Goal: Task Accomplishment & Management: Manage account settings

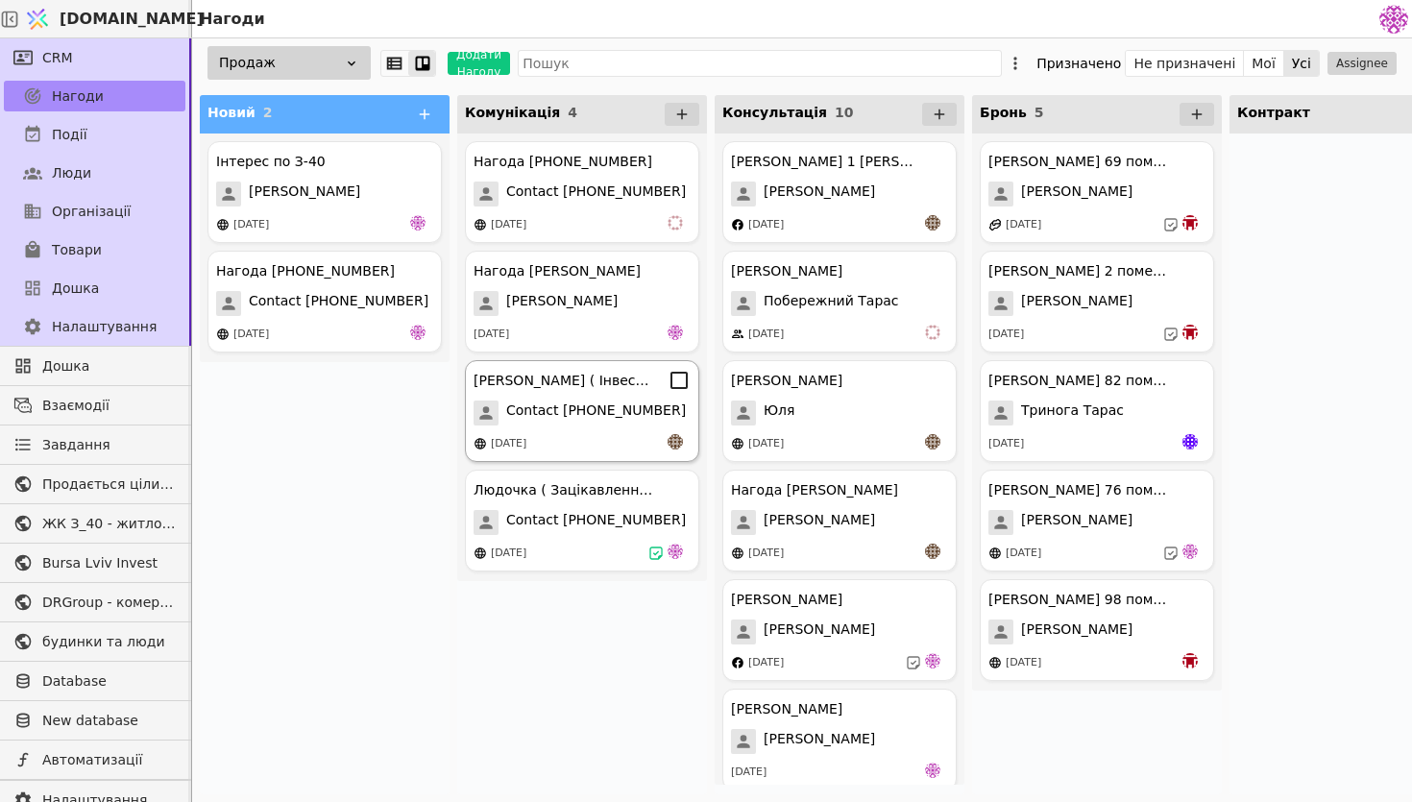
scroll to position [455, 0]
click at [606, 536] on div "[PERSON_NAME] ( Зацікавленна у покупці квартири ) Contact [PHONE_NUMBER] [DATE]" at bounding box center [582, 521] width 234 height 102
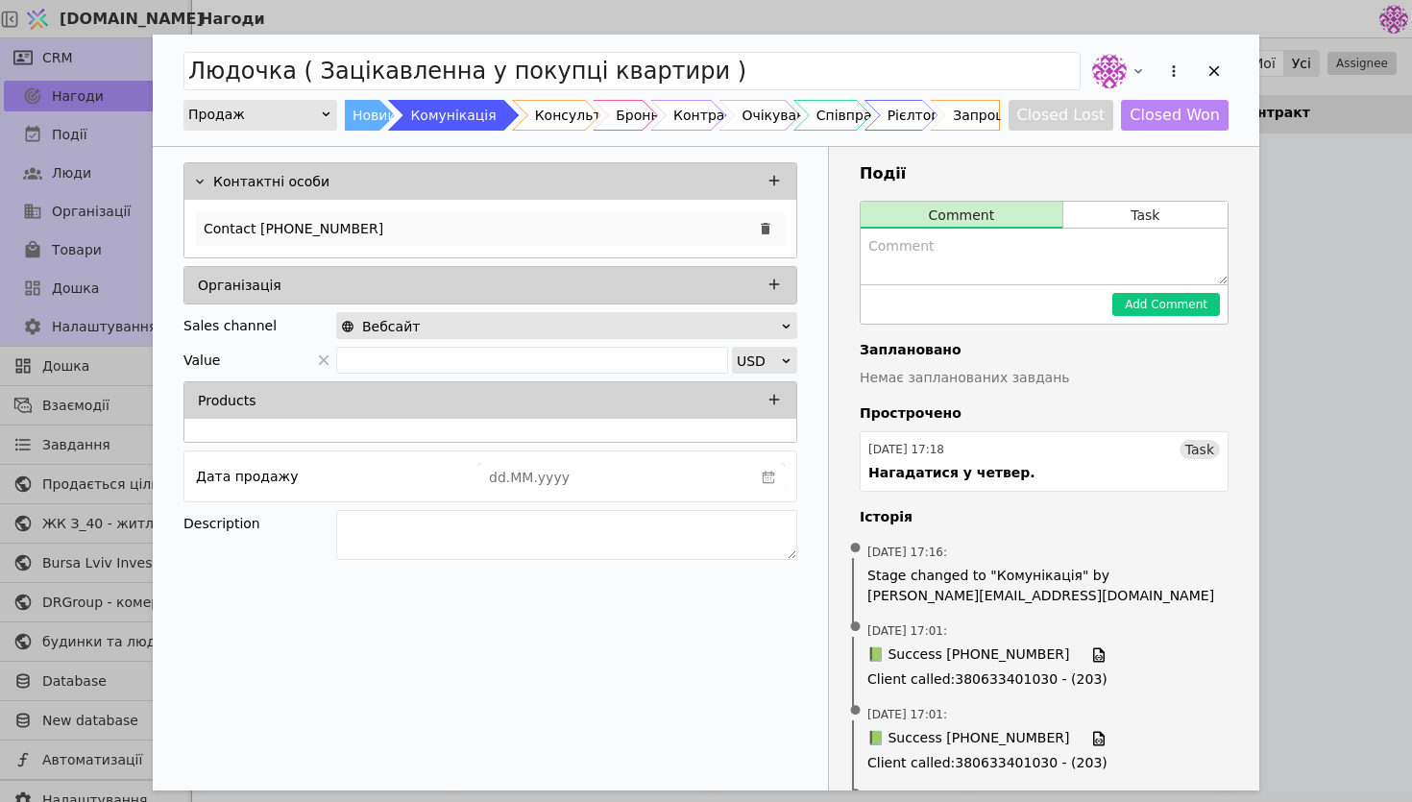
click at [368, 221] on div "Contact [PHONE_NUMBER]" at bounding box center [490, 228] width 589 height 35
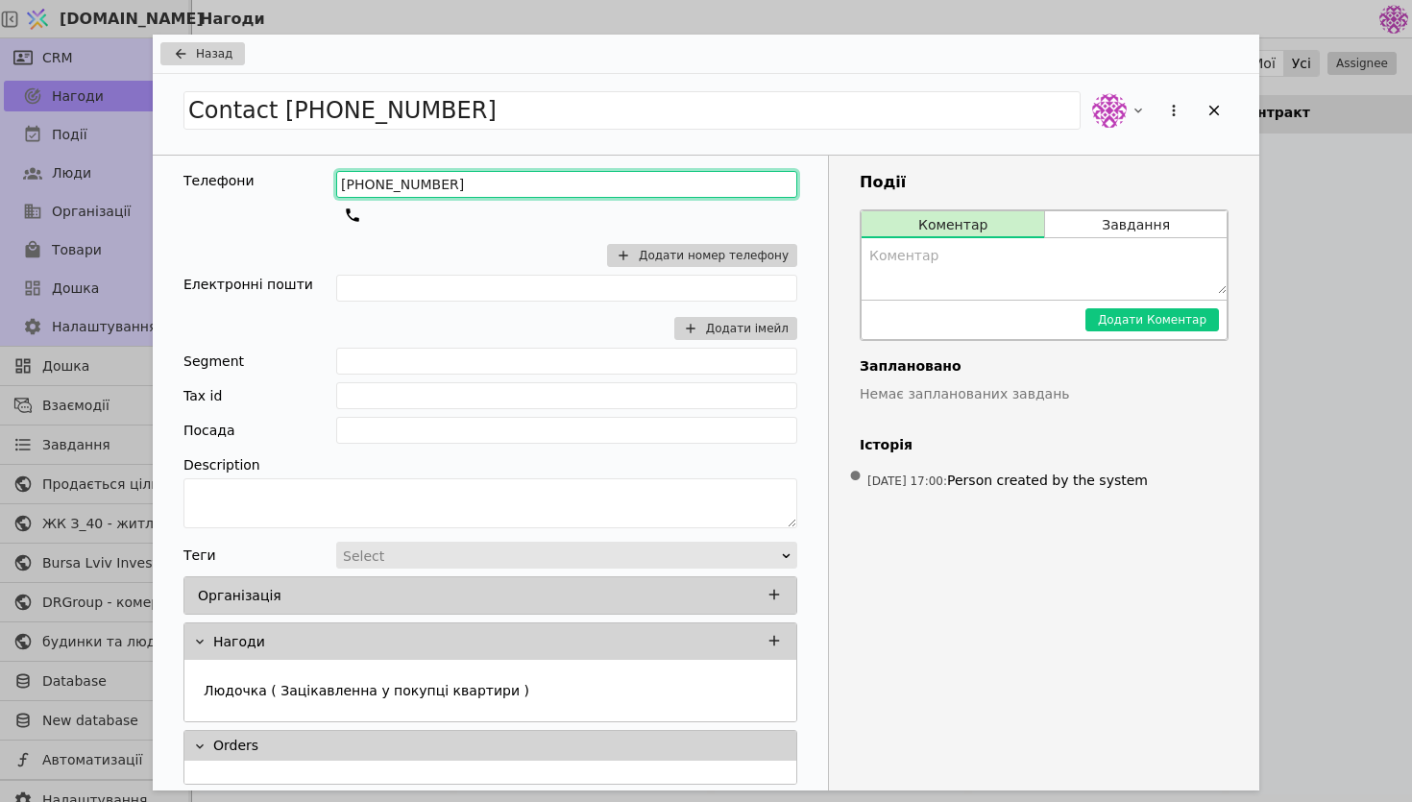
drag, startPoint x: 524, startPoint y: 189, endPoint x: 324, endPoint y: 189, distance: 200.8
click at [324, 189] on div "Телефони [PHONE_NUMBER] Додати номер телефону" at bounding box center [490, 223] width 614 height 104
click at [1273, 204] on div "Назад Contact [PHONE_NUMBER] Телефони [PHONE_NUMBER] Додати номер телефону Елек…" at bounding box center [706, 401] width 1412 height 802
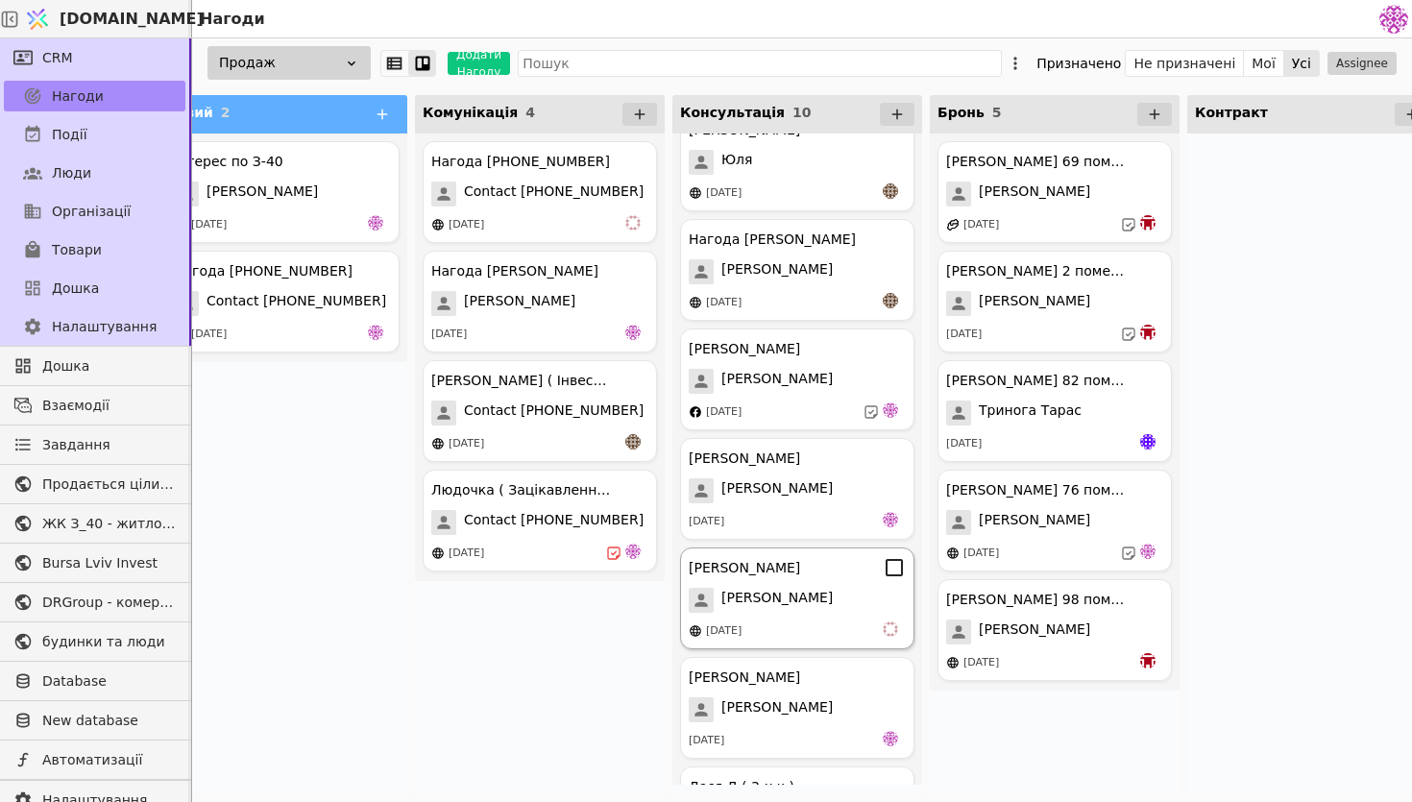
scroll to position [451, 0]
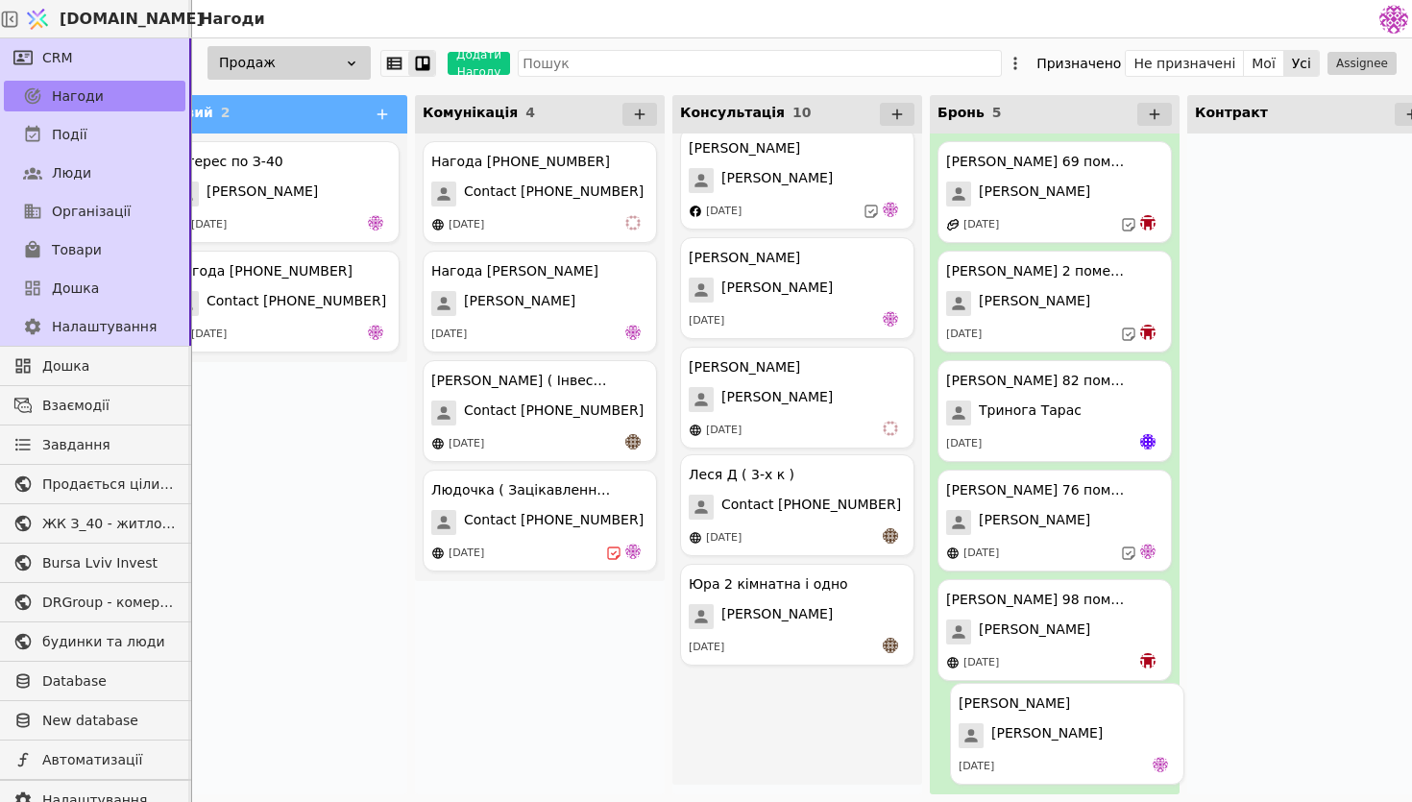
drag, startPoint x: 807, startPoint y: 518, endPoint x: 1076, endPoint y: 744, distance: 351.8
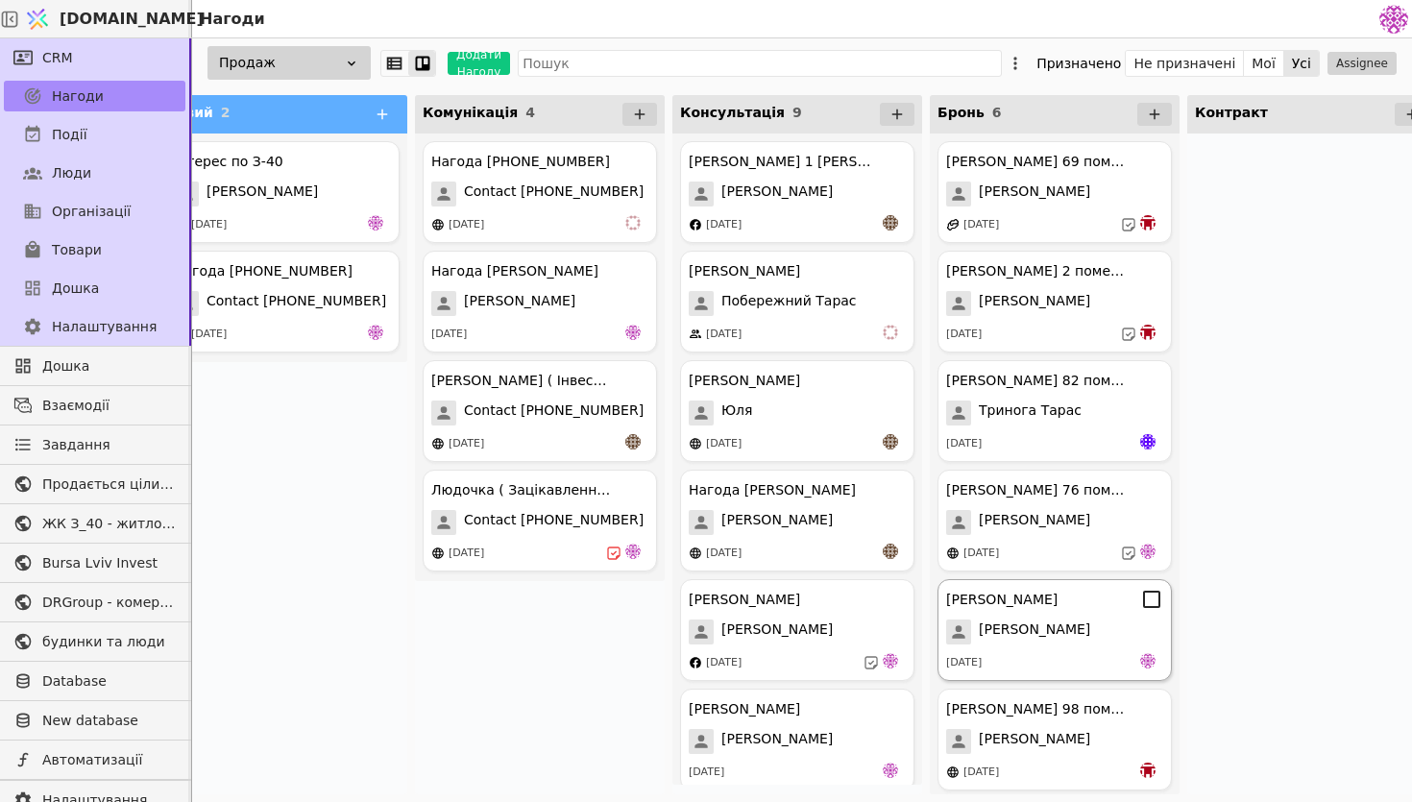
click at [1050, 642] on div "[PERSON_NAME]" at bounding box center [1054, 632] width 217 height 25
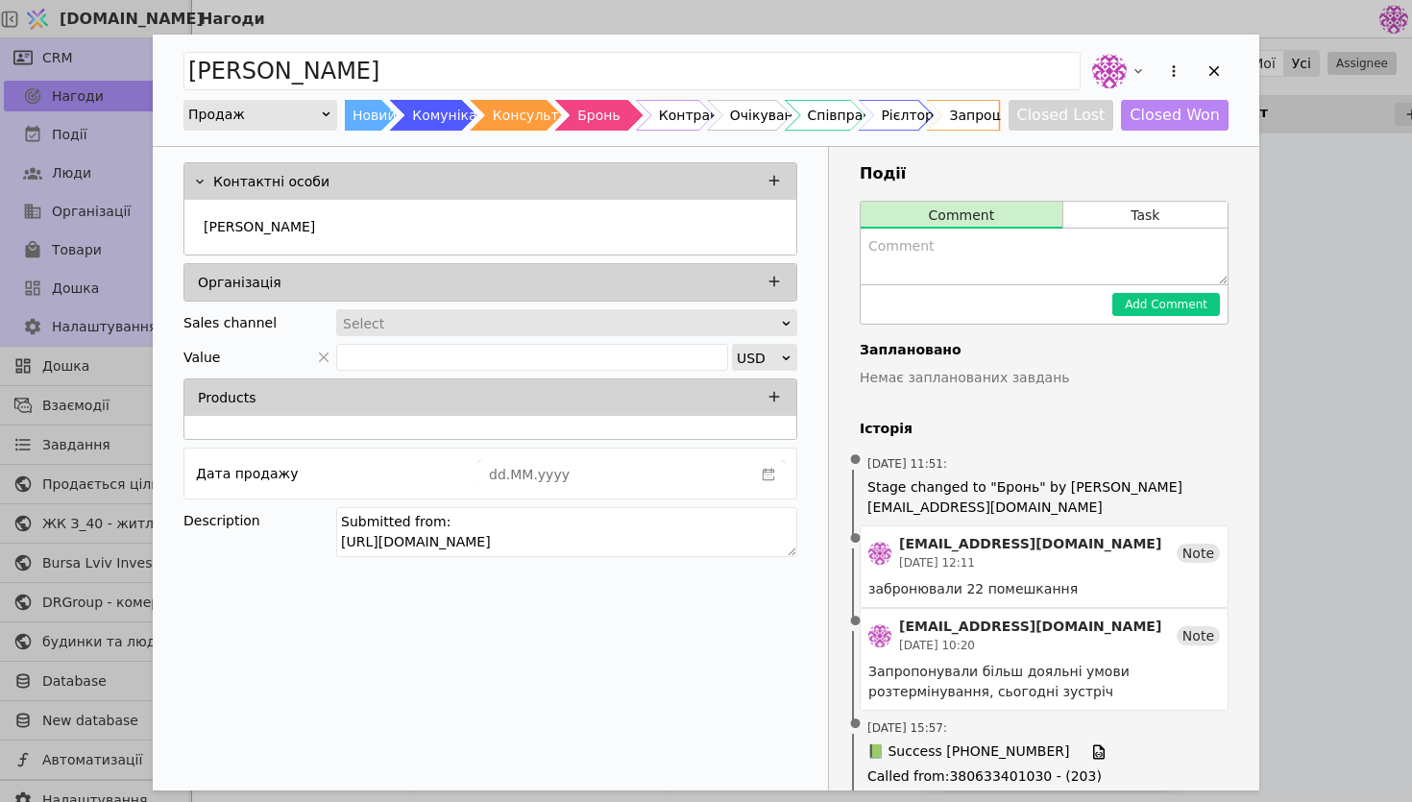
drag, startPoint x: 780, startPoint y: 537, endPoint x: 243, endPoint y: 449, distance: 544.2
click at [243, 449] on div "Контактні особи [PERSON_NAME] Sales channel Select Value USD Products Дата прод…" at bounding box center [490, 362] width 675 height 431
type textarea "22 помешкання, розтермінування 12 місяців безвітсоткове"
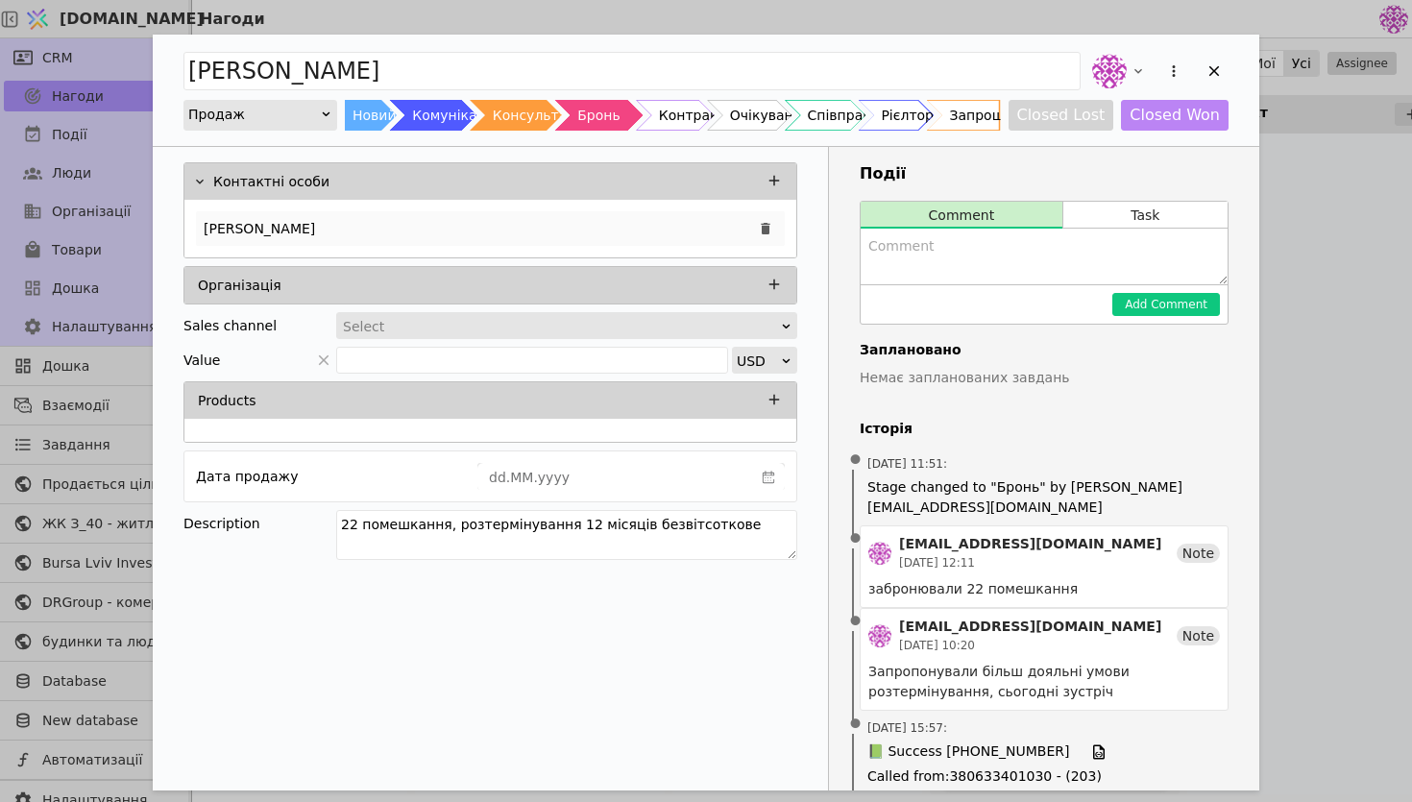
click at [527, 229] on div "[PERSON_NAME]" at bounding box center [490, 228] width 589 height 35
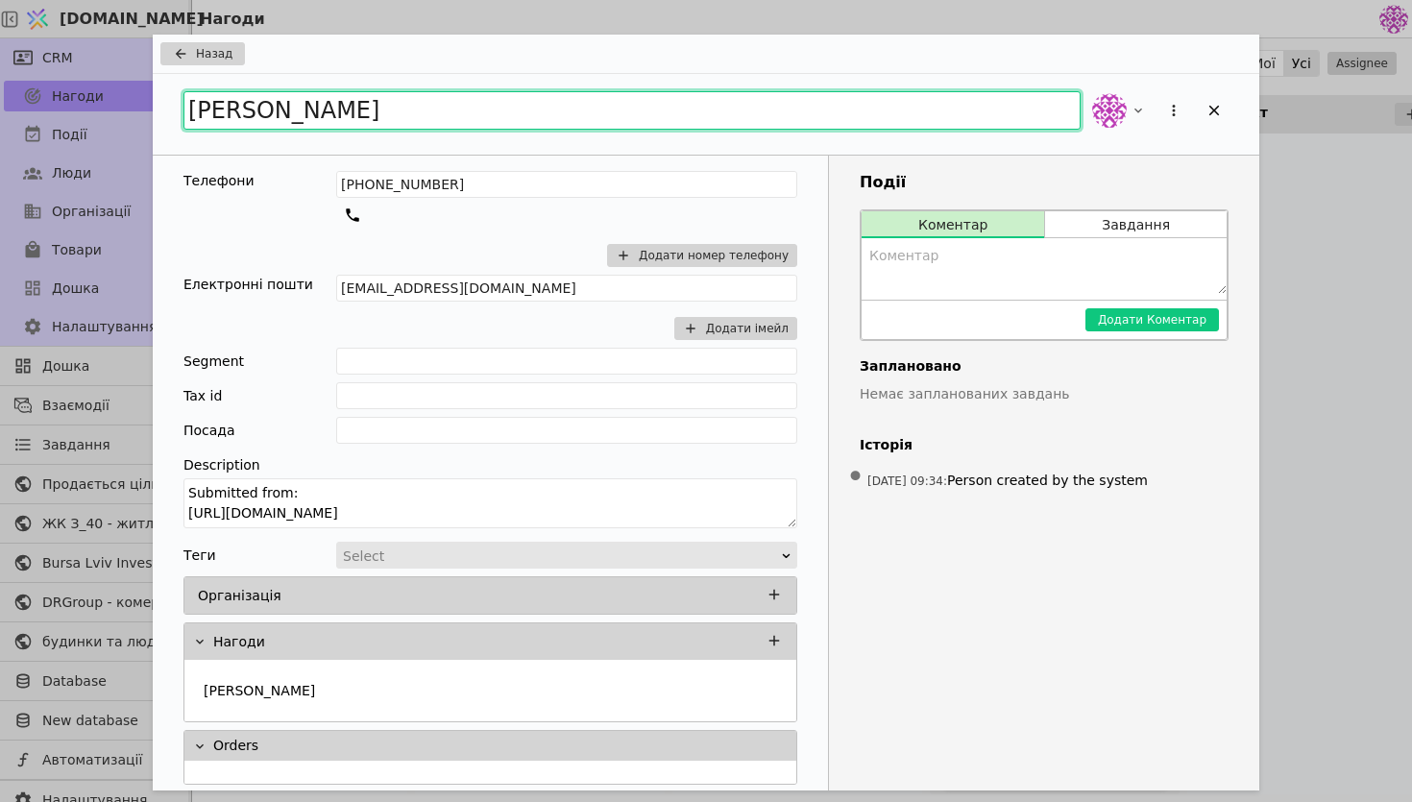
click at [429, 111] on input "[PERSON_NAME]" at bounding box center [631, 110] width 897 height 38
type input "[PERSON_NAME]"
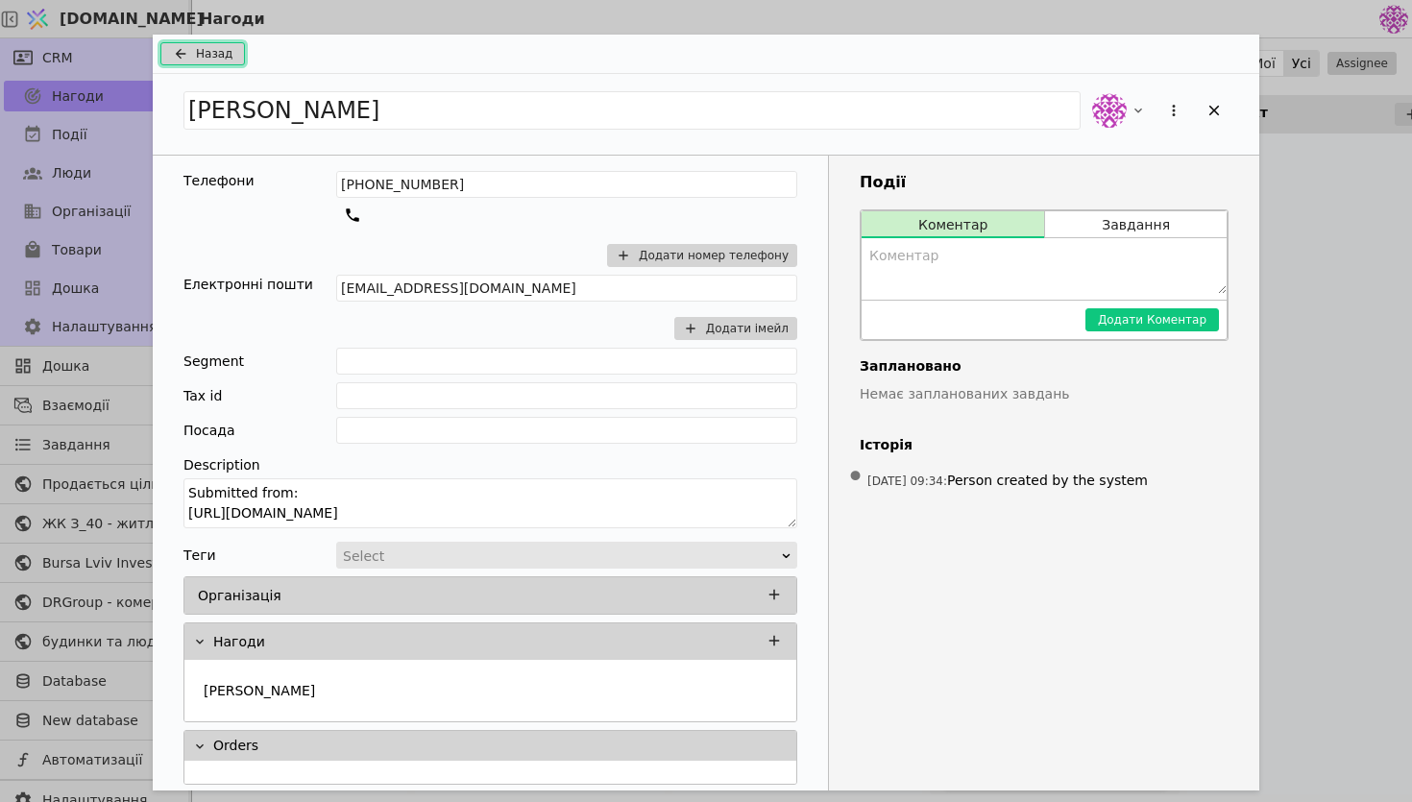
click at [217, 57] on span "Назад" at bounding box center [214, 53] width 37 height 17
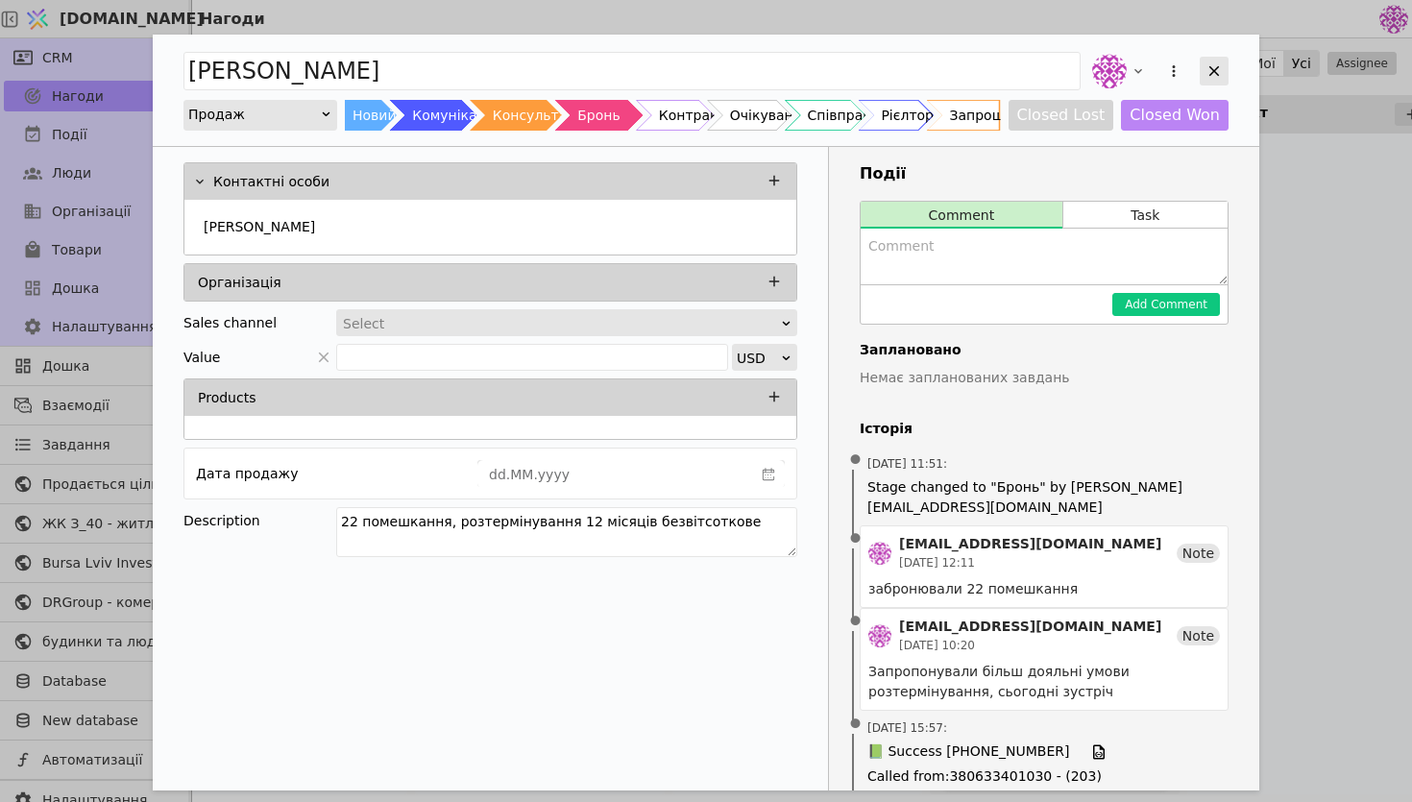
click at [1210, 83] on div "Add Opportunity" at bounding box center [1214, 71] width 29 height 29
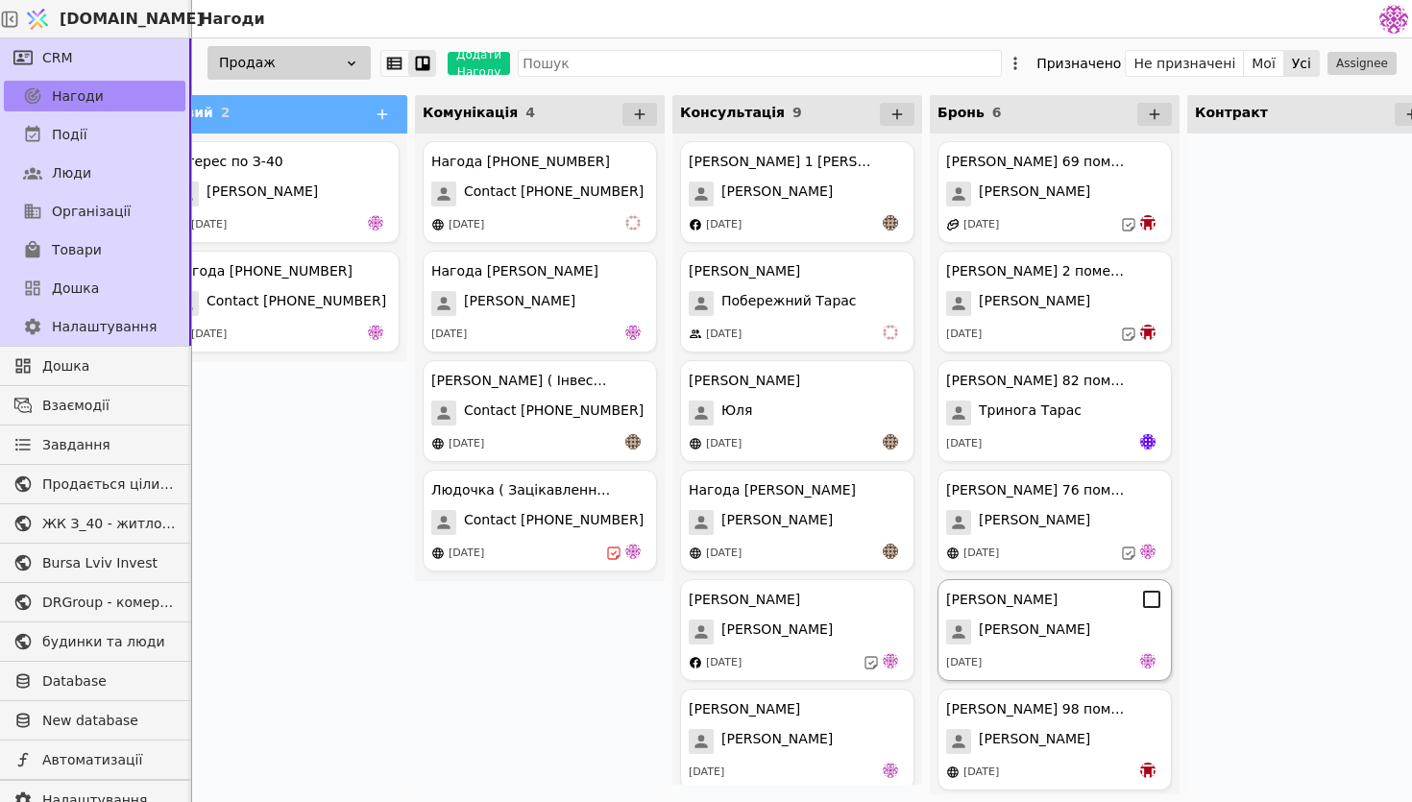
click at [1073, 614] on div "[PERSON_NAME] [PERSON_NAME] [DATE]" at bounding box center [1055, 630] width 234 height 102
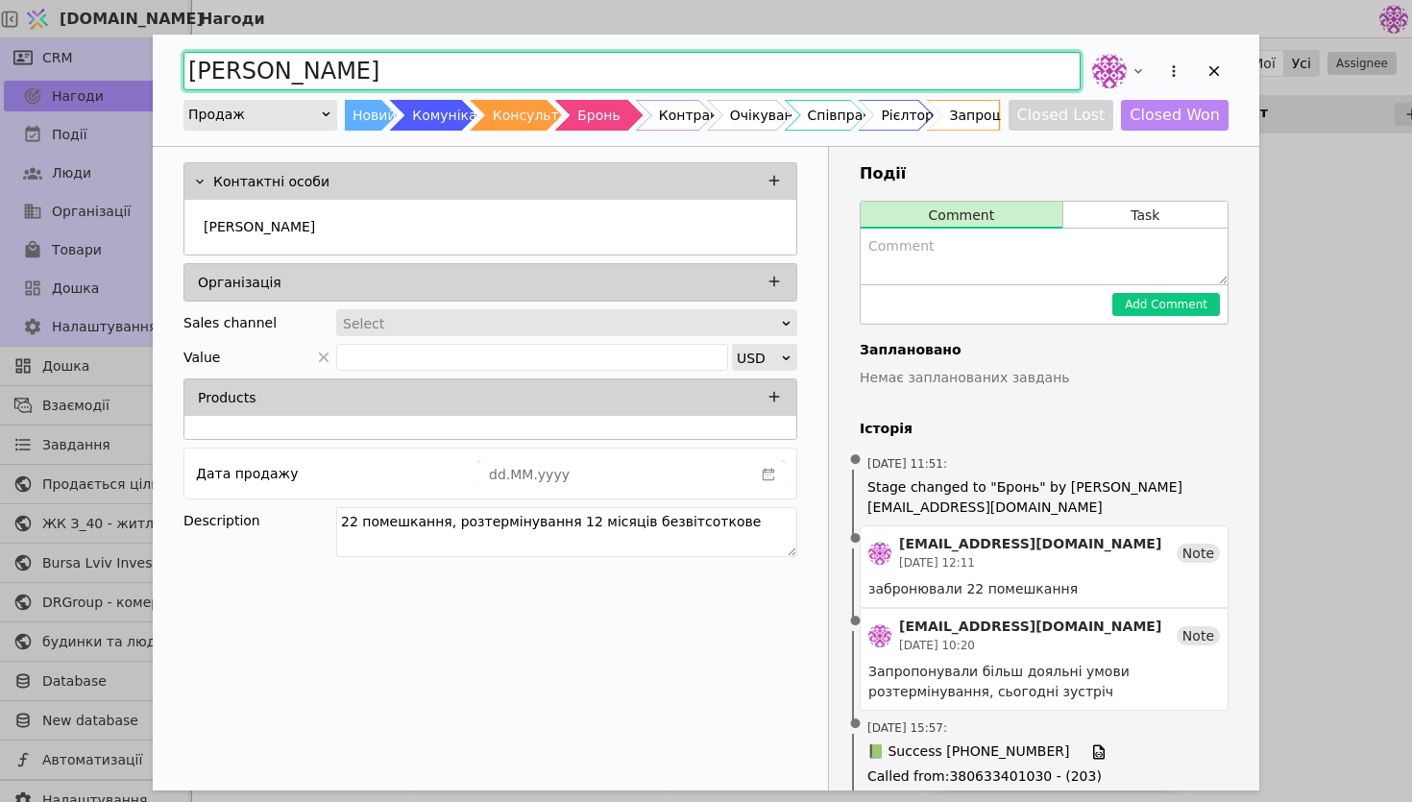
click at [487, 70] on input "[PERSON_NAME]" at bounding box center [631, 71] width 897 height 38
type input "[PERSON_NAME] 22 помешкання курдонери"
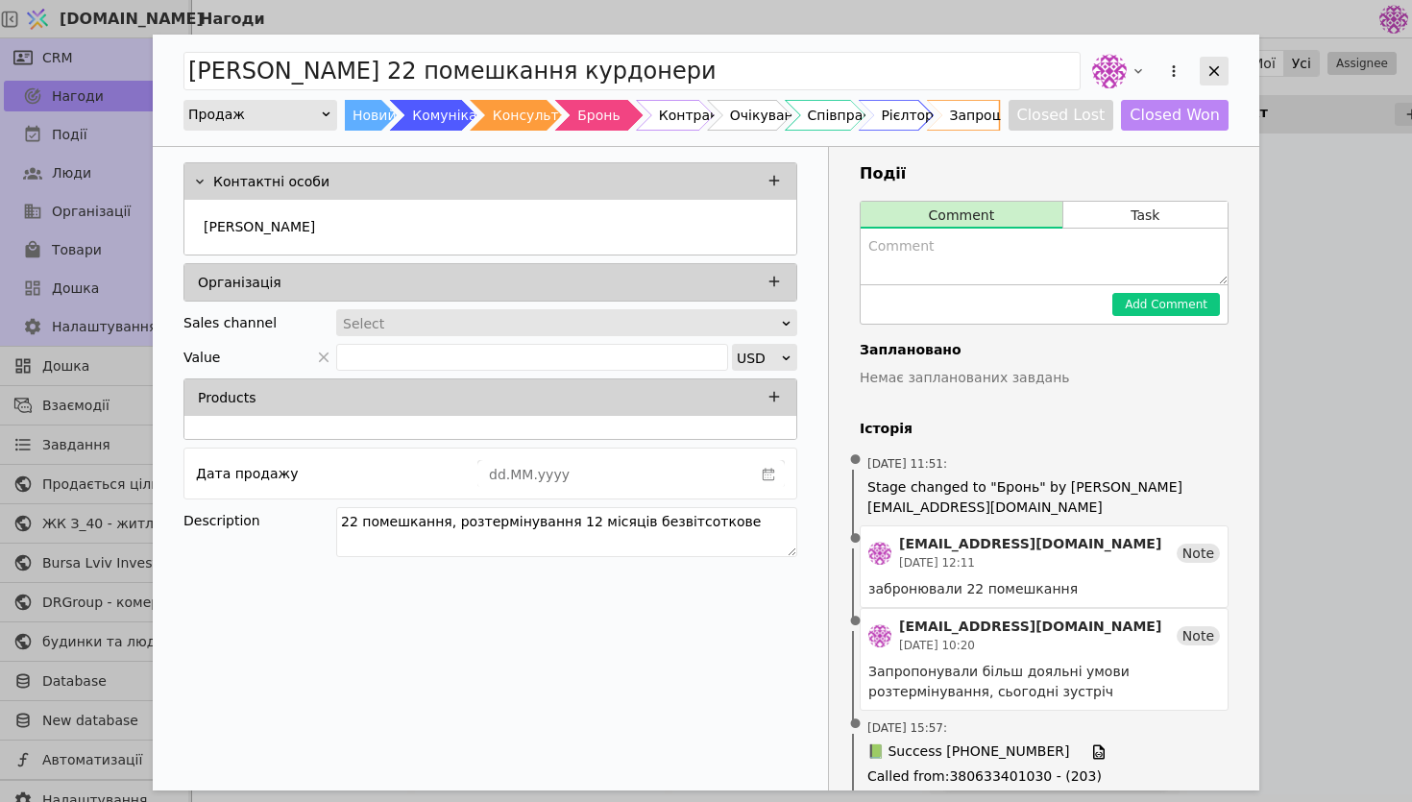
click at [1207, 80] on div "Add Opportunity" at bounding box center [1214, 71] width 29 height 29
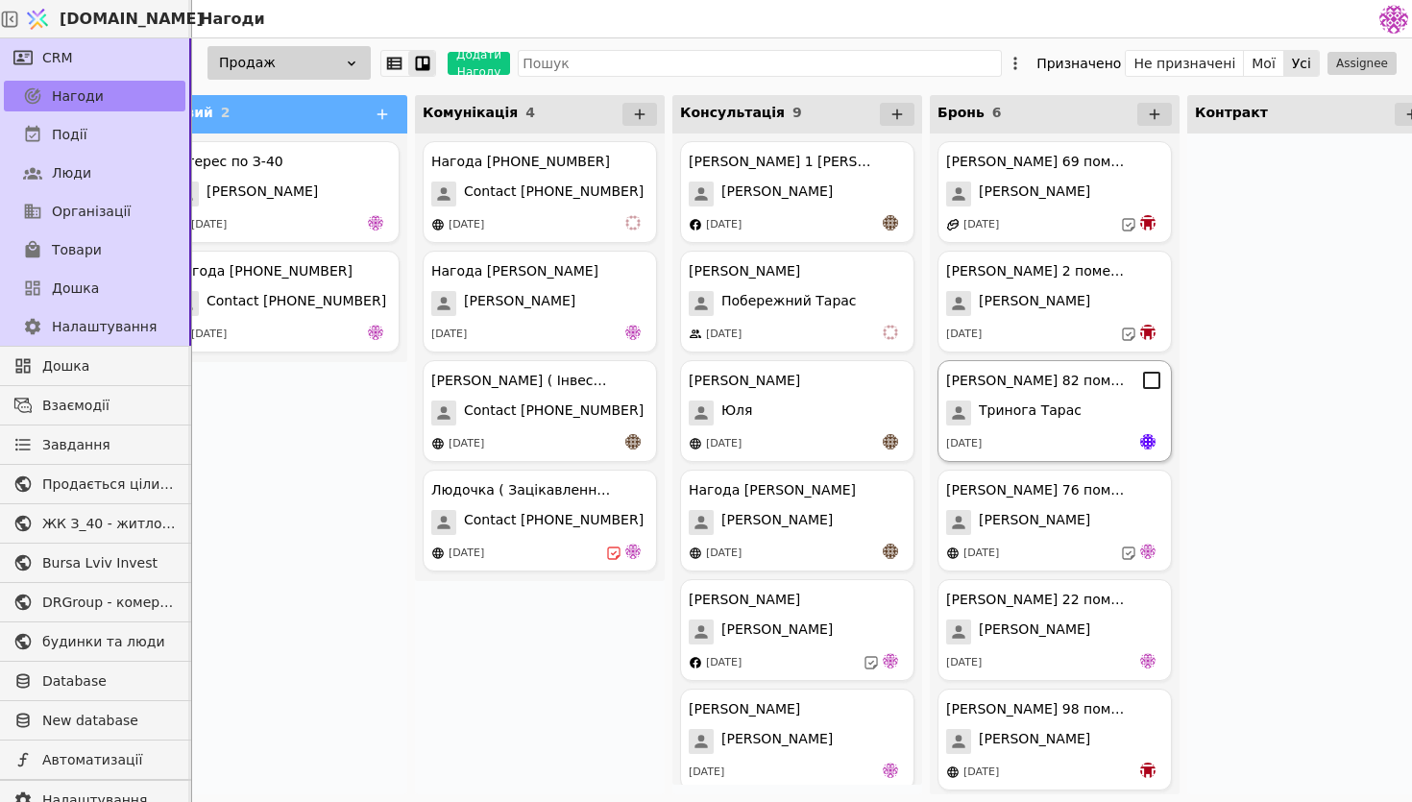
scroll to position [0, 104]
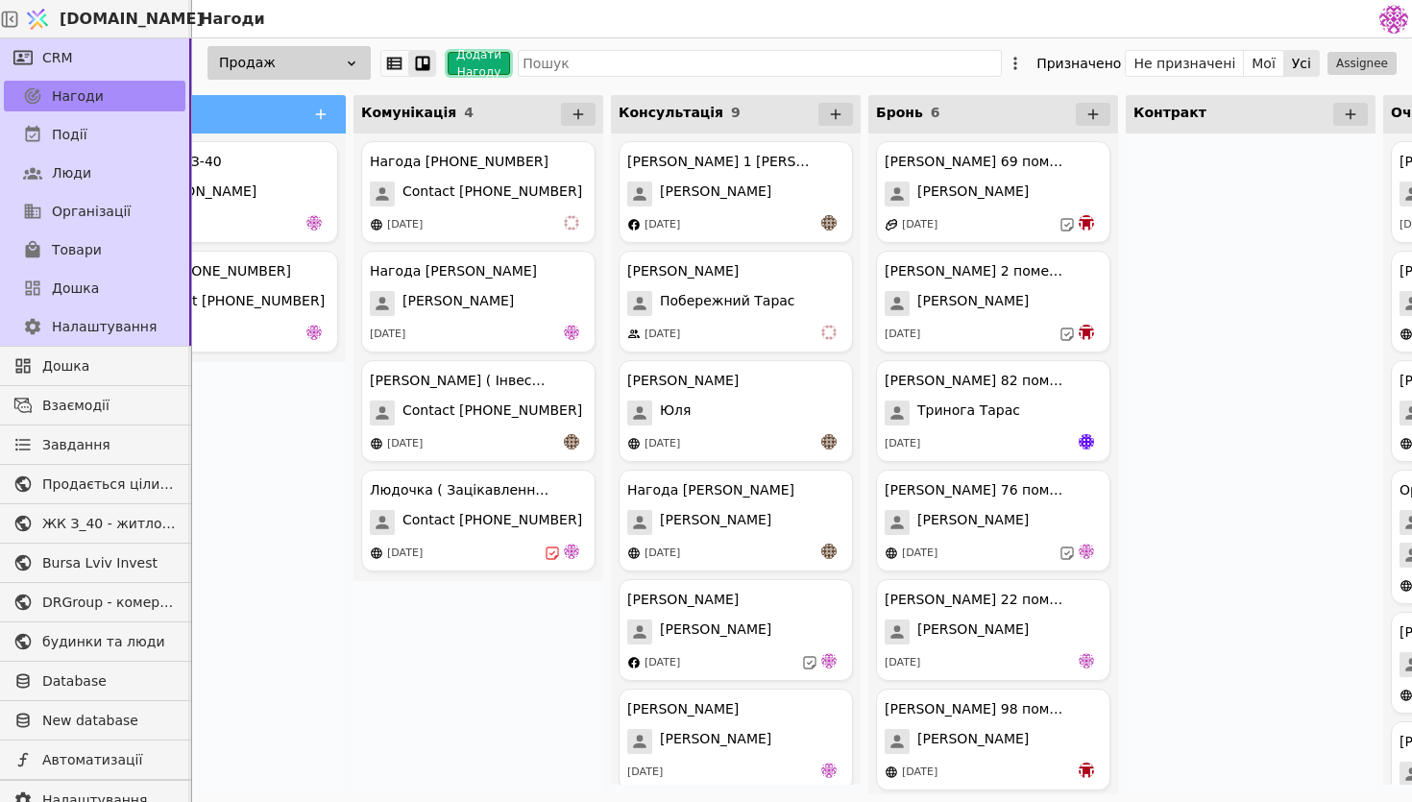
click at [476, 56] on button "Додати Нагоду" at bounding box center [479, 63] width 62 height 23
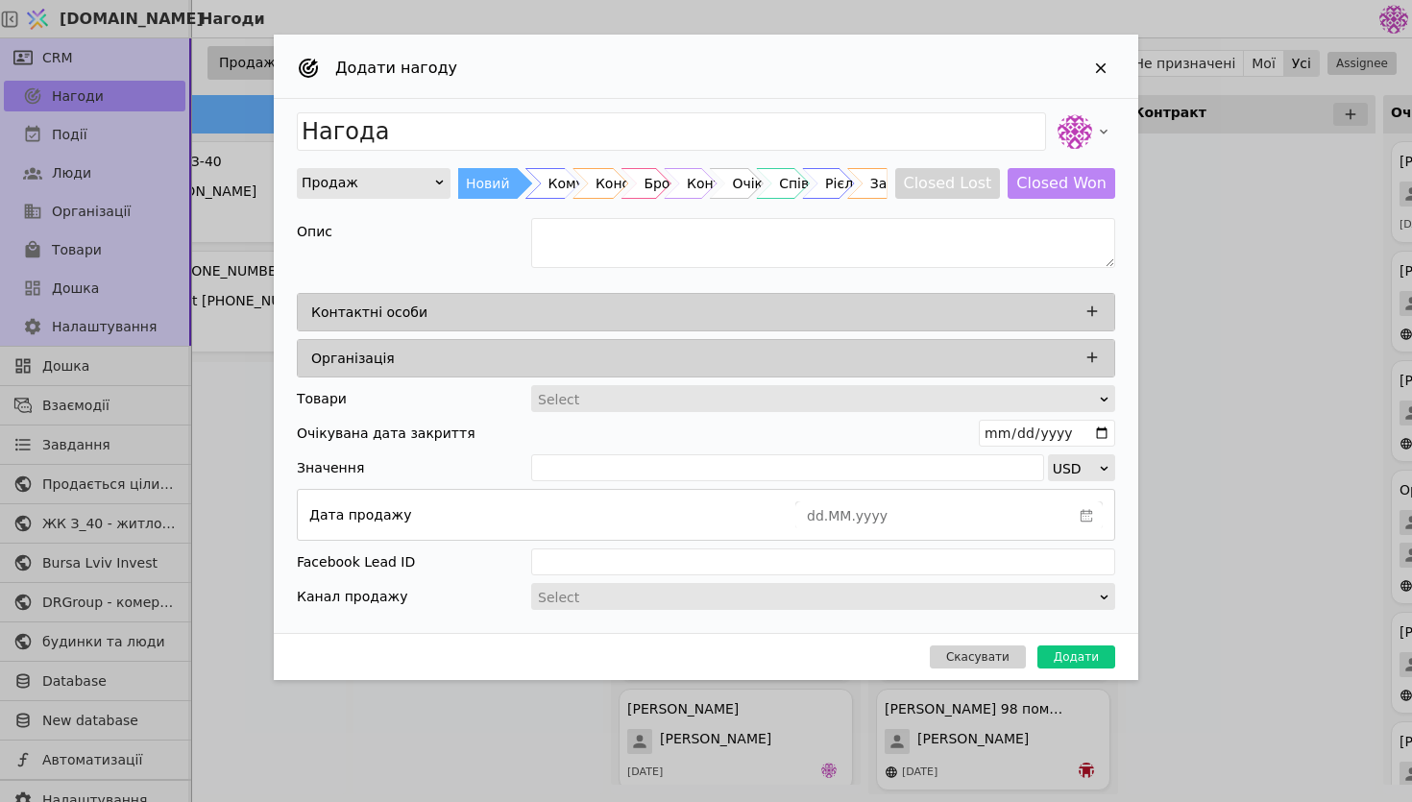
click at [744, 315] on div "Контактні особи" at bounding box center [711, 312] width 801 height 27
click at [1095, 318] on icon "Add Opportunity" at bounding box center [1092, 311] width 17 height 17
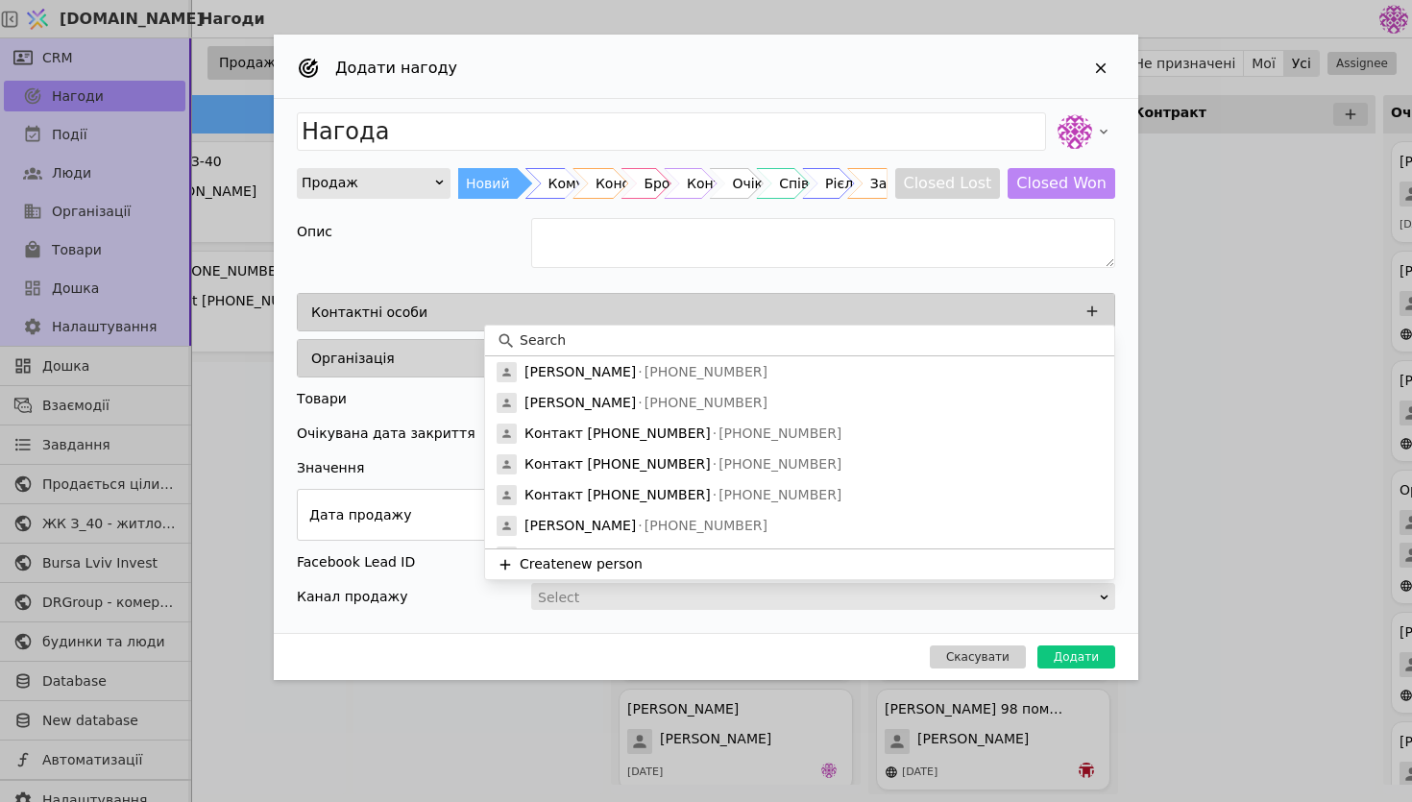
click at [637, 338] on input at bounding box center [811, 340] width 583 height 20
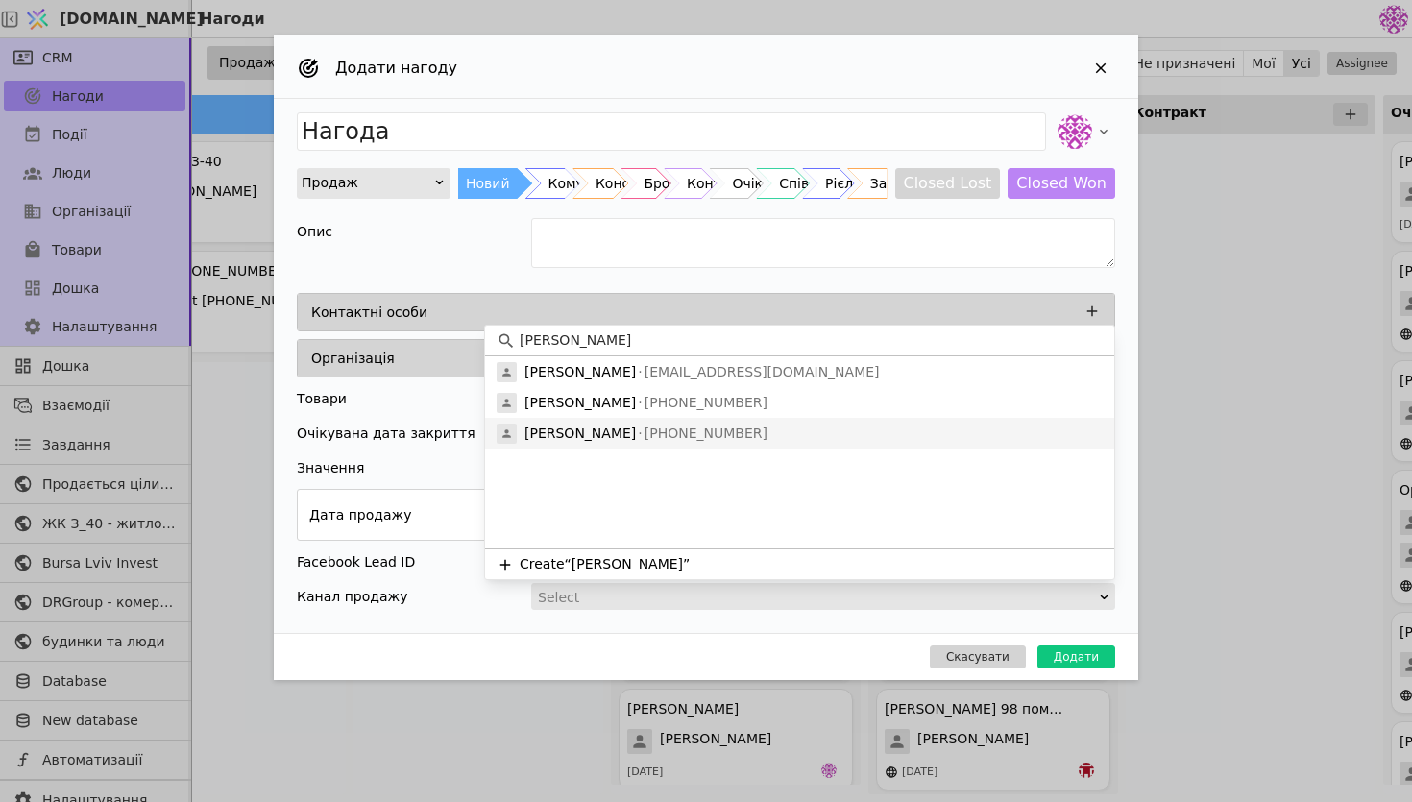
type input "[PERSON_NAME]"
click at [665, 433] on p "[PHONE_NUMBER]" at bounding box center [702, 434] width 132 height 20
type input "Нагода [PERSON_NAME]"
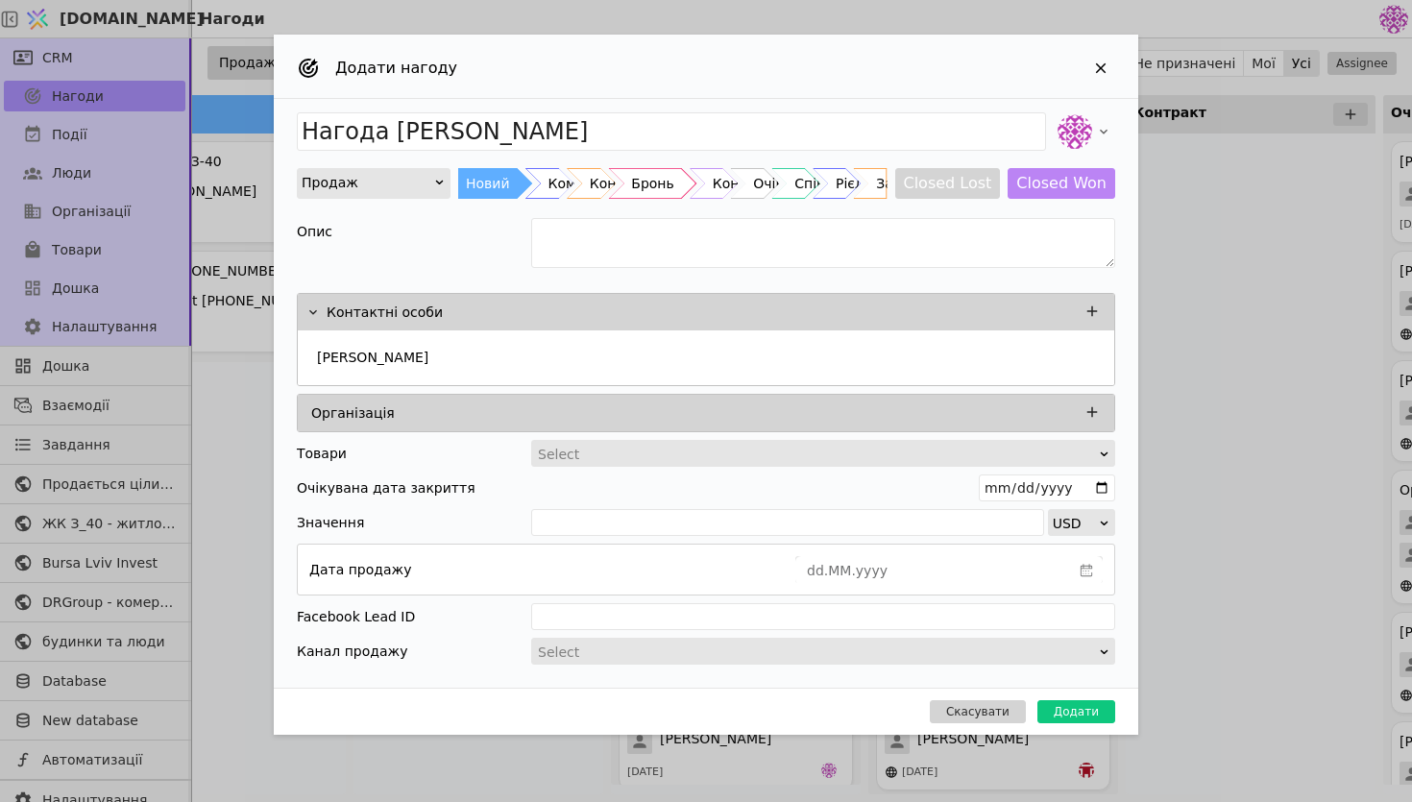
click at [633, 188] on div "Add Opportunity" at bounding box center [653, 183] width 86 height 30
click at [697, 259] on textarea "Add Opportunity" at bounding box center [823, 243] width 584 height 50
click at [1059, 711] on button "Додати" at bounding box center [1076, 711] width 78 height 23
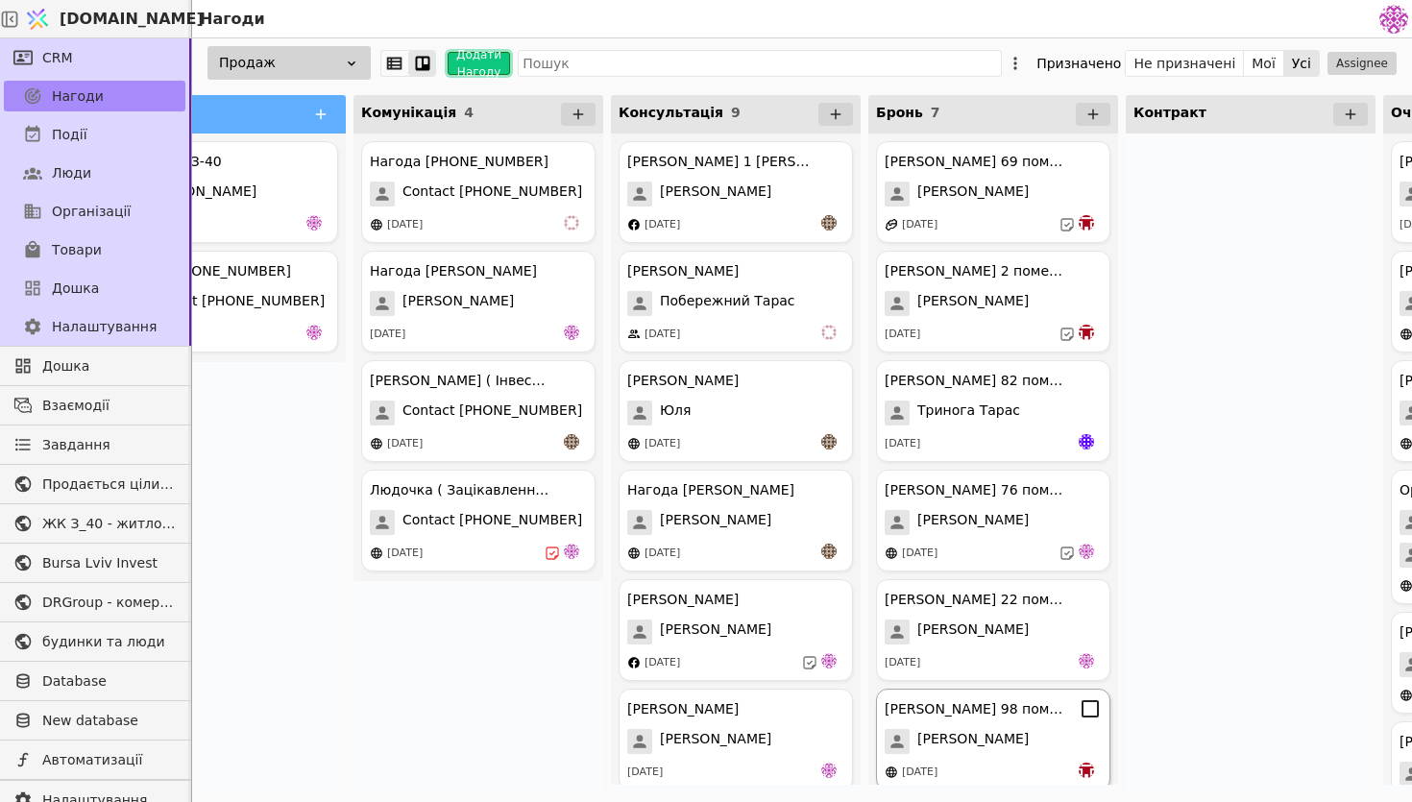
scroll to position [123, 0]
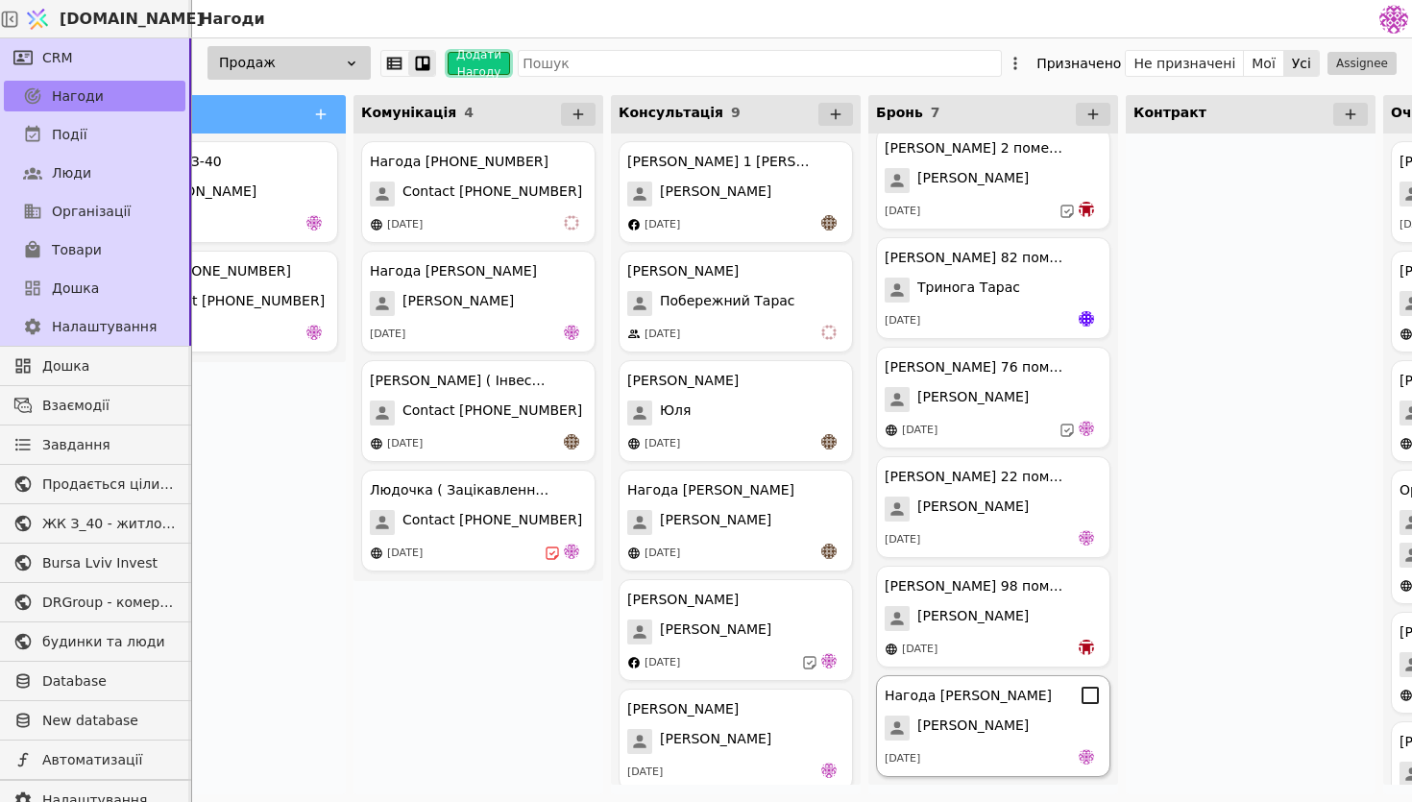
click at [1039, 744] on div "Нагода [PERSON_NAME] [PERSON_NAME] [DATE]" at bounding box center [993, 726] width 234 height 102
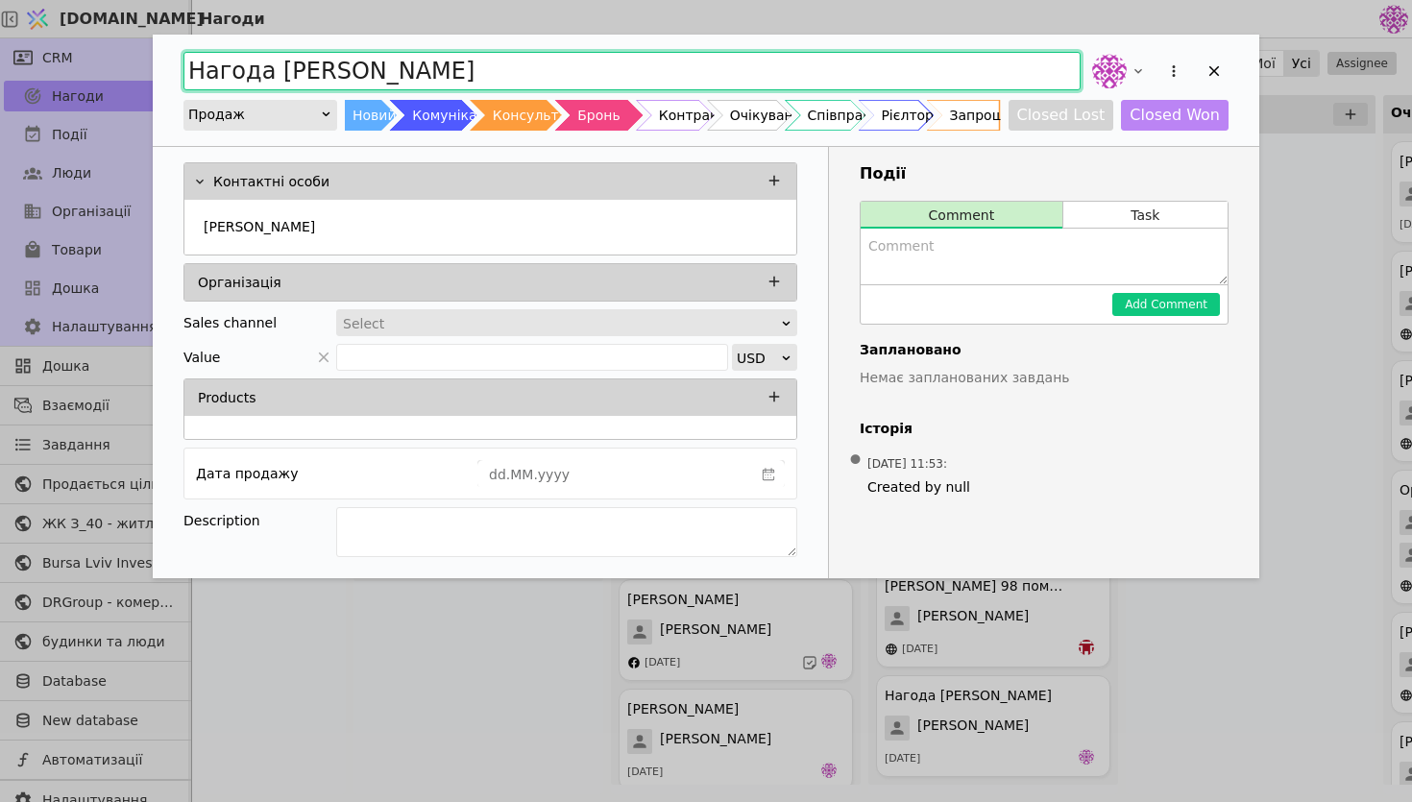
drag, startPoint x: 262, startPoint y: 69, endPoint x: 141, endPoint y: 57, distance: 121.7
click at [141, 57] on div "Нагода [PERSON_NAME] Продаж Новий Комунікація Консультація Бронь Контракт Очіку…" at bounding box center [706, 401] width 1412 height 802
click at [531, 80] on input "91 помешкання [PERSON_NAME]" at bounding box center [631, 71] width 897 height 38
type input "91 помешкання [PERSON_NAME]"
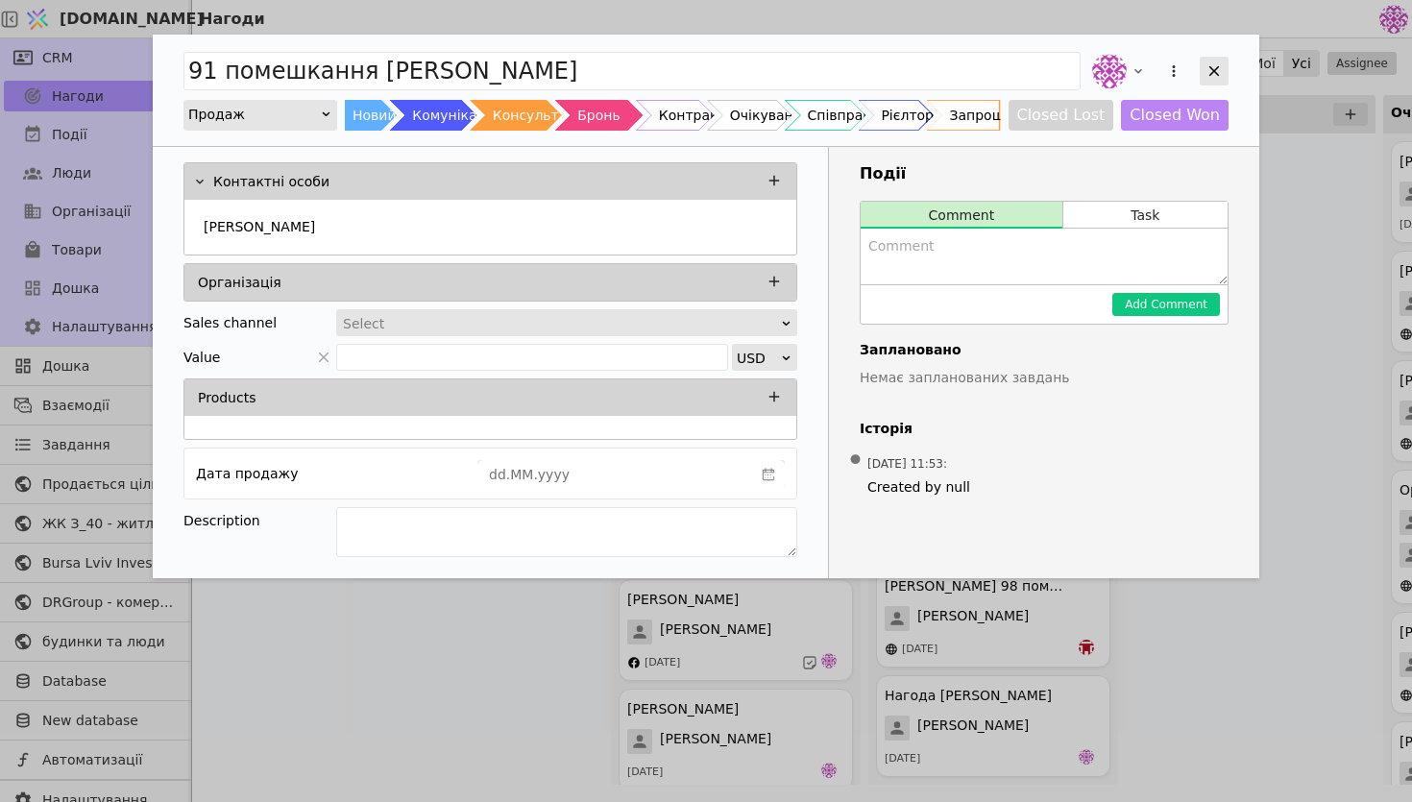
click at [1219, 65] on icon "Add Opportunity" at bounding box center [1214, 70] width 17 height 17
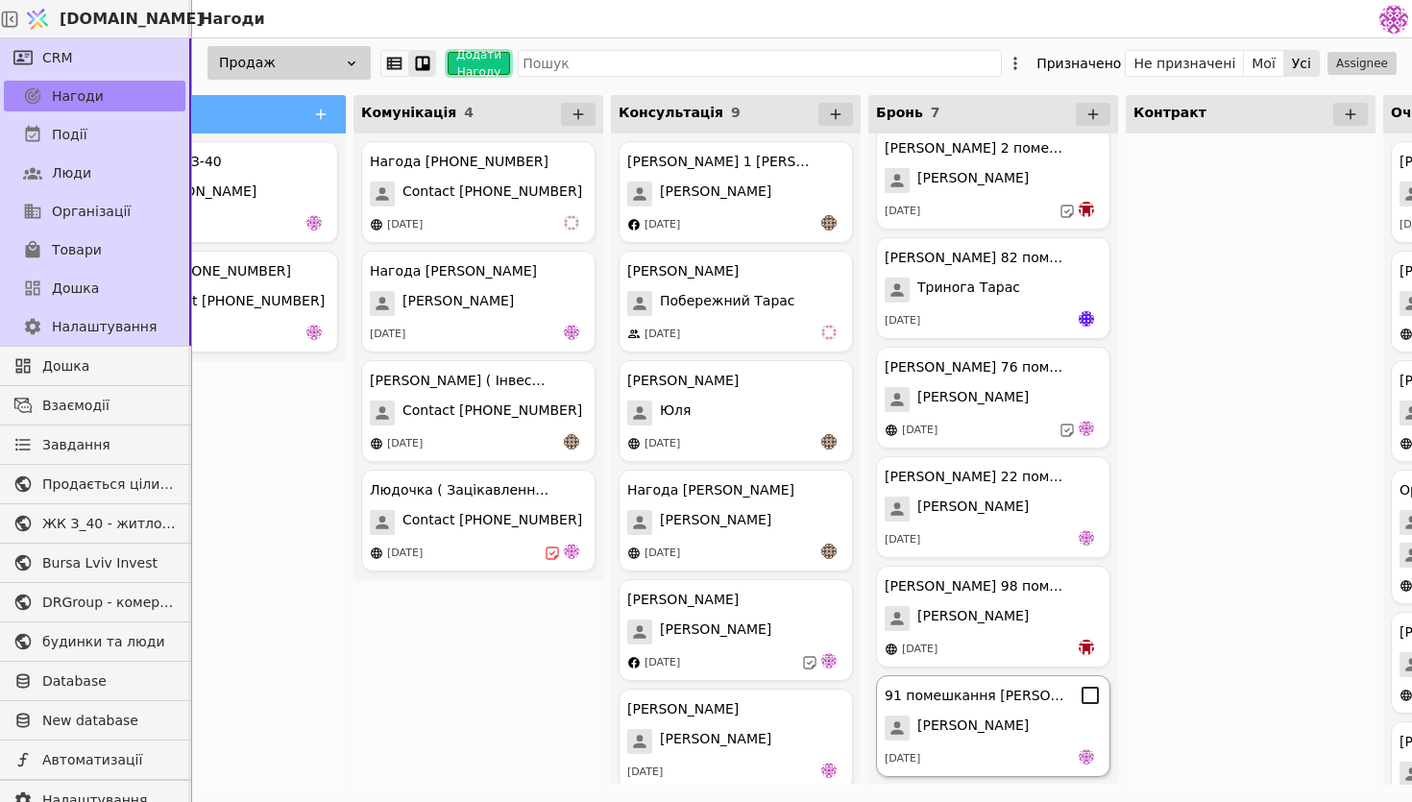
click at [1051, 736] on div "[PERSON_NAME]" at bounding box center [993, 728] width 217 height 25
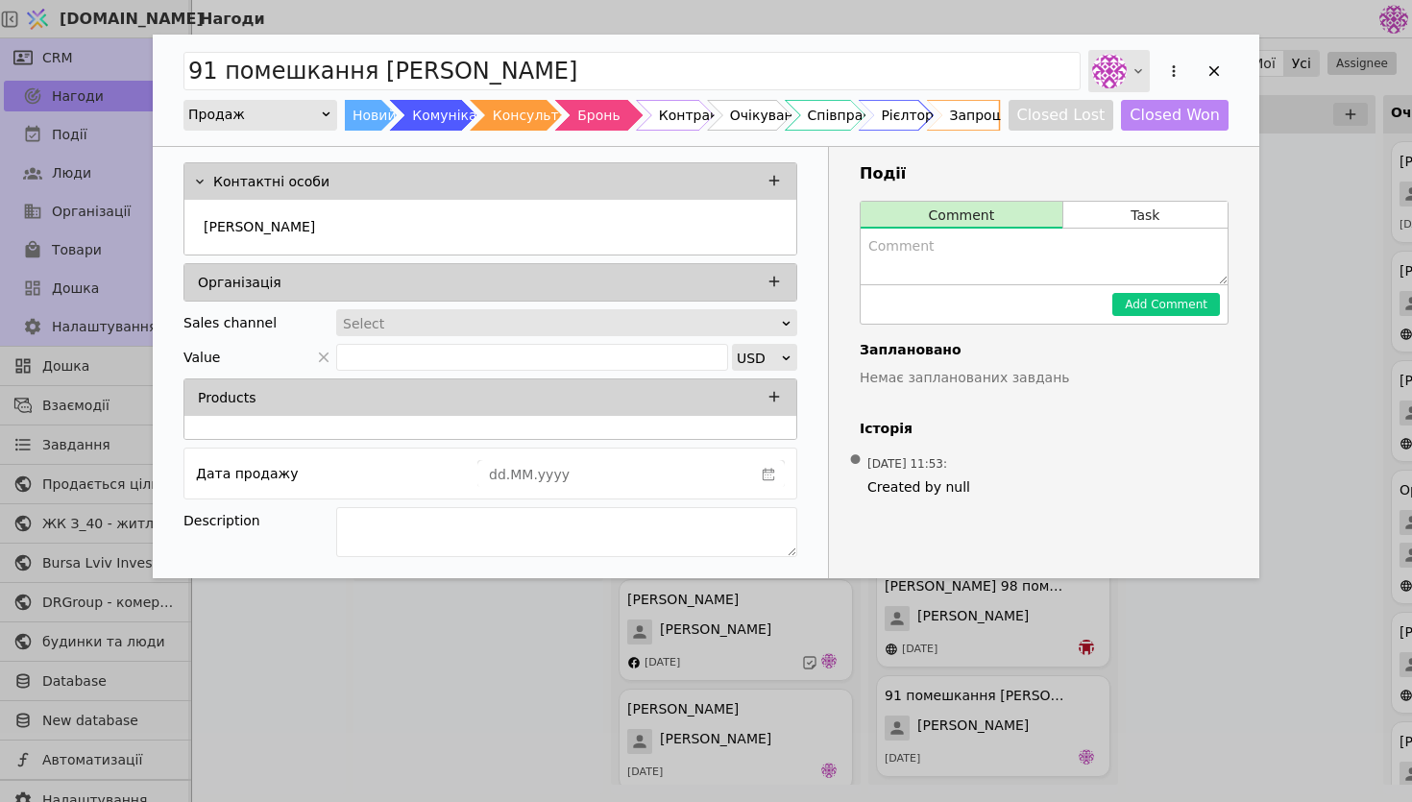
click at [1126, 70] on img "Add Opportunity" at bounding box center [1109, 71] width 35 height 35
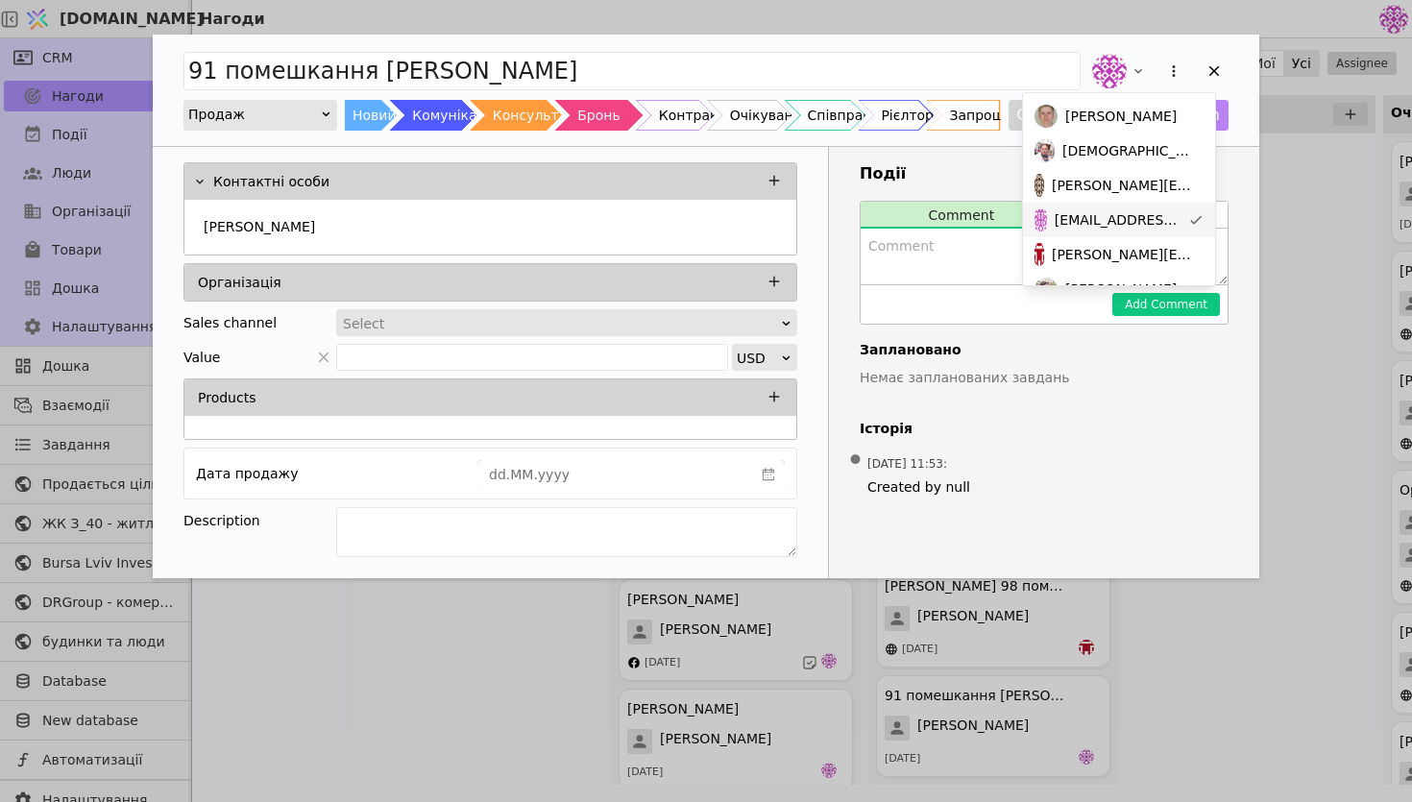
click at [1133, 213] on span "[EMAIL_ADDRESS][DOMAIN_NAME]" at bounding box center [1118, 220] width 126 height 20
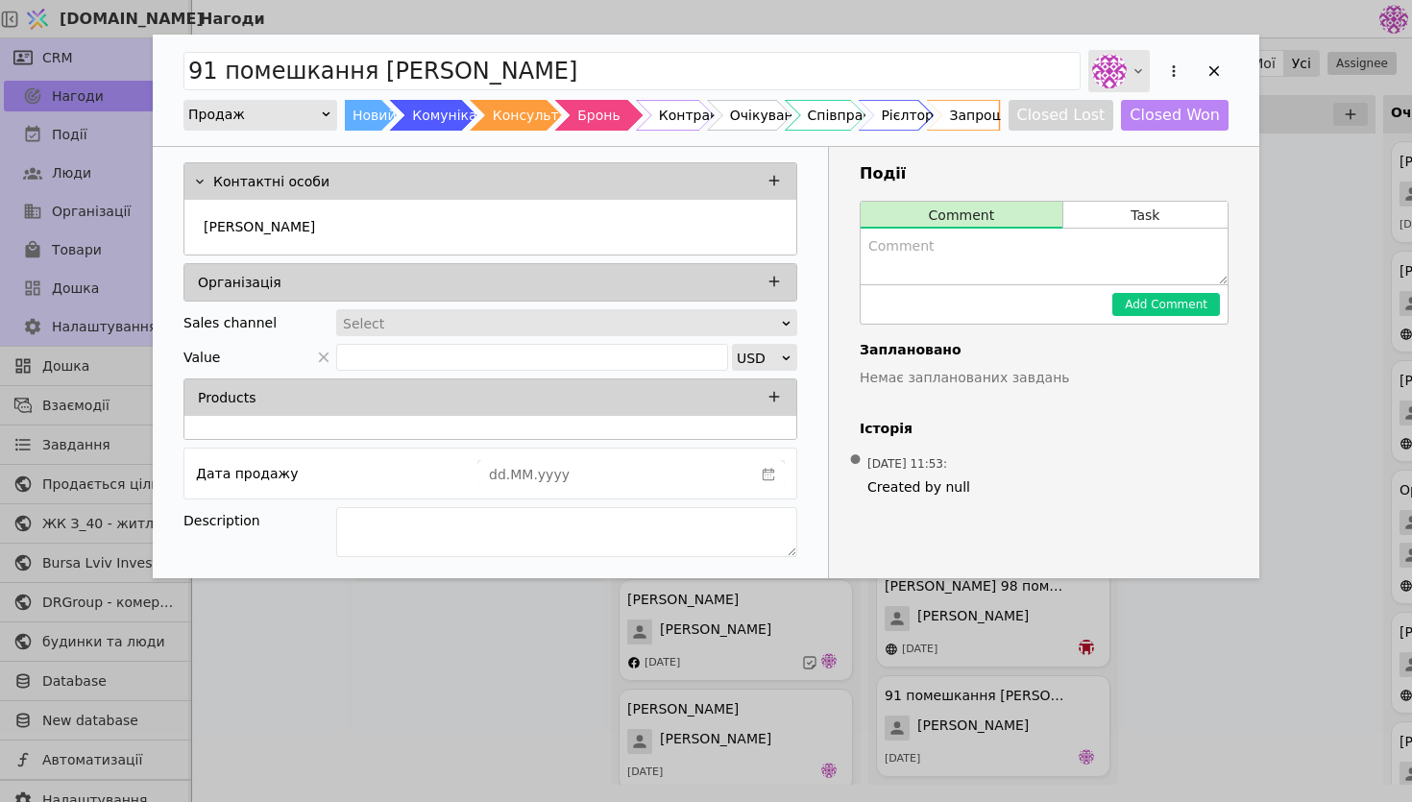
click at [1132, 91] on div "Add Opportunity" at bounding box center [1118, 71] width 61 height 42
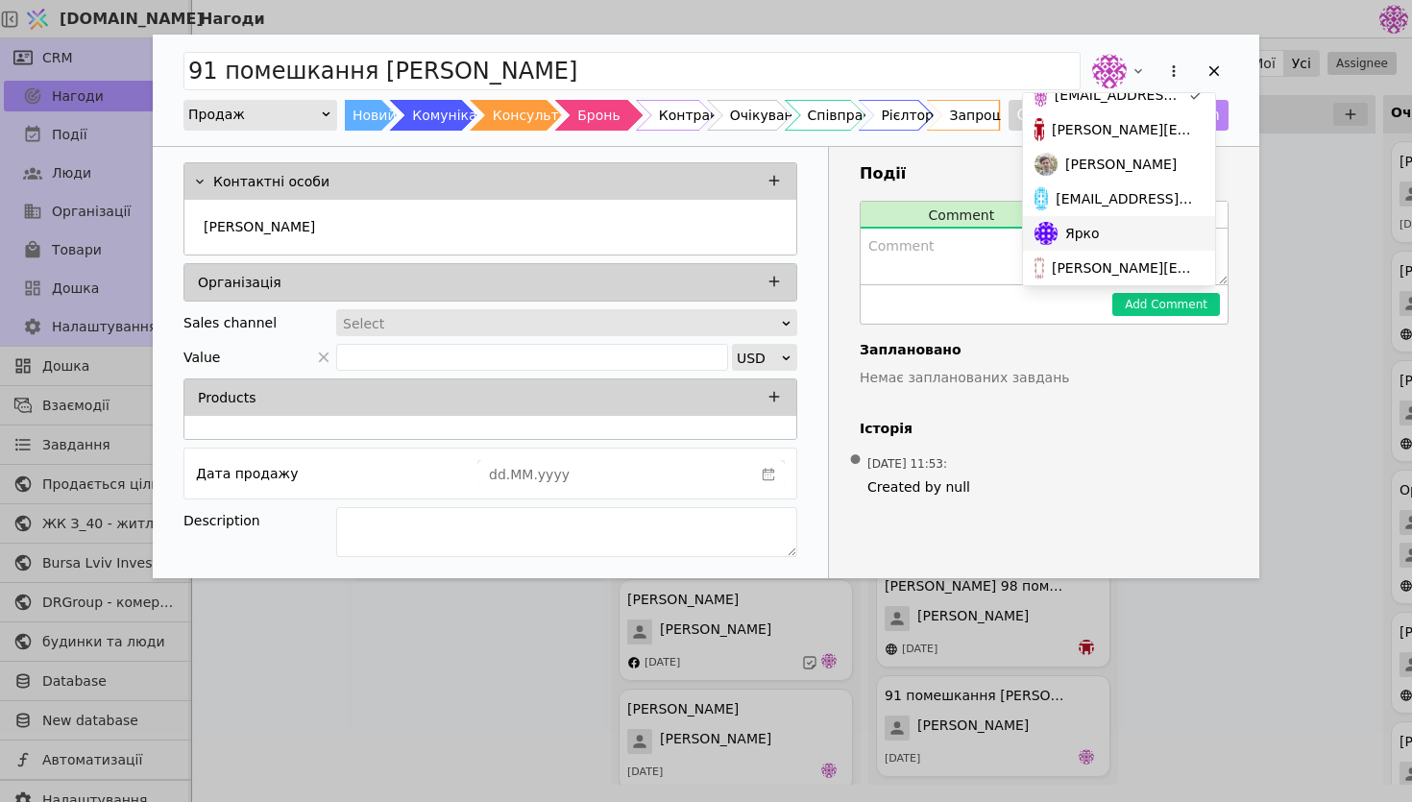
scroll to position [165, 0]
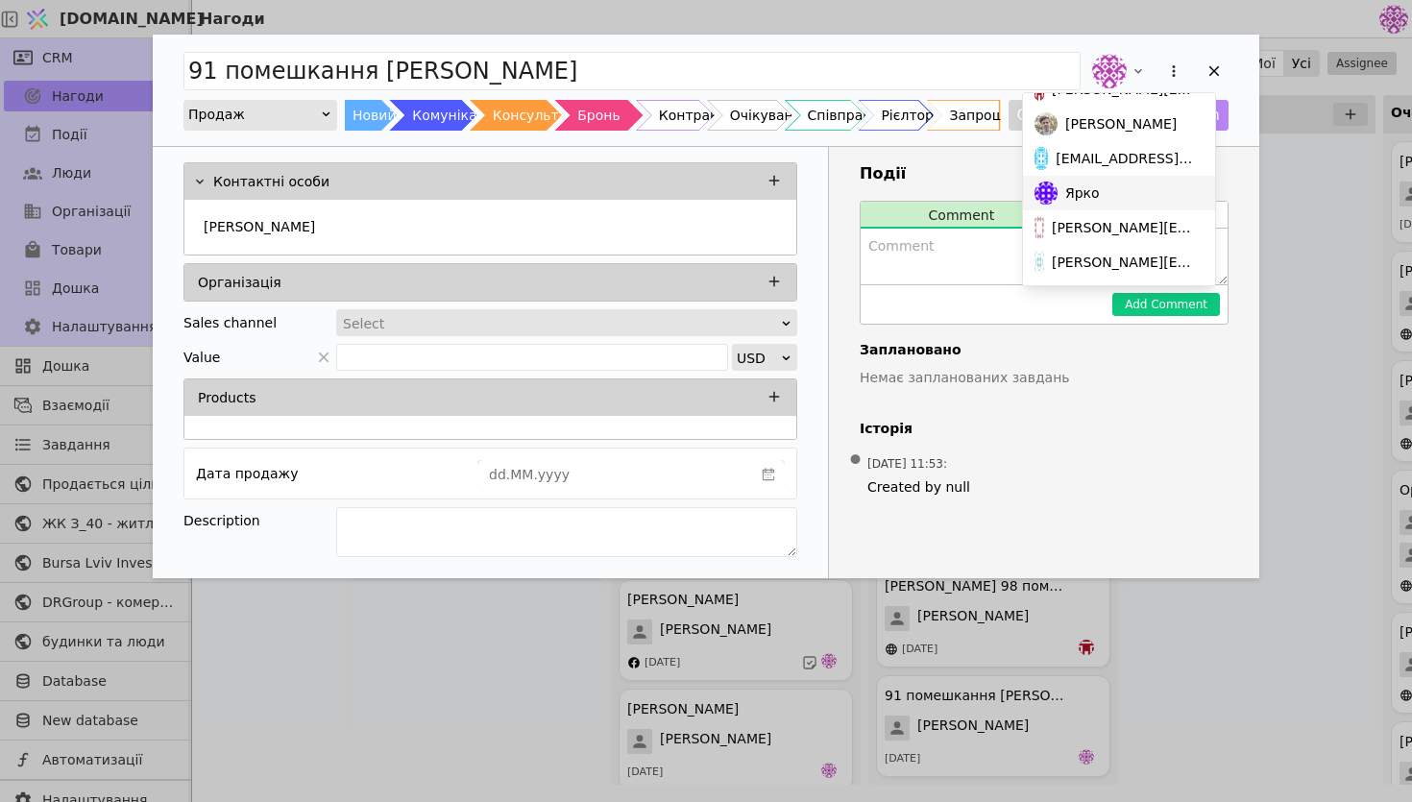
click at [1142, 194] on div "Ярко" at bounding box center [1119, 193] width 192 height 35
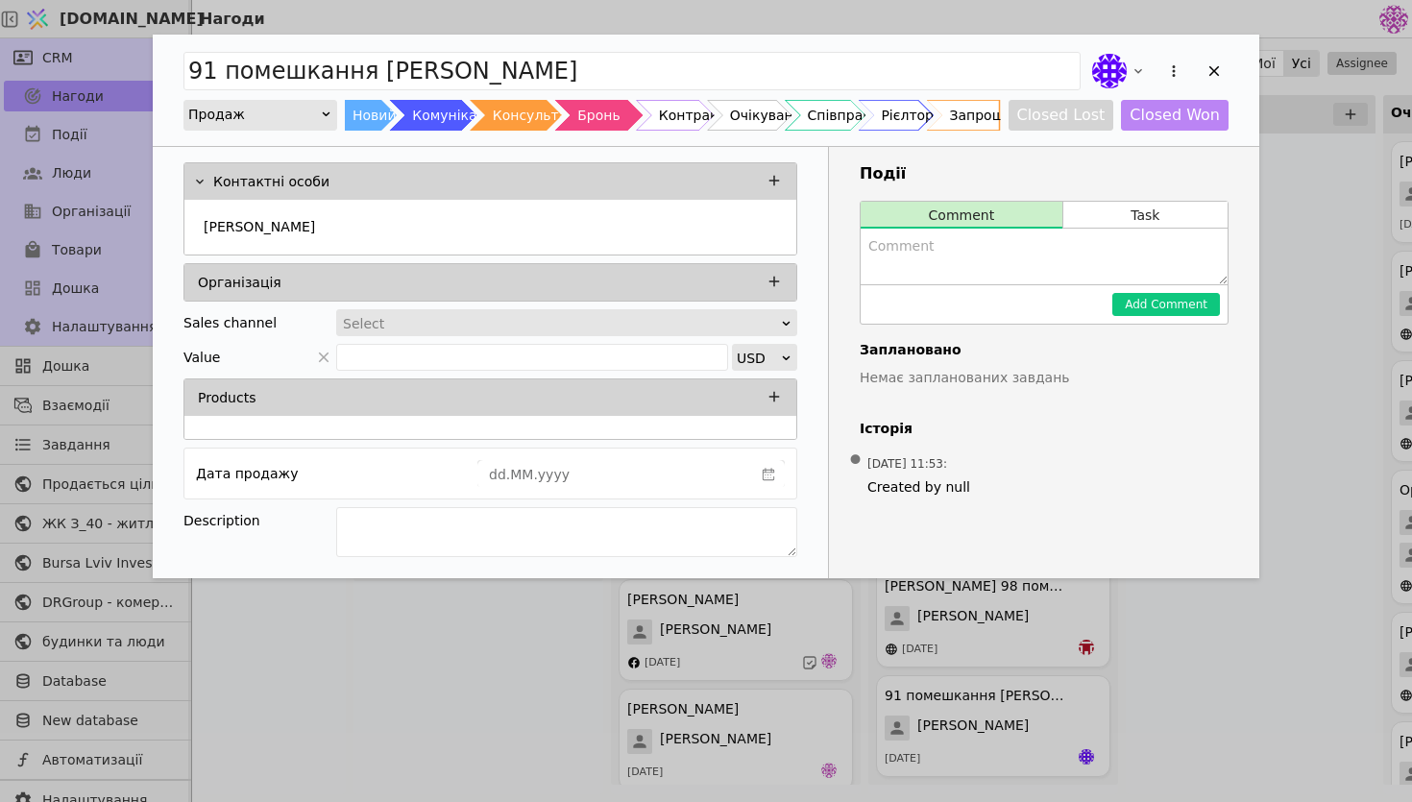
click at [751, 312] on div "Select" at bounding box center [560, 323] width 435 height 27
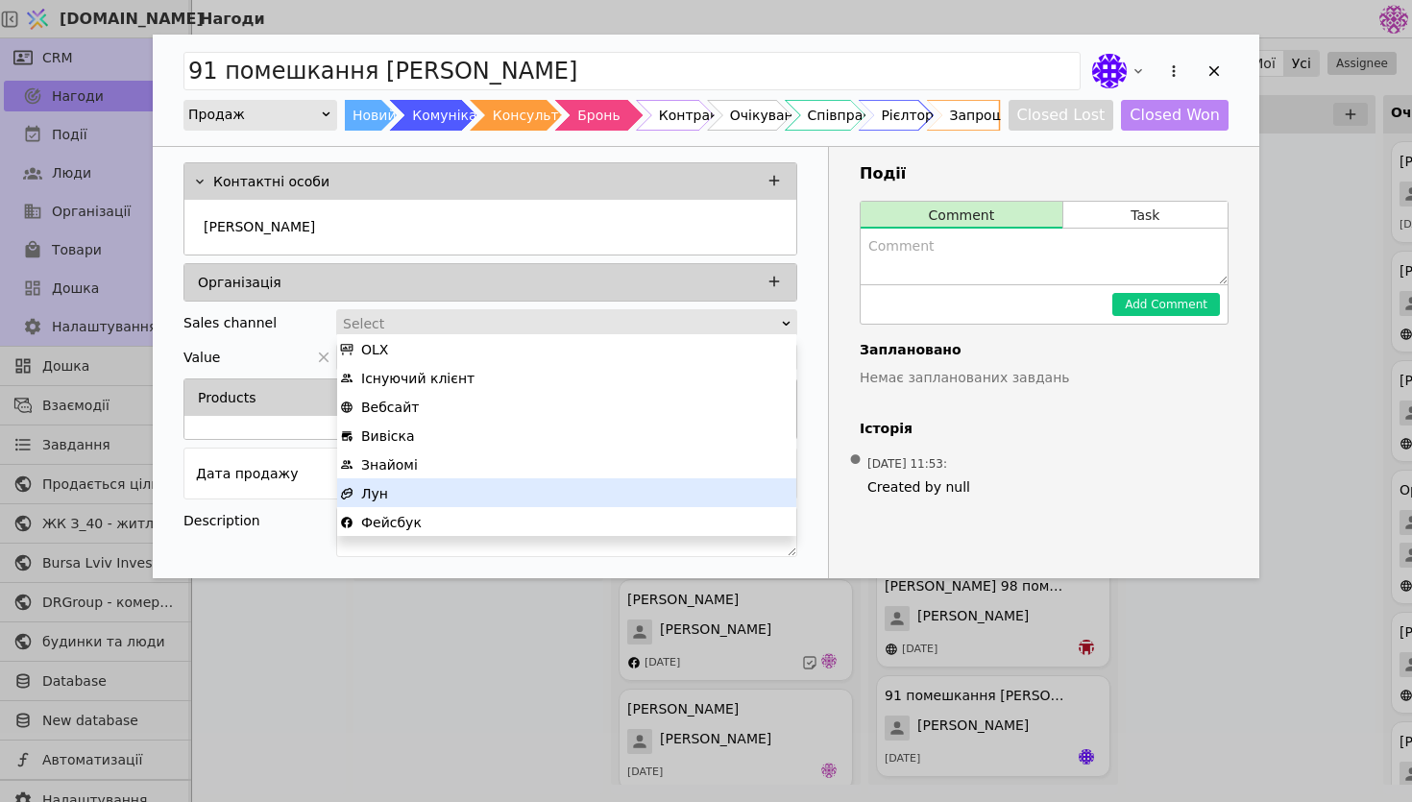
click at [653, 485] on div "Лун" at bounding box center [566, 493] width 453 height 29
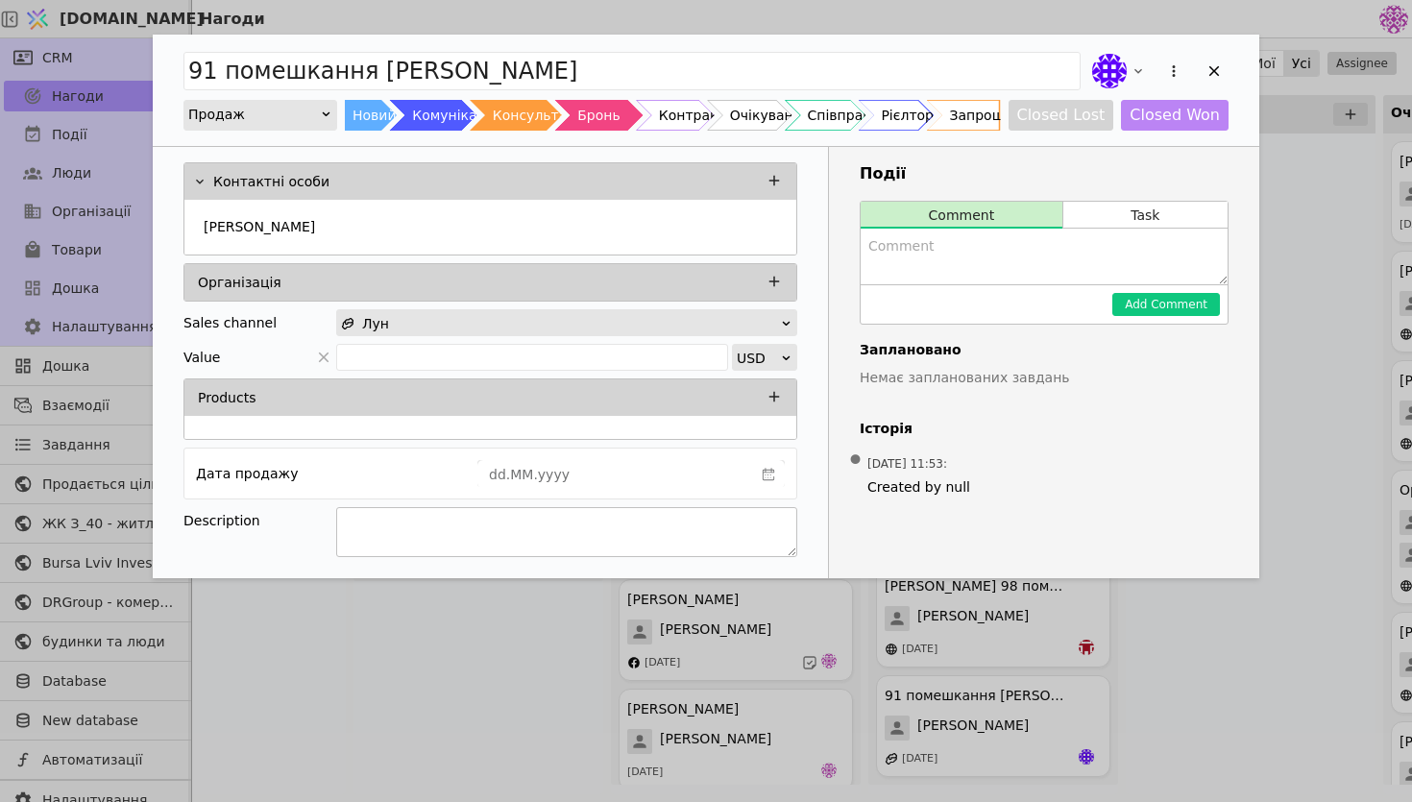
click at [607, 515] on textarea "Add Opportunity" at bounding box center [566, 532] width 461 height 50
type textarea "0"
click at [445, 526] on textarea "91 помешкання , повна оплата," at bounding box center [566, 532] width 461 height 50
click at [605, 519] on textarea "91 помешкання, повна оплата," at bounding box center [566, 532] width 461 height 50
type textarea "91 помешкання, повна оплата, квадратний метр в подарунок"
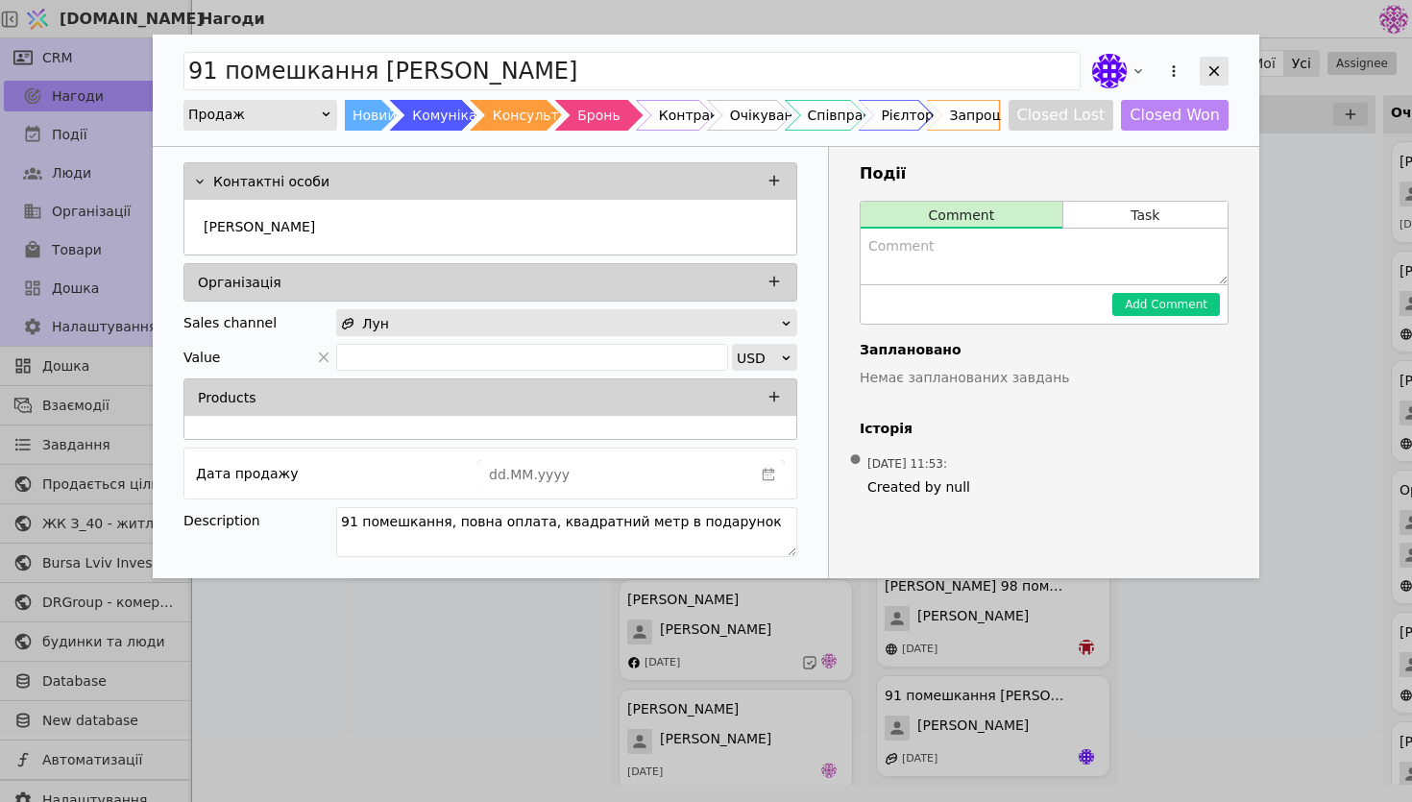
click at [1220, 70] on icon "Add Opportunity" at bounding box center [1214, 70] width 17 height 17
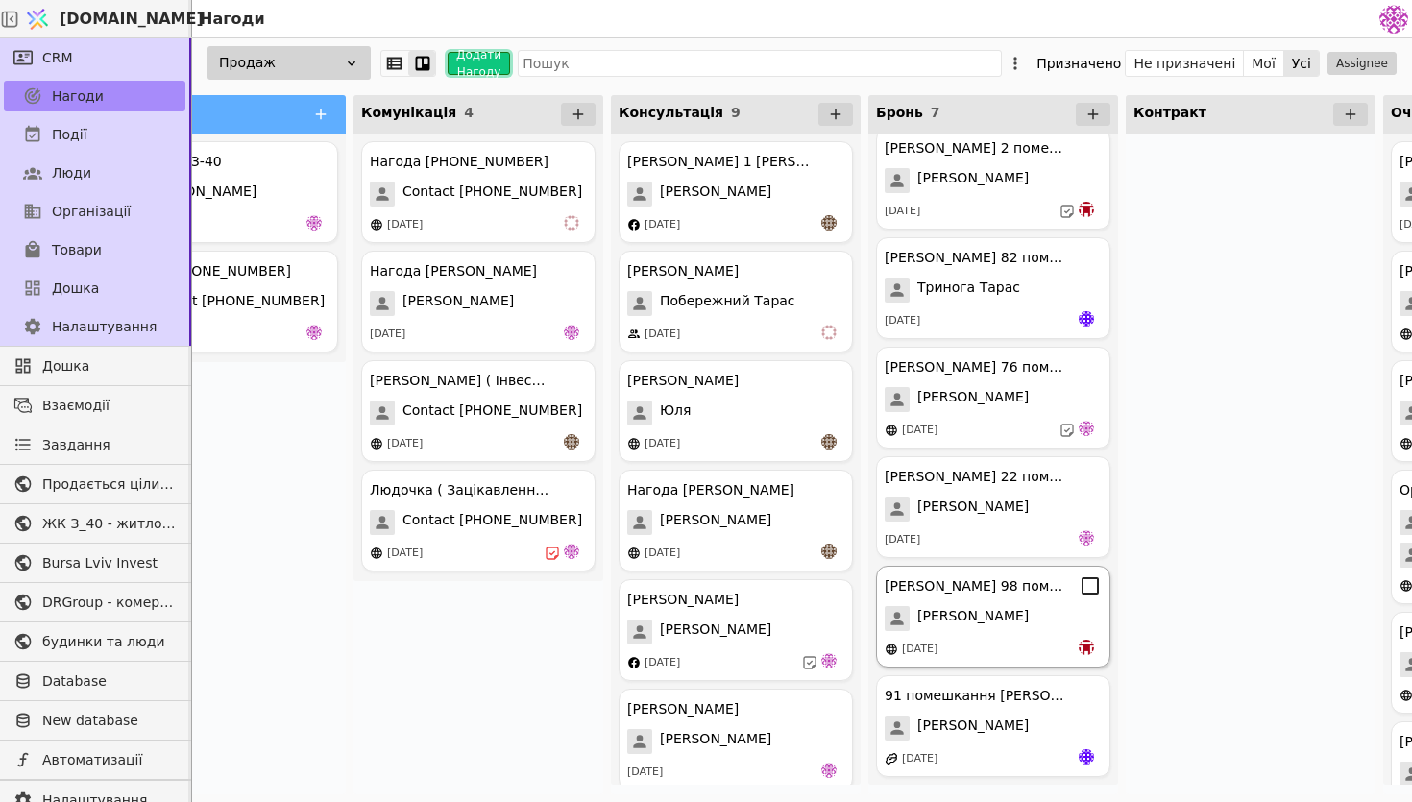
click at [1020, 622] on div "[PERSON_NAME]" at bounding box center [993, 618] width 217 height 25
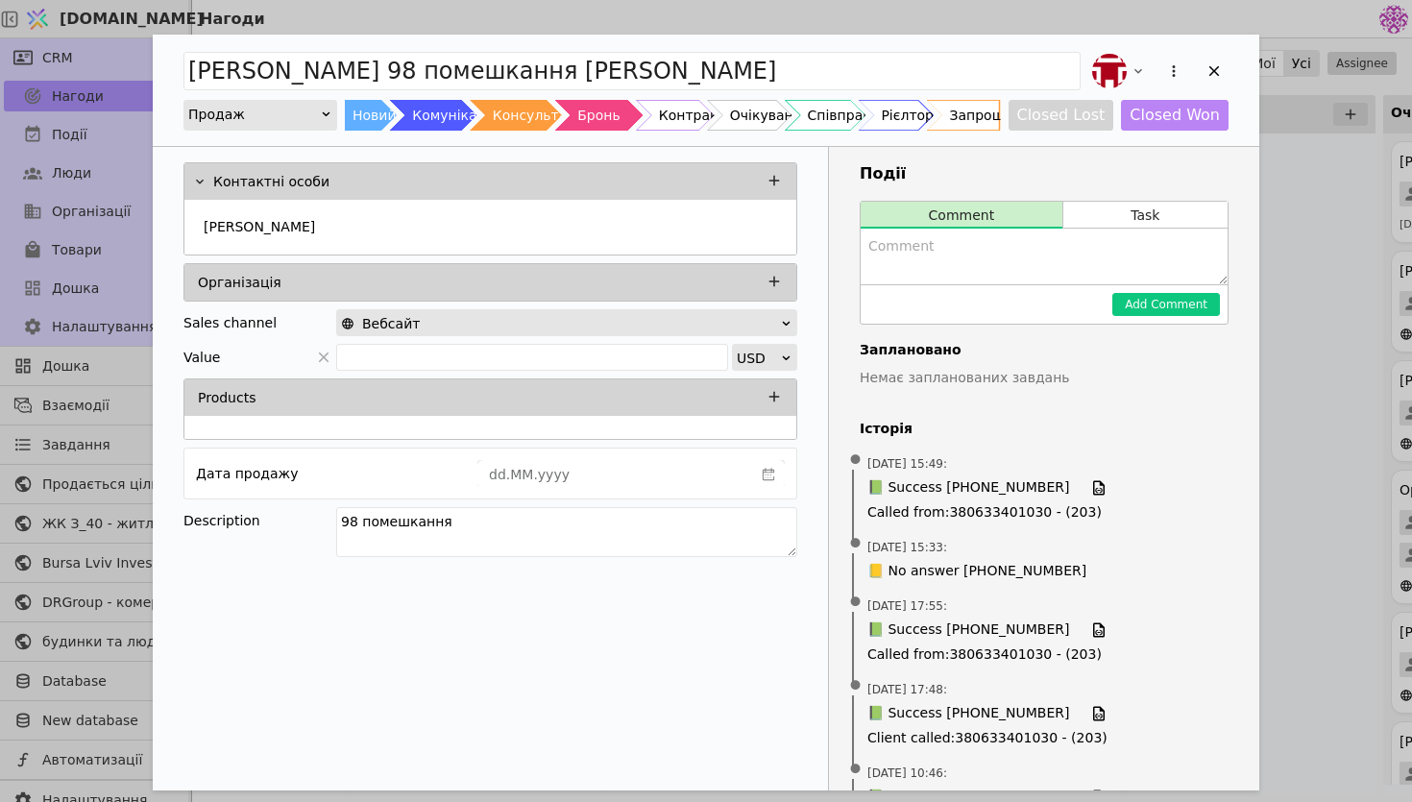
click at [717, 319] on div "Вебсайт" at bounding box center [560, 323] width 439 height 27
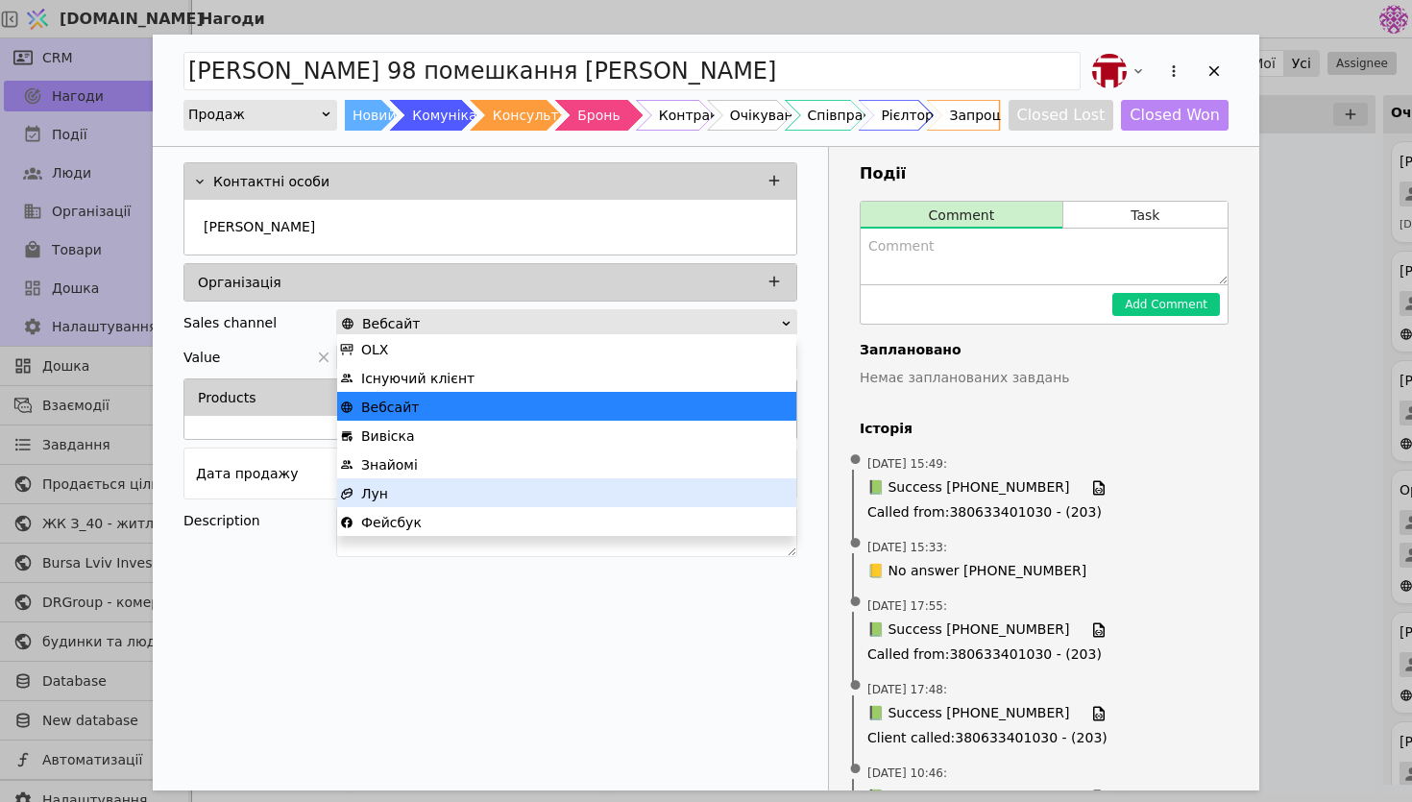
click at [646, 486] on div "Лун" at bounding box center [566, 493] width 453 height 29
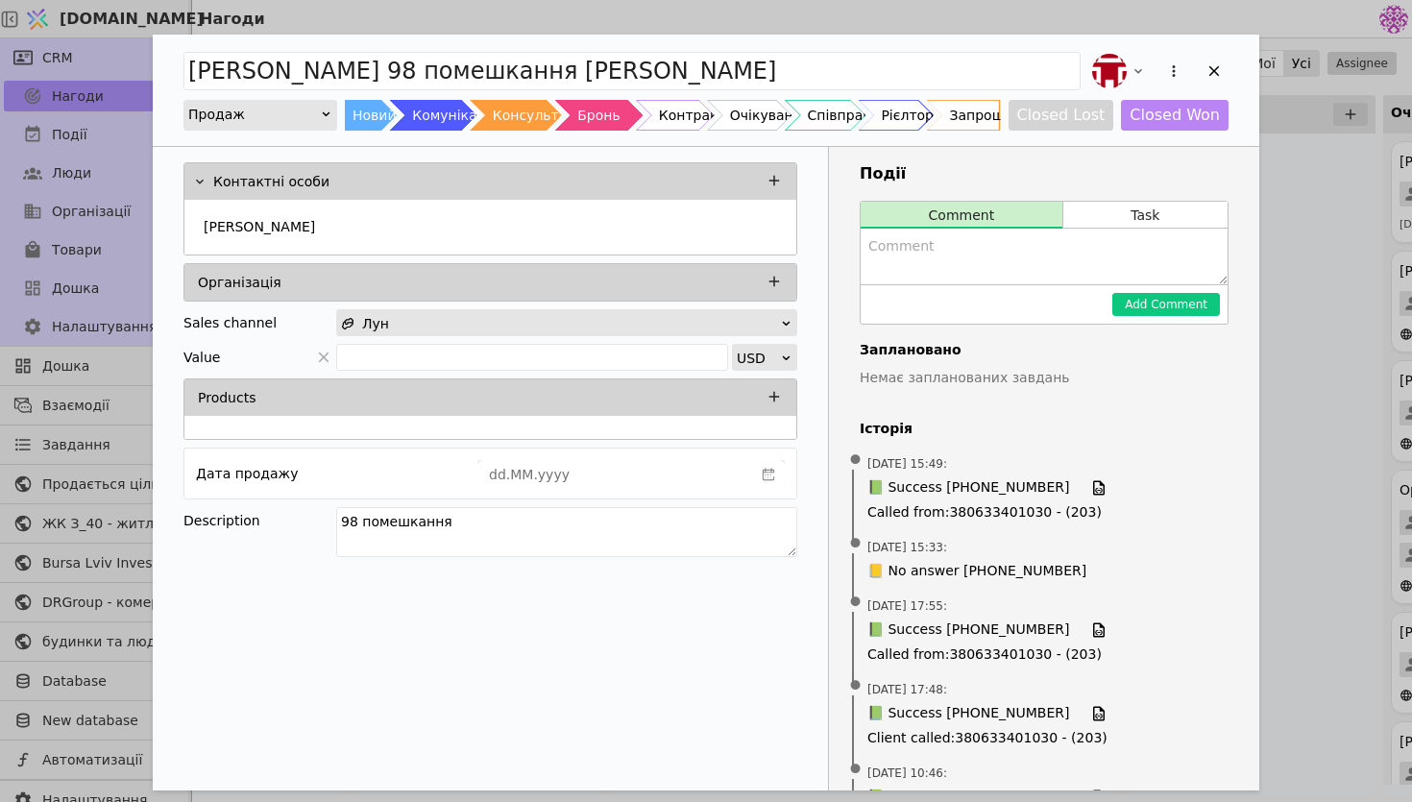
click at [1215, 56] on div "Add Opportunity" at bounding box center [1158, 71] width 140 height 42
click at [1215, 71] on icon "Add Opportunity" at bounding box center [1214, 70] width 17 height 17
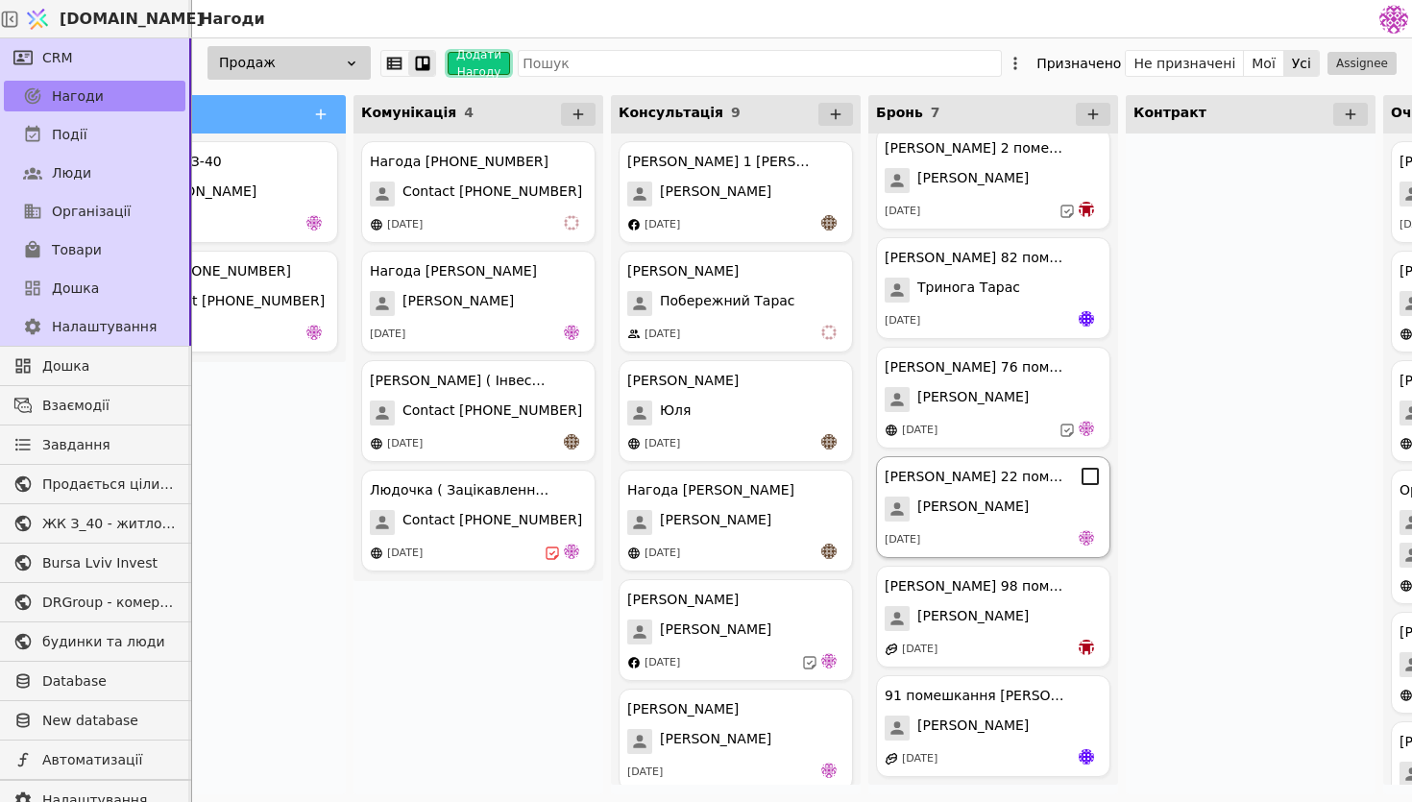
click at [1034, 514] on div "[PERSON_NAME]" at bounding box center [993, 509] width 217 height 25
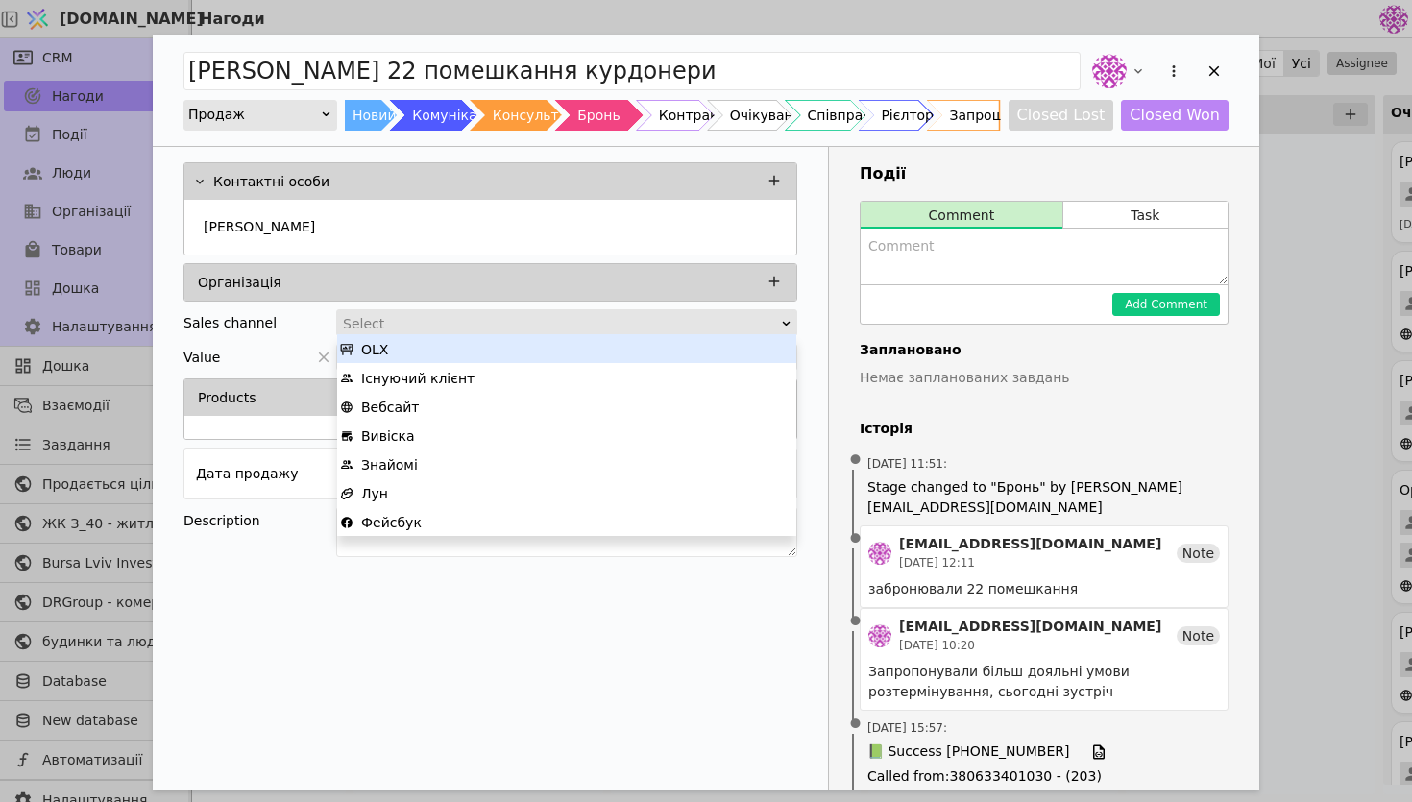
click at [501, 324] on div "Select" at bounding box center [560, 323] width 435 height 27
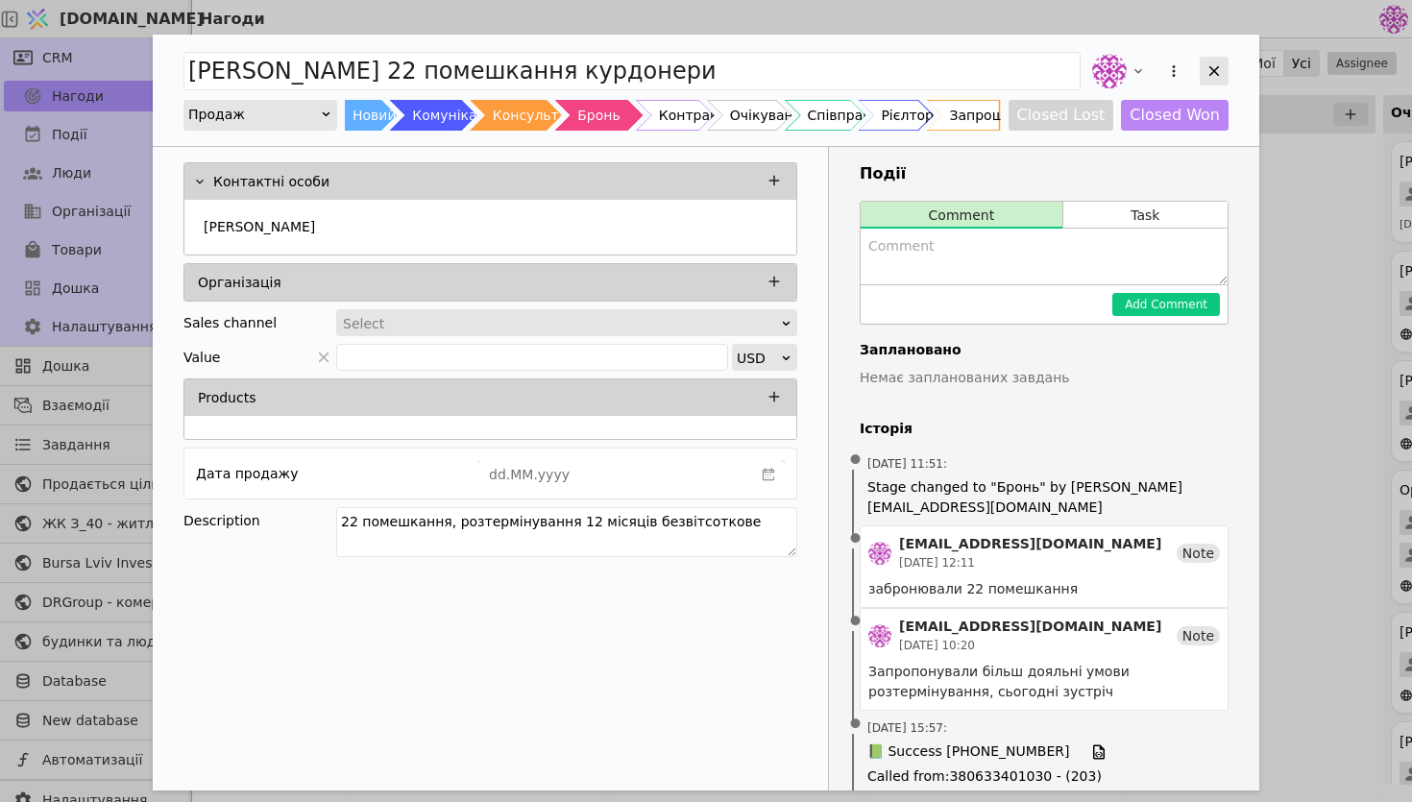
click at [1219, 69] on icon "Add Opportunity" at bounding box center [1214, 70] width 17 height 17
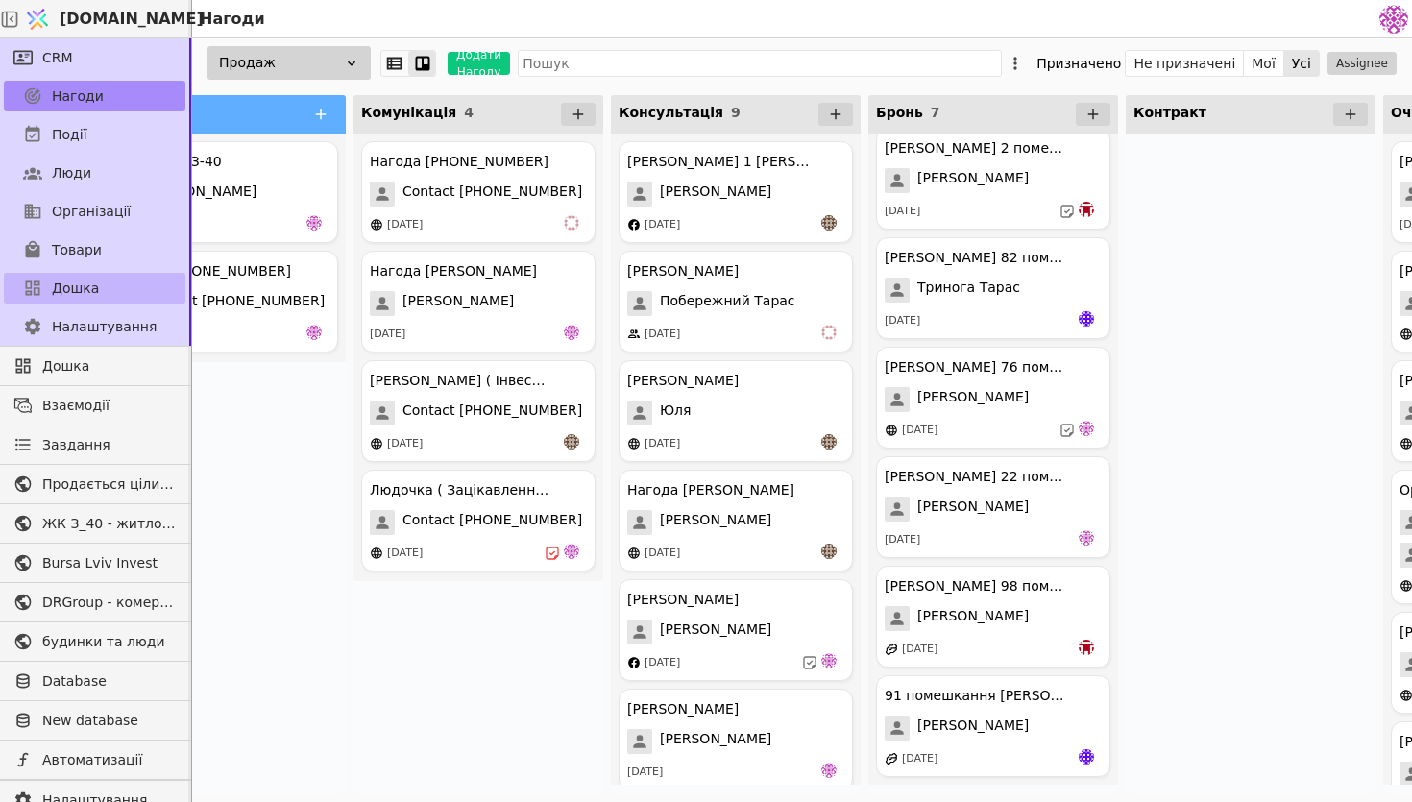
click at [109, 300] on link "Дошка" at bounding box center [95, 288] width 182 height 31
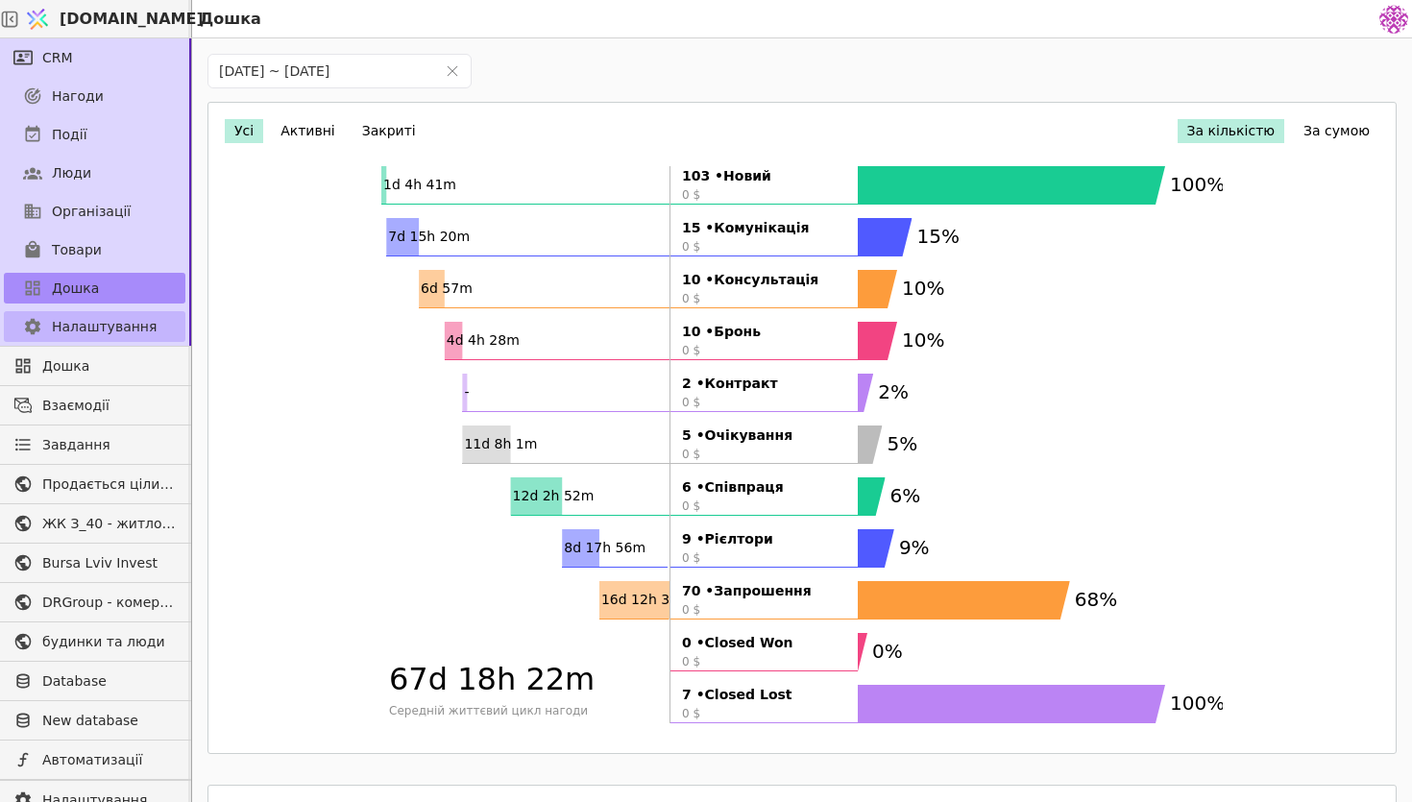
click at [122, 331] on span "Налаштування" at bounding box center [104, 327] width 105 height 20
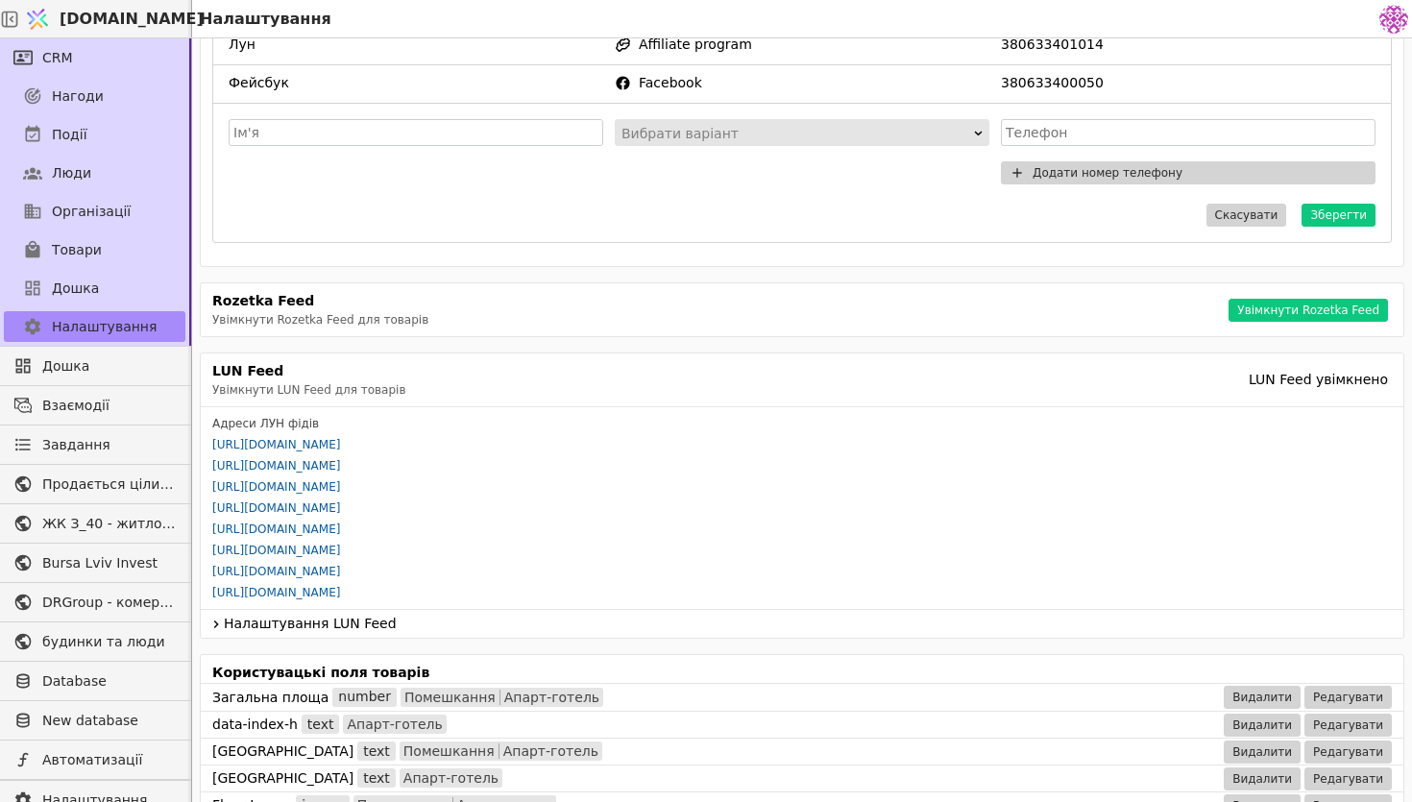
scroll to position [367, 0]
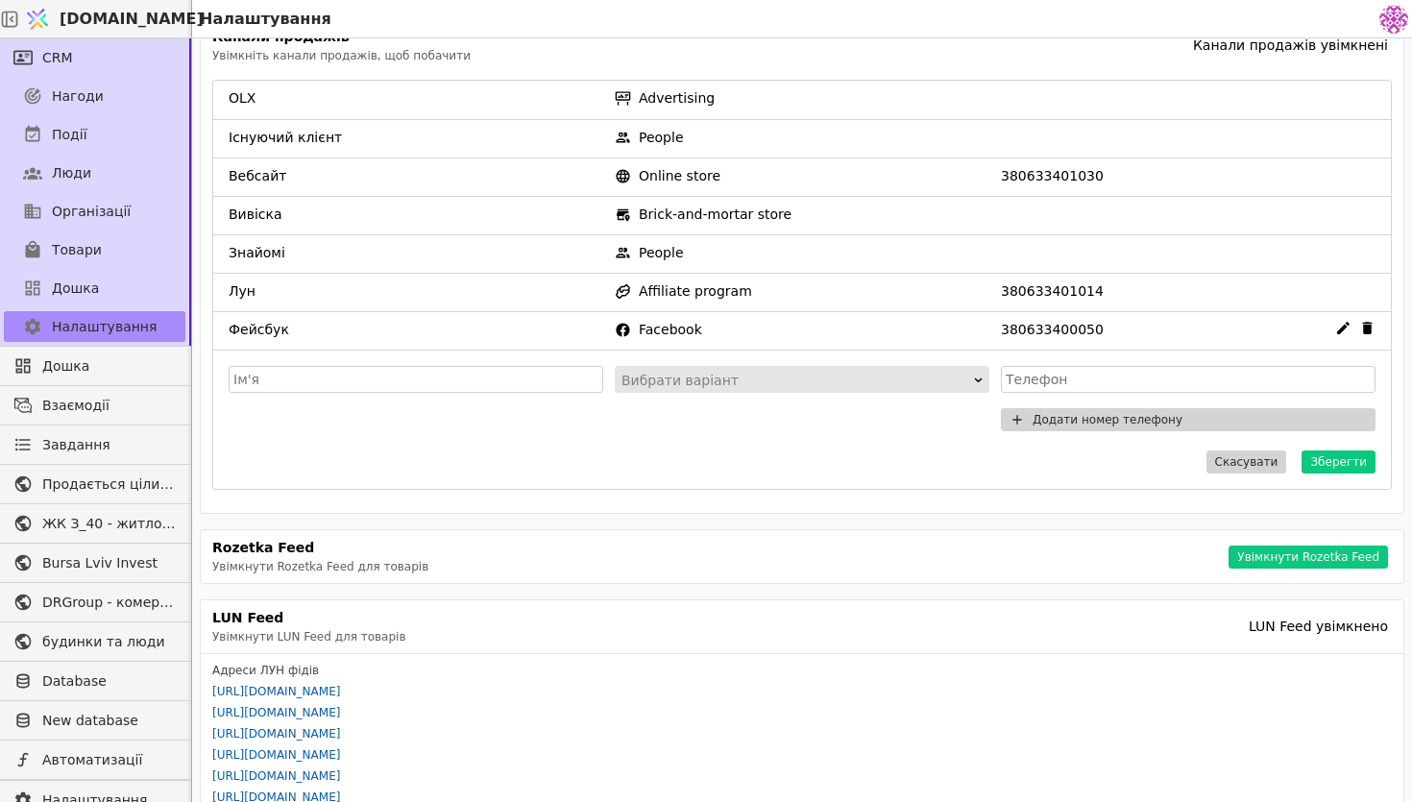
click at [1338, 331] on icon at bounding box center [1343, 328] width 12 height 12
type input "Фейсбук"
type input "380633400050"
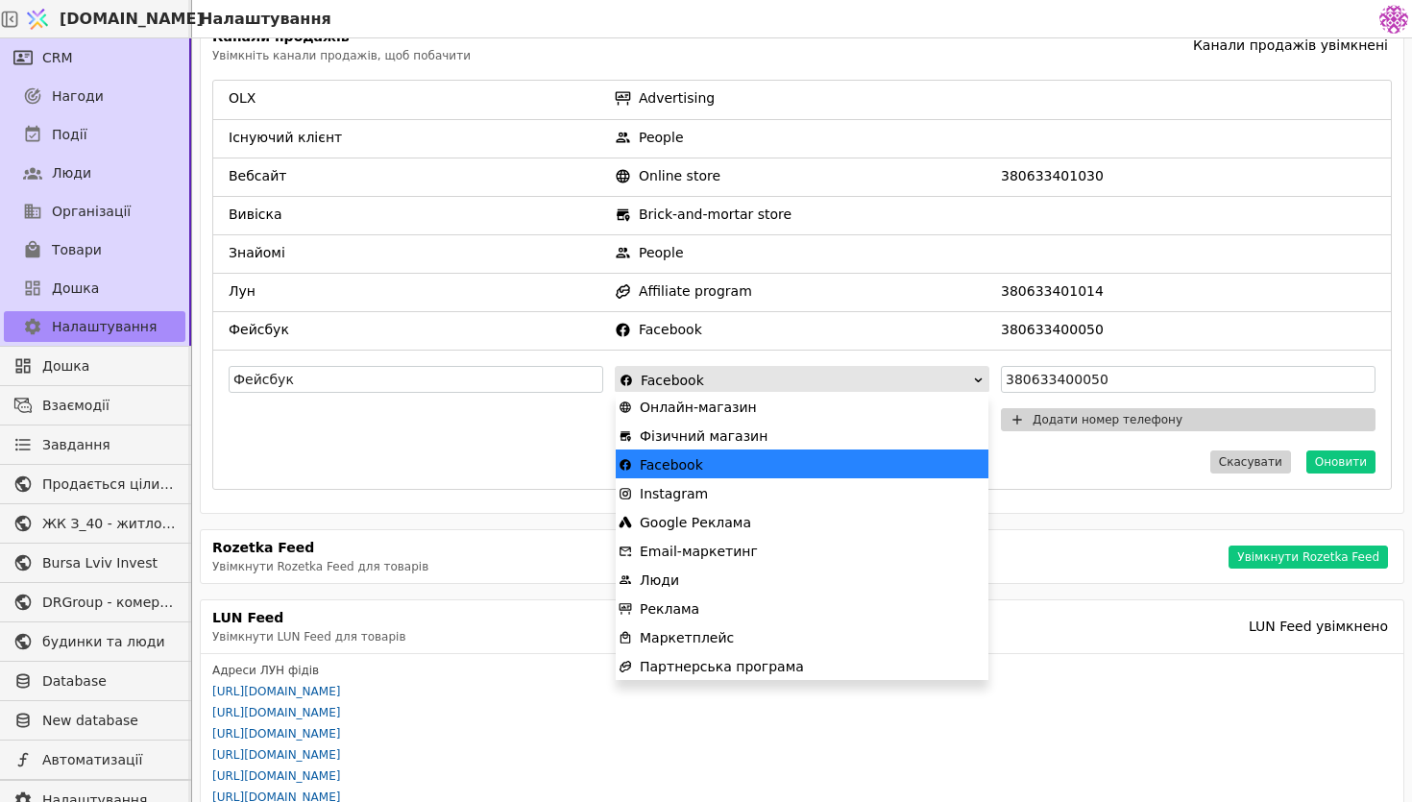
click at [735, 376] on div "Facebook" at bounding box center [796, 380] width 353 height 27
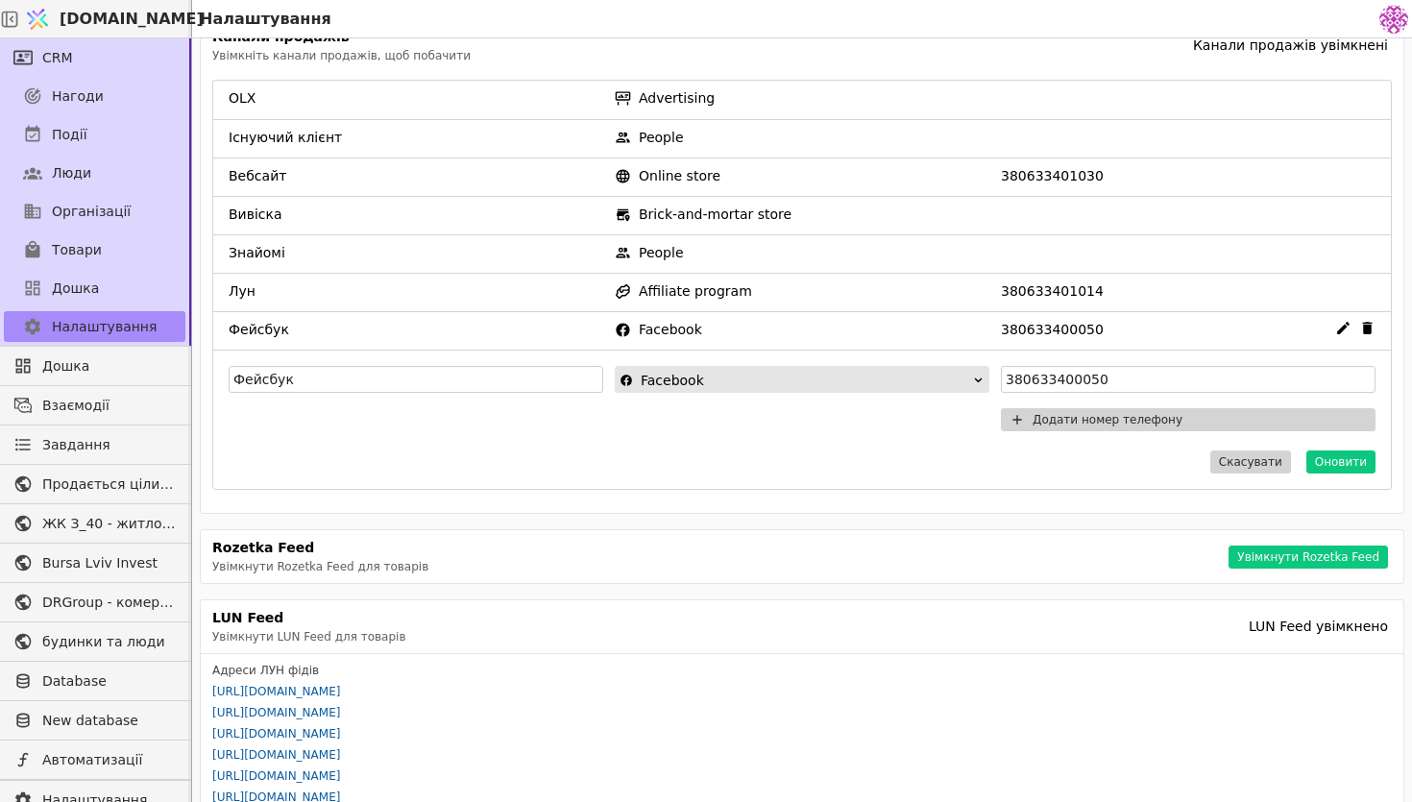
click at [872, 337] on span "Facebook" at bounding box center [802, 330] width 375 height 20
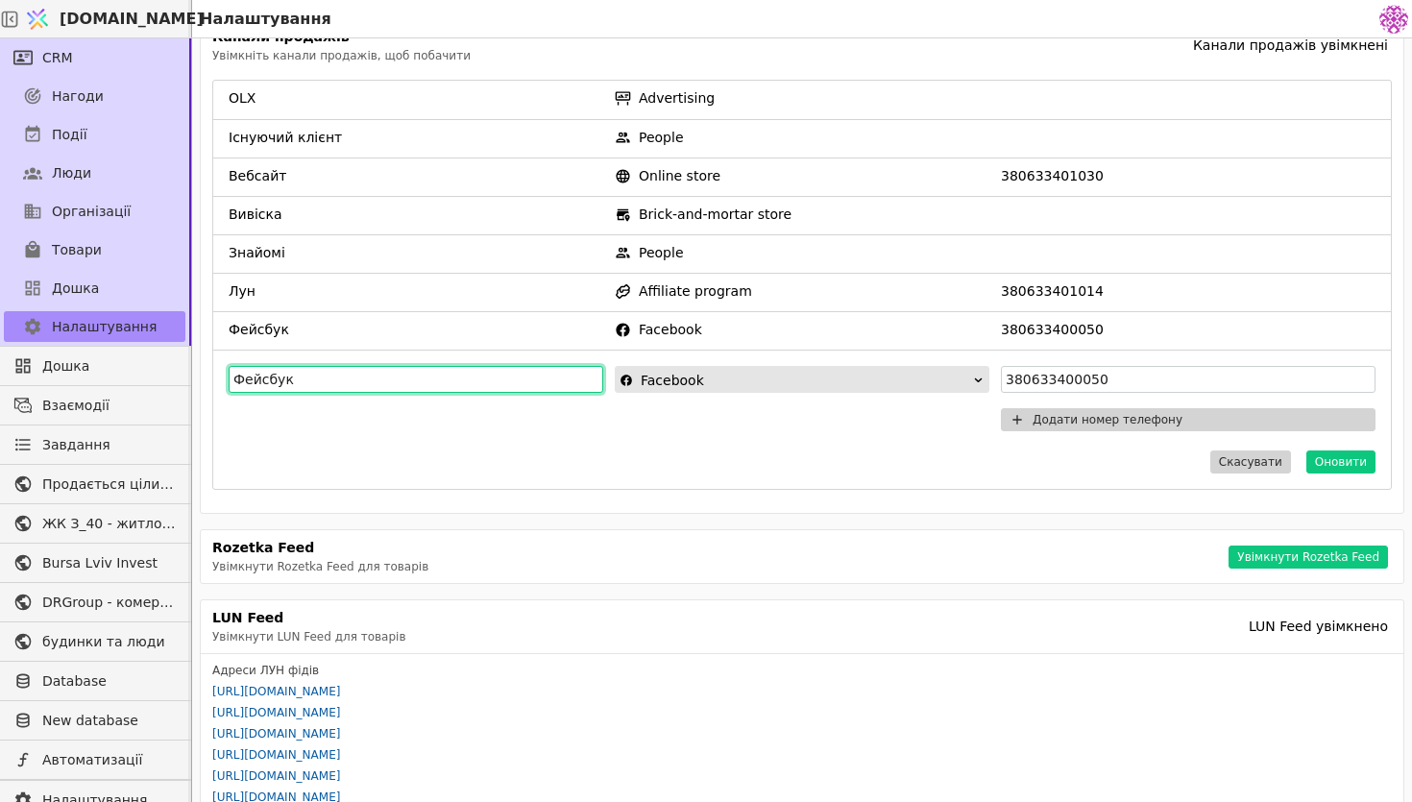
drag, startPoint x: 503, startPoint y: 389, endPoint x: 188, endPoint y: 342, distance: 318.6
click at [188, 342] on div "CRM Нагоди Події Люди Організації Товари Дошка Налаштування Дошка Взаємодії Зав…" at bounding box center [706, 420] width 1412 height 764
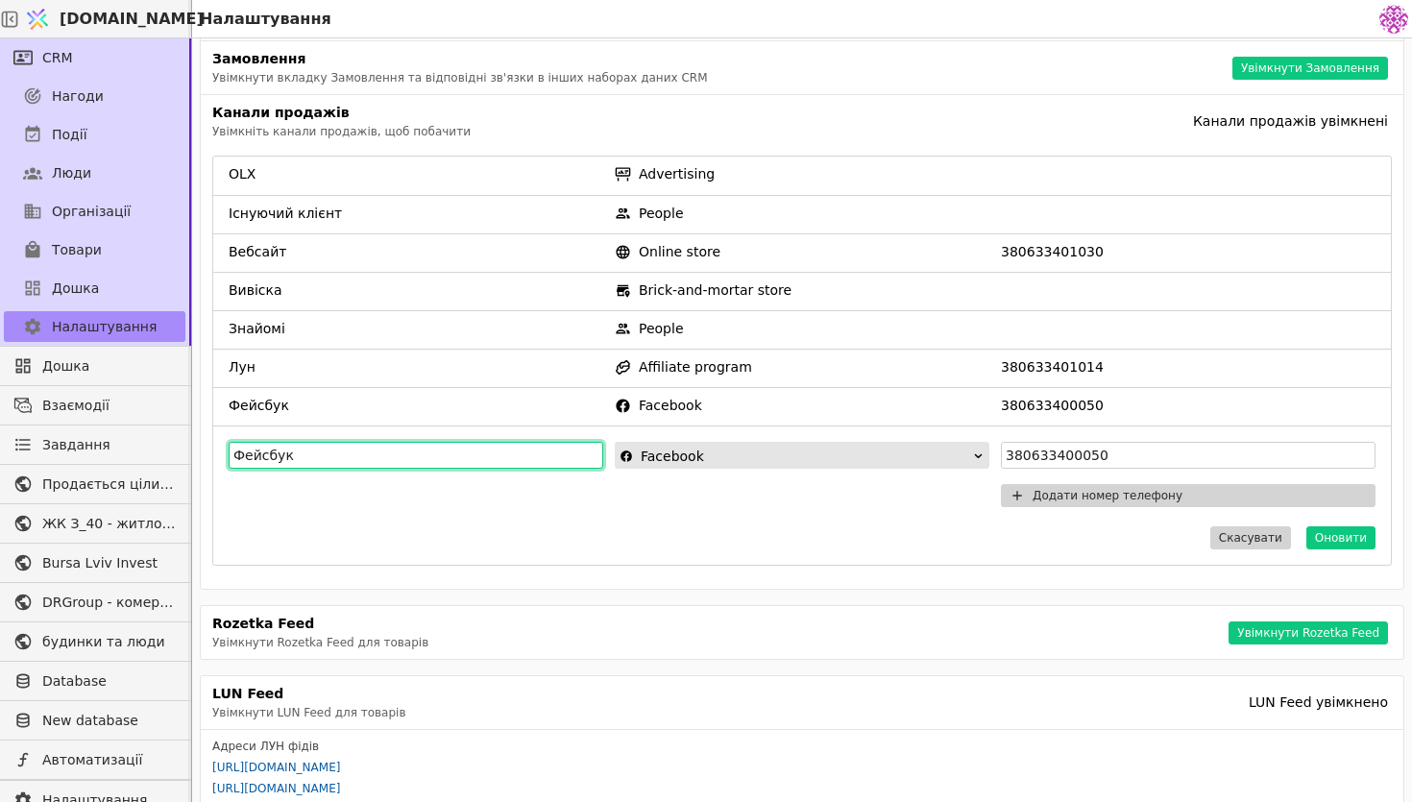
scroll to position [289, 0]
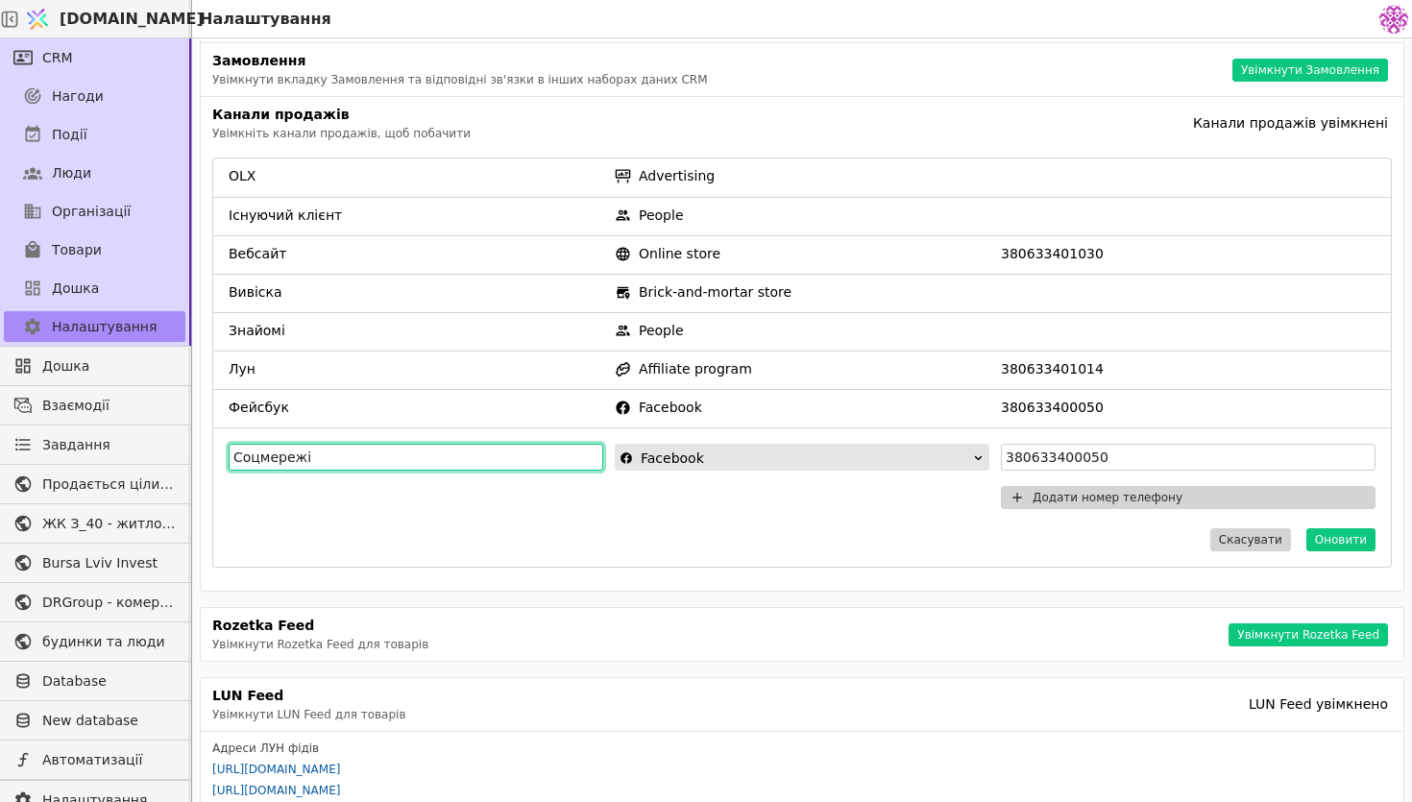
type input "Соцмережі"
click at [724, 517] on form "Соцмережі Facebook 380633400050 Додати номер телефону Скасувати Оновити" at bounding box center [802, 496] width 1178 height 139
click at [773, 460] on div "Facebook" at bounding box center [796, 458] width 353 height 27
click at [1154, 549] on div "Скасувати Оновити" at bounding box center [802, 539] width 1147 height 23
click at [585, 593] on div "Імпорт Імпортуйте файл .csv в сутності [DOMAIN_NAME] (люди/примітки) Почати про…" at bounding box center [802, 439] width 1220 height 802
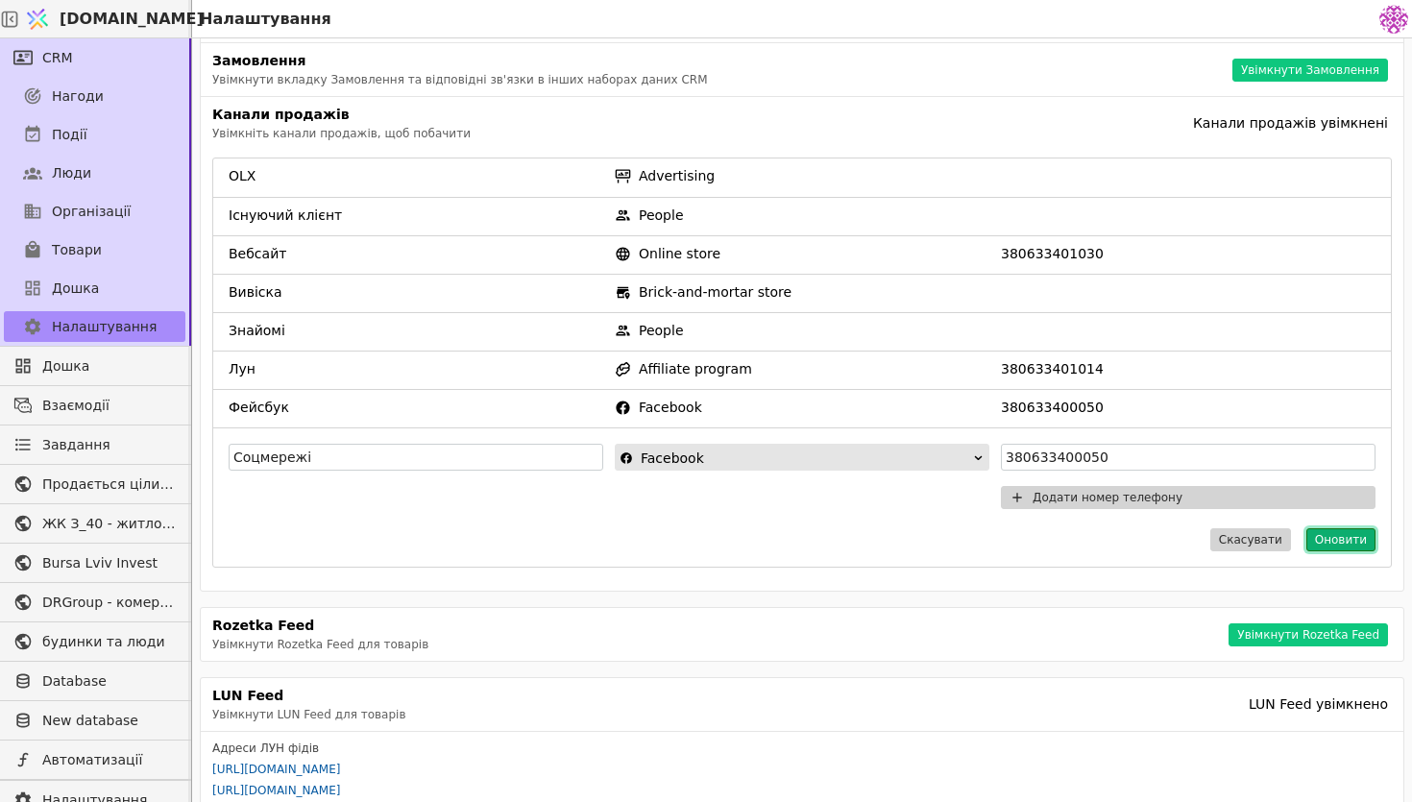
click at [1336, 544] on button "Оновити" at bounding box center [1340, 539] width 69 height 23
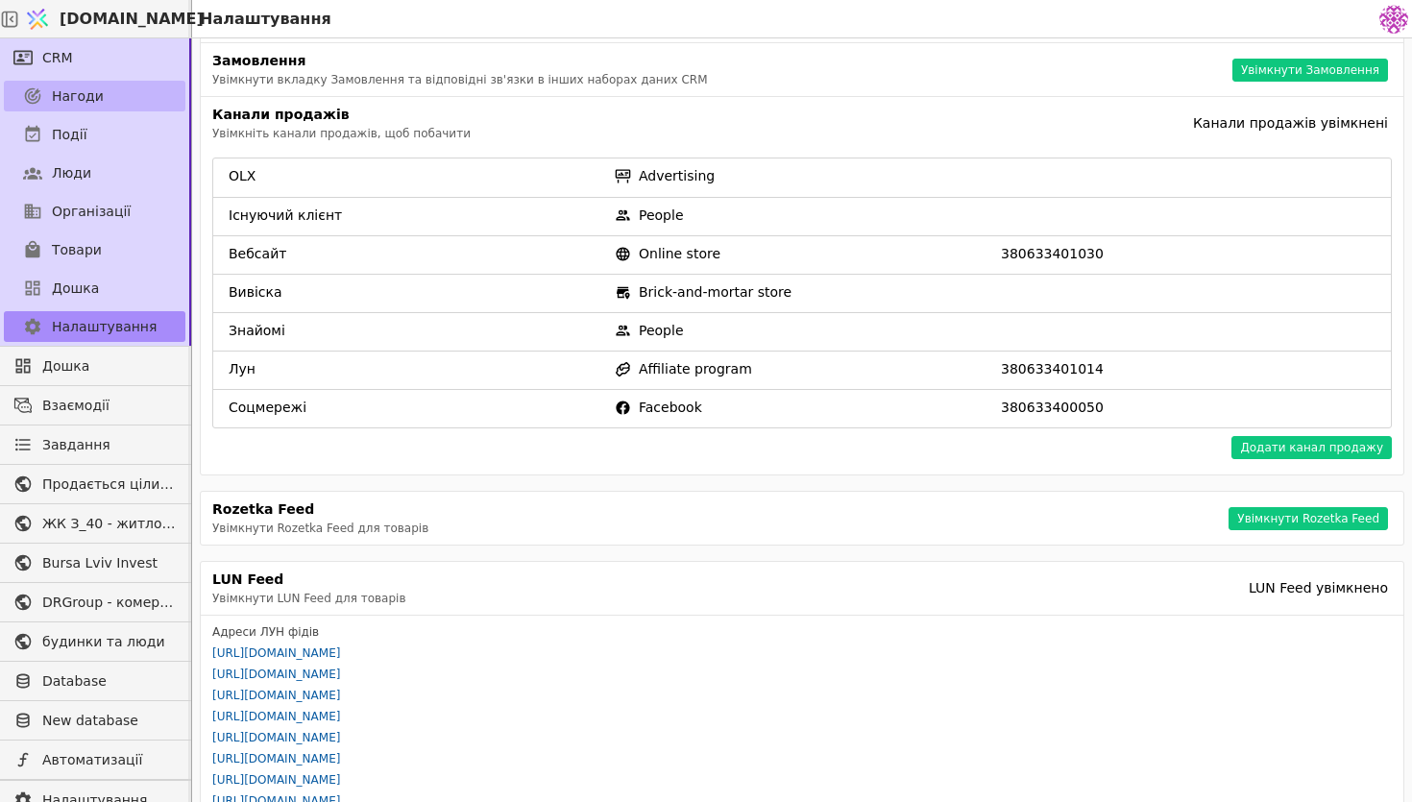
click at [112, 98] on link "Нагоди" at bounding box center [95, 96] width 182 height 31
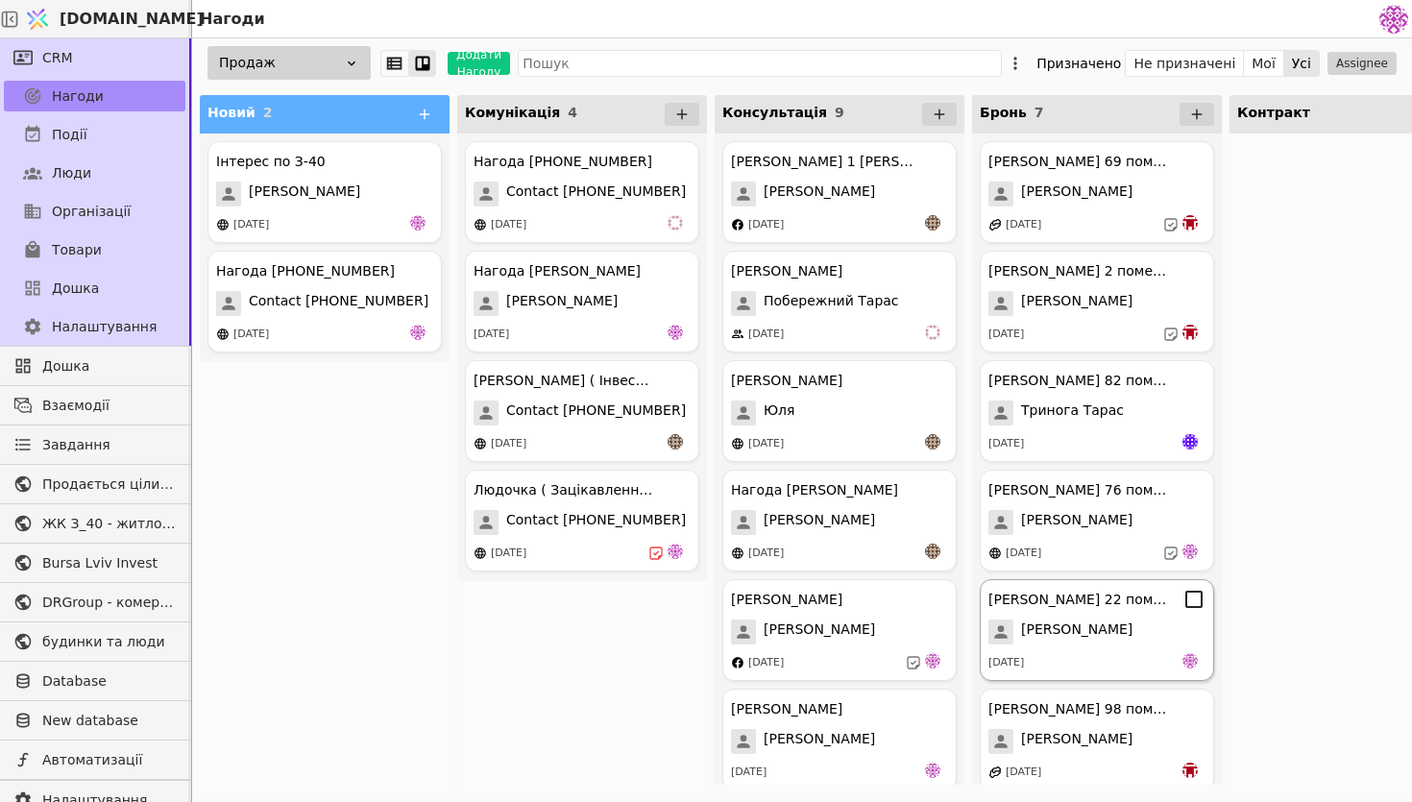
click at [1113, 658] on div "[DATE]" at bounding box center [1096, 662] width 217 height 19
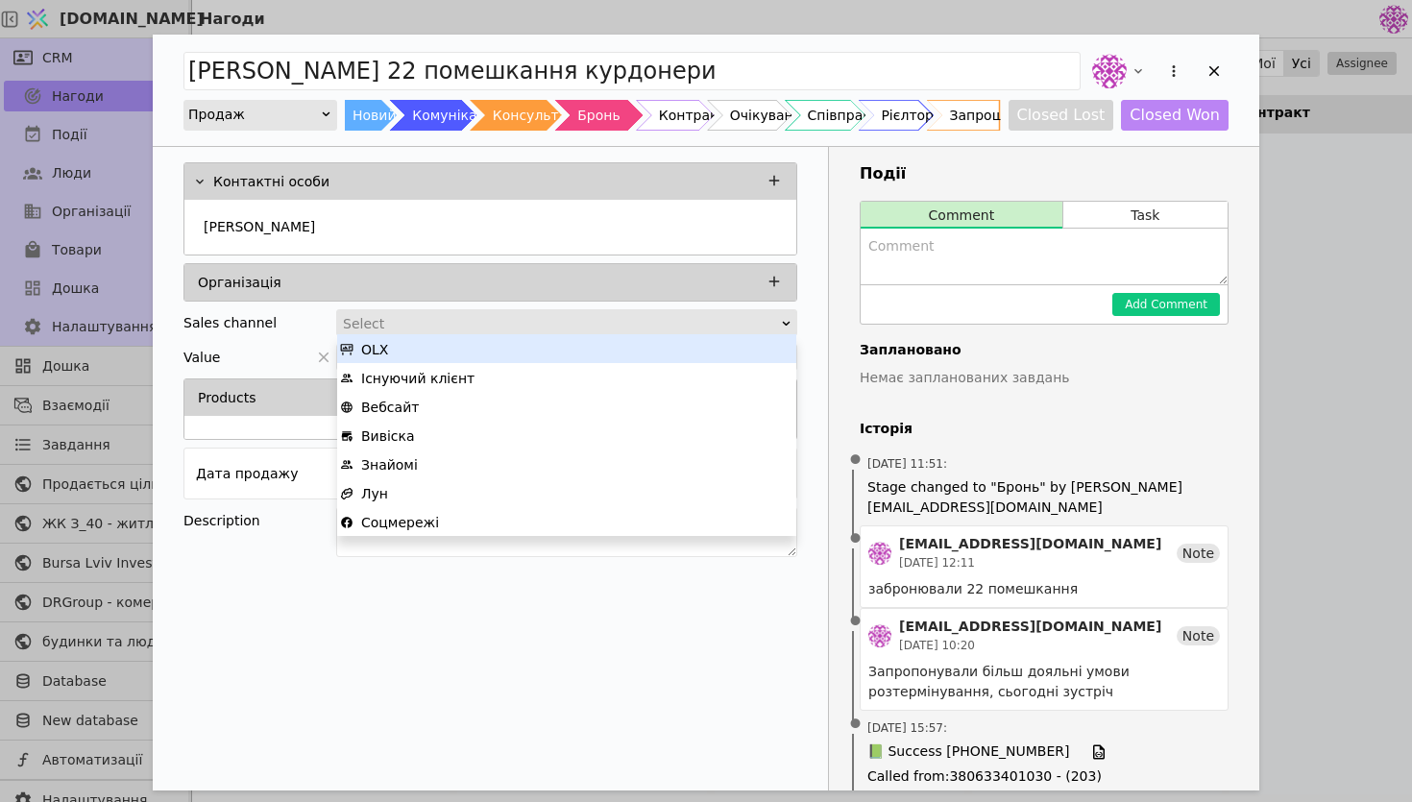
click at [608, 312] on div "Select" at bounding box center [560, 323] width 435 height 27
click at [1218, 65] on icon "Add Opportunity" at bounding box center [1214, 70] width 17 height 17
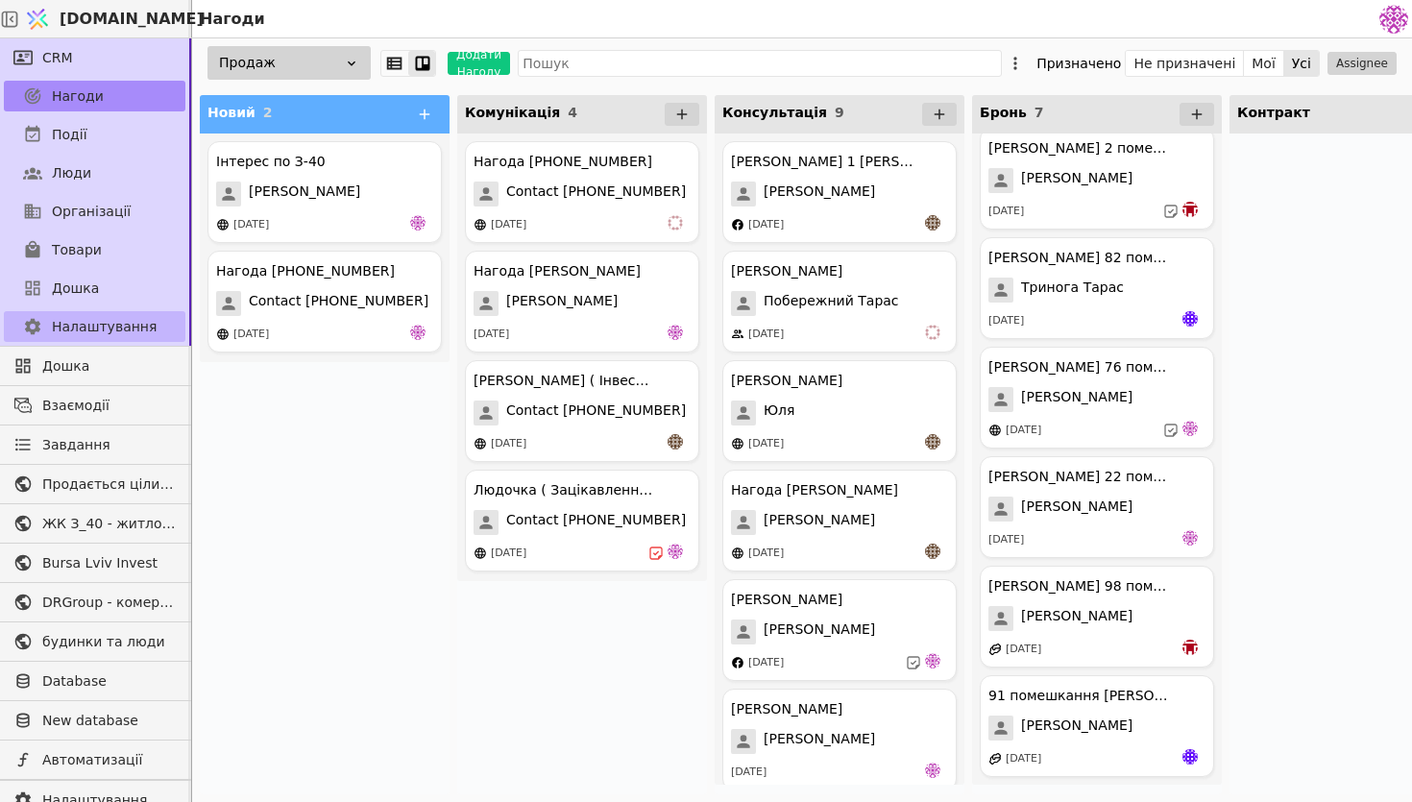
click at [108, 330] on span "Налаштування" at bounding box center [104, 327] width 105 height 20
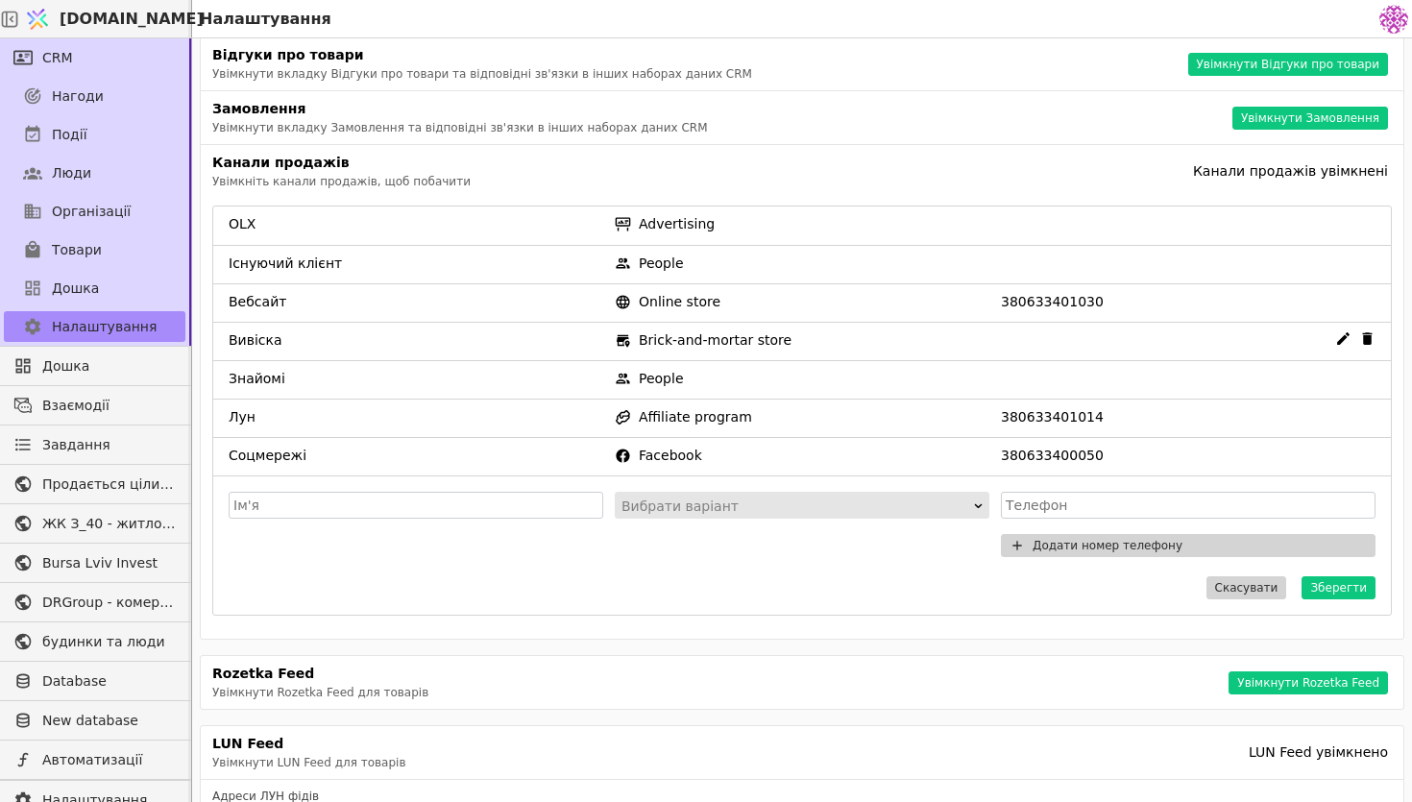
scroll to position [248, 0]
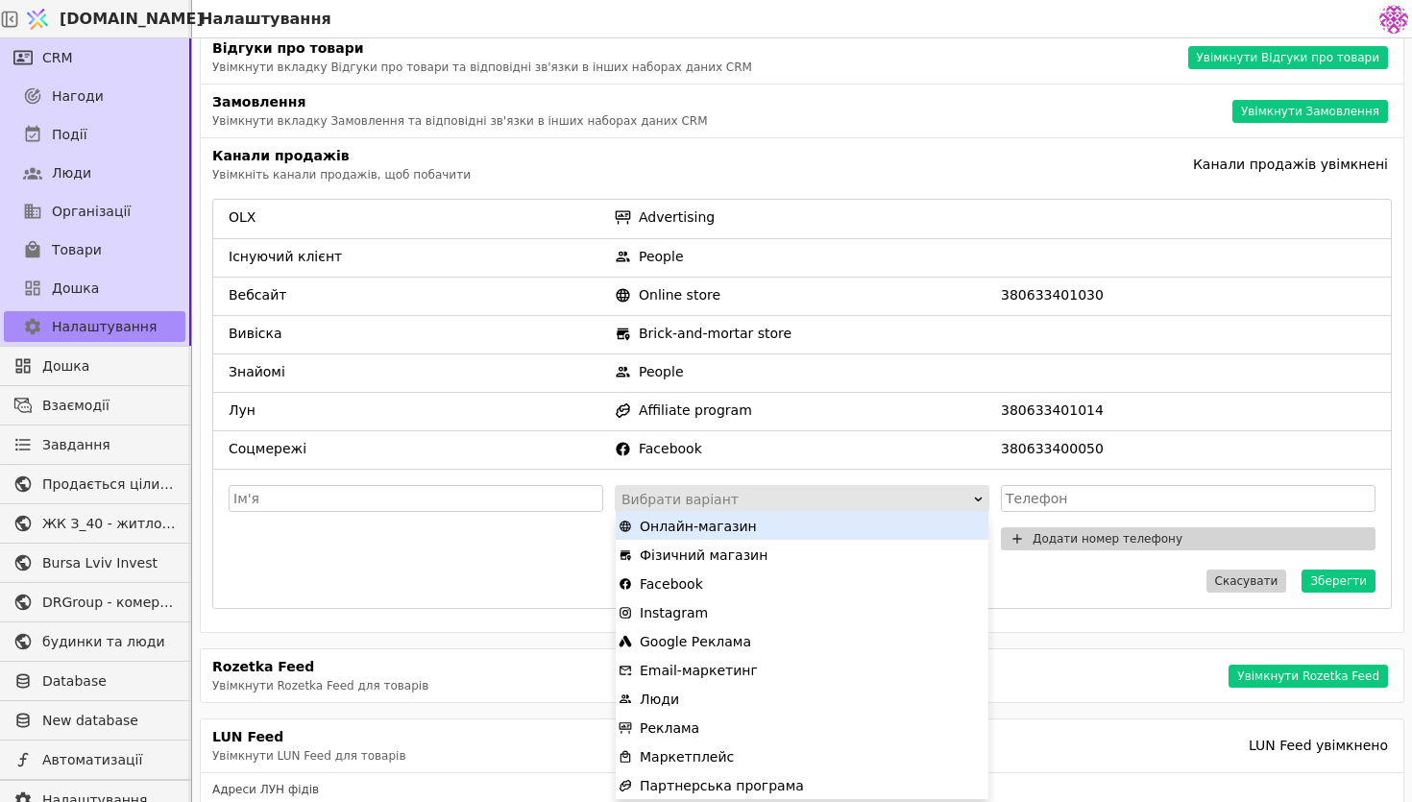
click at [832, 492] on div "Вибрати варіант" at bounding box center [796, 499] width 349 height 27
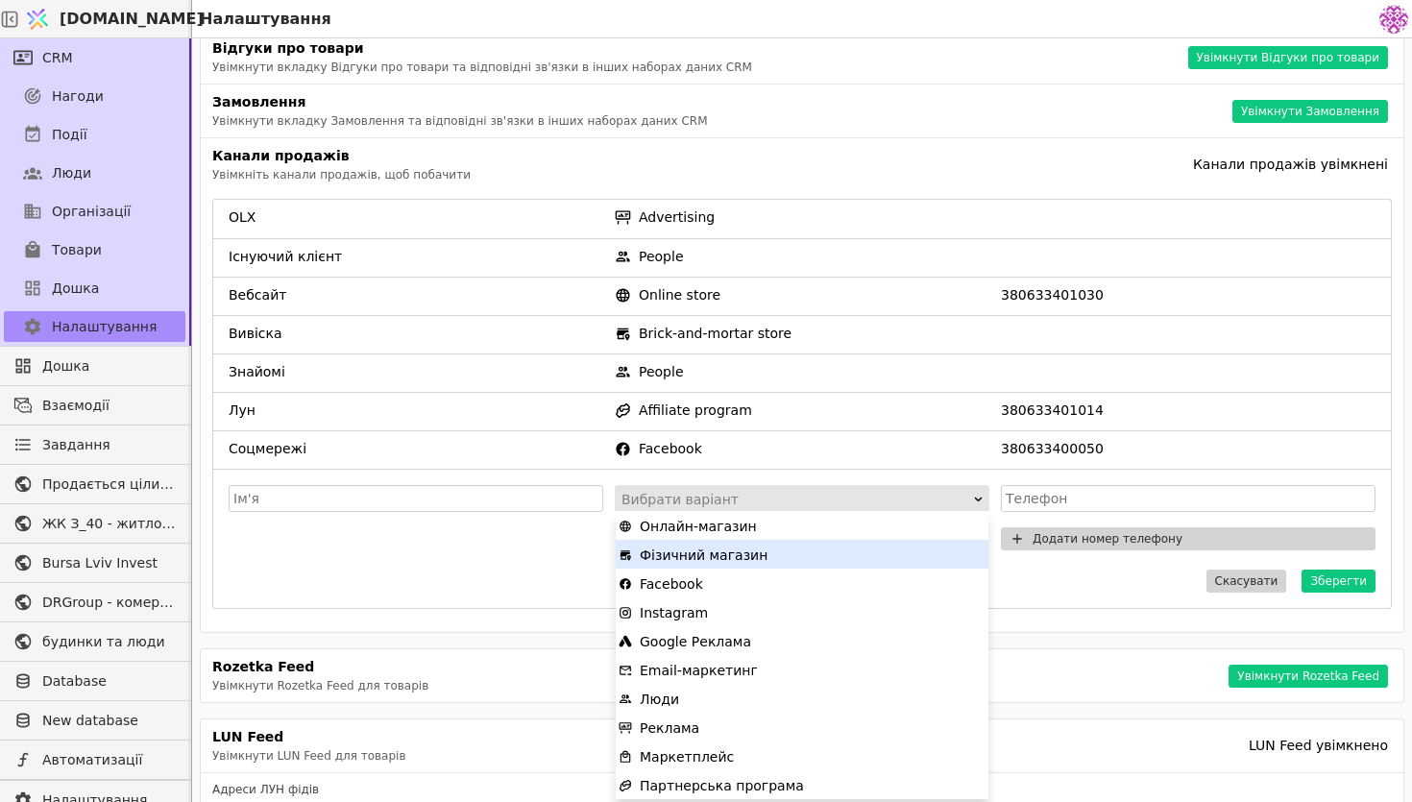
scroll to position [115, 0]
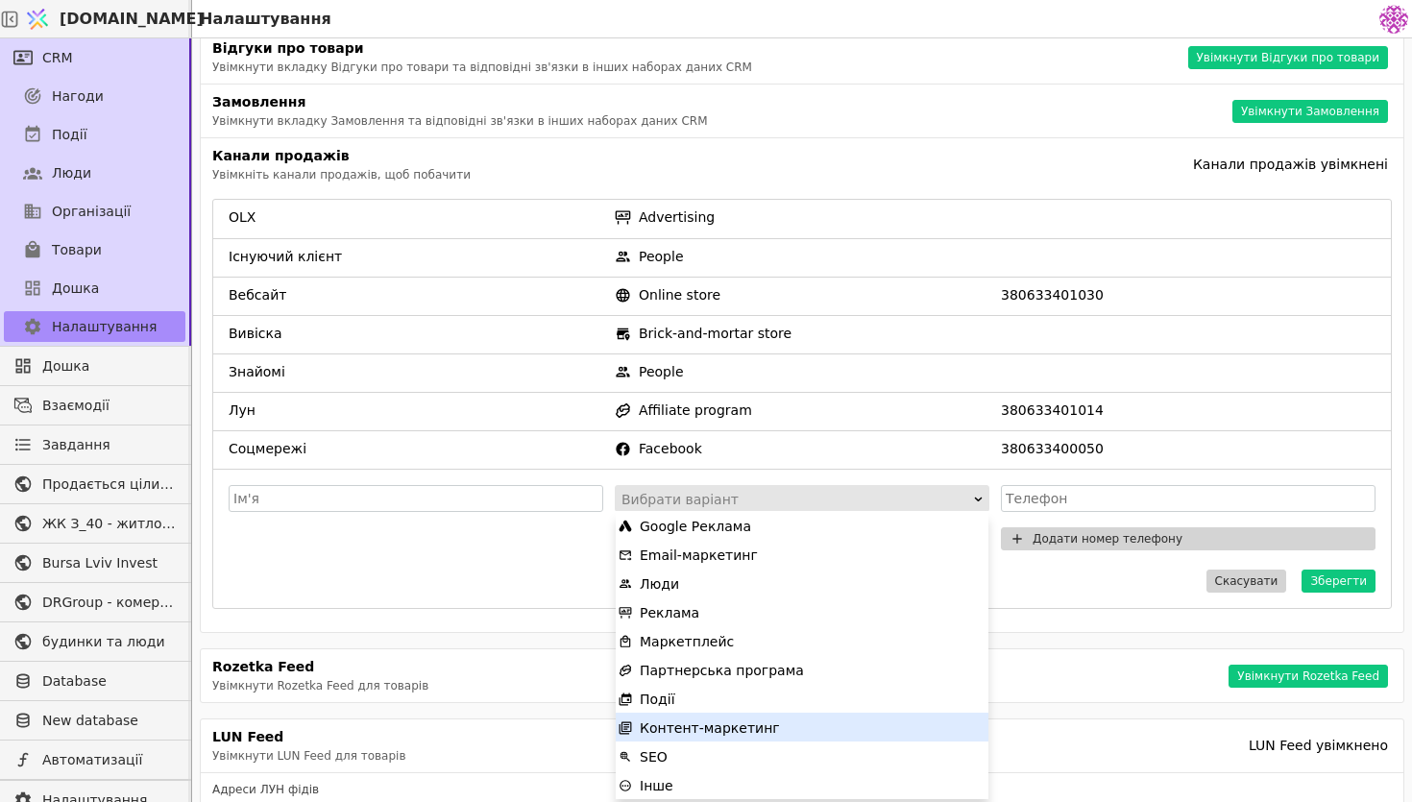
click at [819, 731] on div "Контент-маркетинг" at bounding box center [802, 728] width 367 height 29
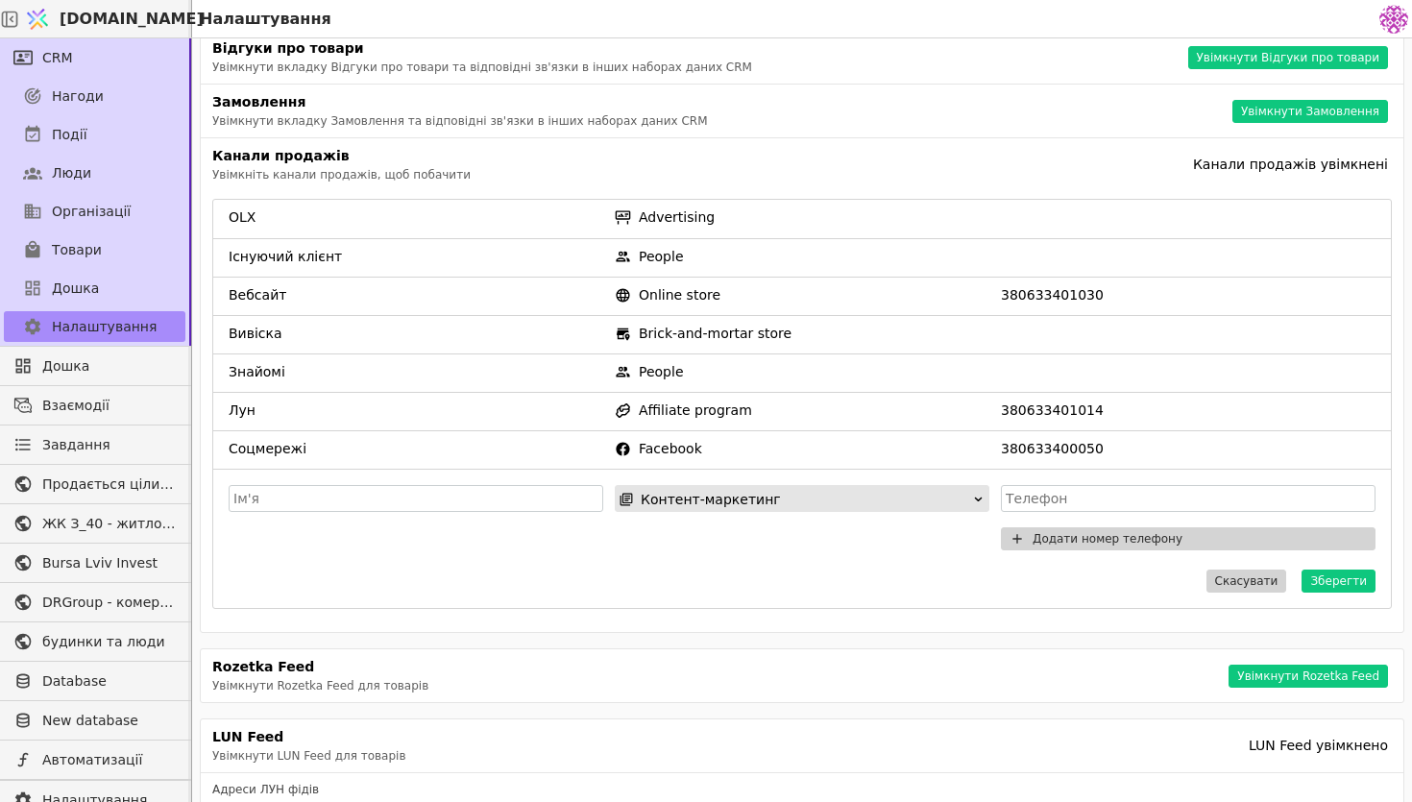
click at [717, 492] on span "Контент-маркетинг" at bounding box center [711, 499] width 140 height 27
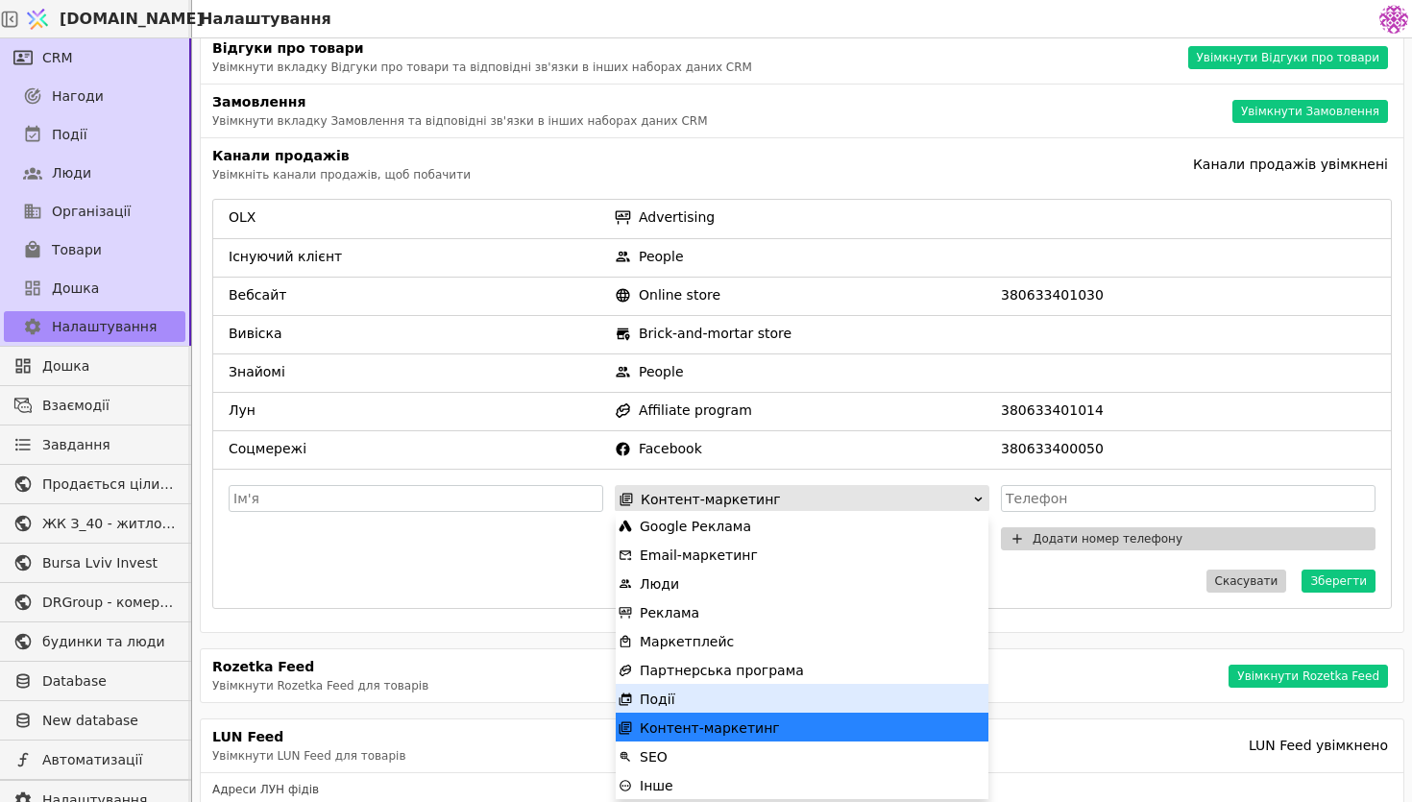
click at [737, 709] on div "Події" at bounding box center [802, 699] width 367 height 29
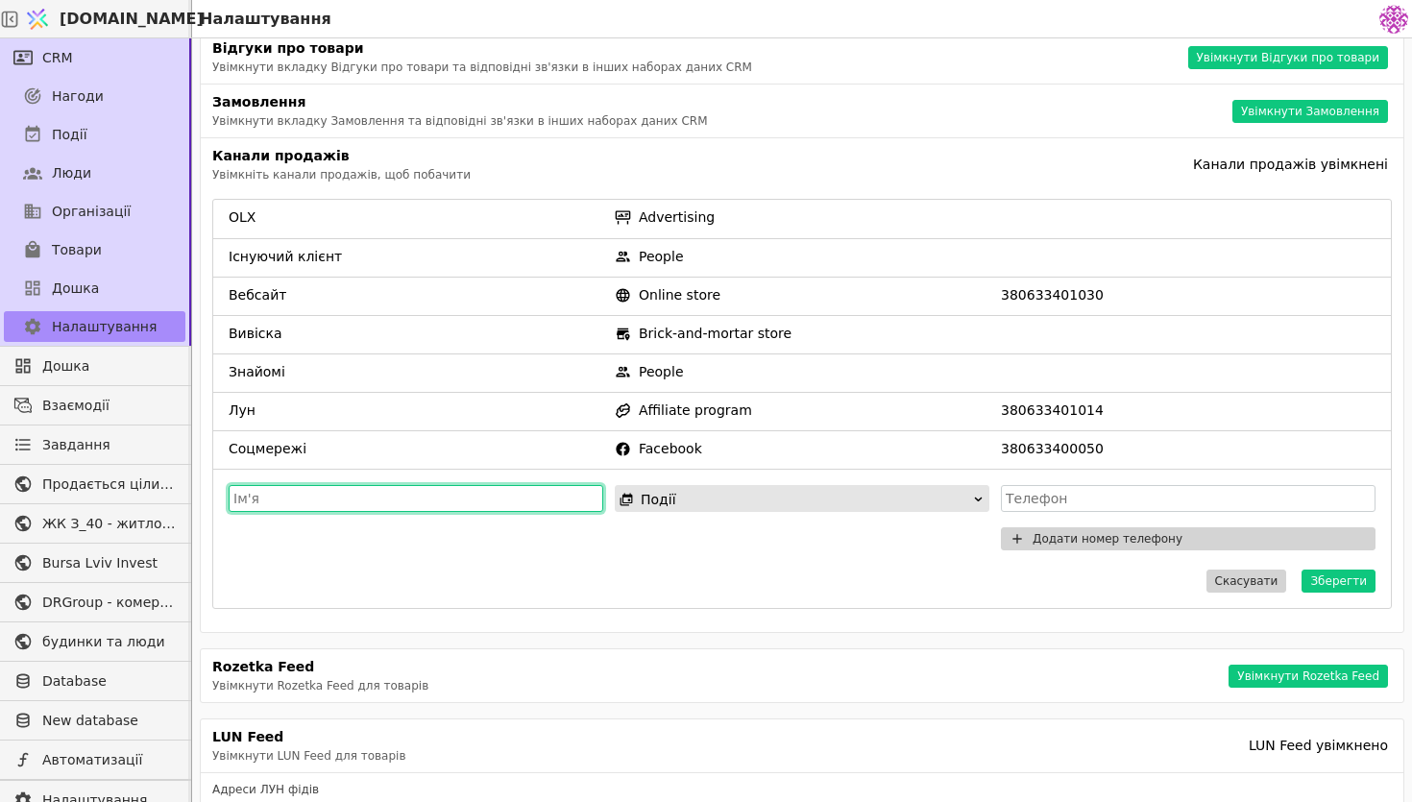
click at [462, 496] on input "text" at bounding box center [416, 498] width 375 height 27
type input "Презентація"
click at [807, 593] on form "Презентація Події Додати номер телефону Скасувати Зберегти" at bounding box center [802, 538] width 1178 height 139
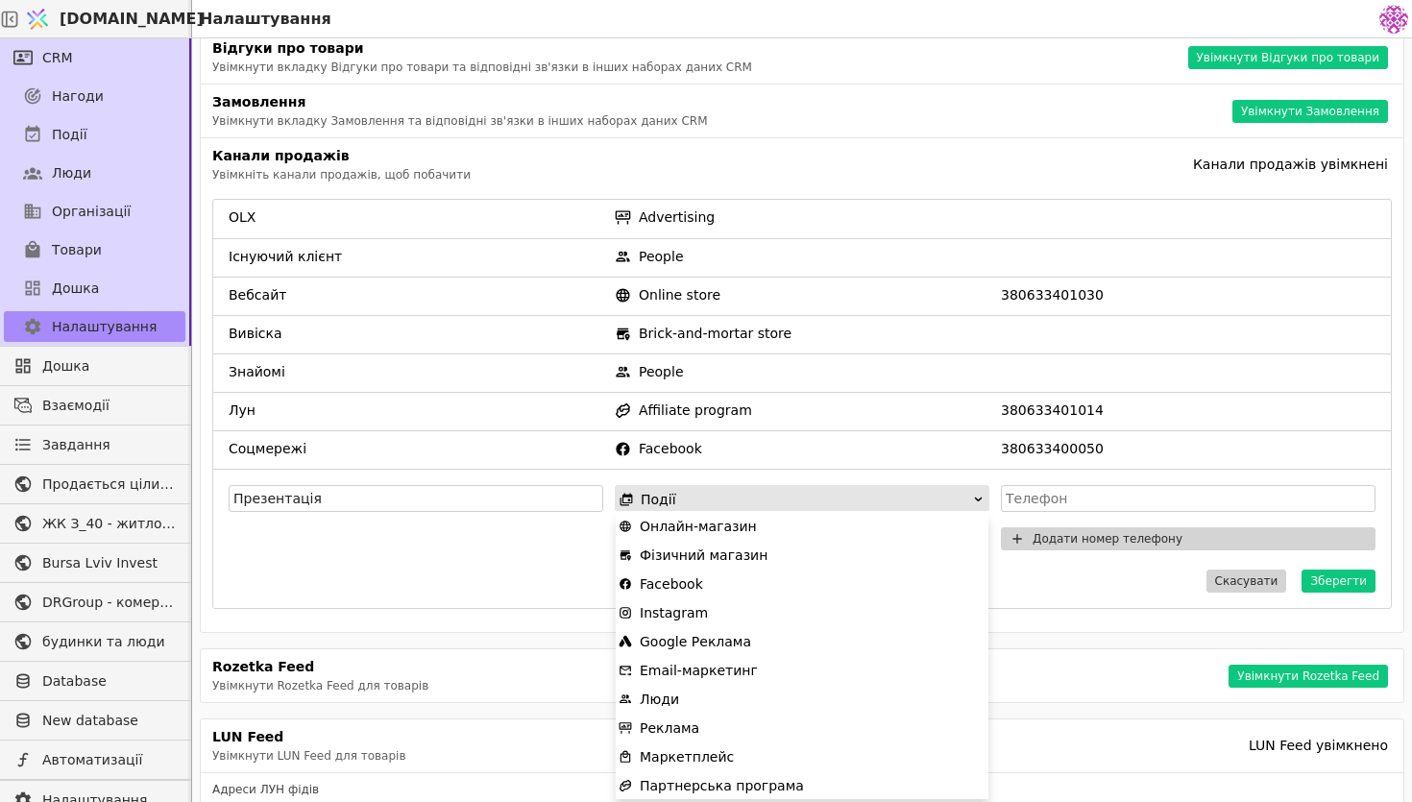
click at [824, 496] on div "Події" at bounding box center [796, 499] width 353 height 27
click at [847, 492] on div "Події" at bounding box center [796, 499] width 353 height 27
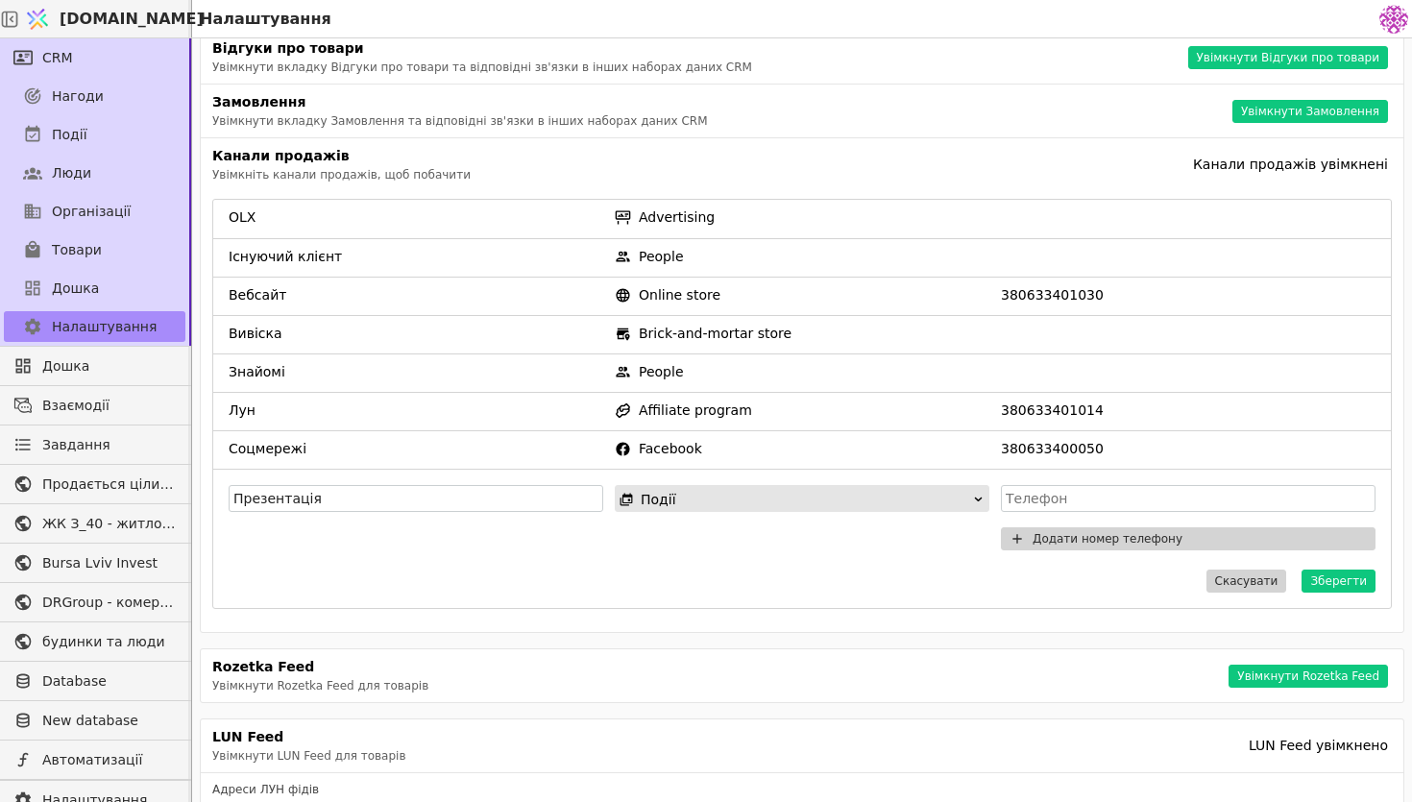
click at [807, 506] on div "Події" at bounding box center [796, 499] width 353 height 27
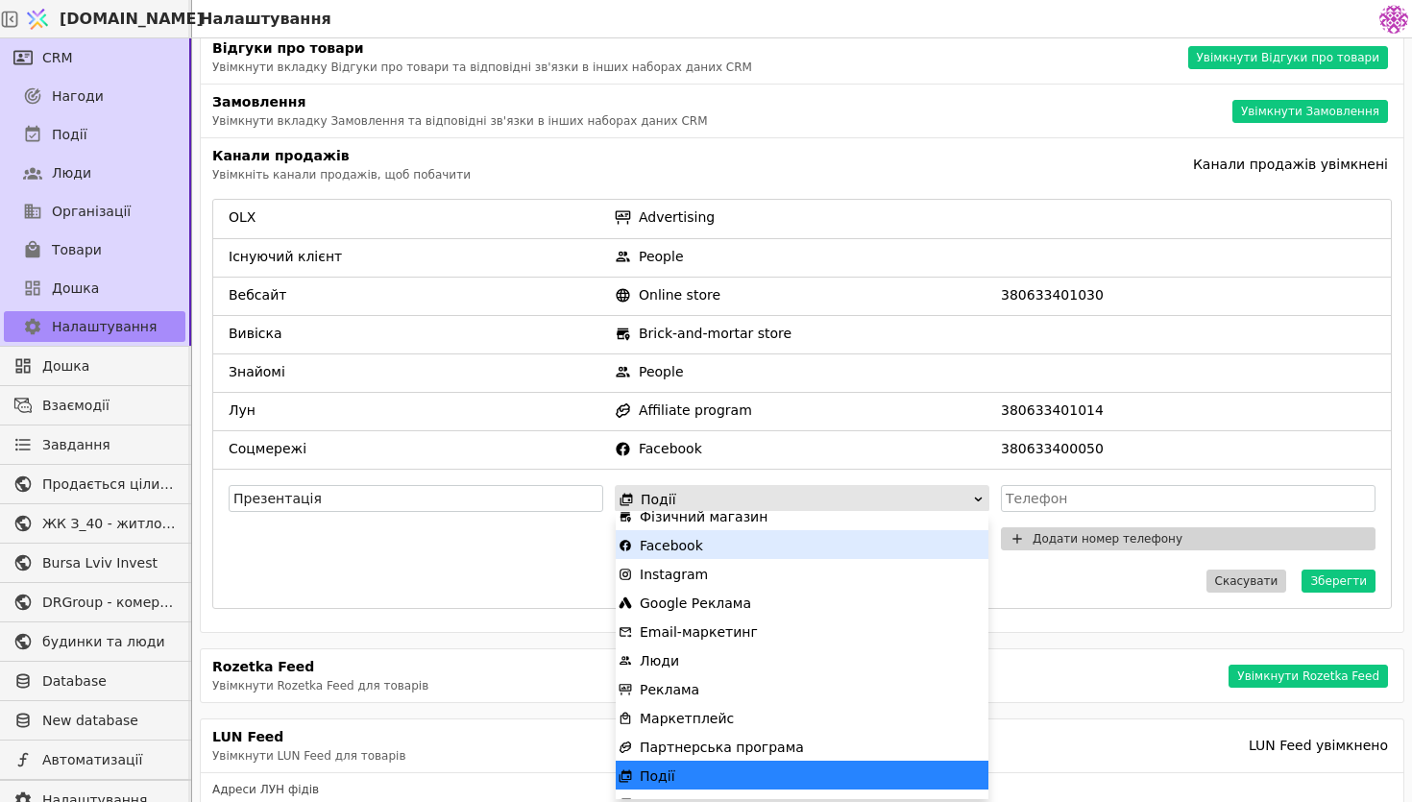
scroll to position [41, 0]
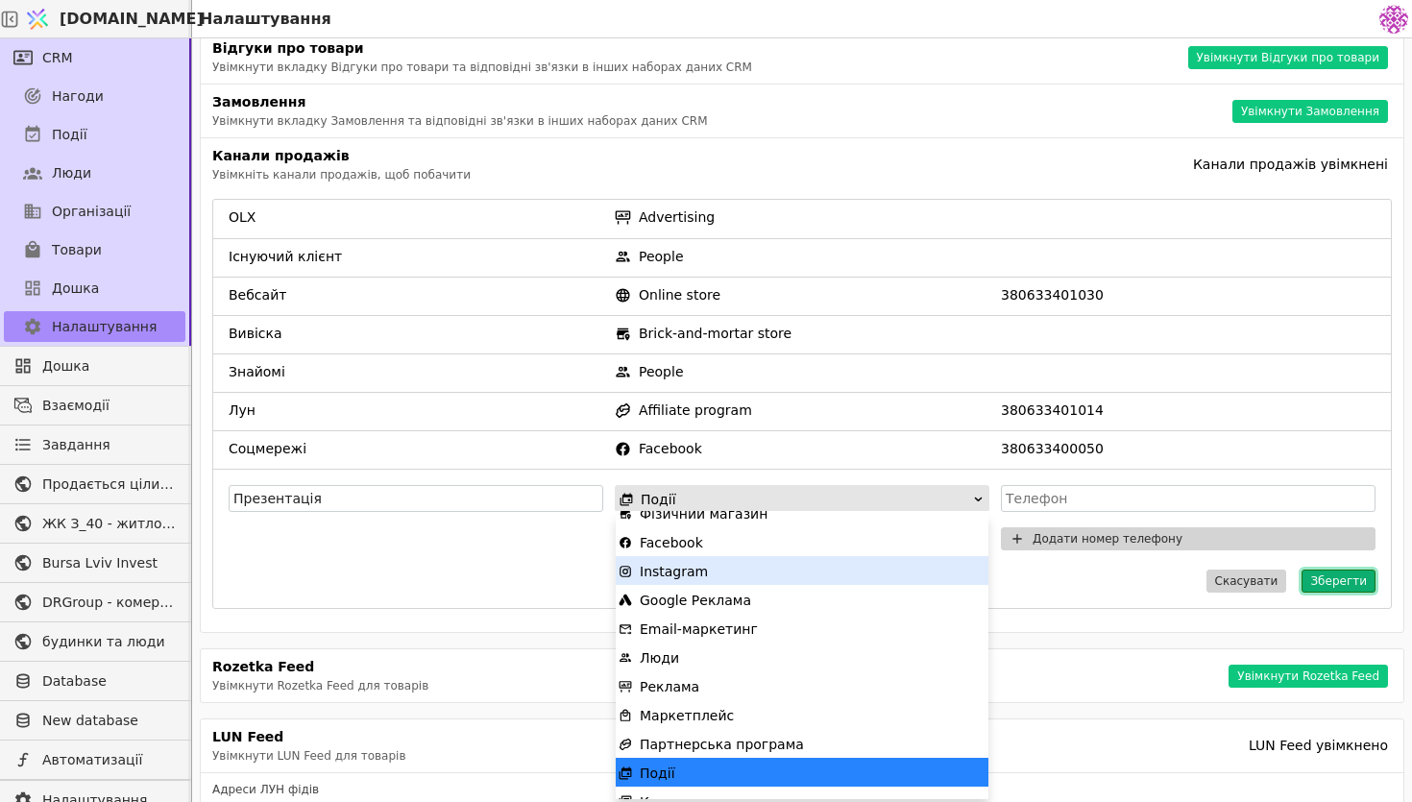
click at [1338, 580] on button "Зберегти" at bounding box center [1339, 581] width 74 height 23
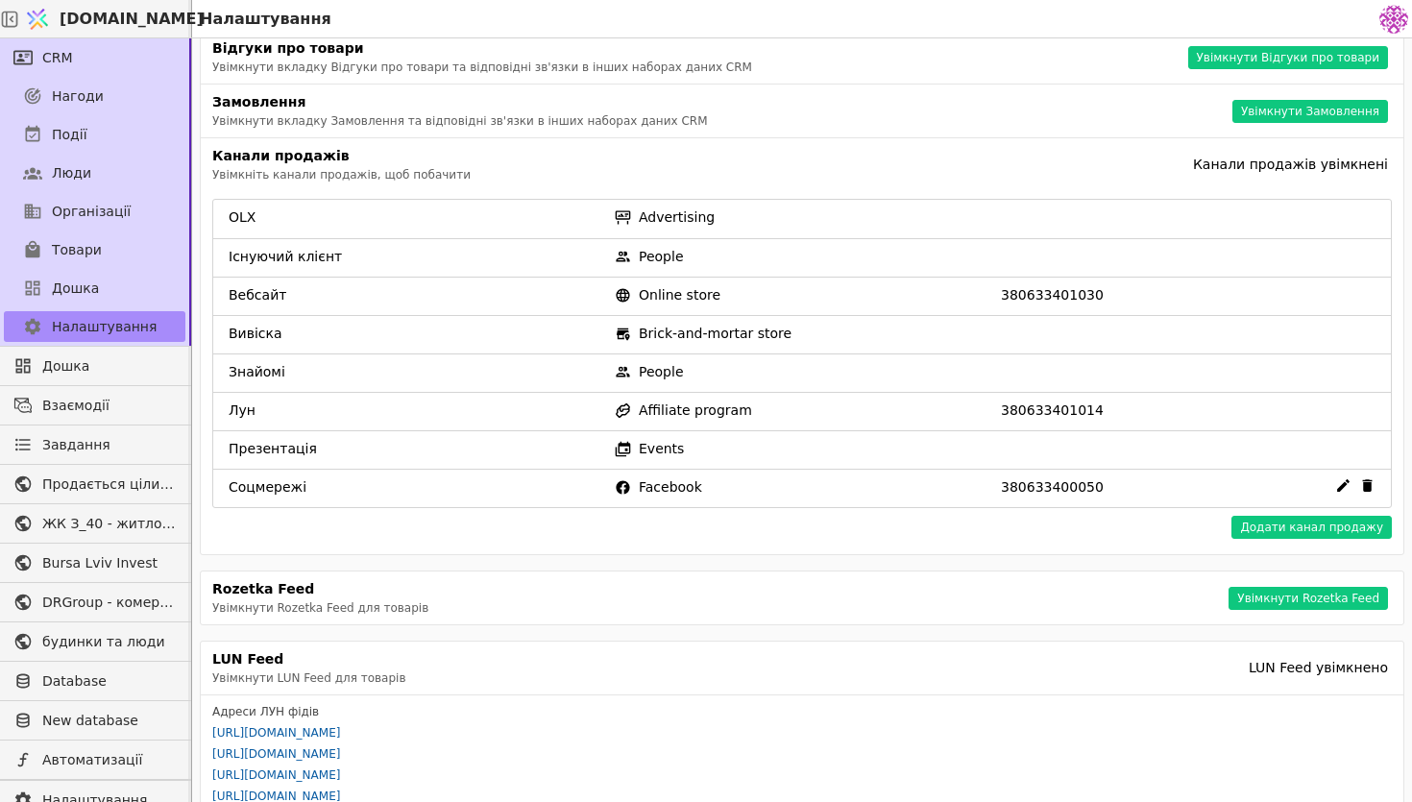
click at [1338, 487] on icon at bounding box center [1343, 485] width 16 height 16
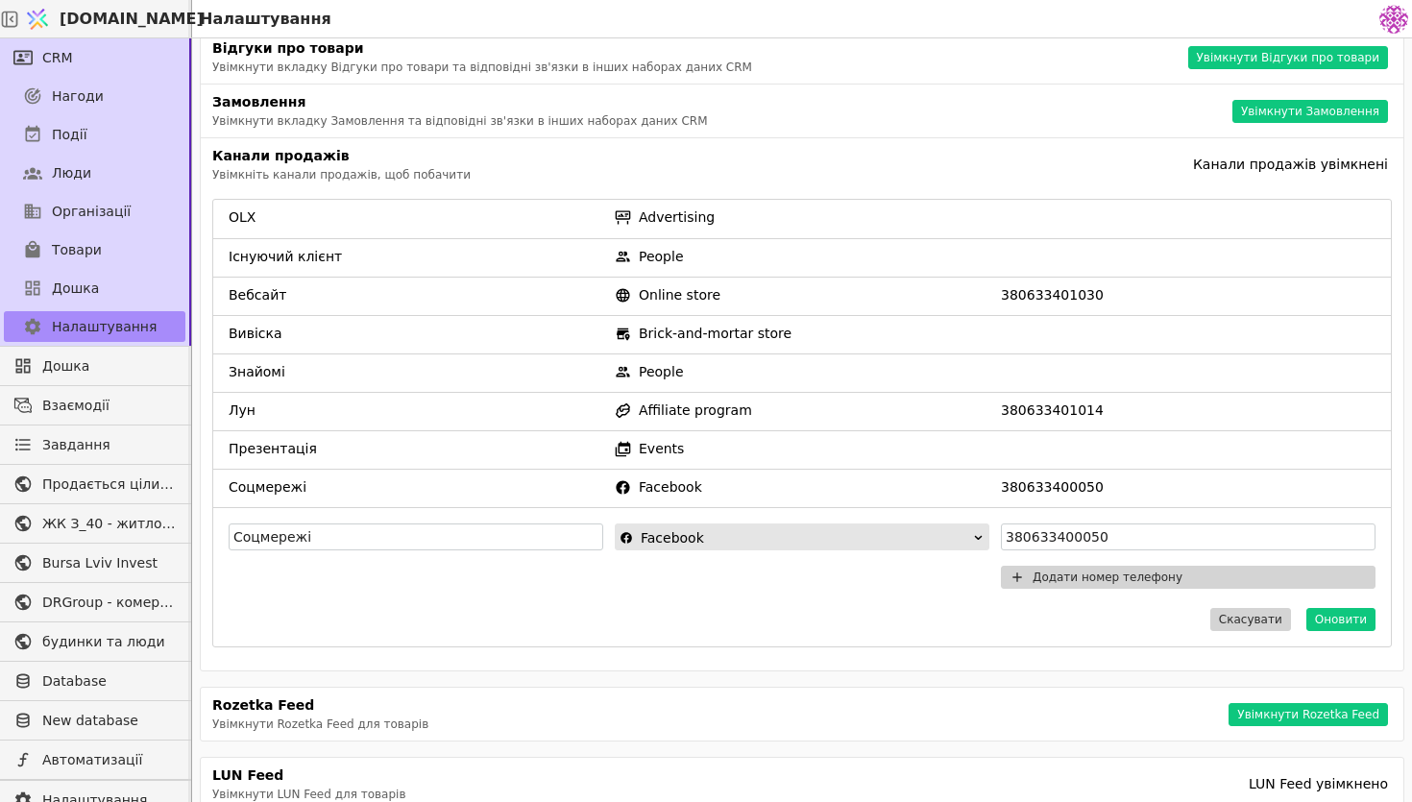
click at [937, 533] on div "Facebook" at bounding box center [796, 537] width 353 height 27
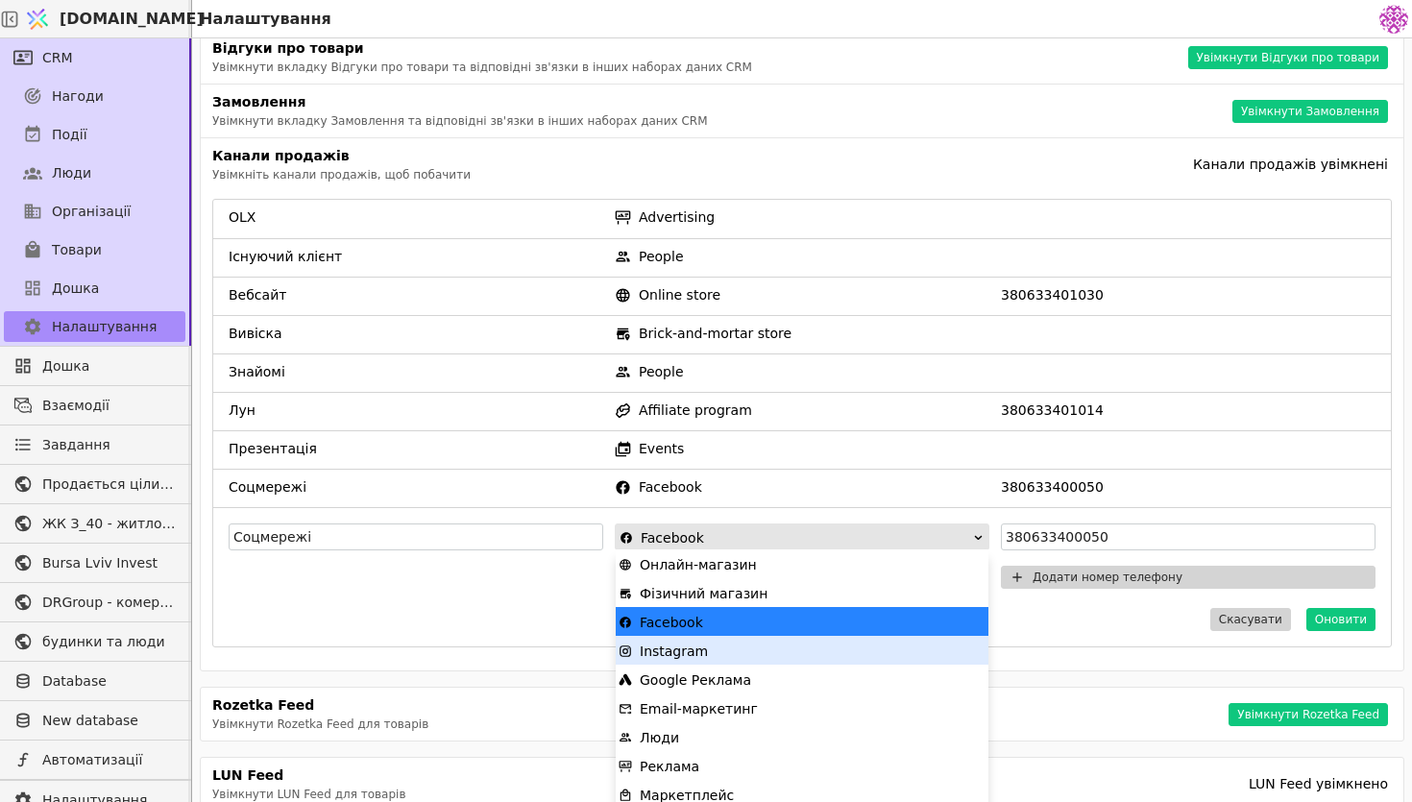
click at [752, 656] on div "Instagram" at bounding box center [802, 651] width 367 height 29
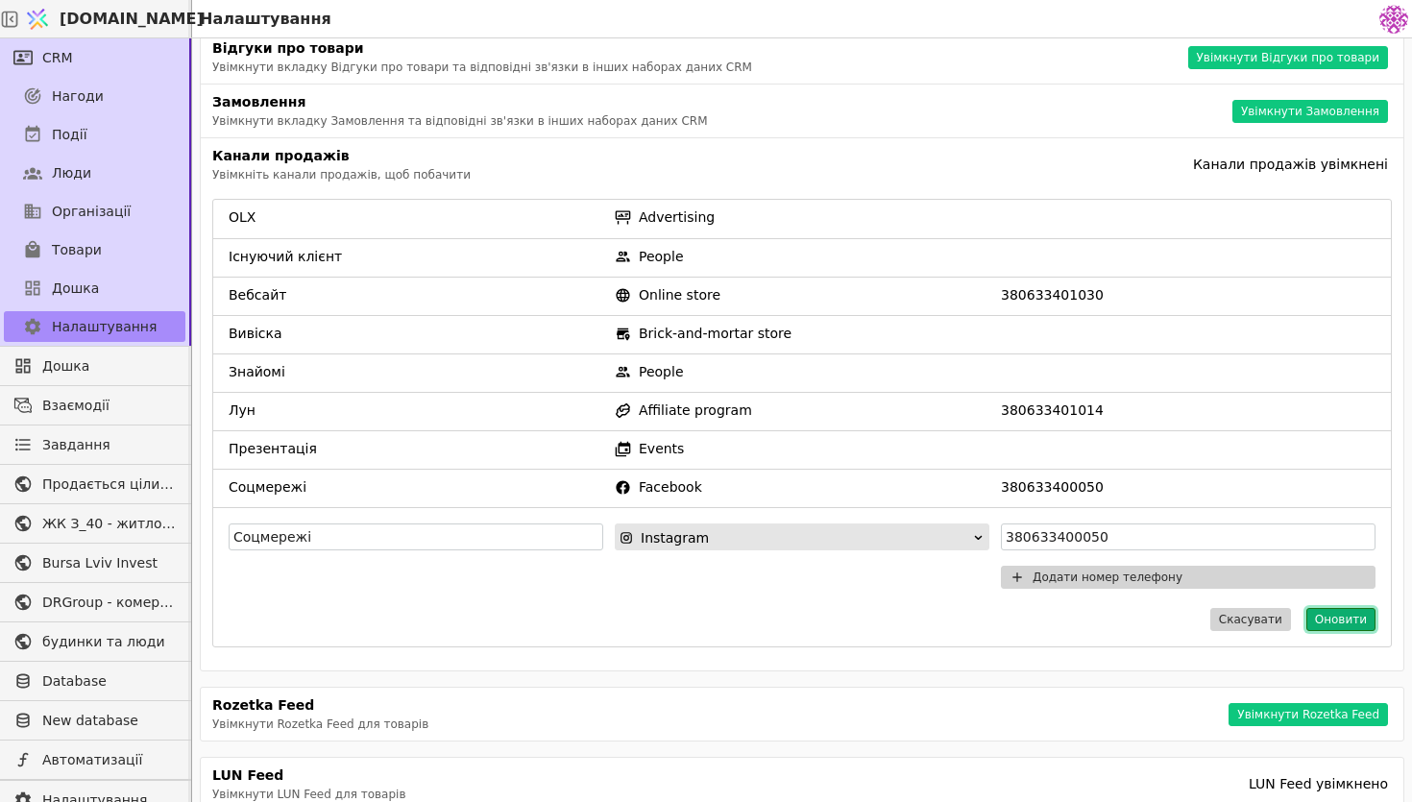
click at [1353, 614] on button "Оновити" at bounding box center [1340, 619] width 69 height 23
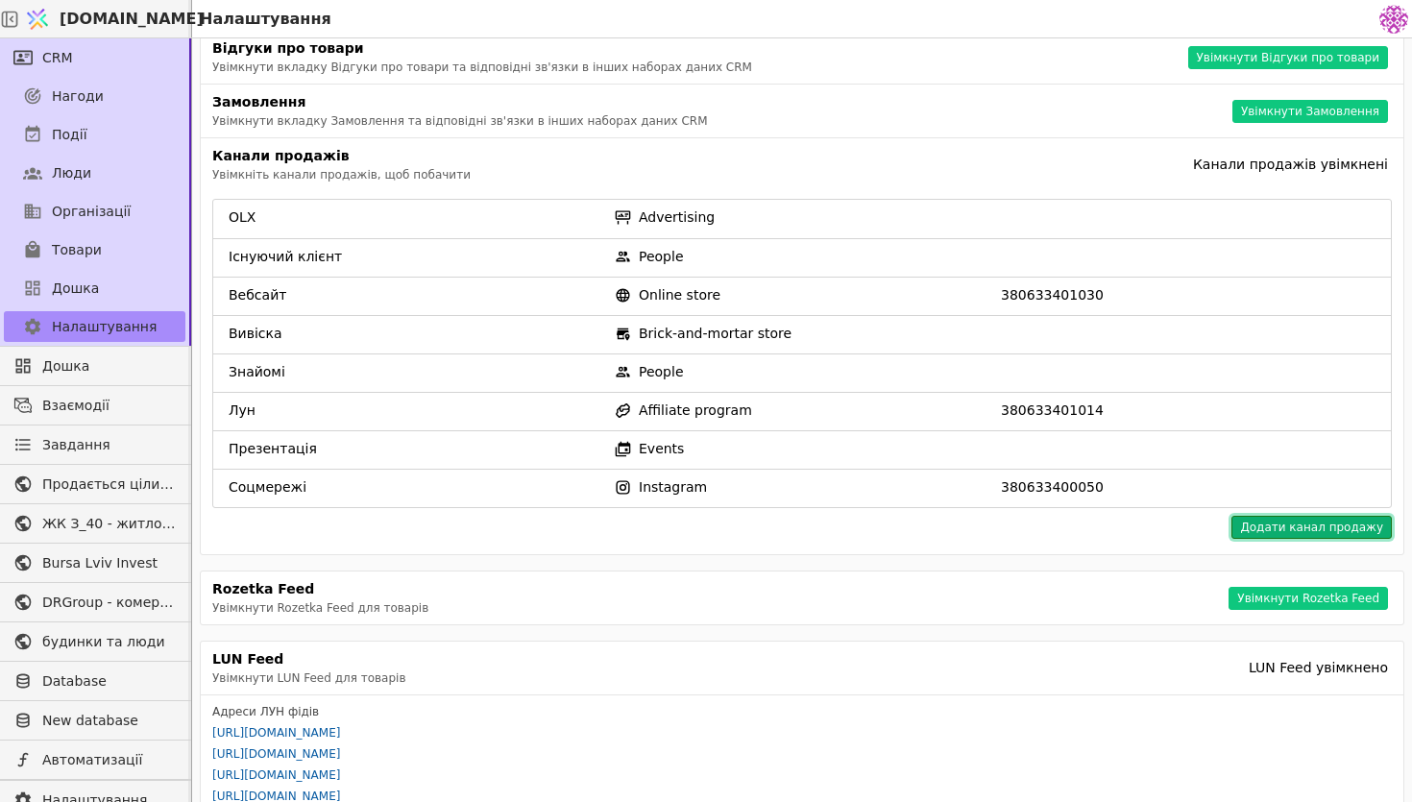
click at [1270, 532] on button "Додати канал продажу" at bounding box center [1311, 527] width 160 height 23
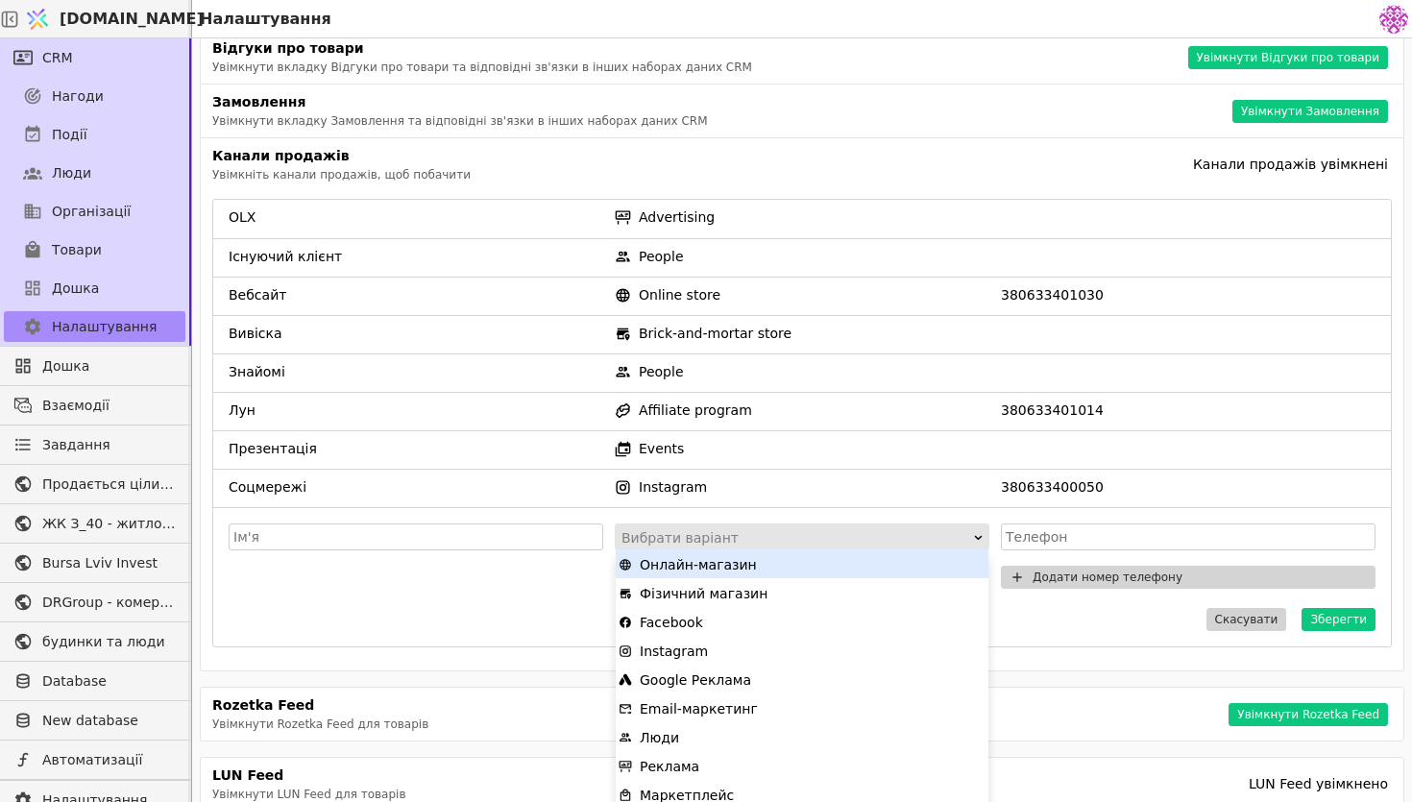
click at [679, 525] on div "Вибрати варіант" at bounding box center [796, 537] width 349 height 27
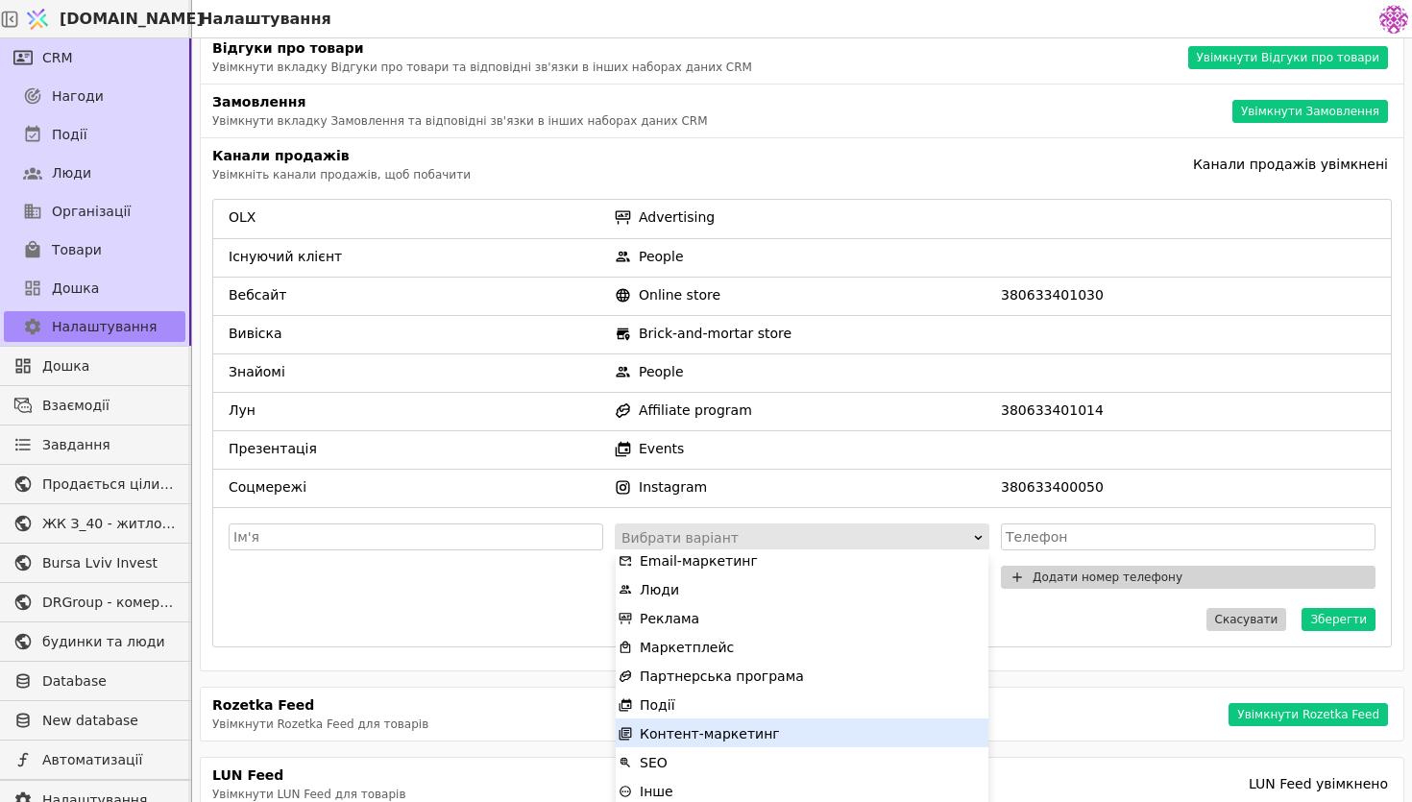
scroll to position [151, 0]
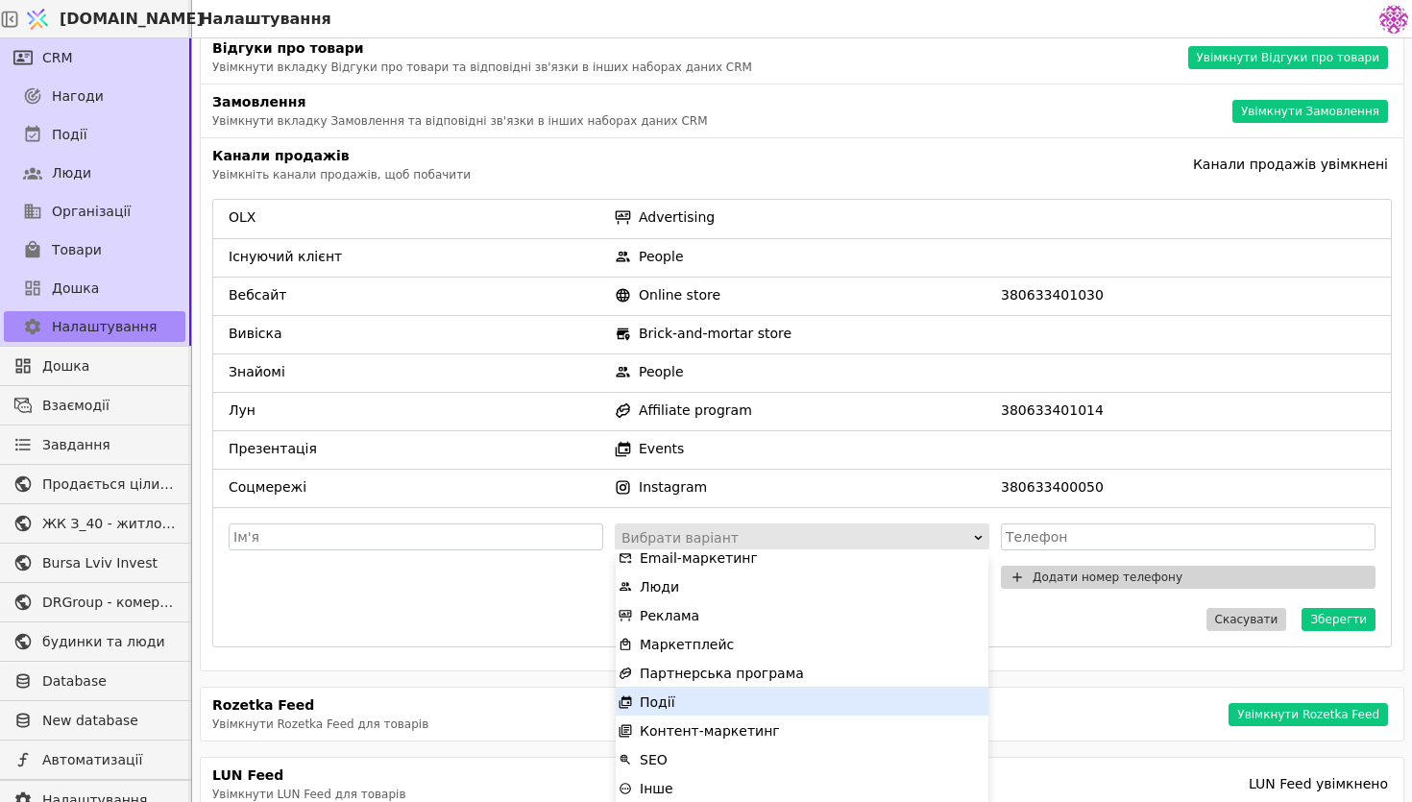
click at [1073, 652] on div "OLX Advertising Існуючий клієнт People Вебсайт Online store 380633401030 Вивіск…" at bounding box center [802, 419] width 1180 height 472
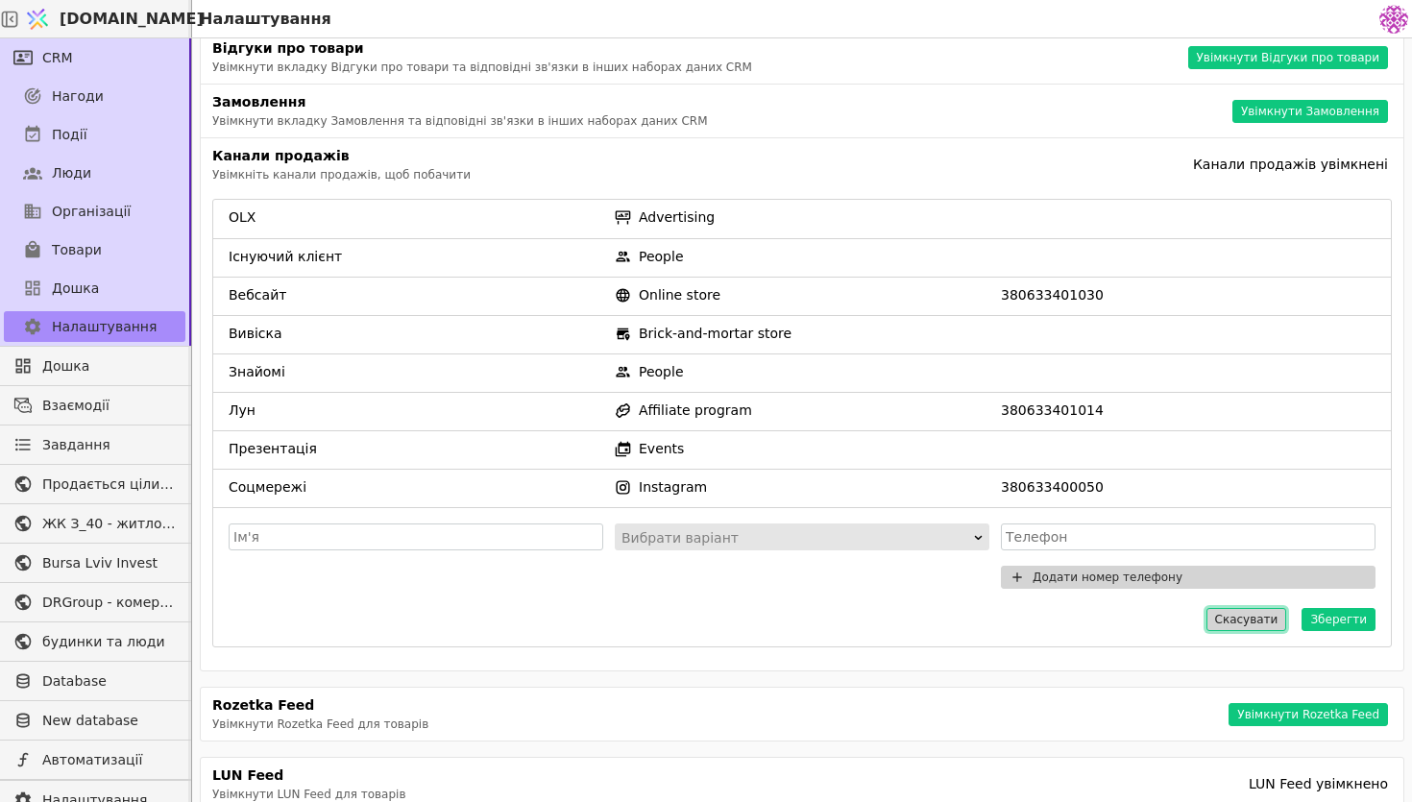
click at [1240, 616] on button "Скасувати" at bounding box center [1247, 619] width 81 height 23
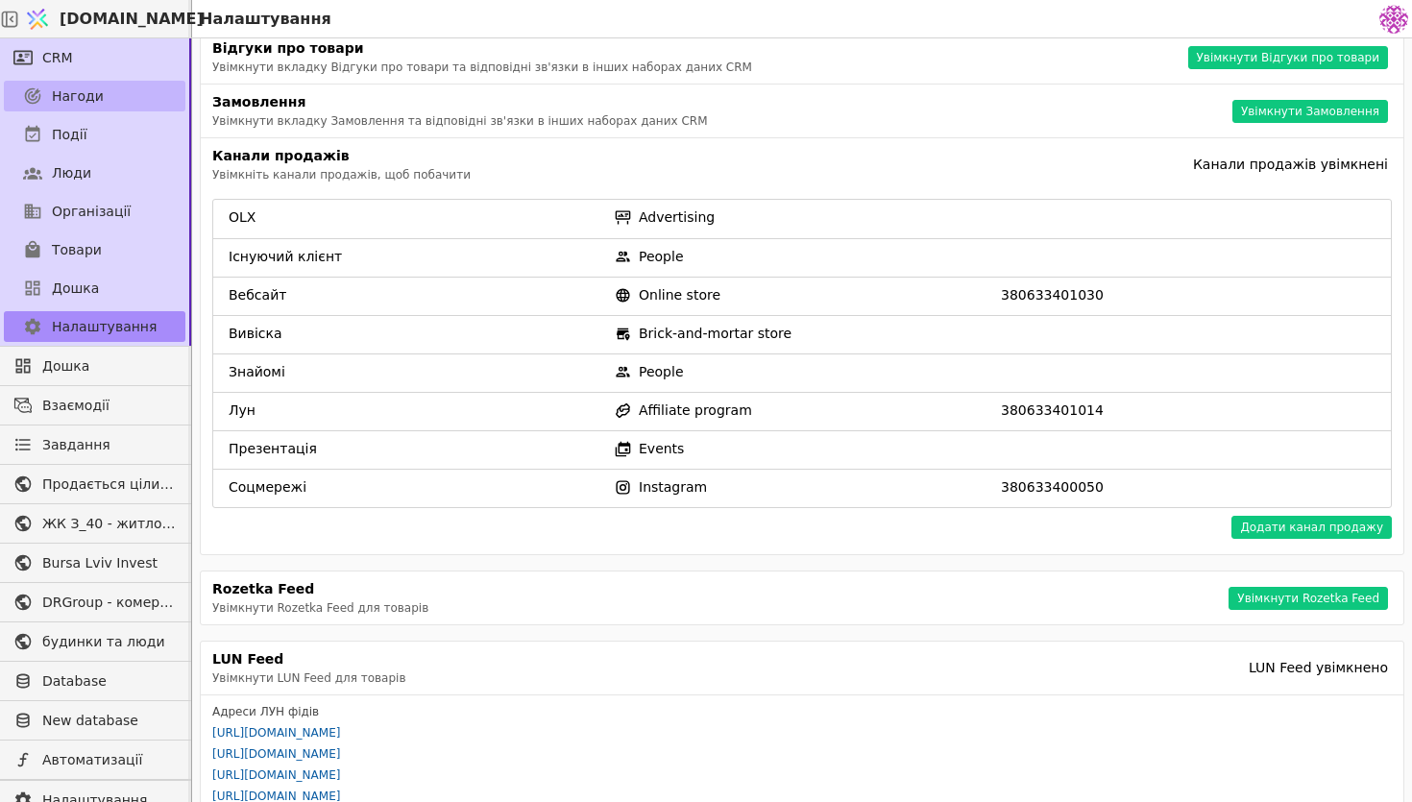
click at [96, 96] on span "Нагоди" at bounding box center [78, 96] width 52 height 20
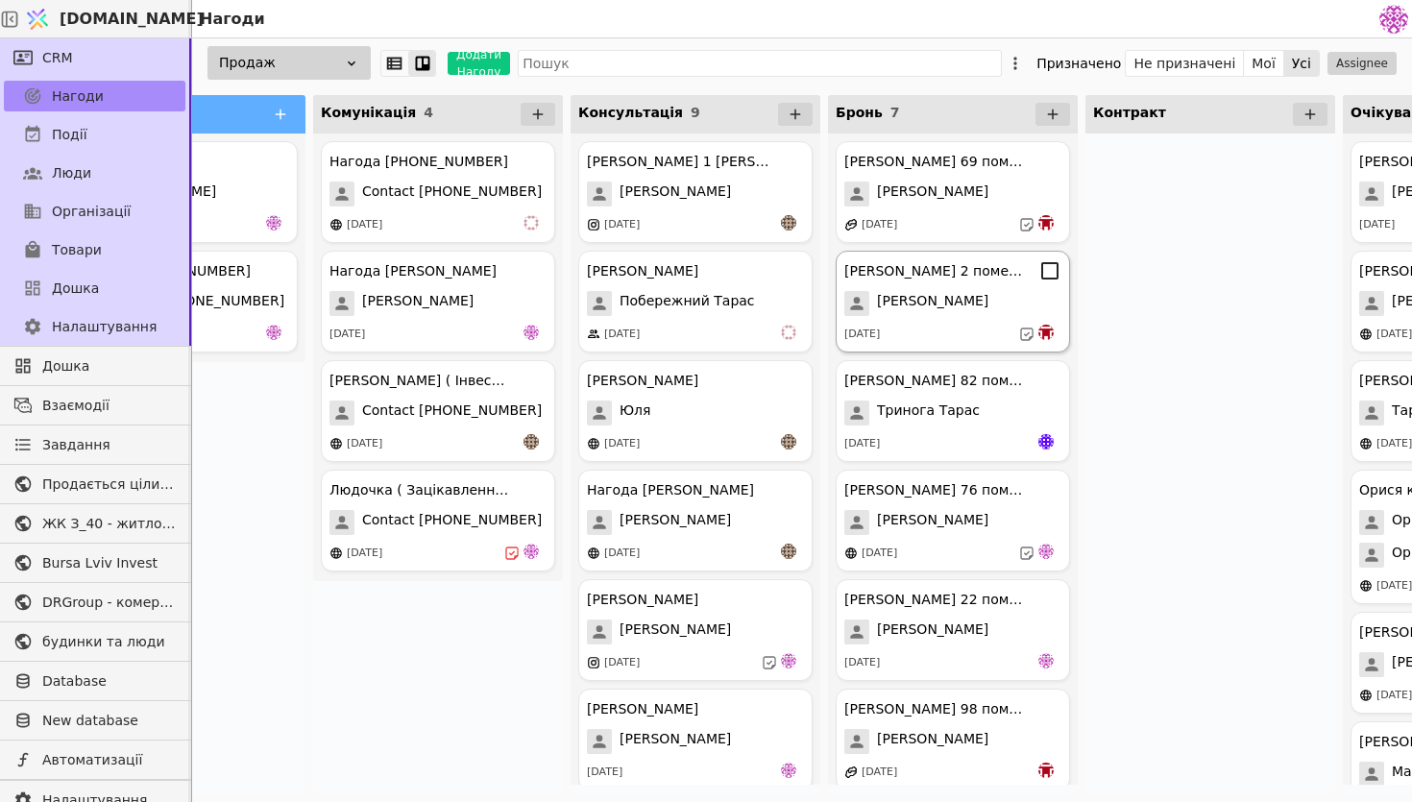
click at [983, 304] on span "[PERSON_NAME]" at bounding box center [932, 303] width 111 height 25
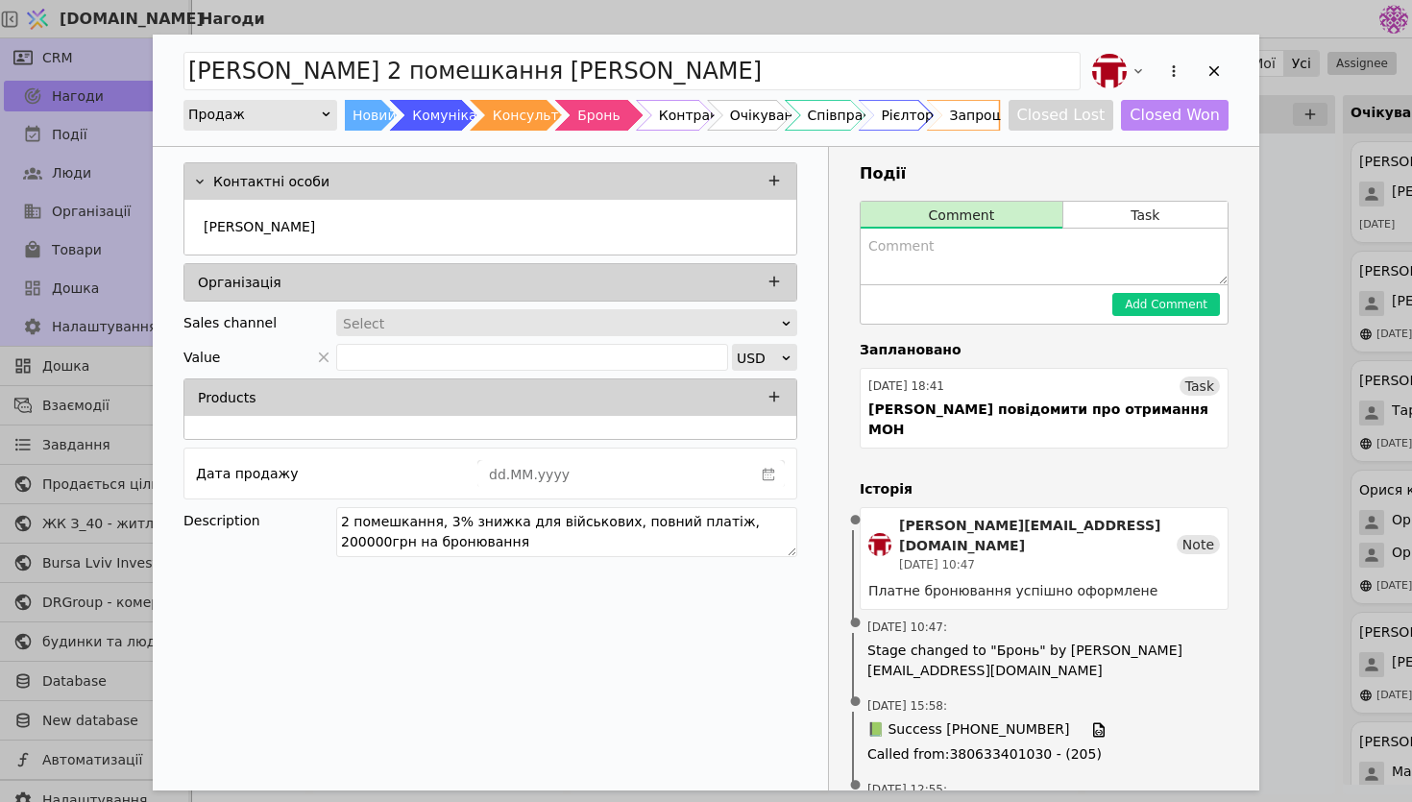
click at [603, 328] on div "Select" at bounding box center [560, 323] width 435 height 27
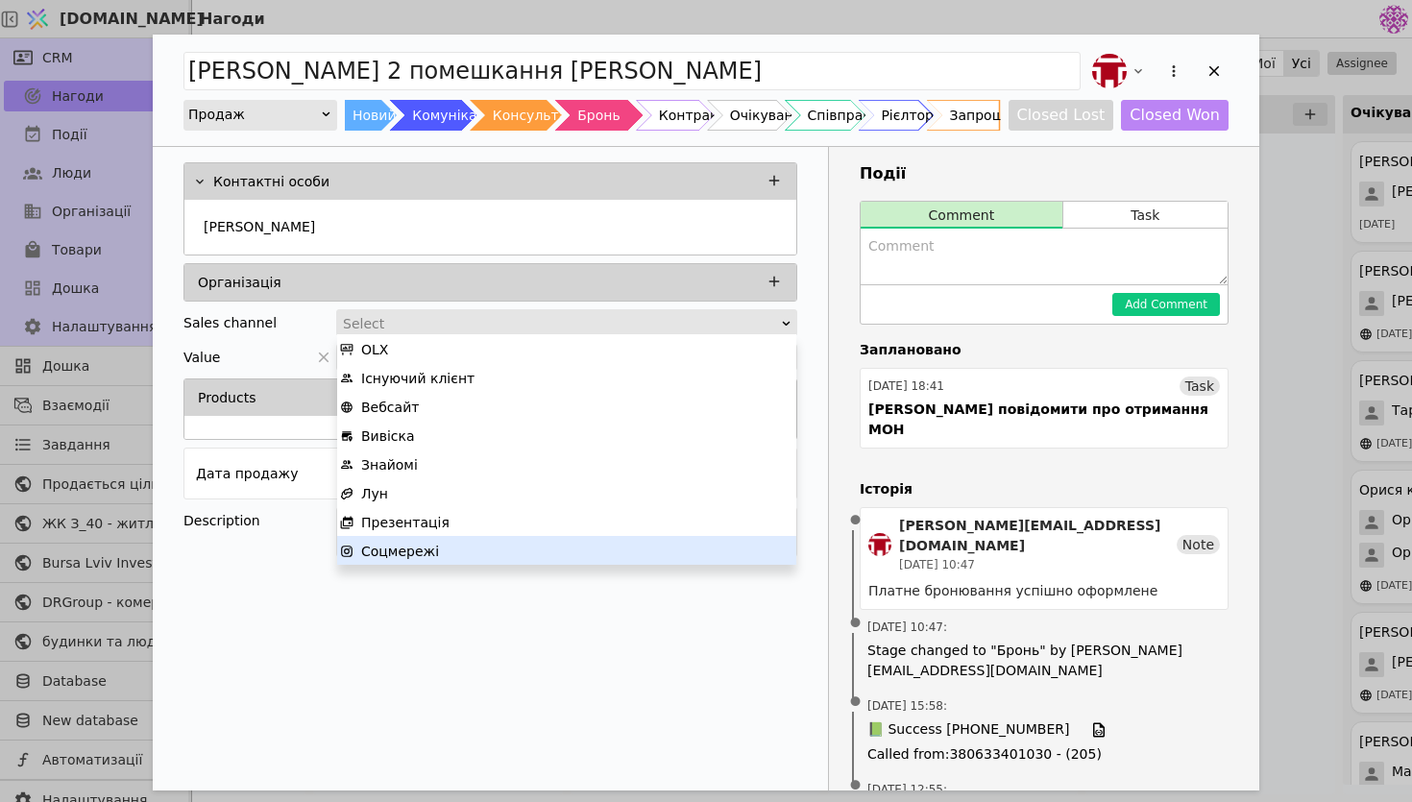
click at [486, 543] on div "Соцмережі" at bounding box center [566, 551] width 453 height 29
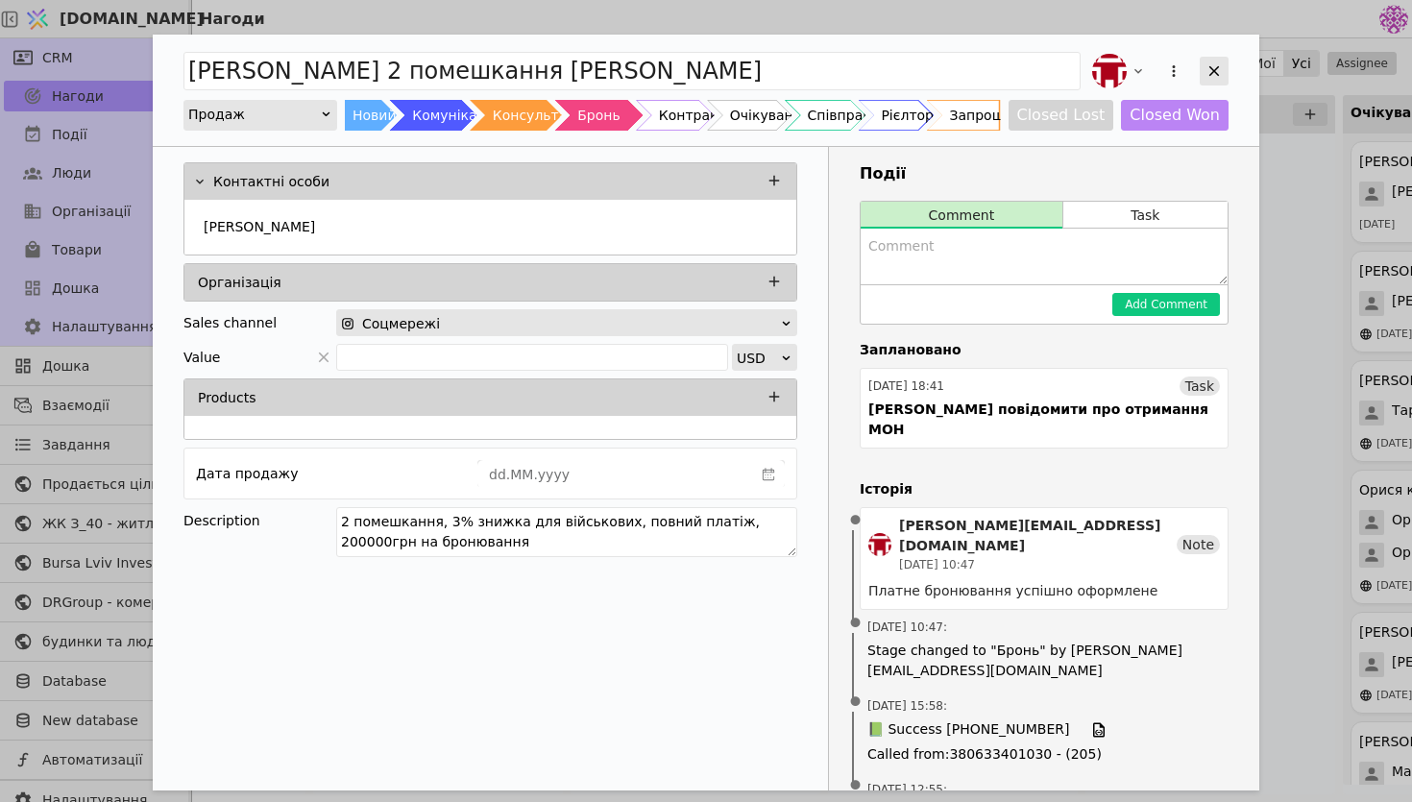
click at [1215, 71] on icon "Add Opportunity" at bounding box center [1214, 70] width 17 height 17
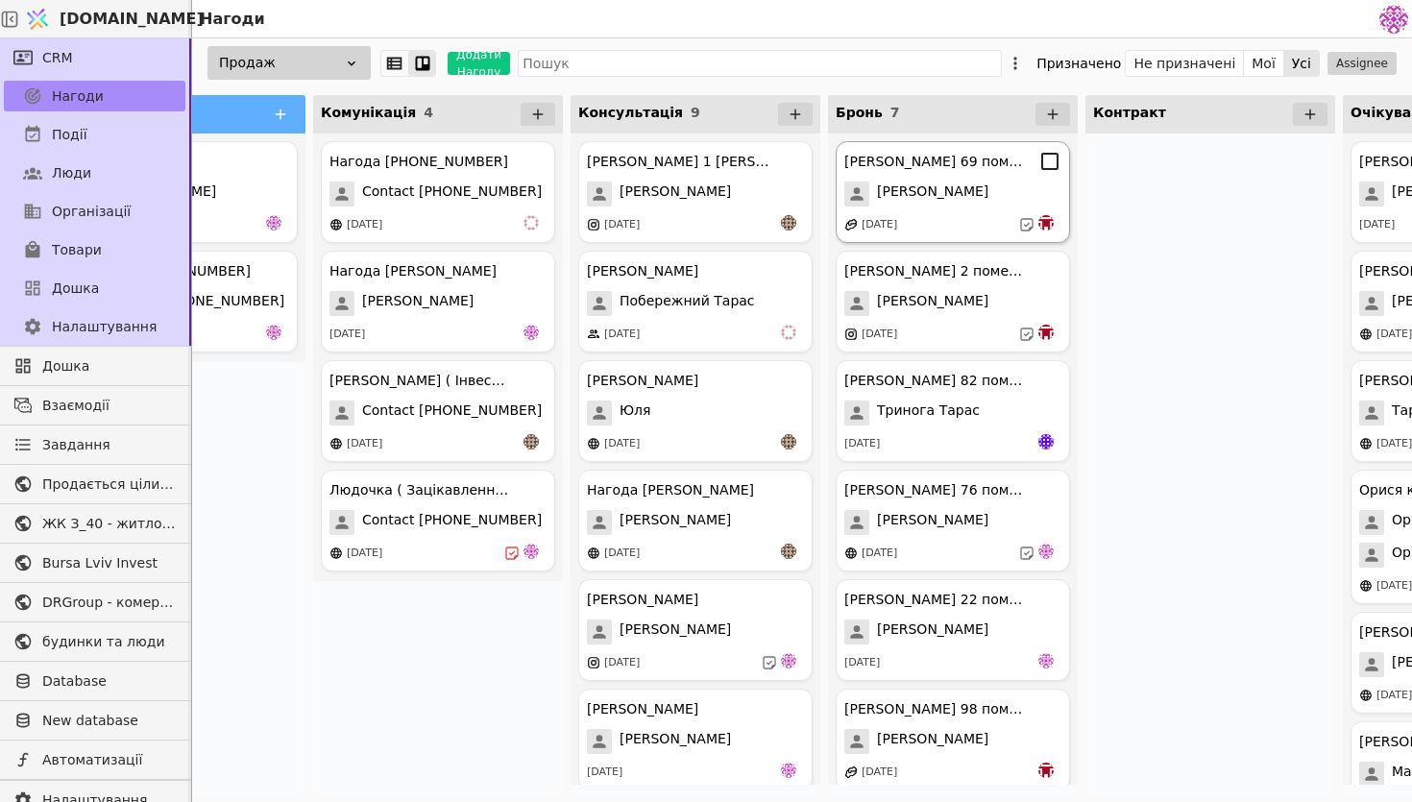
click at [964, 229] on div "[DATE]" at bounding box center [952, 224] width 217 height 19
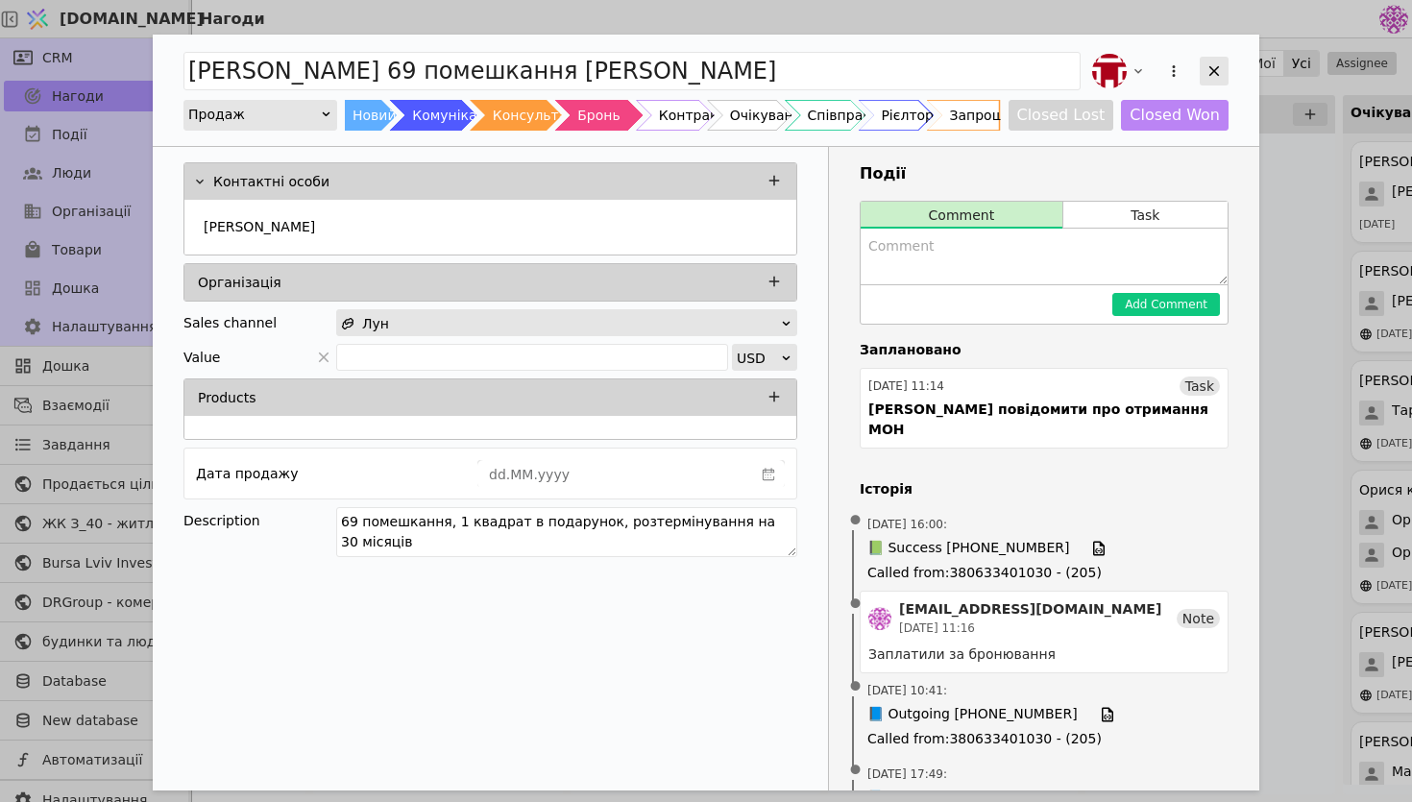
click at [1217, 75] on icon "Add Opportunity" at bounding box center [1214, 71] width 11 height 11
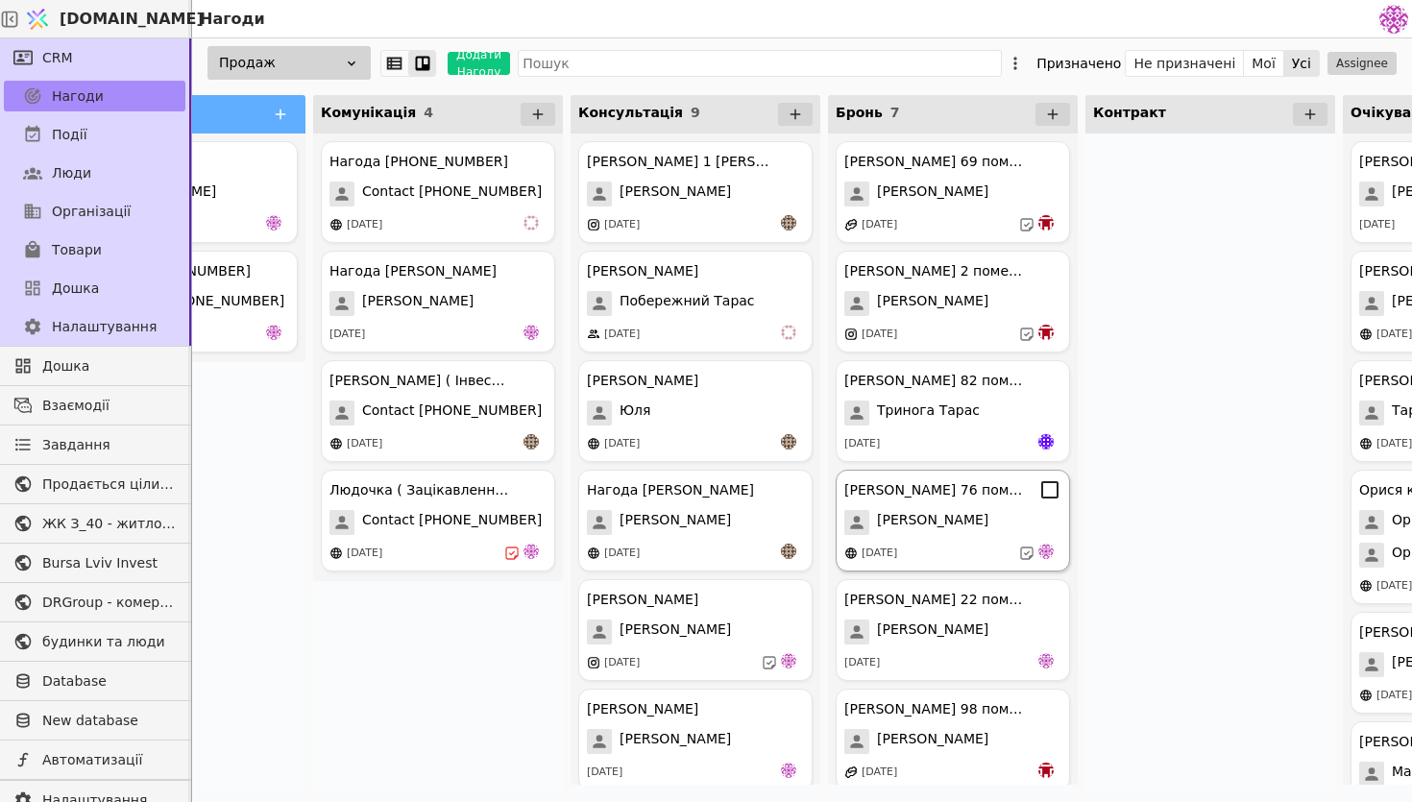
click at [1005, 542] on div "[PERSON_NAME] 76 помешкання [PERSON_NAME] [DATE]" at bounding box center [953, 521] width 234 height 102
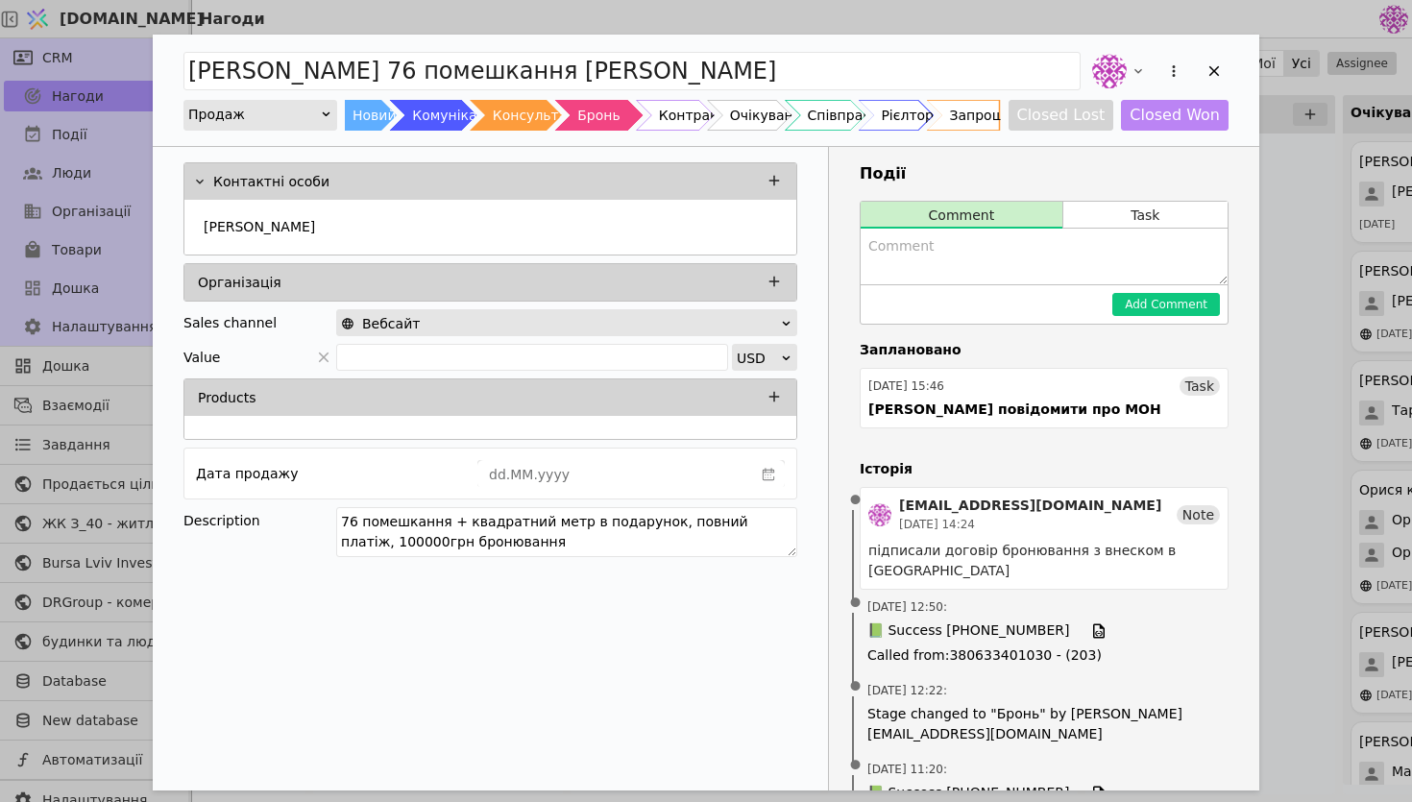
click at [596, 321] on div "Вебсайт" at bounding box center [560, 323] width 439 height 27
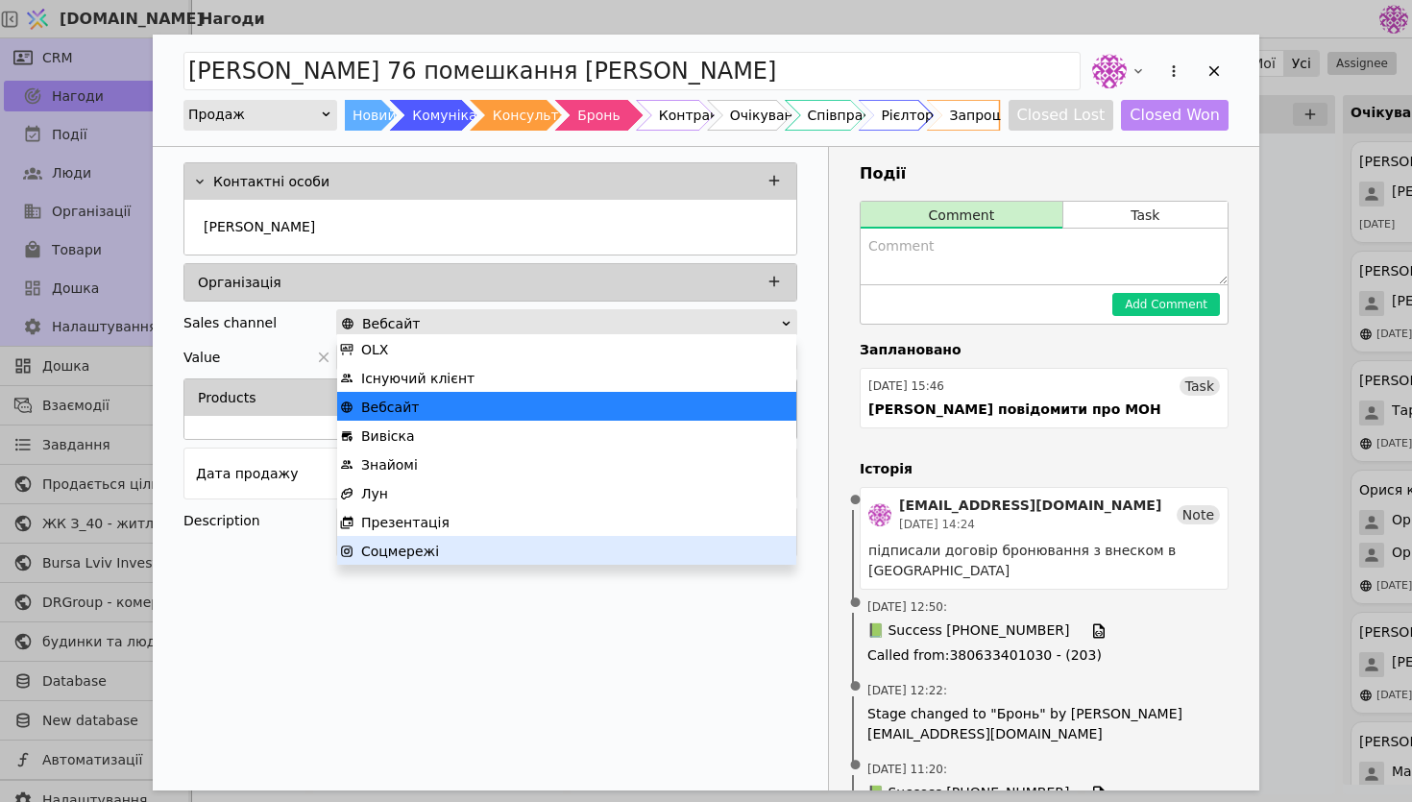
click at [461, 561] on div "Соцмережі" at bounding box center [566, 551] width 453 height 29
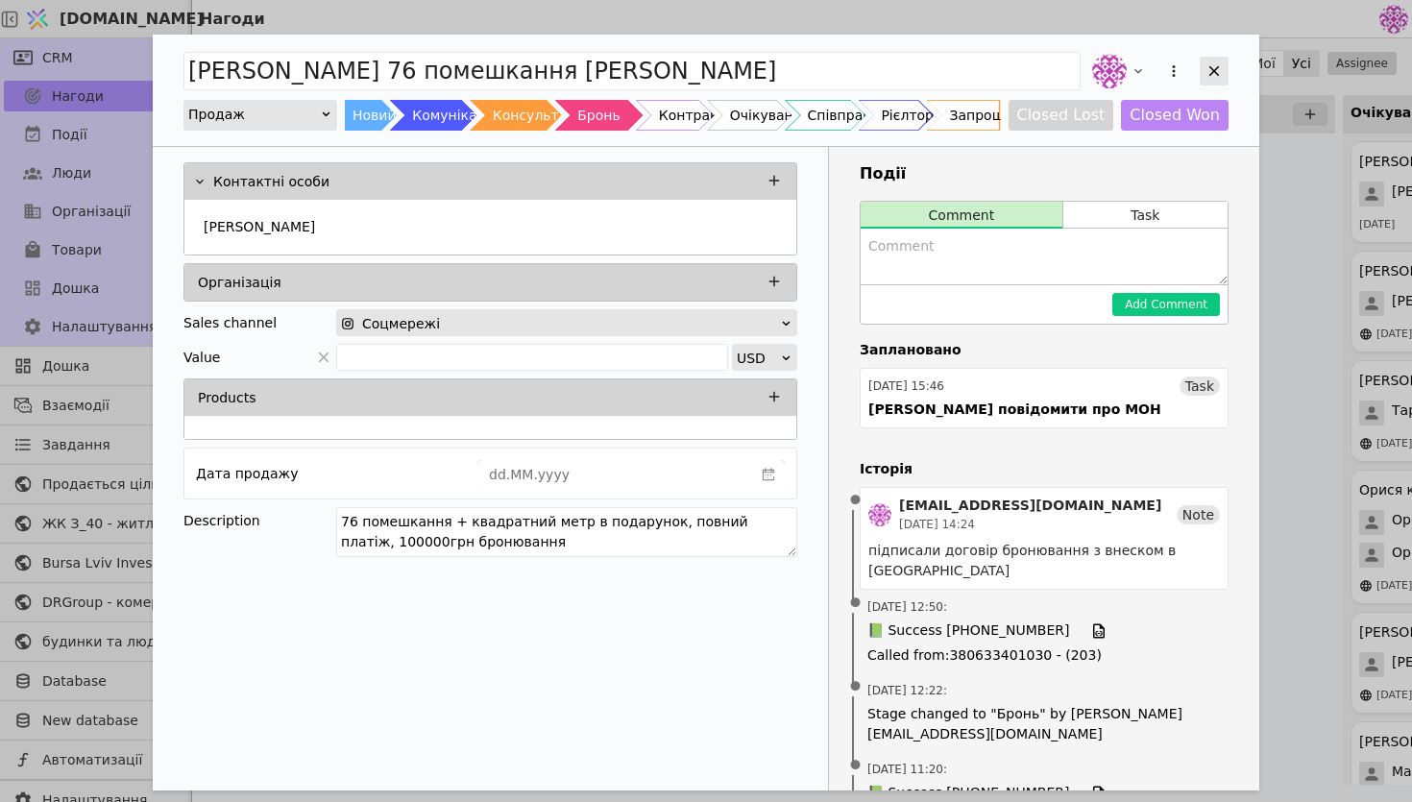
click at [1213, 62] on icon "Add Opportunity" at bounding box center [1214, 70] width 17 height 17
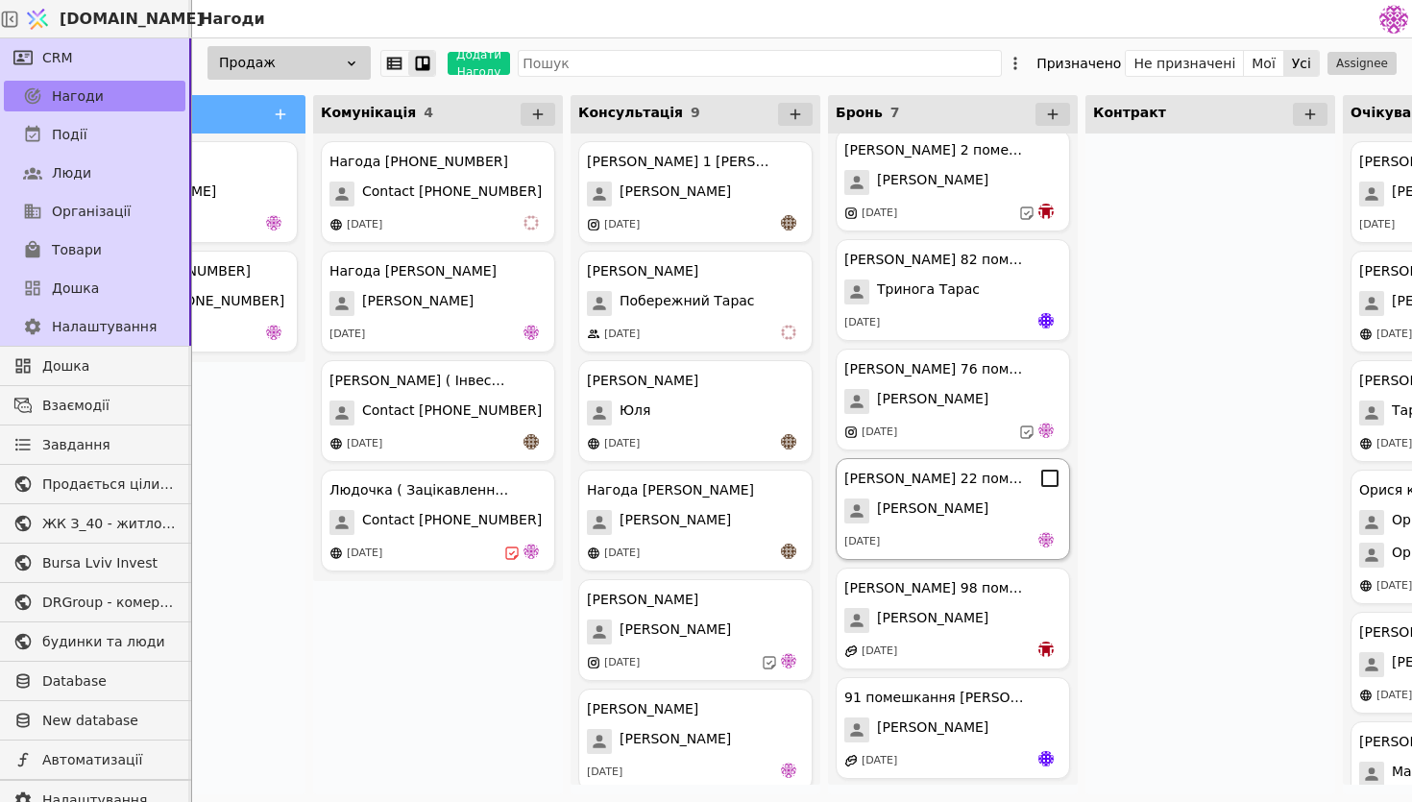
scroll to position [123, 0]
click at [987, 542] on div "[DATE]" at bounding box center [952, 539] width 217 height 19
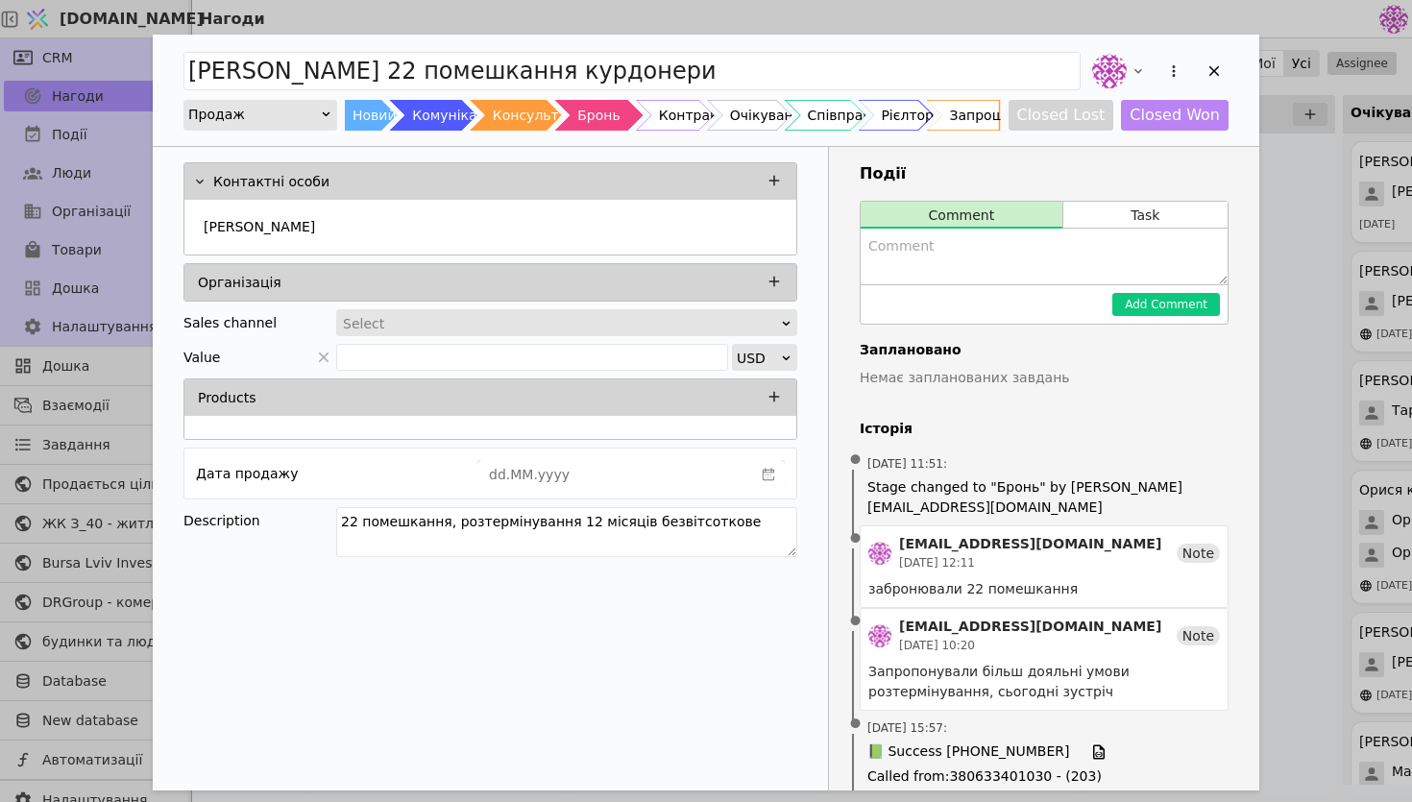
click at [656, 319] on div "Select" at bounding box center [560, 323] width 435 height 27
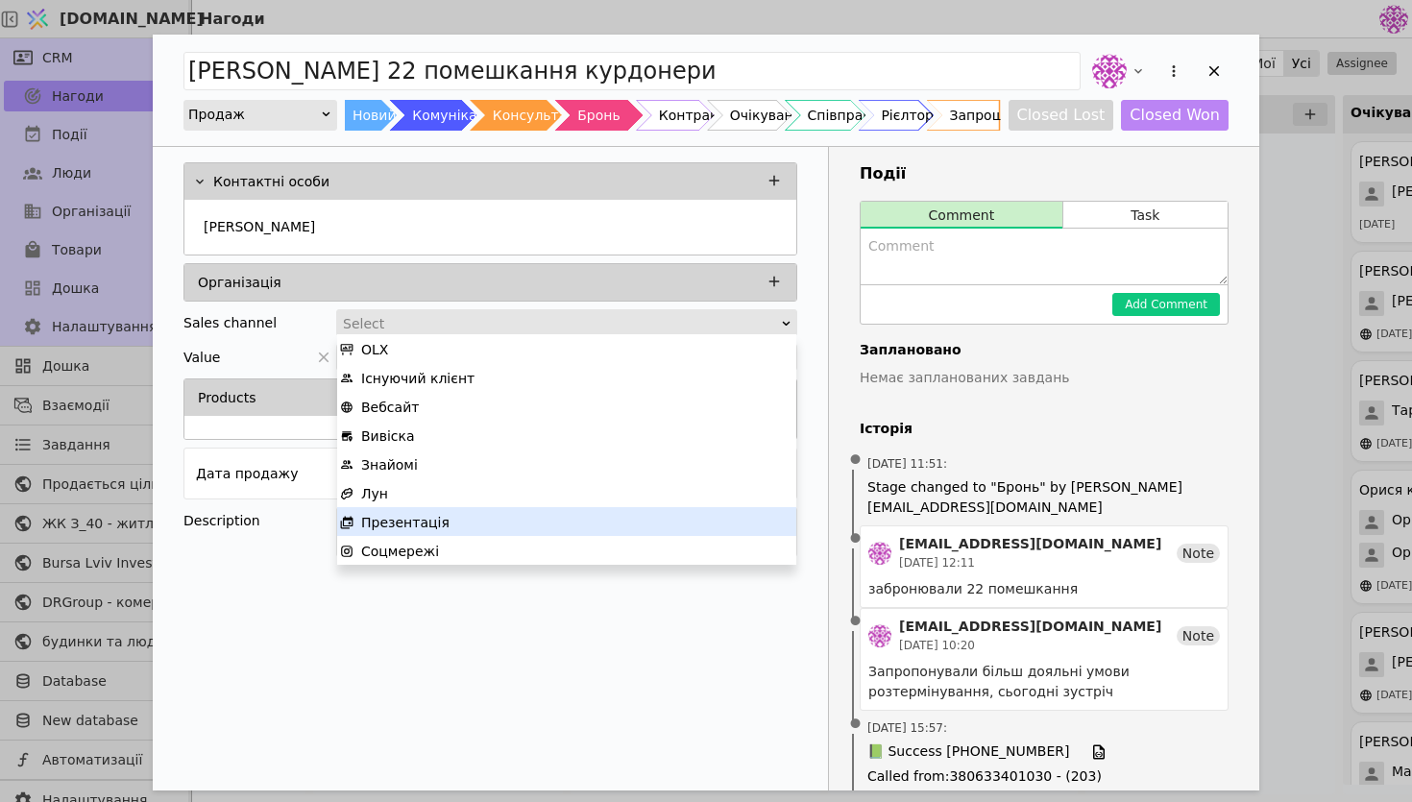
click at [534, 519] on div "Презентація" at bounding box center [566, 522] width 453 height 29
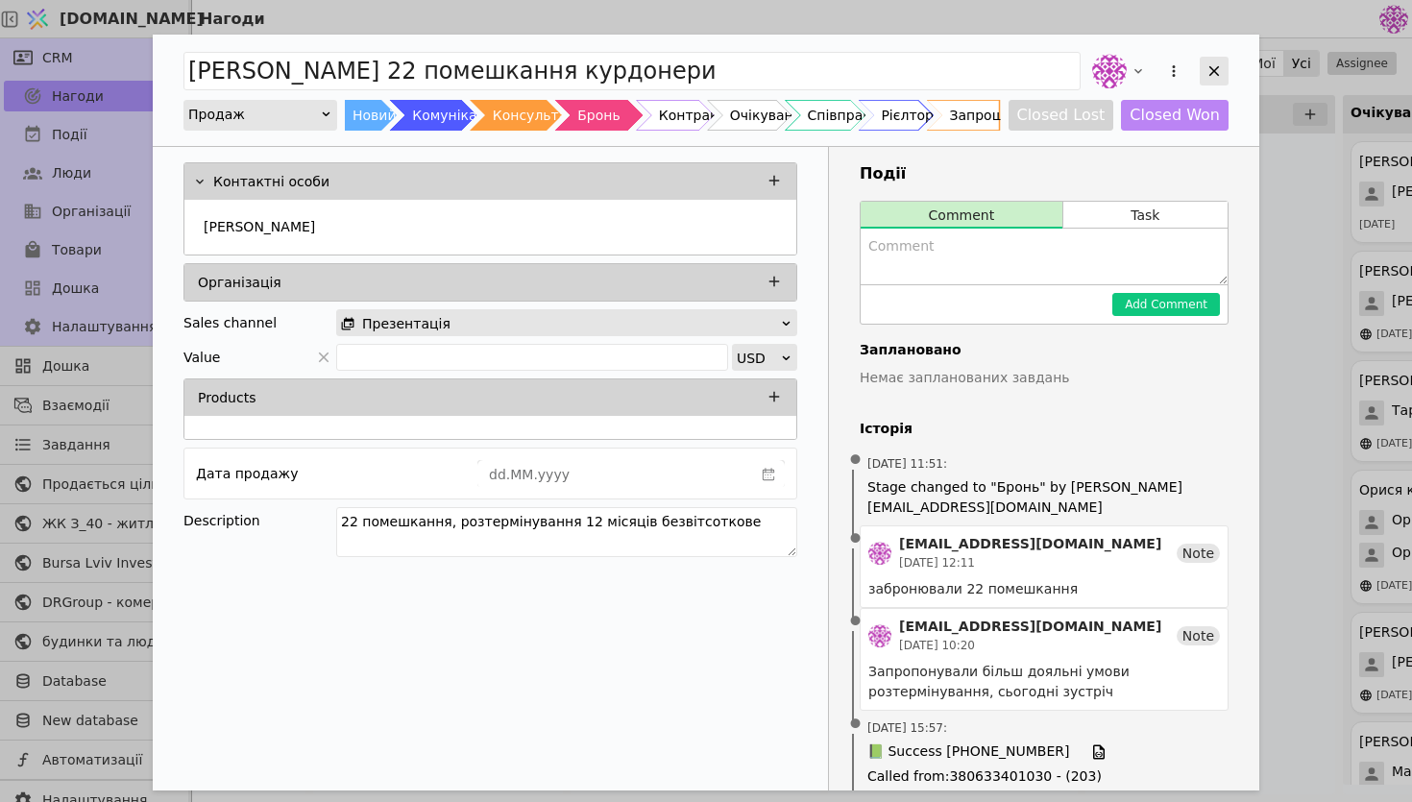
click at [1219, 67] on icon "Add Opportunity" at bounding box center [1214, 70] width 17 height 17
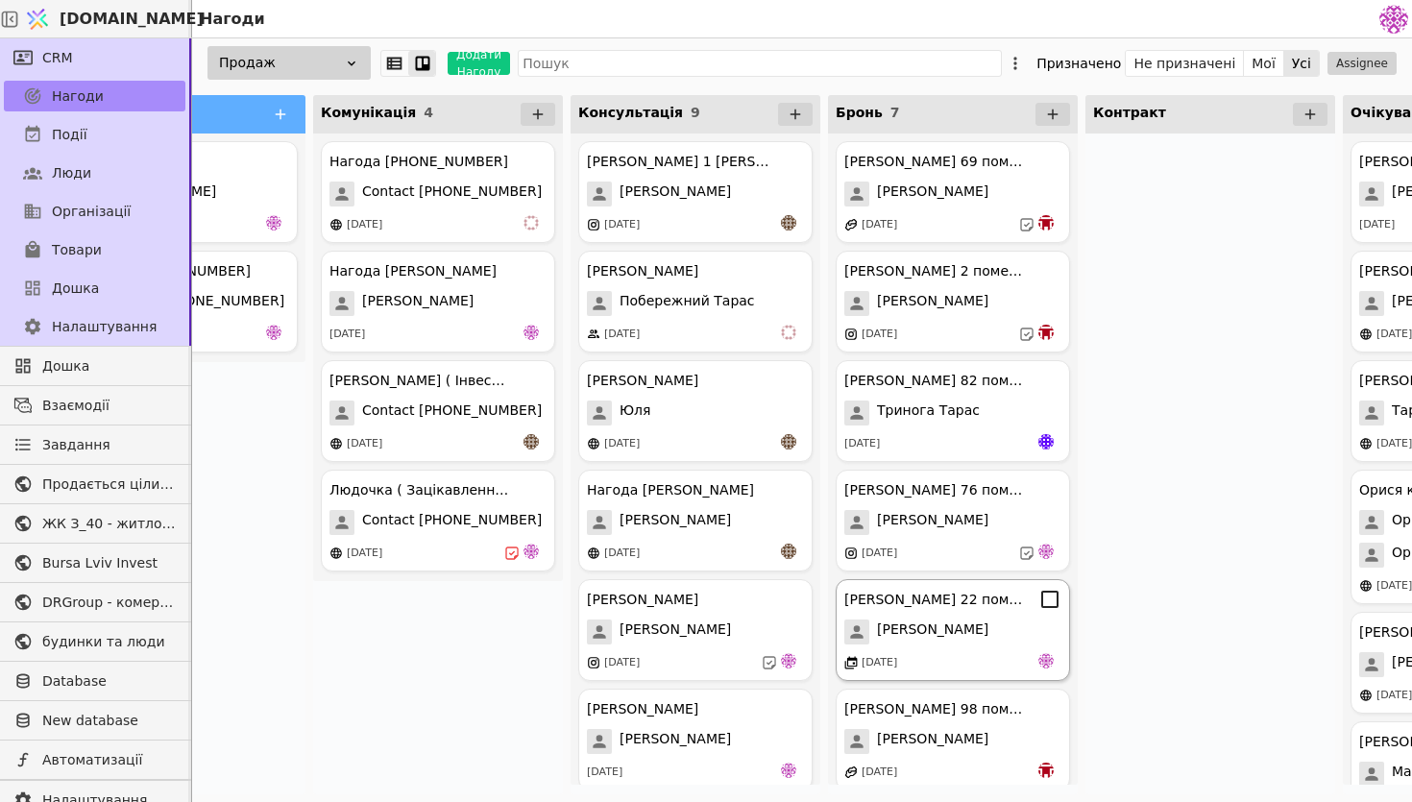
scroll to position [123, 0]
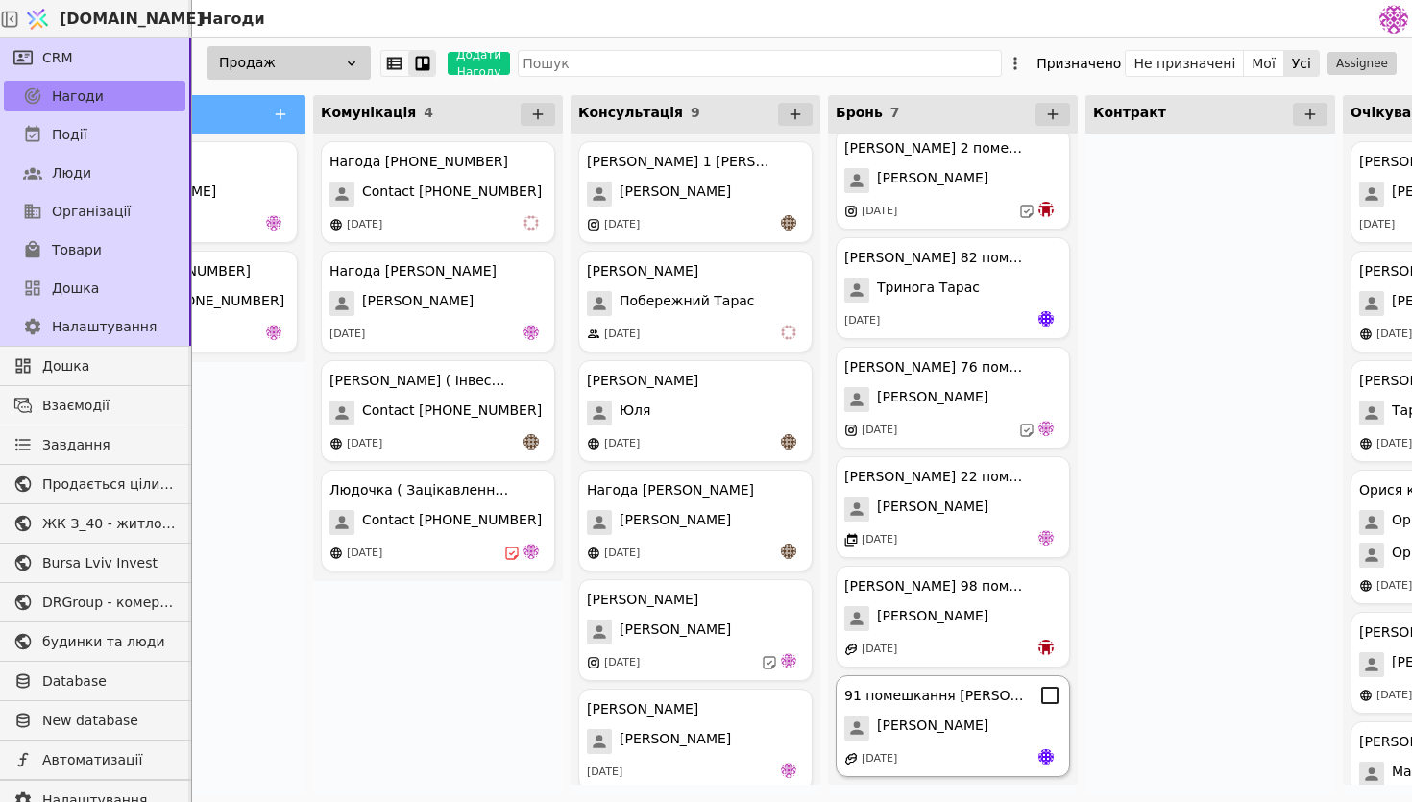
click at [987, 746] on div "91 помешкання [PERSON_NAME] [PERSON_NAME] [DATE]" at bounding box center [953, 726] width 234 height 102
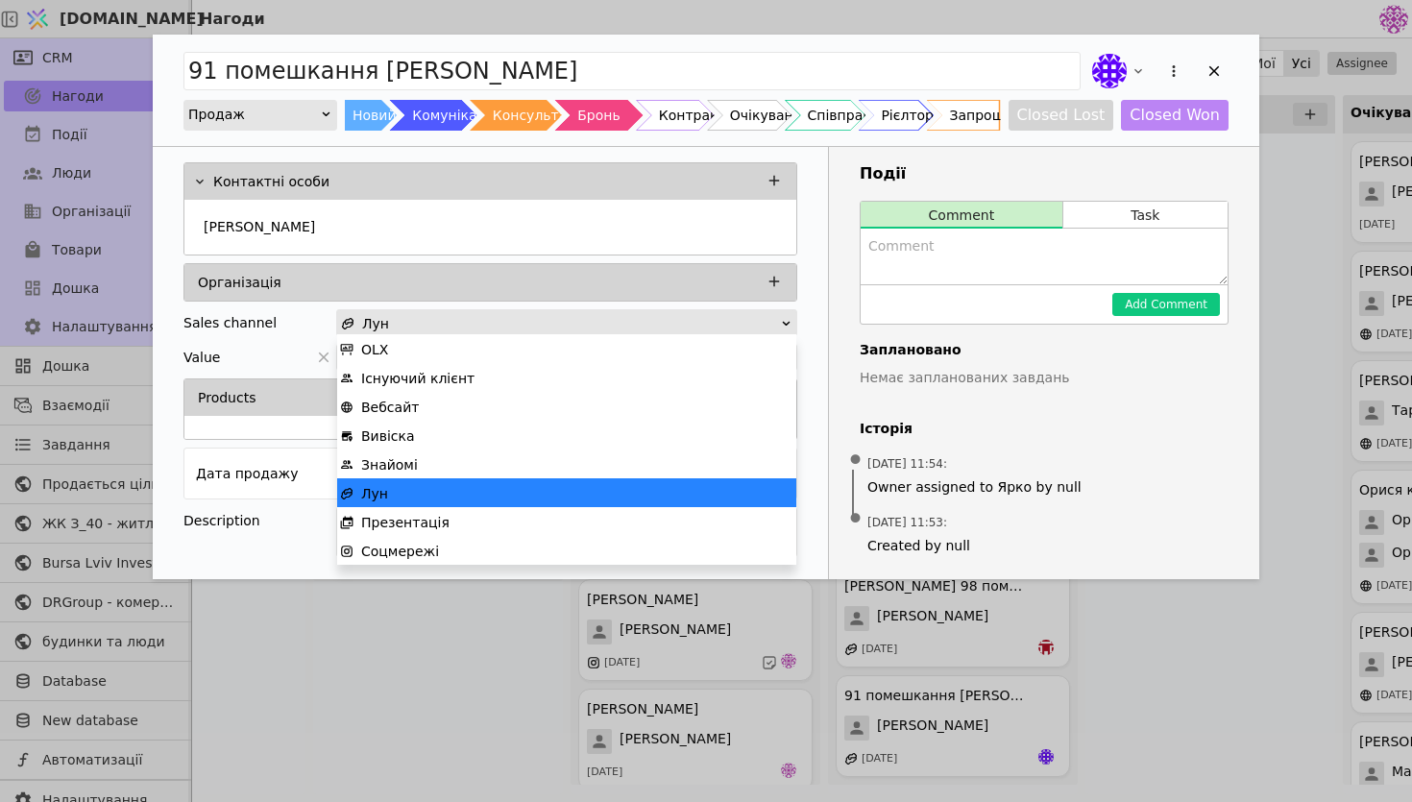
click at [628, 317] on div "Лун" at bounding box center [560, 323] width 439 height 27
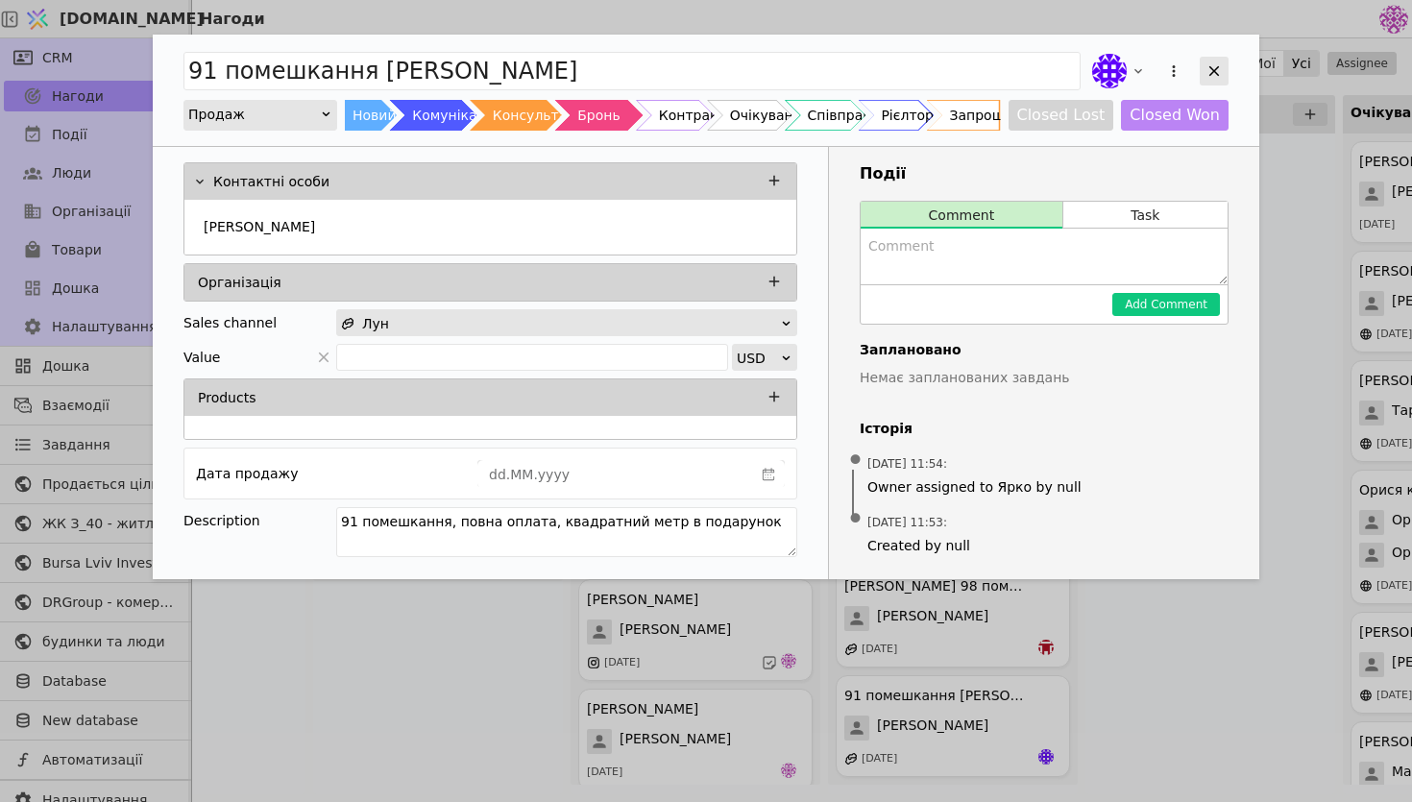
click at [1209, 73] on icon "Add Opportunity" at bounding box center [1214, 70] width 17 height 17
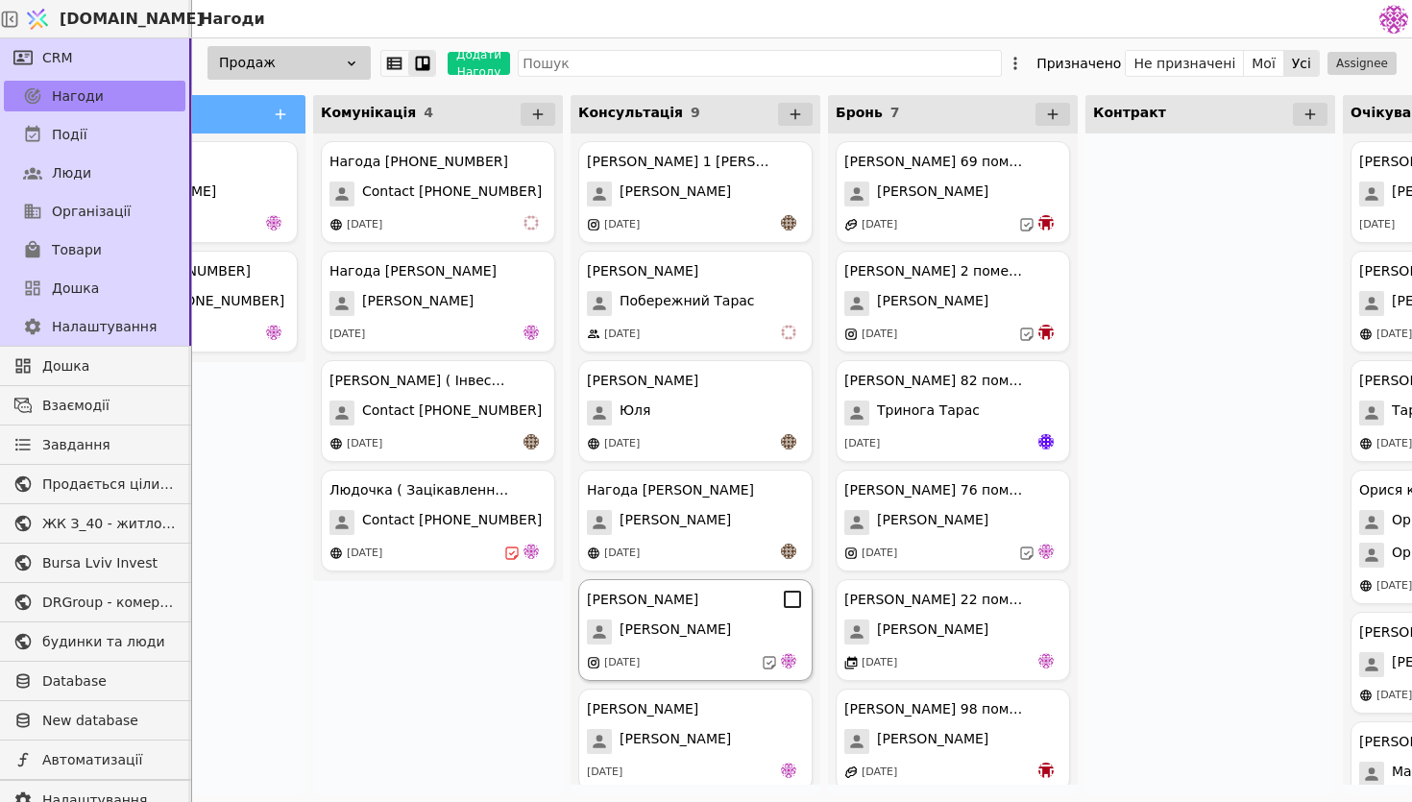
click at [658, 641] on span "[PERSON_NAME]" at bounding box center [675, 632] width 111 height 25
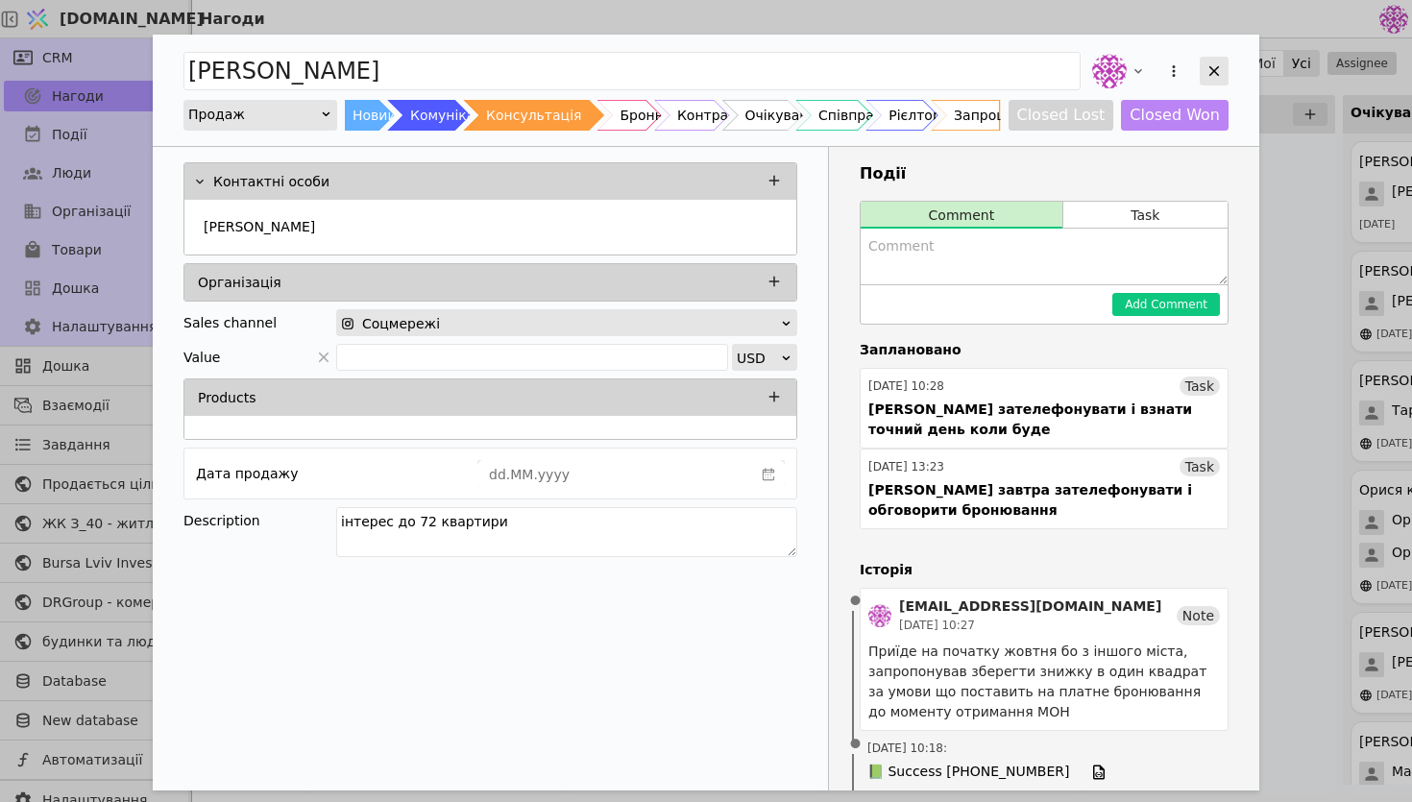
click at [1207, 65] on icon "Add Opportunity" at bounding box center [1214, 70] width 17 height 17
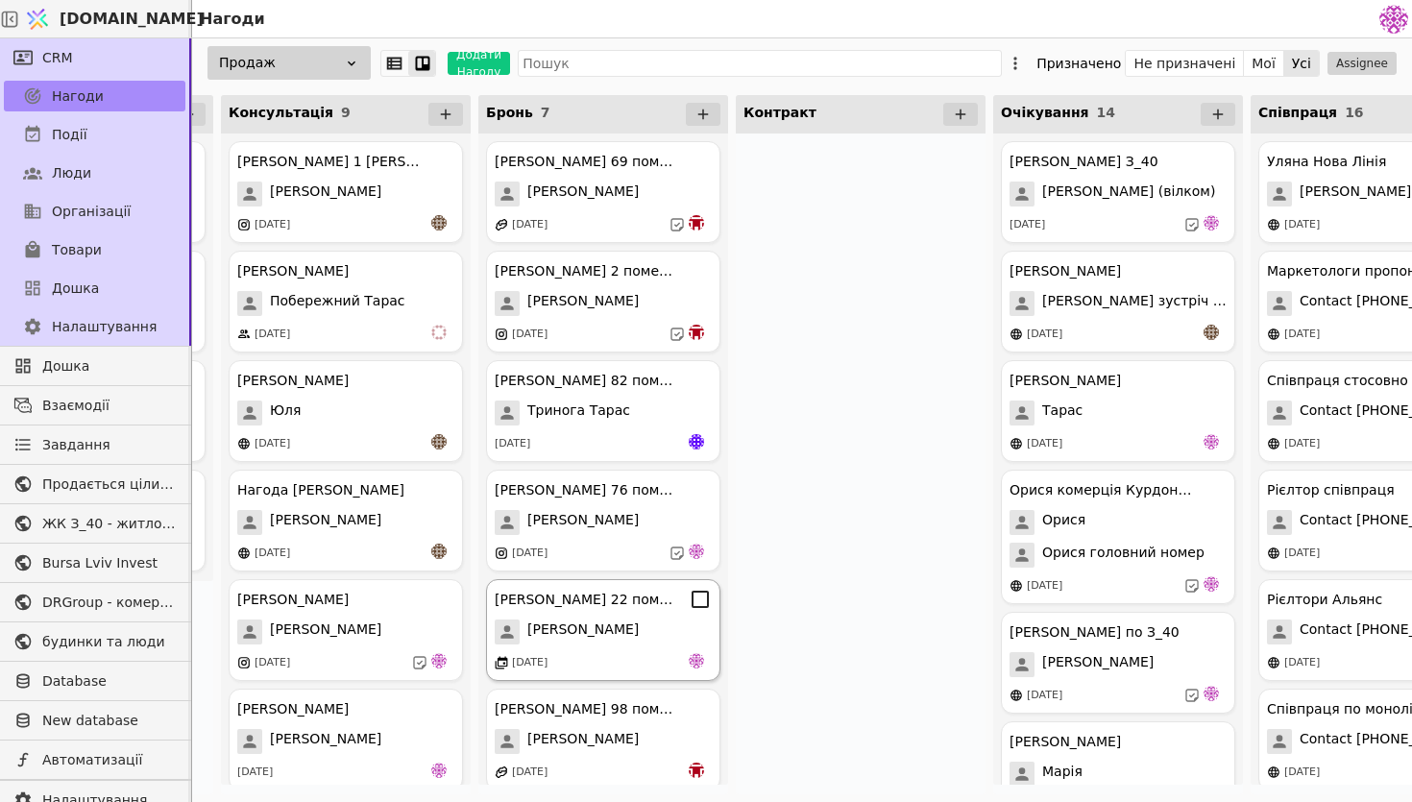
scroll to position [123, 0]
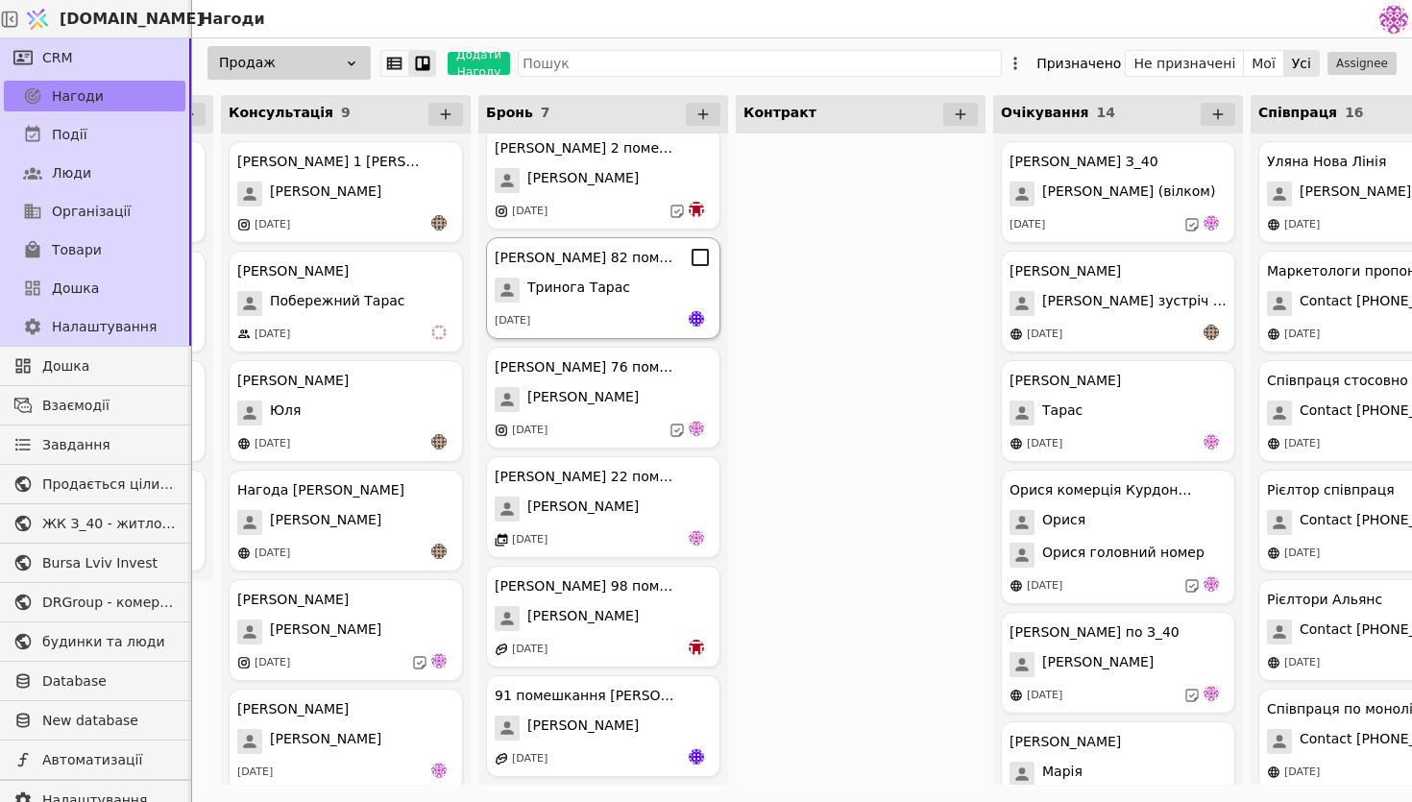
click at [563, 303] on div "[PERSON_NAME] 82 помешкання [PERSON_NAME] [DATE]" at bounding box center [603, 288] width 234 height 102
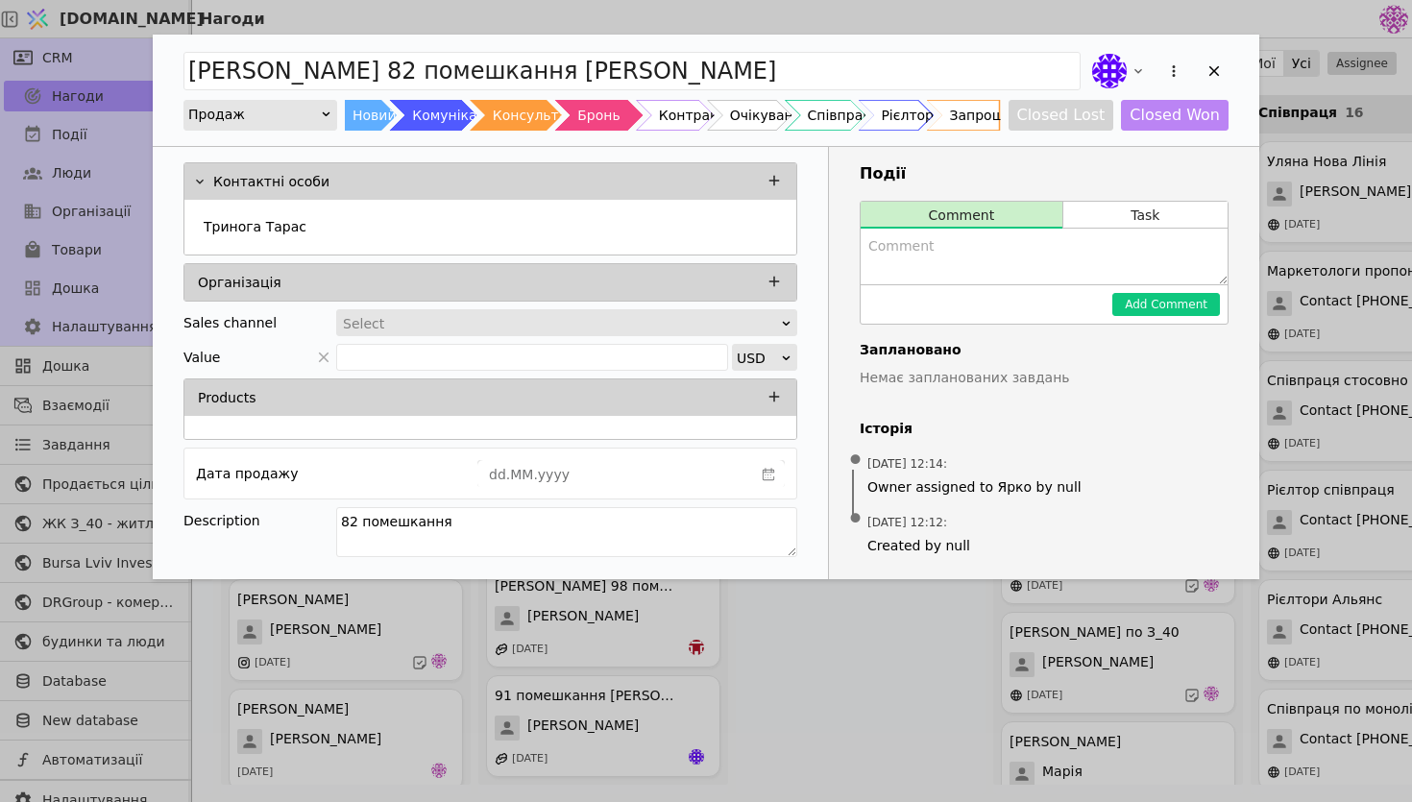
click at [563, 316] on div "Select" at bounding box center [560, 323] width 435 height 27
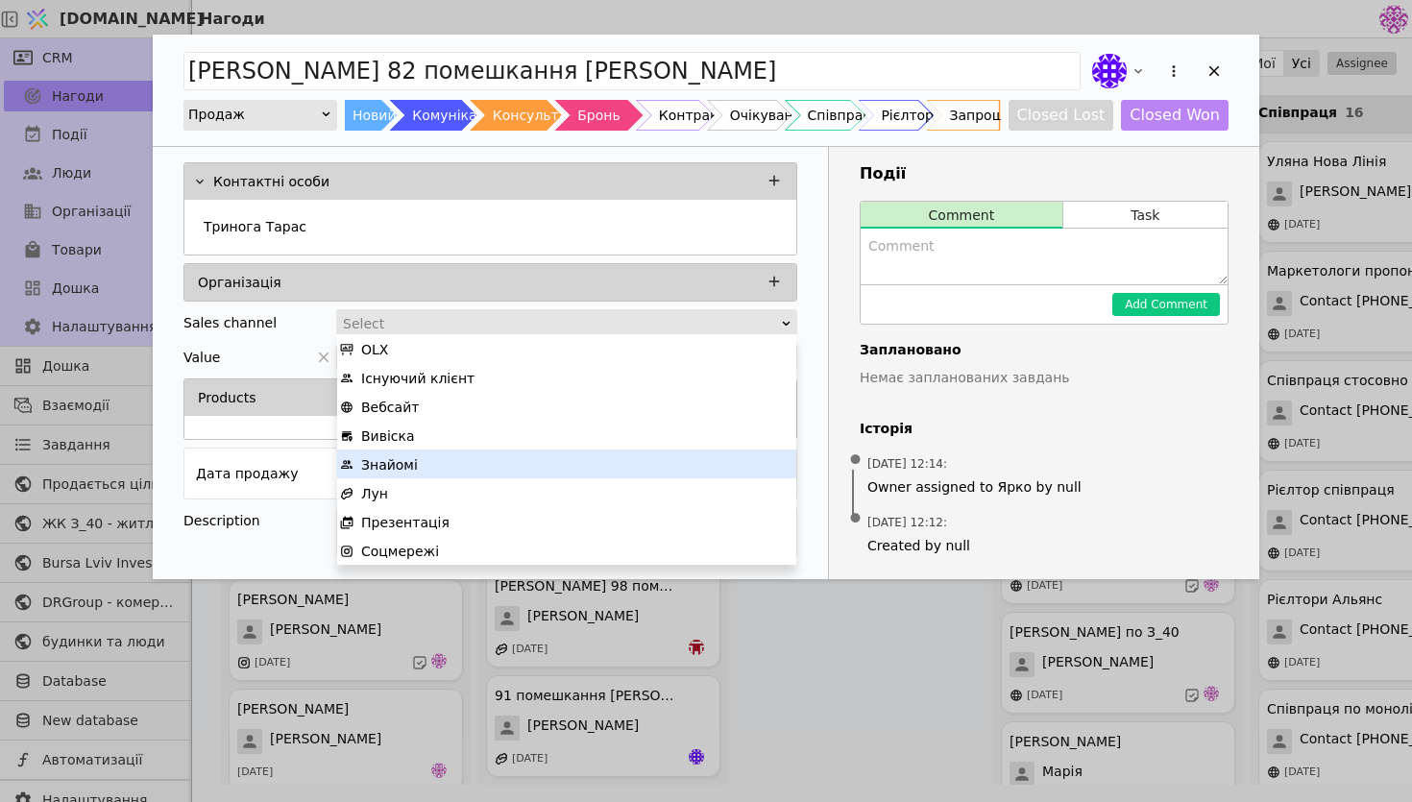
click at [482, 463] on div "Знайомі" at bounding box center [566, 465] width 453 height 29
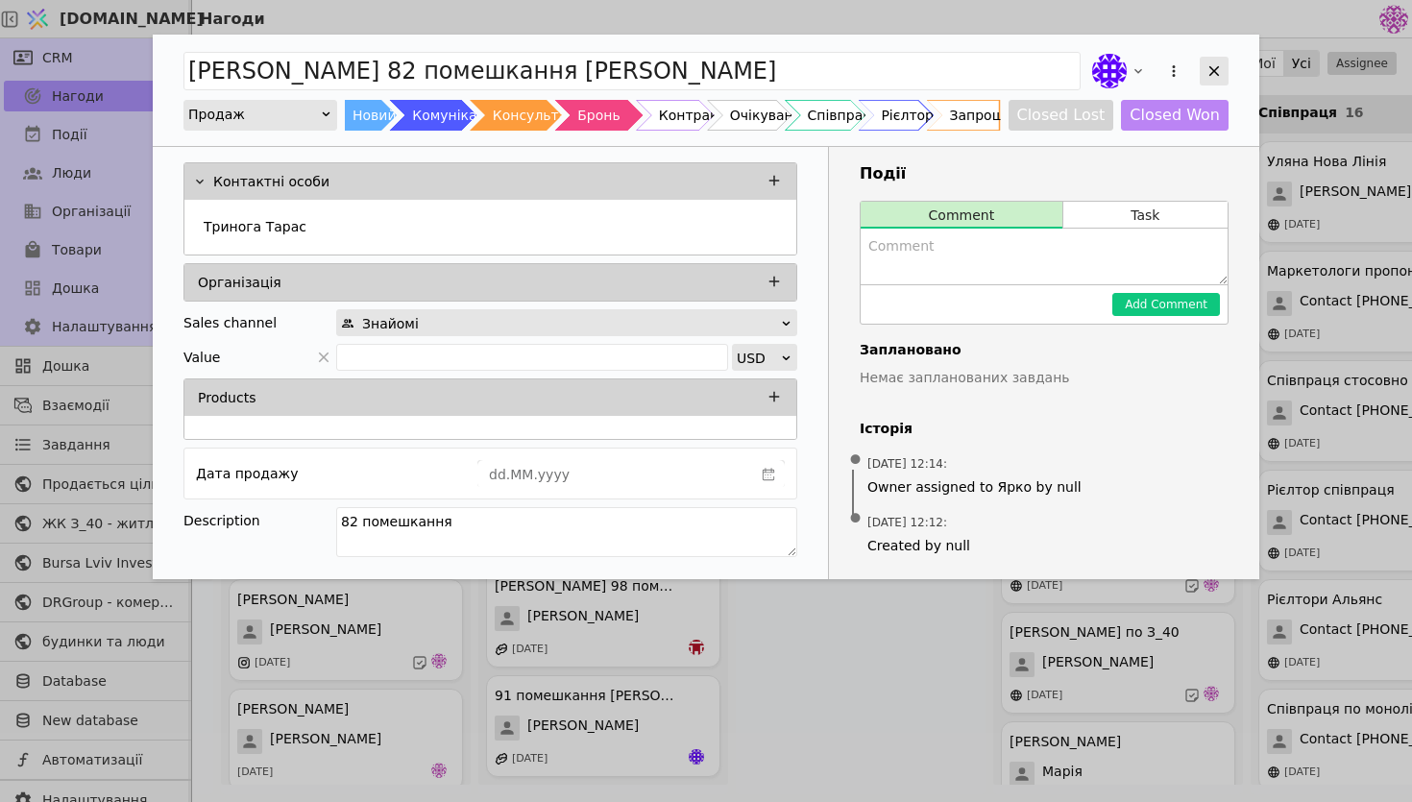
click at [1211, 75] on icon "Add Opportunity" at bounding box center [1214, 70] width 17 height 17
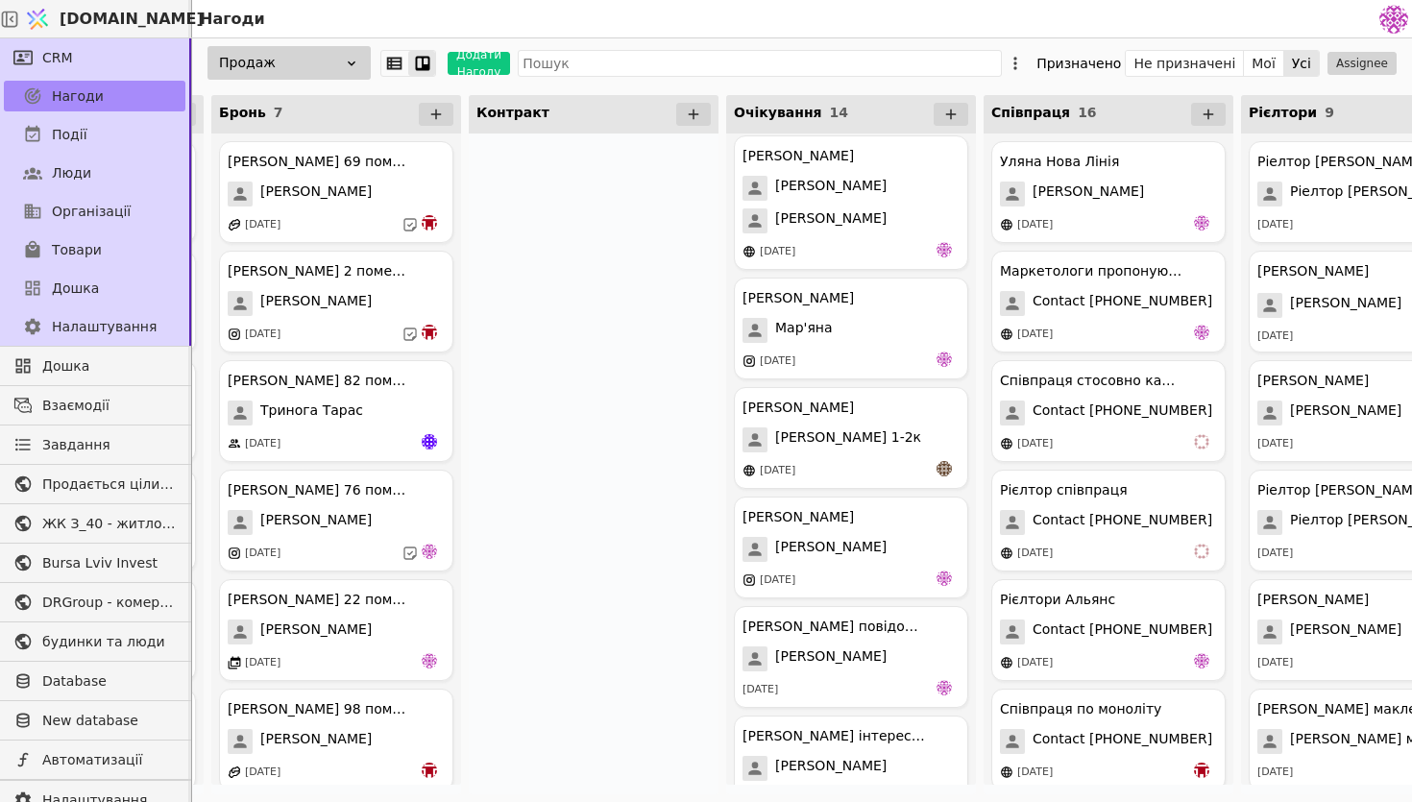
scroll to position [955, 0]
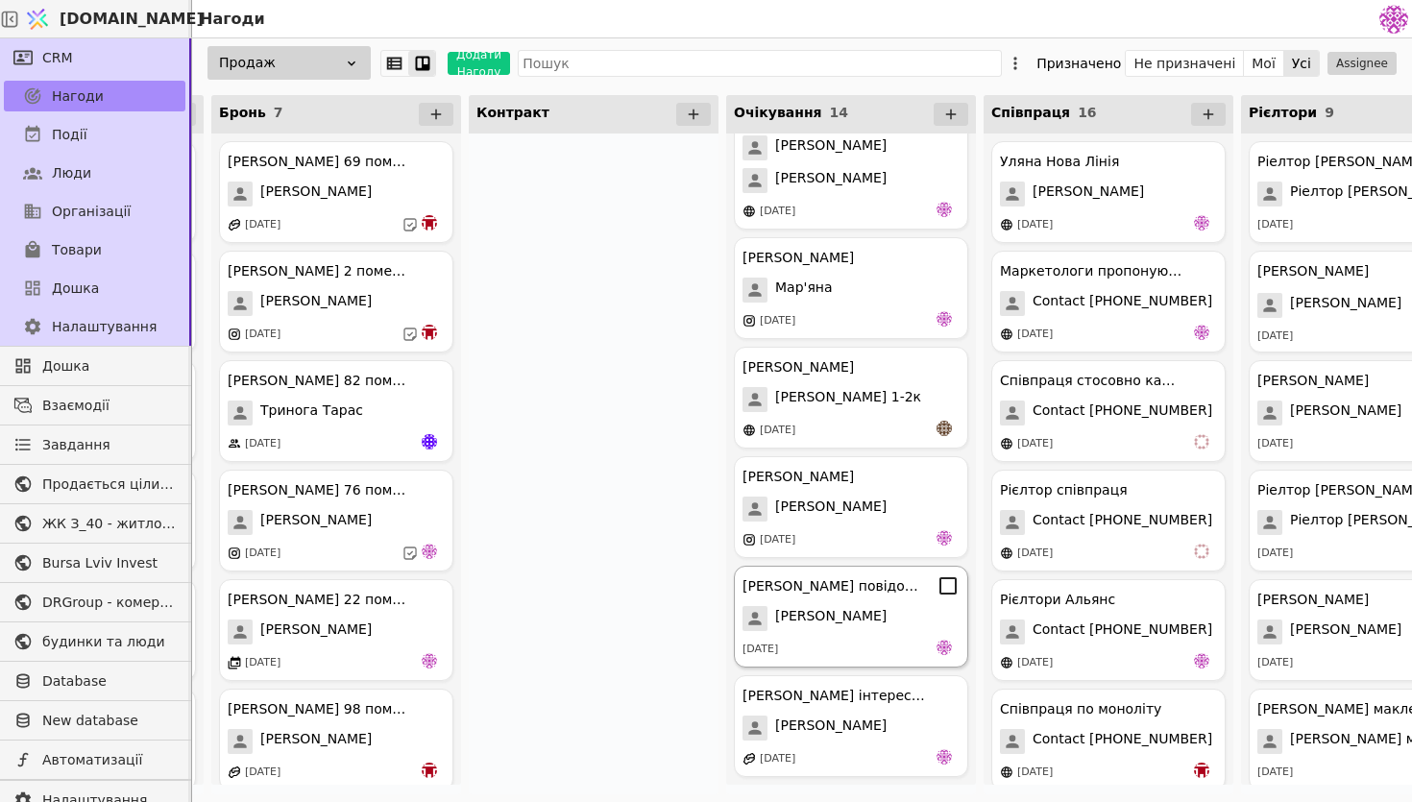
click at [862, 611] on div "[PERSON_NAME]" at bounding box center [851, 618] width 217 height 25
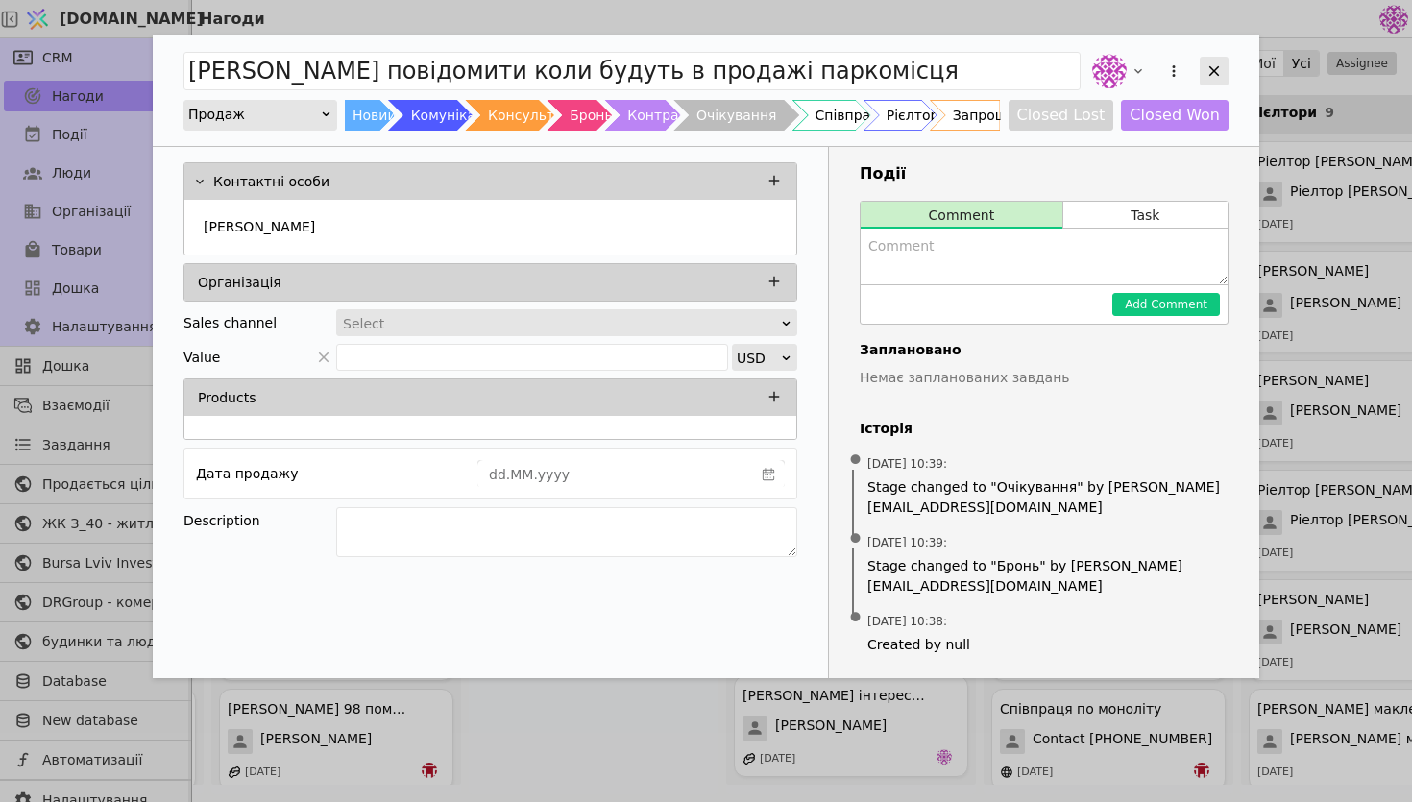
click at [1207, 68] on icon "Add Opportunity" at bounding box center [1214, 70] width 17 height 17
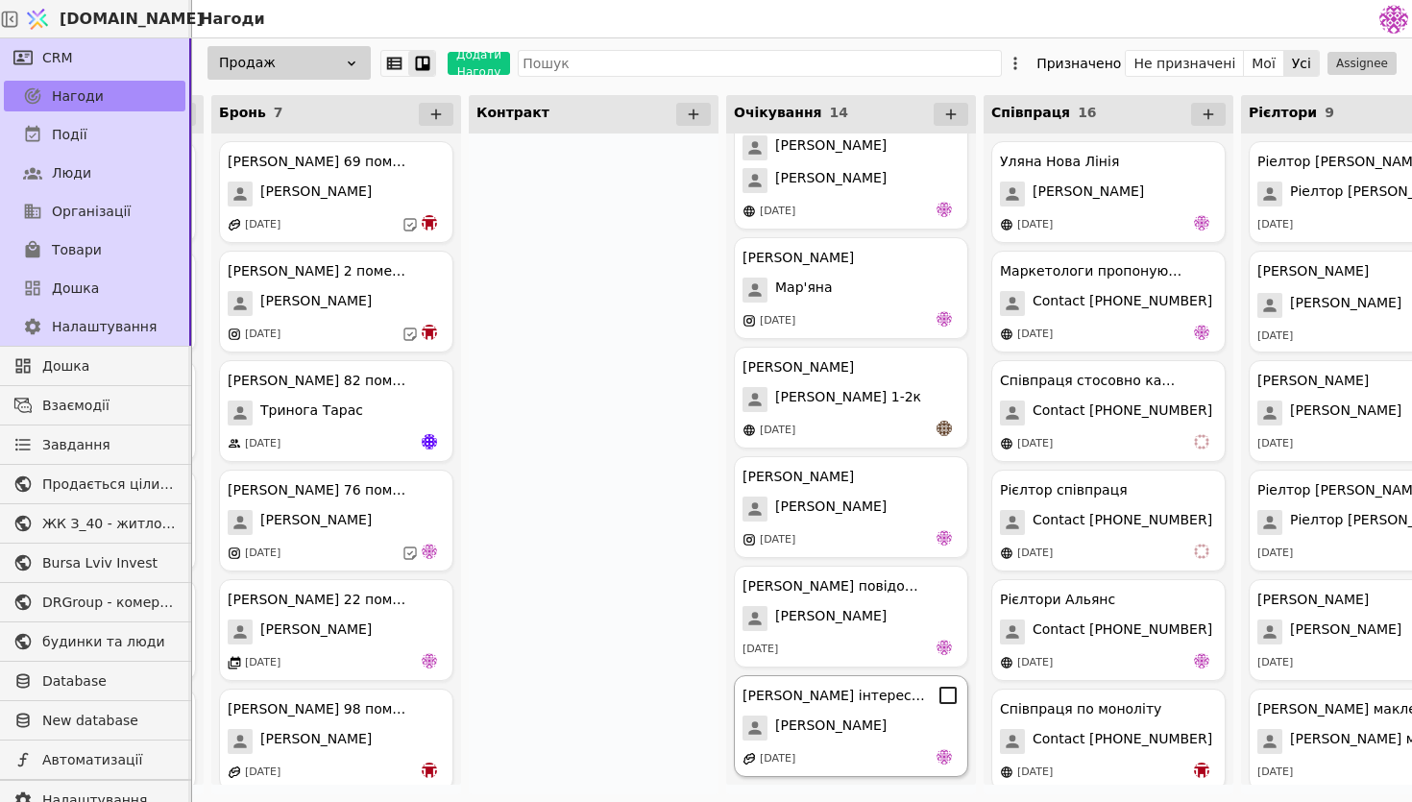
click at [859, 725] on div "[PERSON_NAME]" at bounding box center [851, 728] width 217 height 25
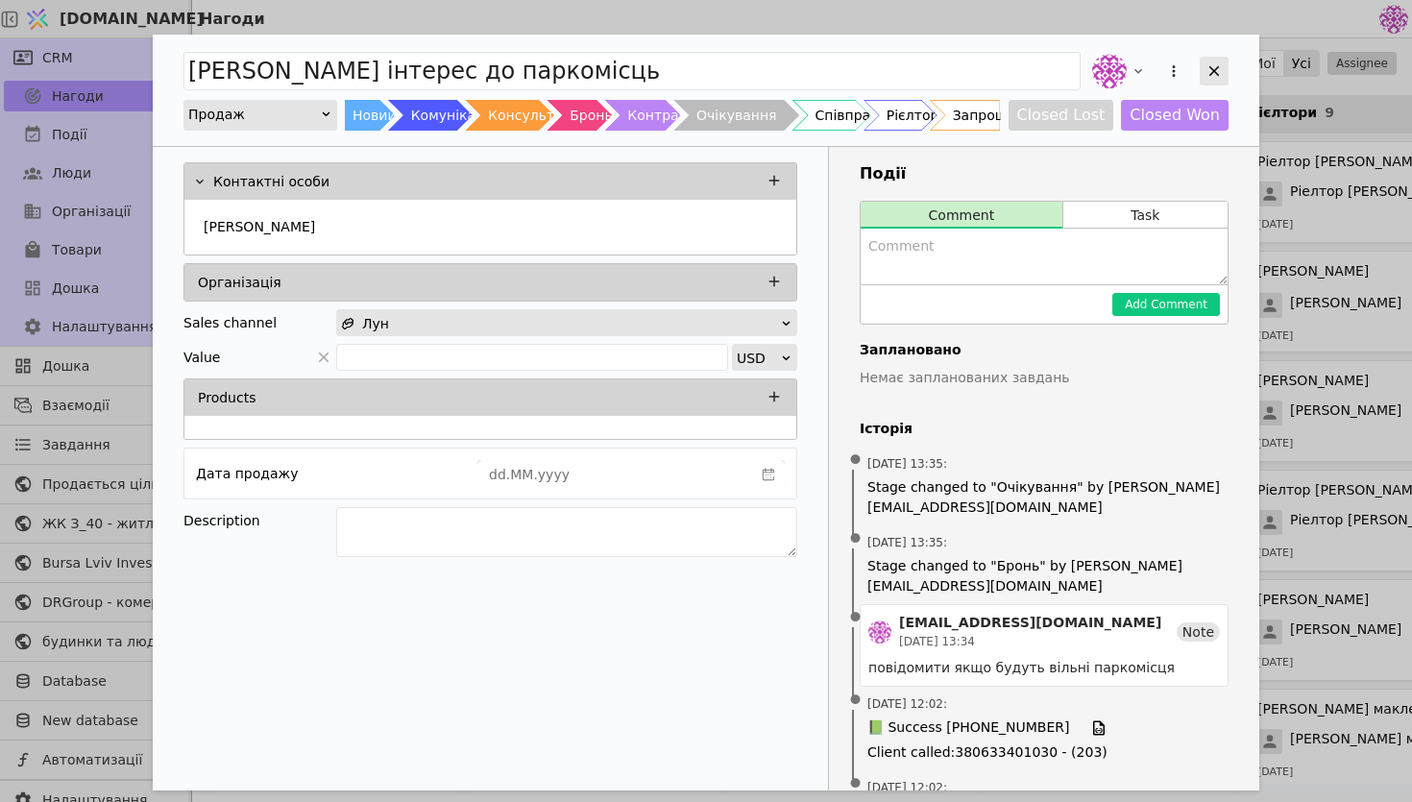
click at [1206, 83] on div "Add Opportunity" at bounding box center [1214, 71] width 29 height 29
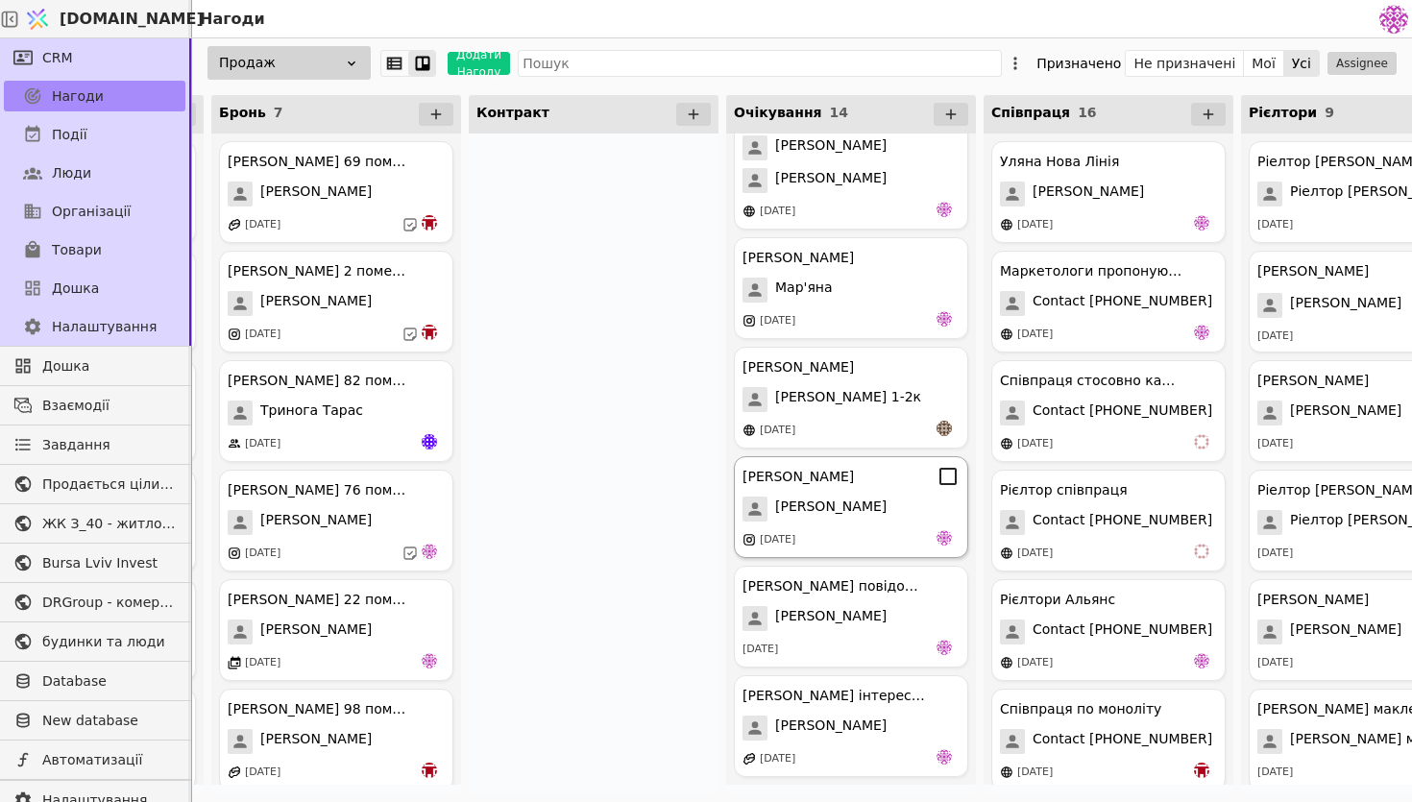
click at [854, 498] on div "[PERSON_NAME]" at bounding box center [851, 509] width 217 height 25
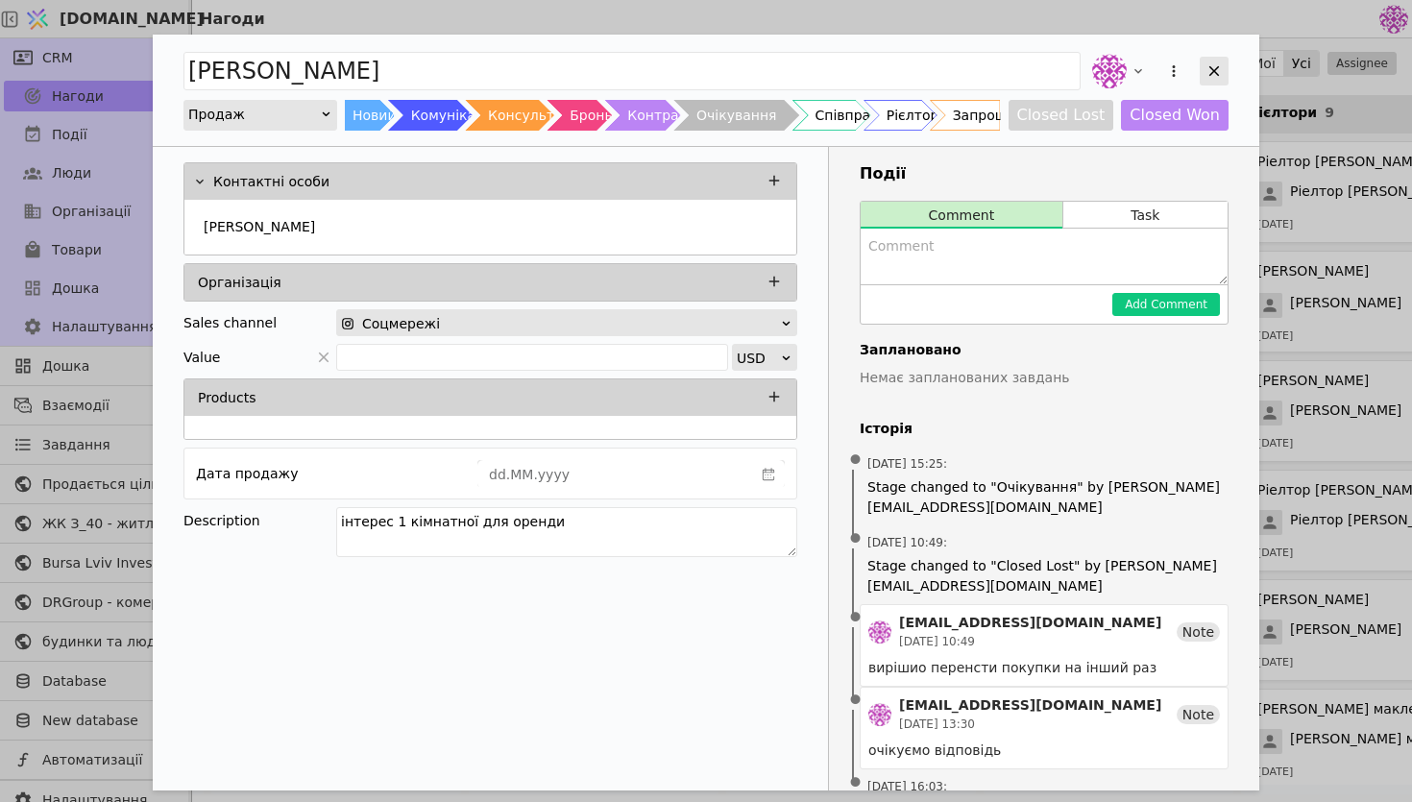
click at [1212, 67] on icon "Add Opportunity" at bounding box center [1214, 70] width 17 height 17
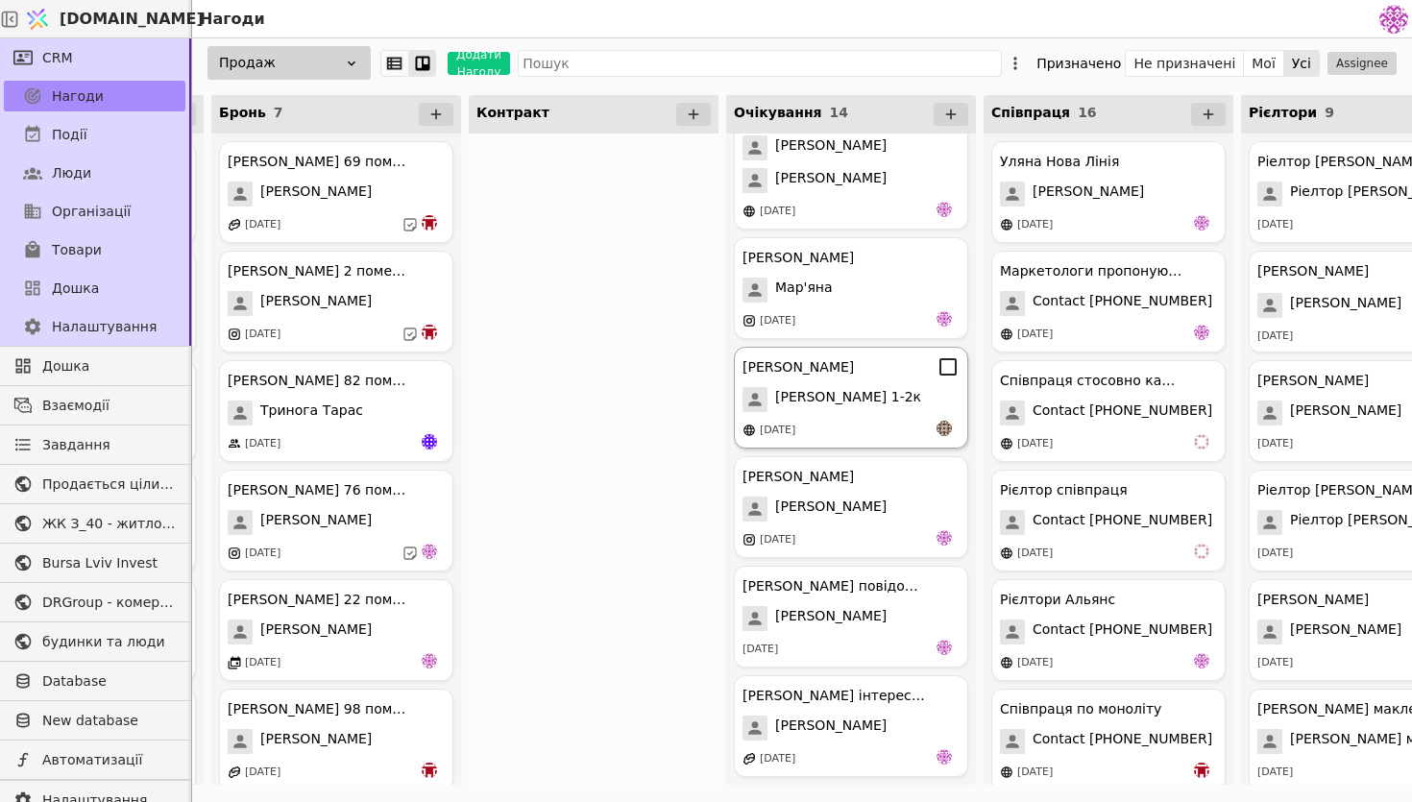
click at [869, 419] on div "[PERSON_NAME] [PERSON_NAME] 1-2к [DATE]" at bounding box center [851, 398] width 234 height 102
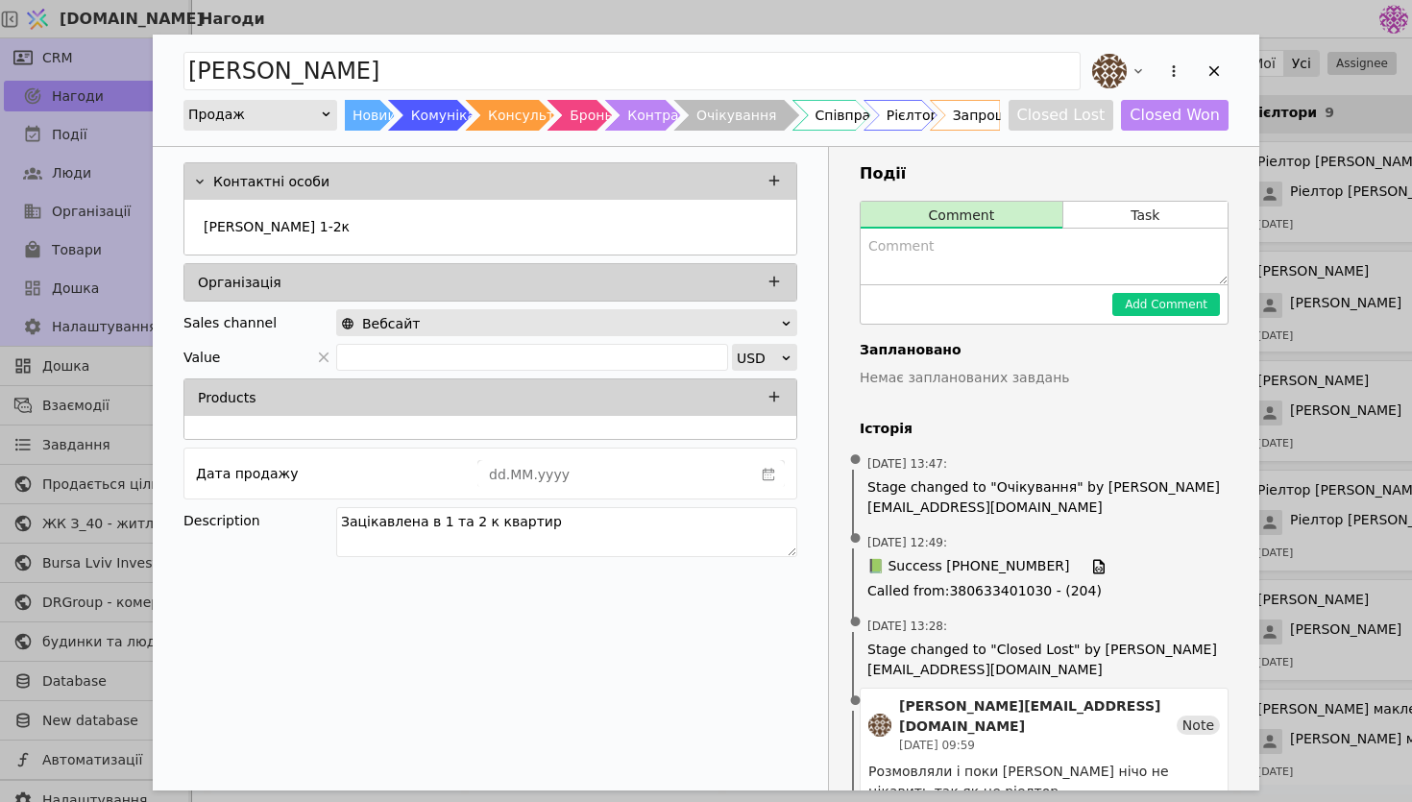
click at [1229, 81] on div "[PERSON_NAME] Продаж Новий Комунікація Консультація Бронь Контракт Очікування С…" at bounding box center [706, 90] width 1107 height 111
click at [1221, 74] on icon "Add Opportunity" at bounding box center [1214, 70] width 17 height 17
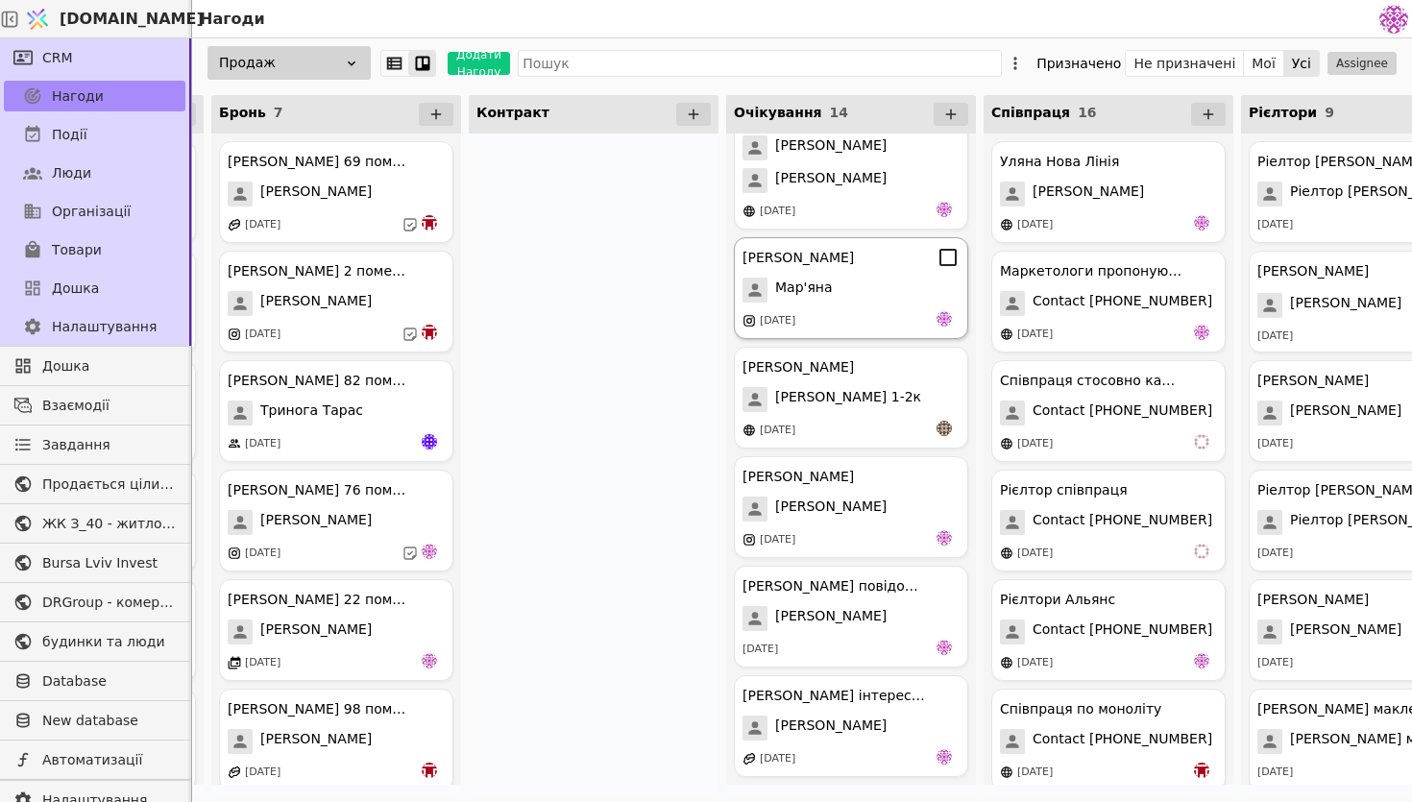
click at [871, 309] on div "[PERSON_NAME] [DATE]" at bounding box center [851, 288] width 234 height 102
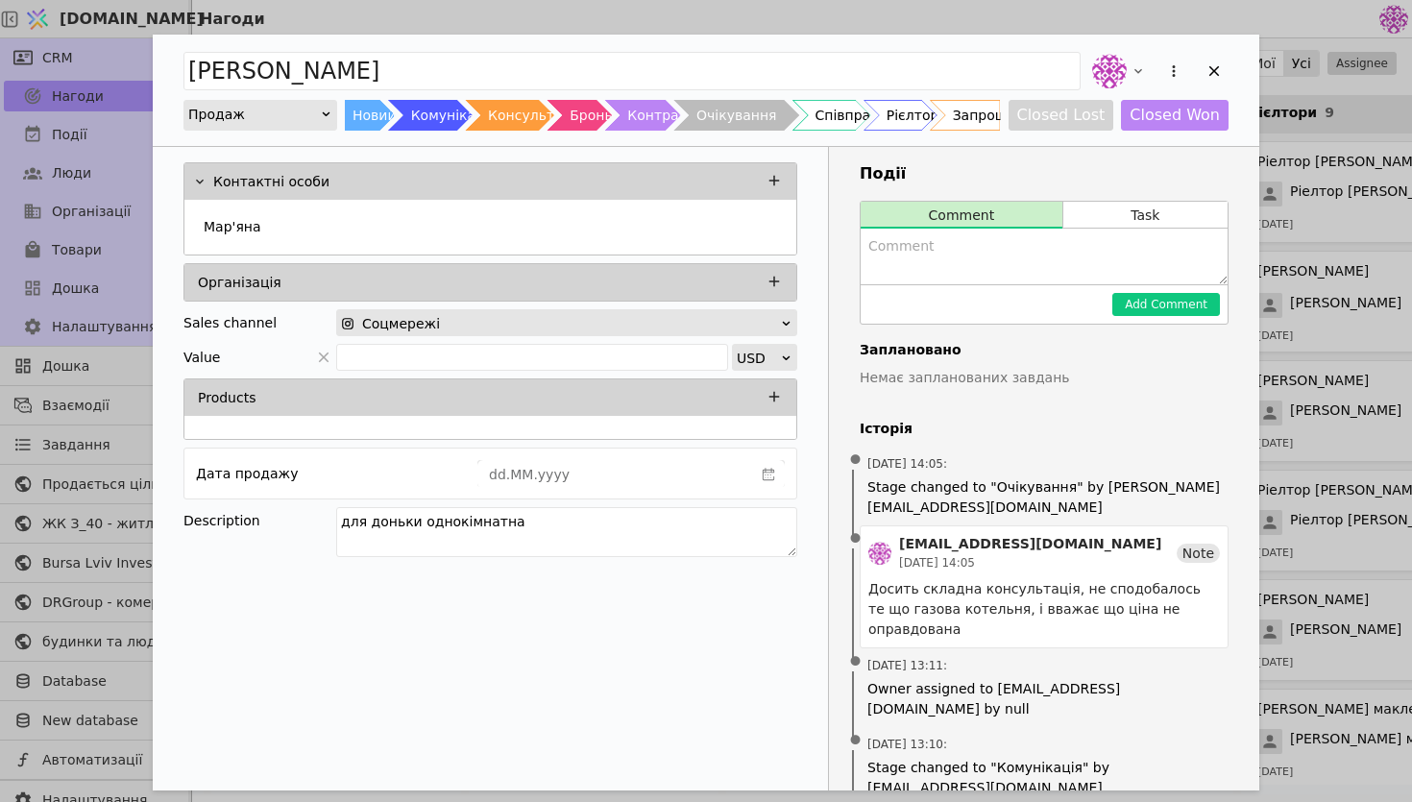
click at [1234, 74] on div "Мар'яна курдонери Продаж Новий Комунікація Консультація Бронь Контракт Очікуван…" at bounding box center [706, 90] width 1107 height 111
click at [1219, 74] on icon "Add Opportunity" at bounding box center [1214, 70] width 17 height 17
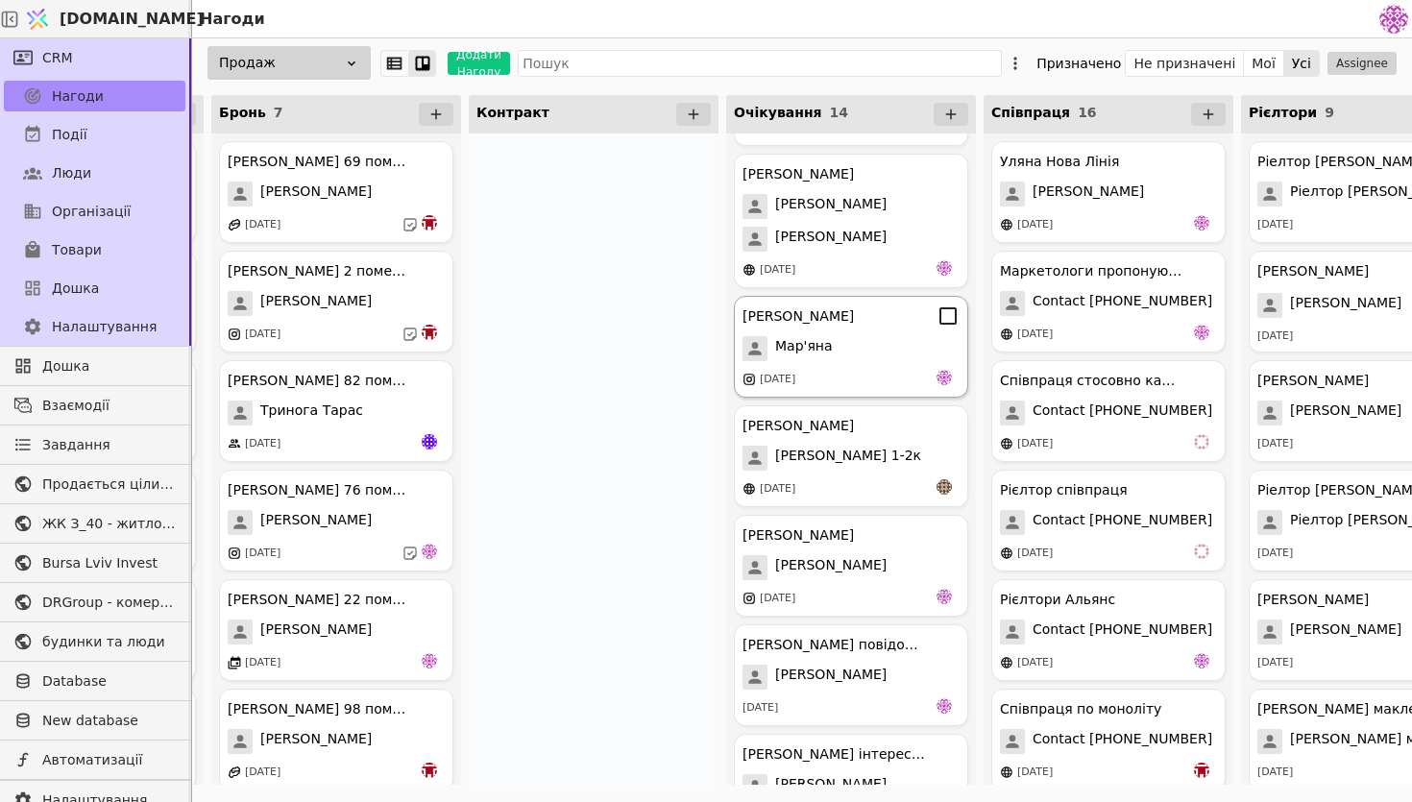
scroll to position [817, 0]
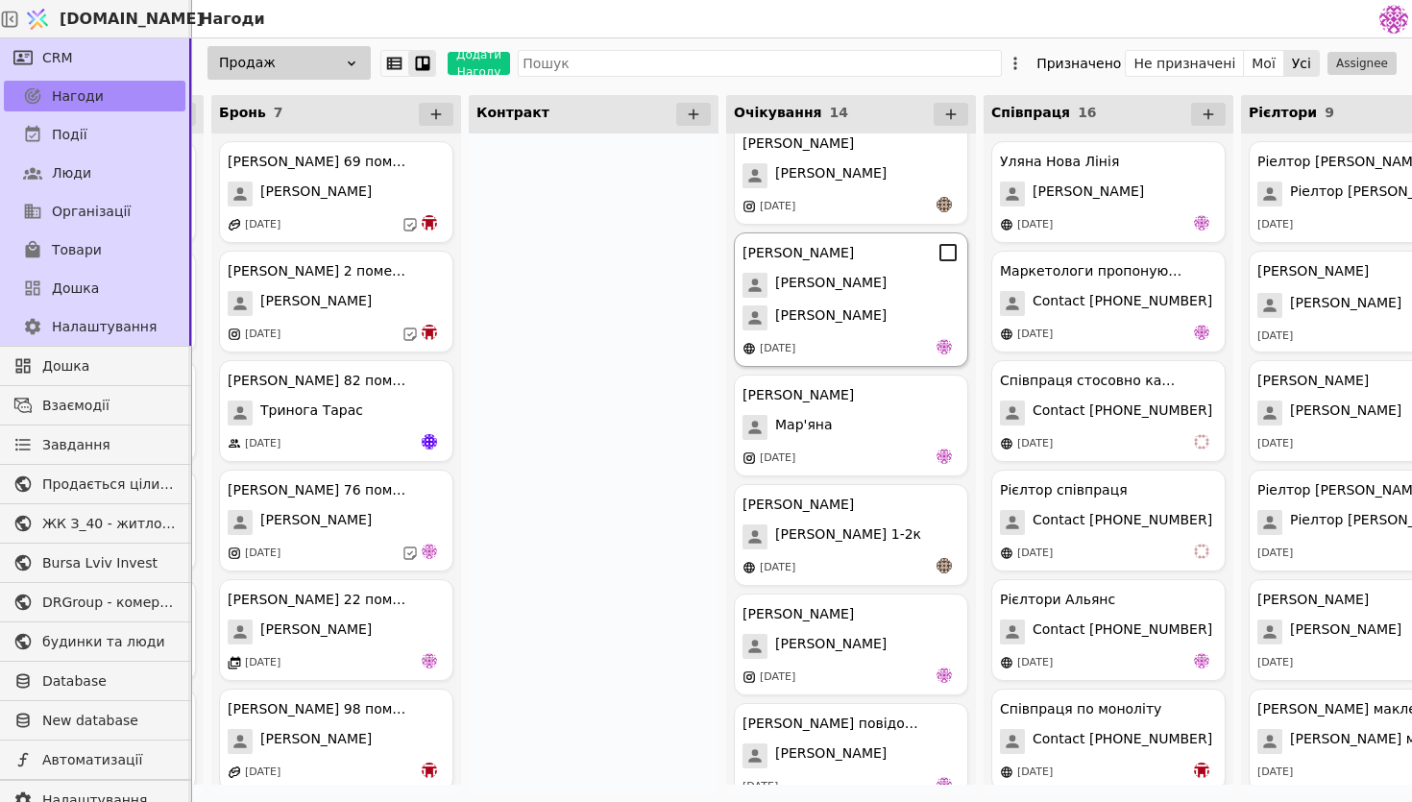
click at [859, 354] on div "[DATE]" at bounding box center [851, 348] width 217 height 19
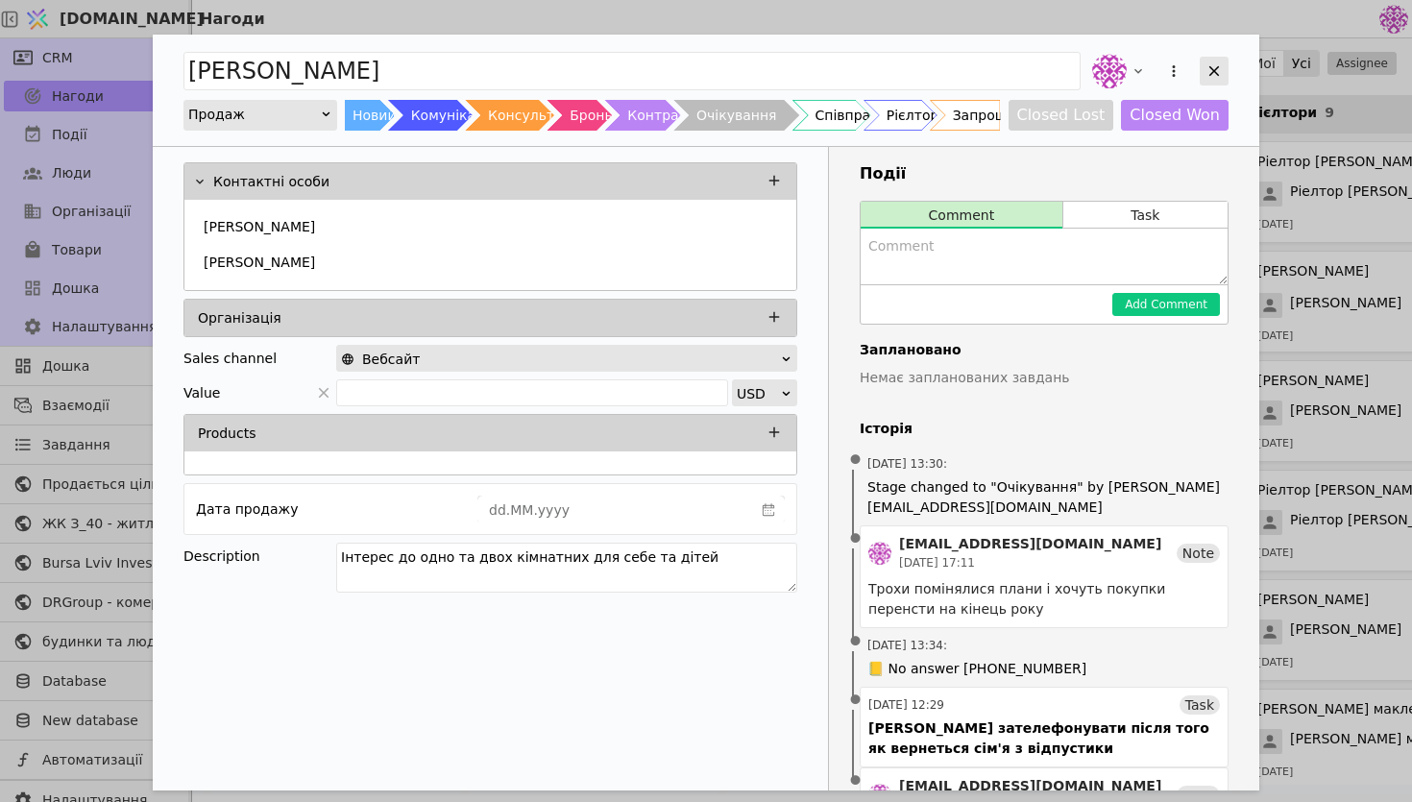
click at [1207, 67] on icon "Add Opportunity" at bounding box center [1214, 70] width 17 height 17
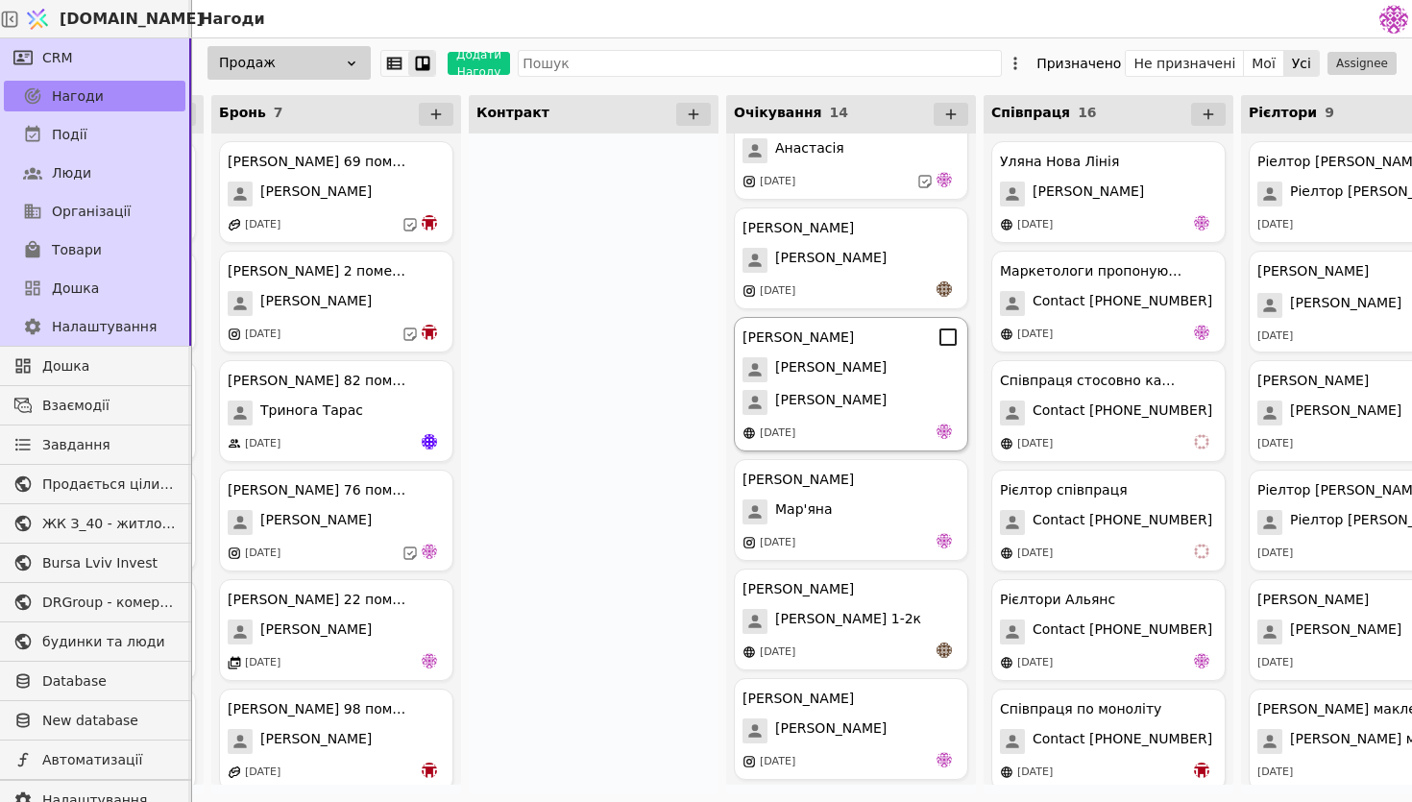
scroll to position [596, 0]
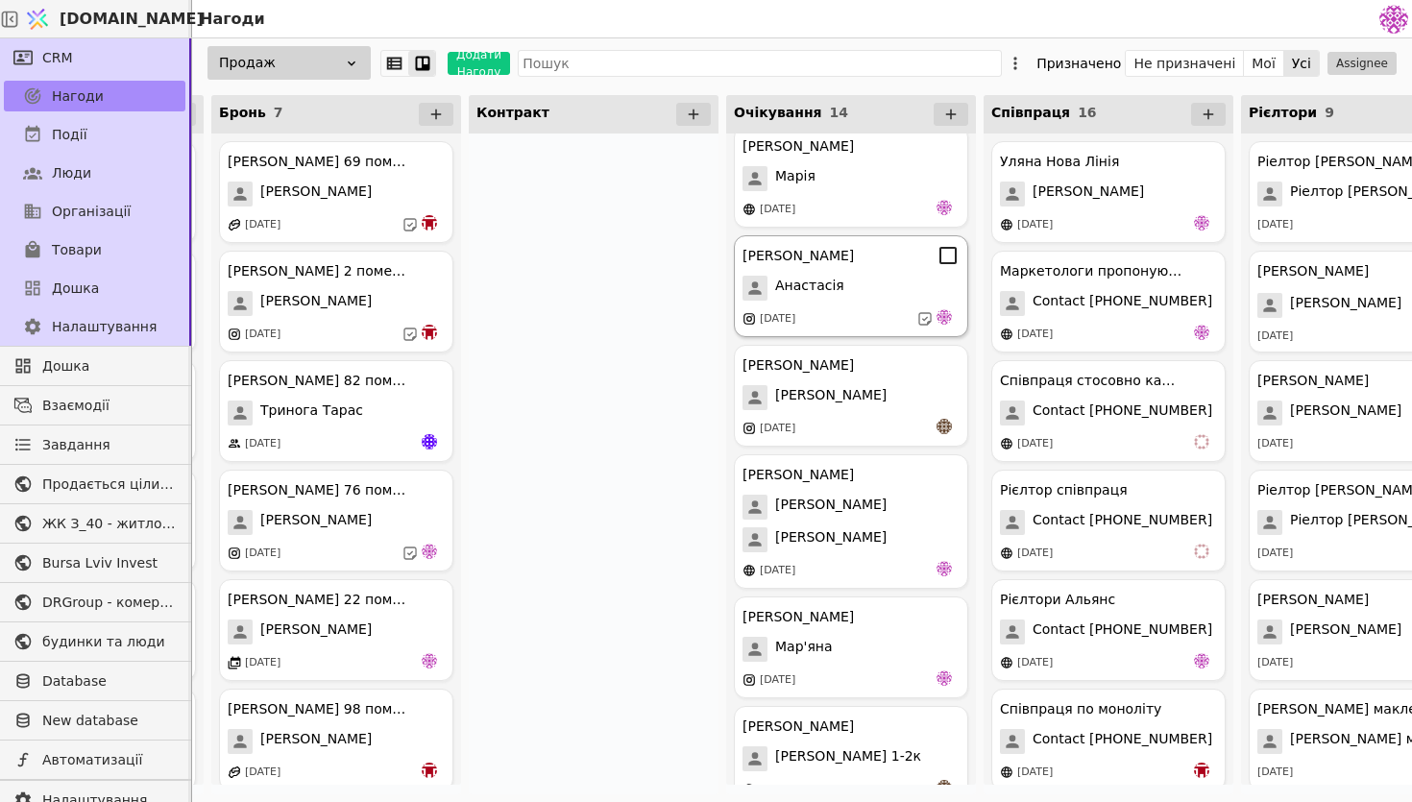
click at [883, 320] on div "[DATE]" at bounding box center [851, 318] width 217 height 19
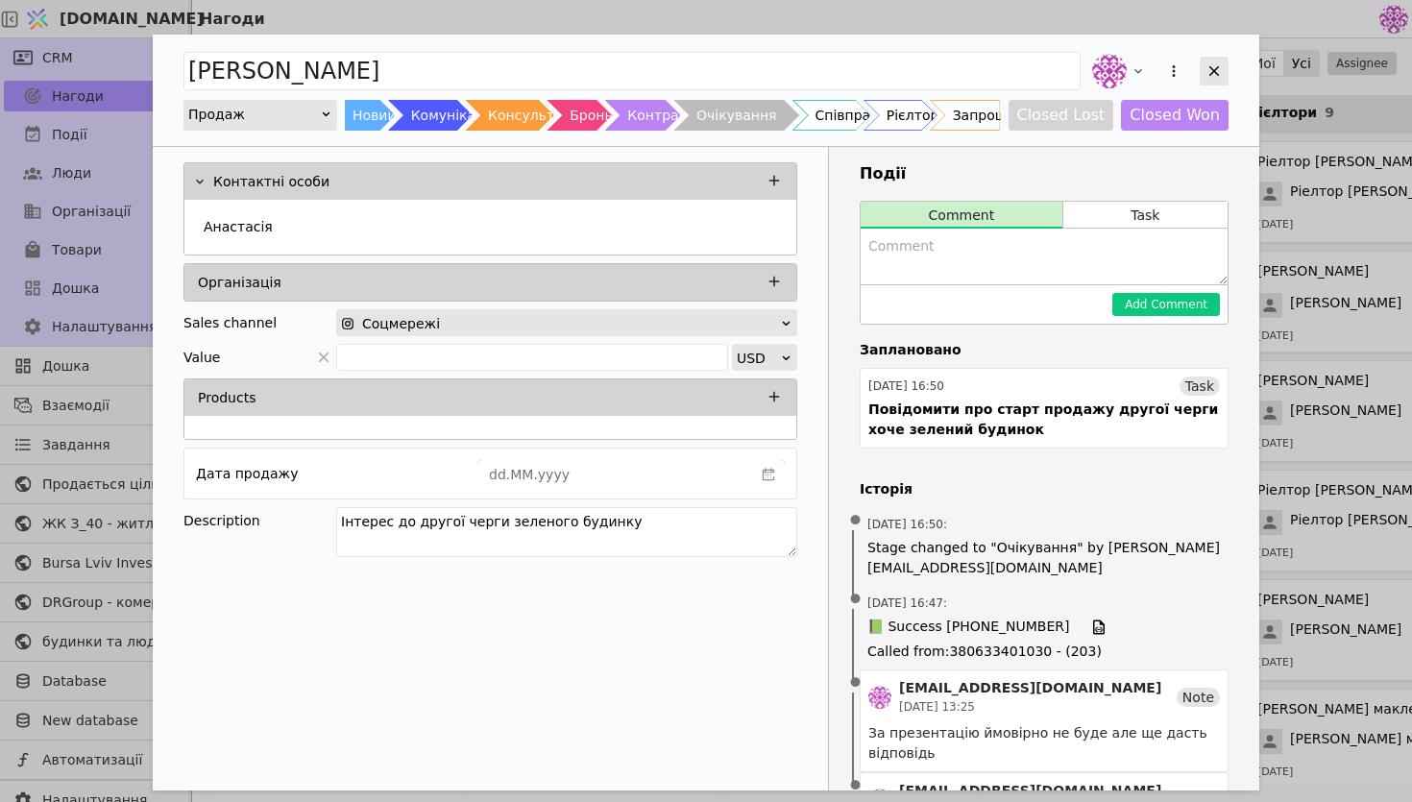
click at [1218, 61] on div "Add Opportunity" at bounding box center [1214, 71] width 29 height 29
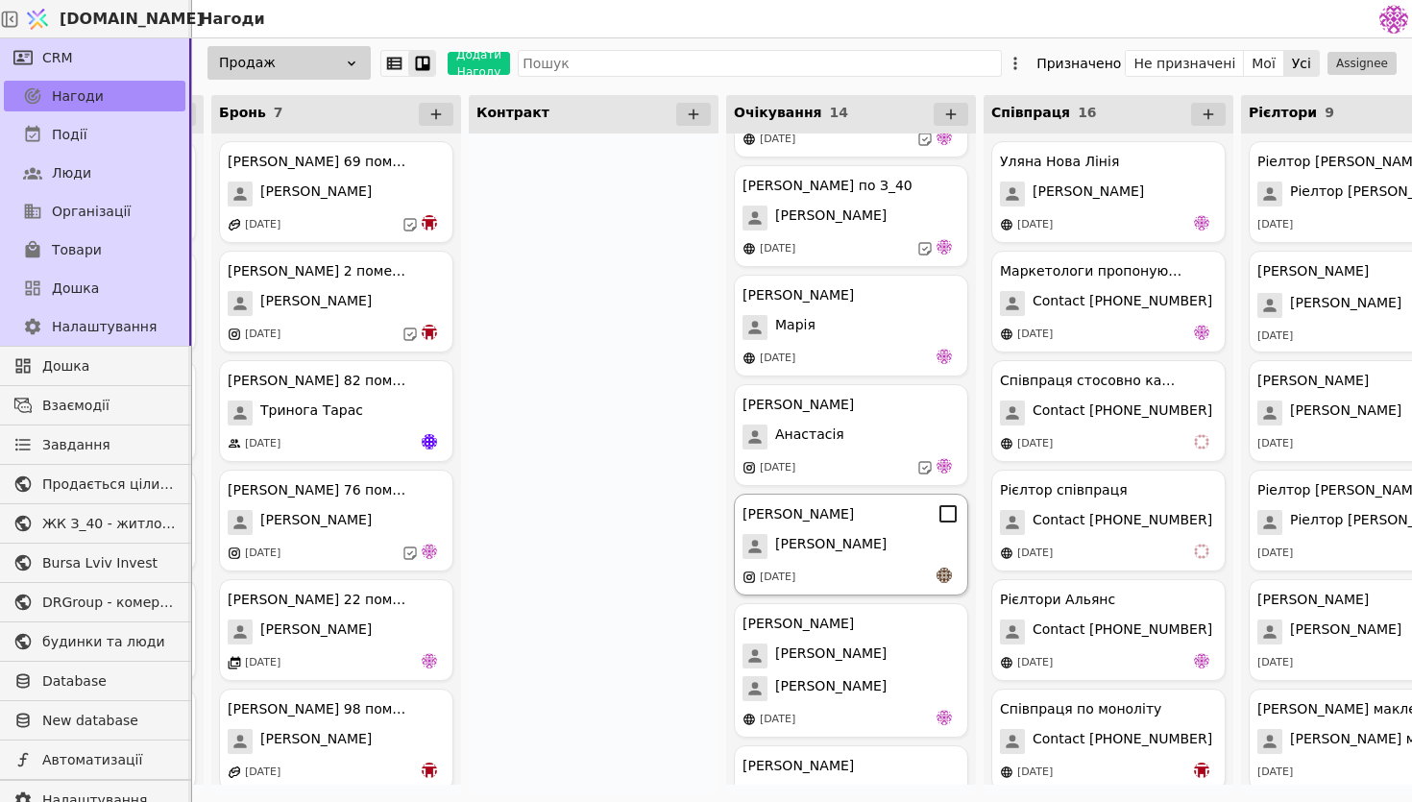
scroll to position [431, 0]
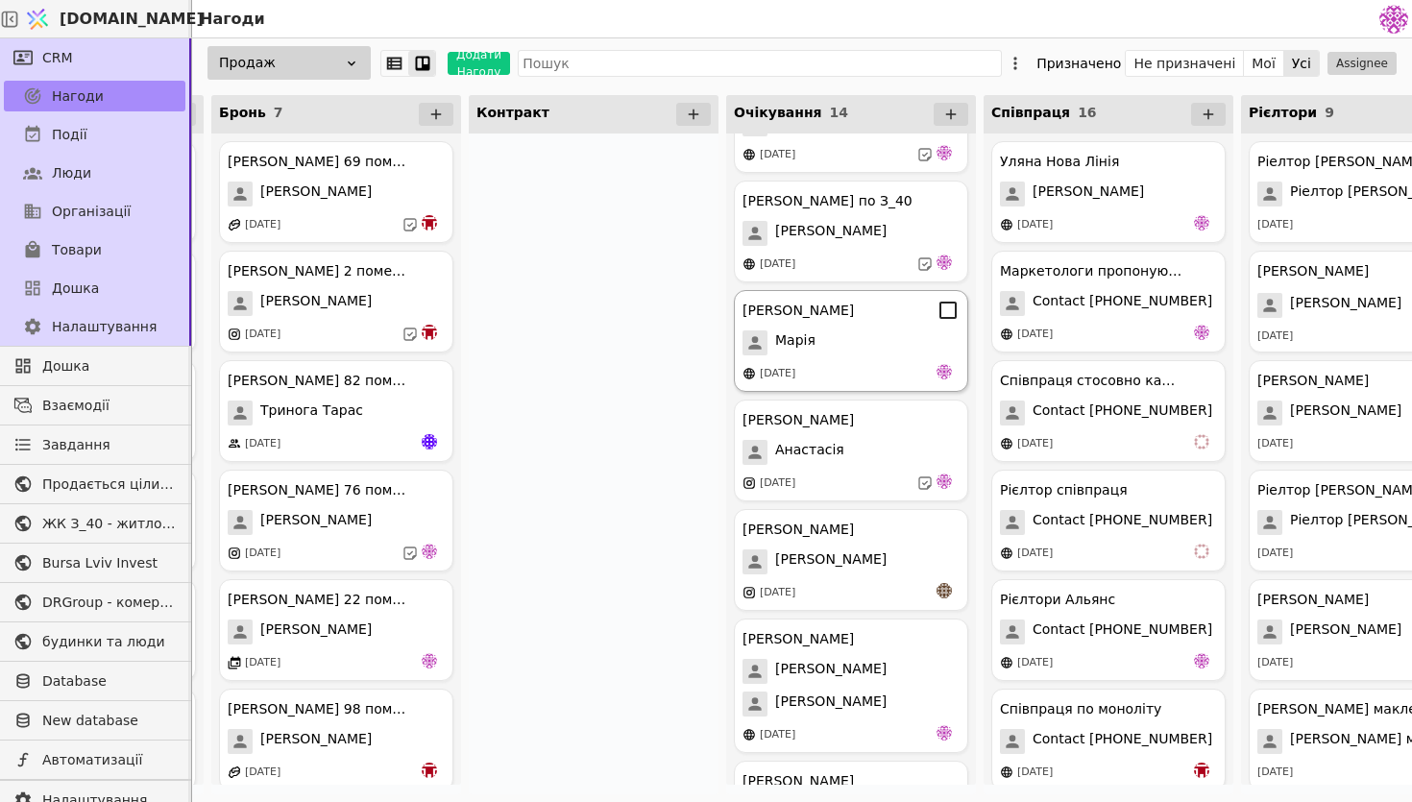
click at [859, 373] on div "[DATE]" at bounding box center [851, 373] width 217 height 19
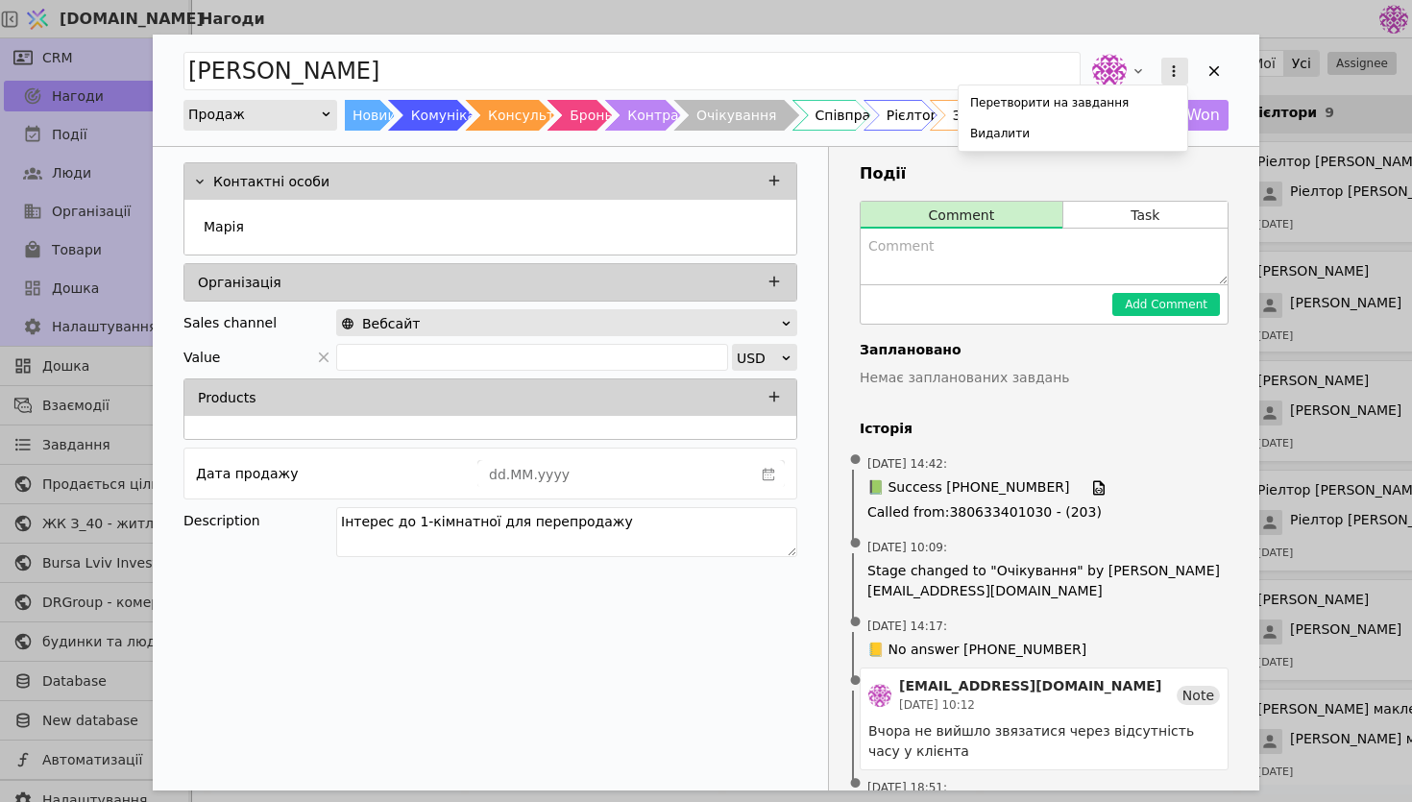
click at [1168, 70] on icon "Add Opportunity" at bounding box center [1173, 70] width 17 height 17
click at [1035, 115] on button "Closed Lost" at bounding box center [1062, 115] width 106 height 31
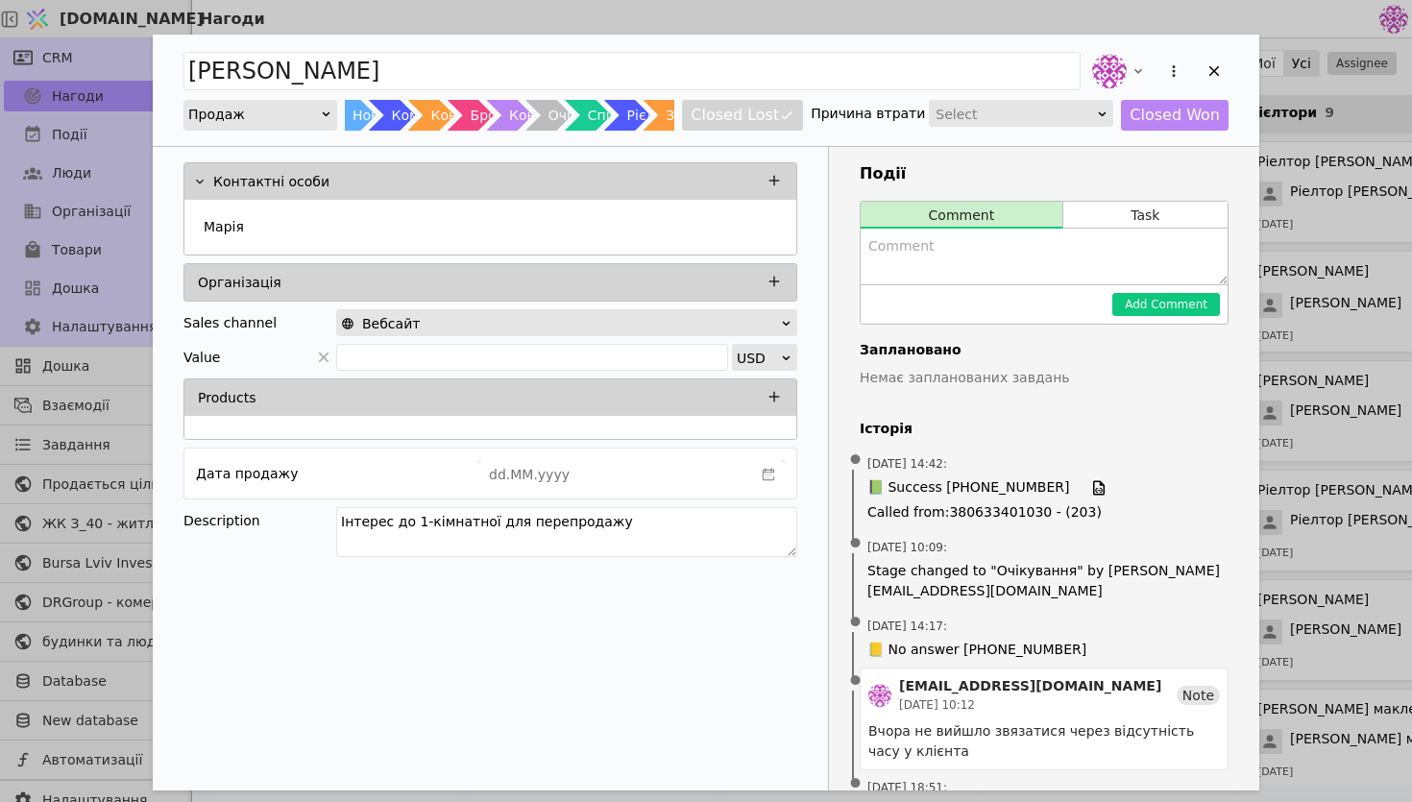
click at [1035, 114] on div "Select" at bounding box center [1015, 114] width 159 height 27
click at [1012, 187] on div "Other" at bounding box center [1028, 197] width 183 height 29
click at [1204, 71] on div "Add Opportunity" at bounding box center [1214, 71] width 29 height 29
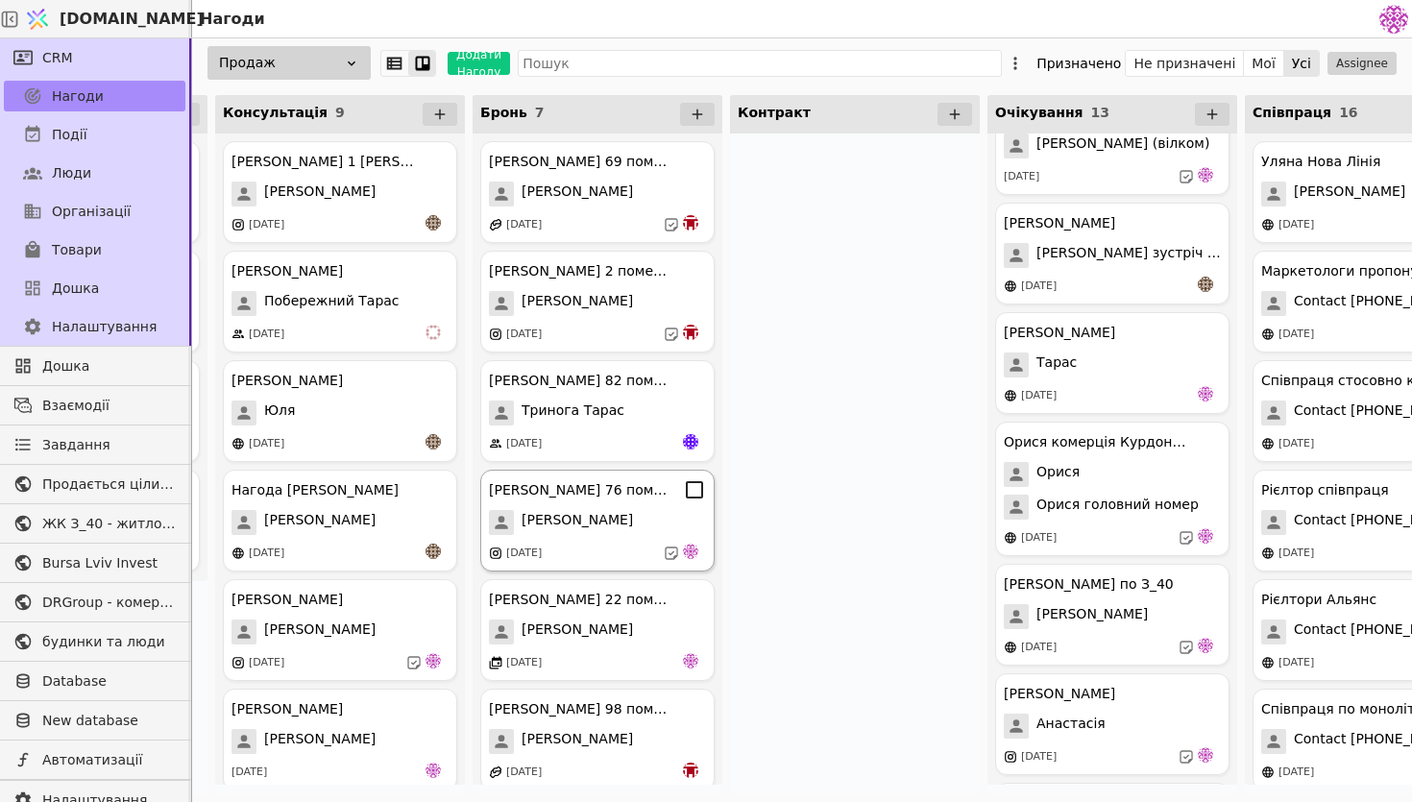
scroll to position [123, 0]
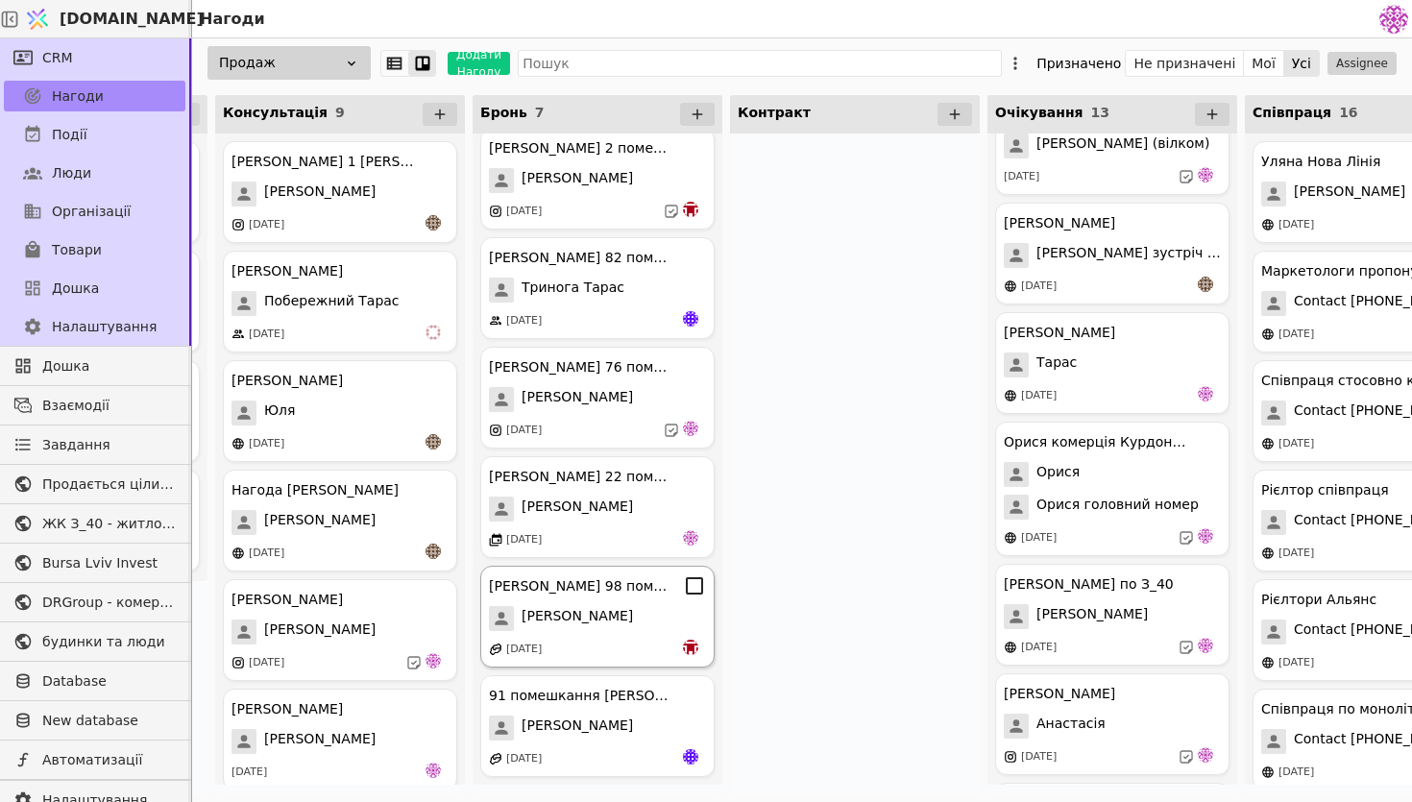
click at [614, 622] on span "[PERSON_NAME]" at bounding box center [577, 618] width 111 height 25
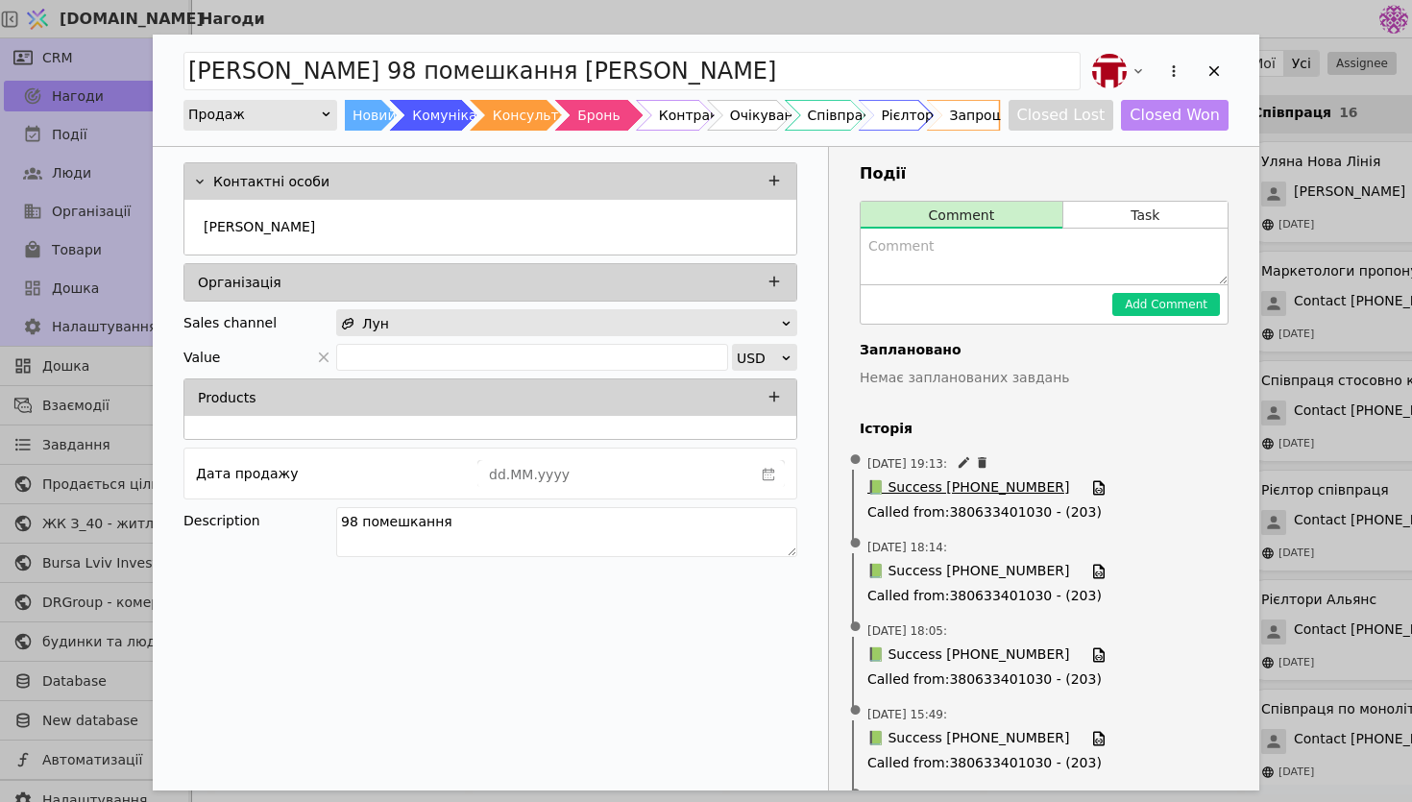
click at [988, 485] on span "📗 Success [PHONE_NUMBER]" at bounding box center [968, 487] width 202 height 21
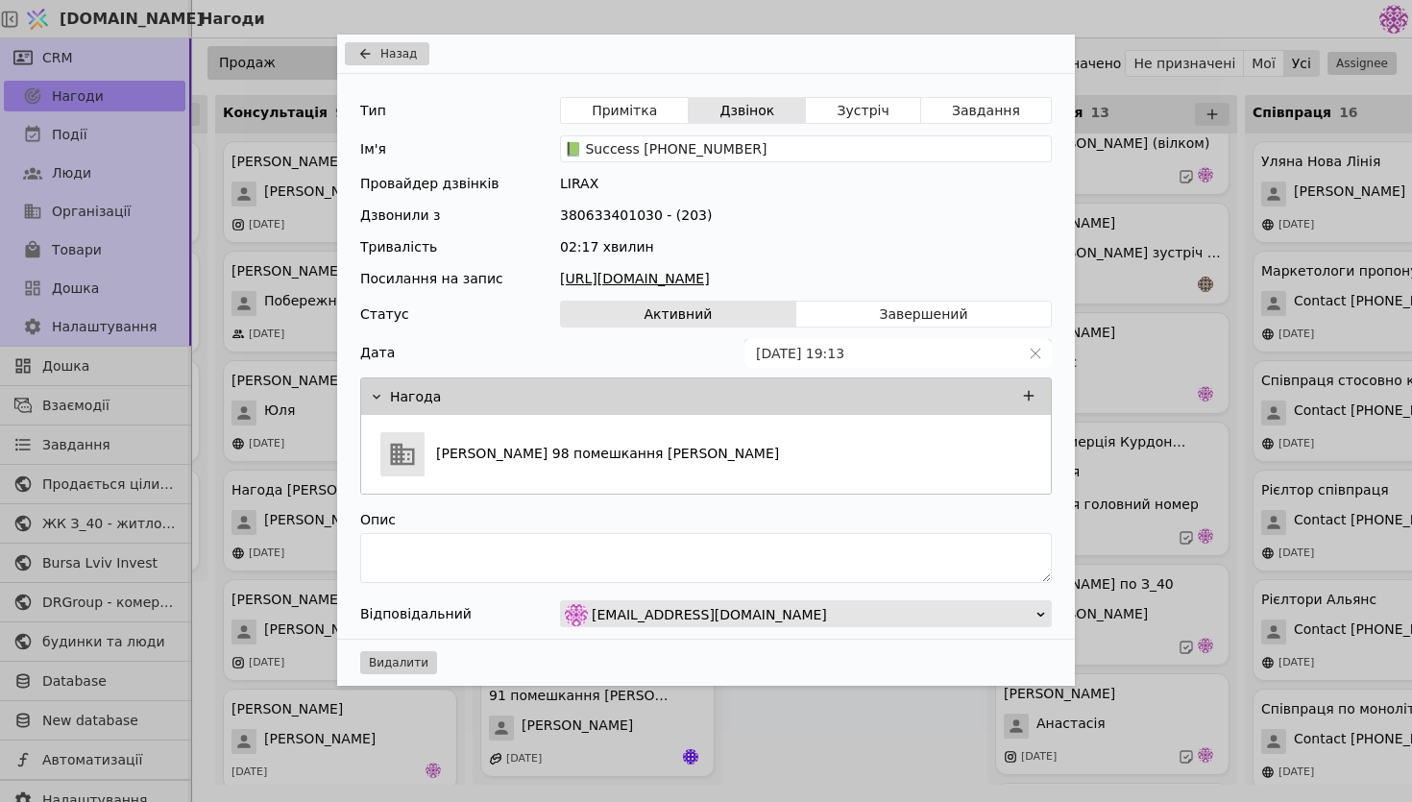
click at [929, 276] on link "[URL][DOMAIN_NAME]" at bounding box center [806, 279] width 492 height 20
click at [1129, 85] on div "Назад Тип Примітка Дзвінок Зустріч Завдання Ім'я 📗 Success [PHONE_NUMBER] Прова…" at bounding box center [706, 401] width 1412 height 802
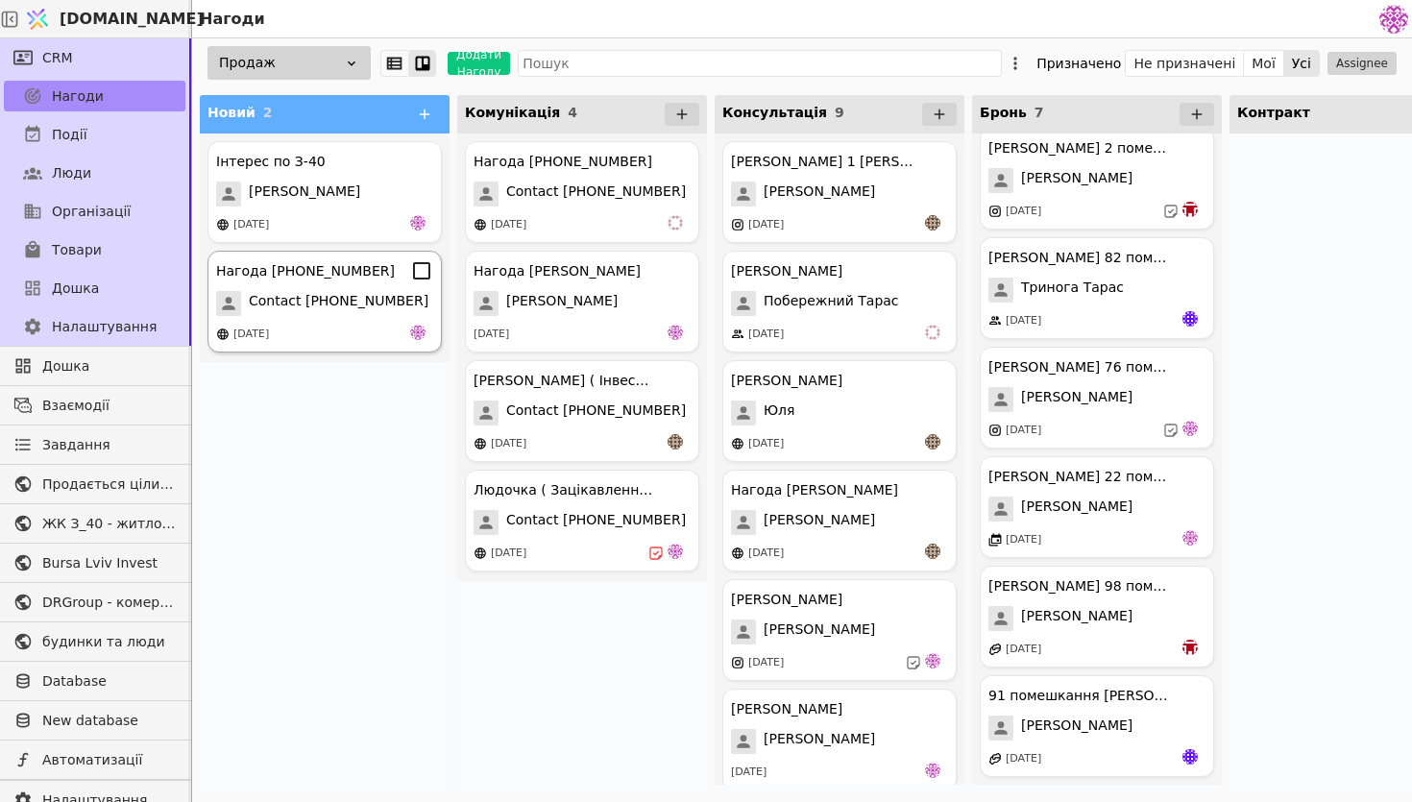
click at [360, 303] on span "Contact [PHONE_NUMBER]" at bounding box center [339, 303] width 180 height 25
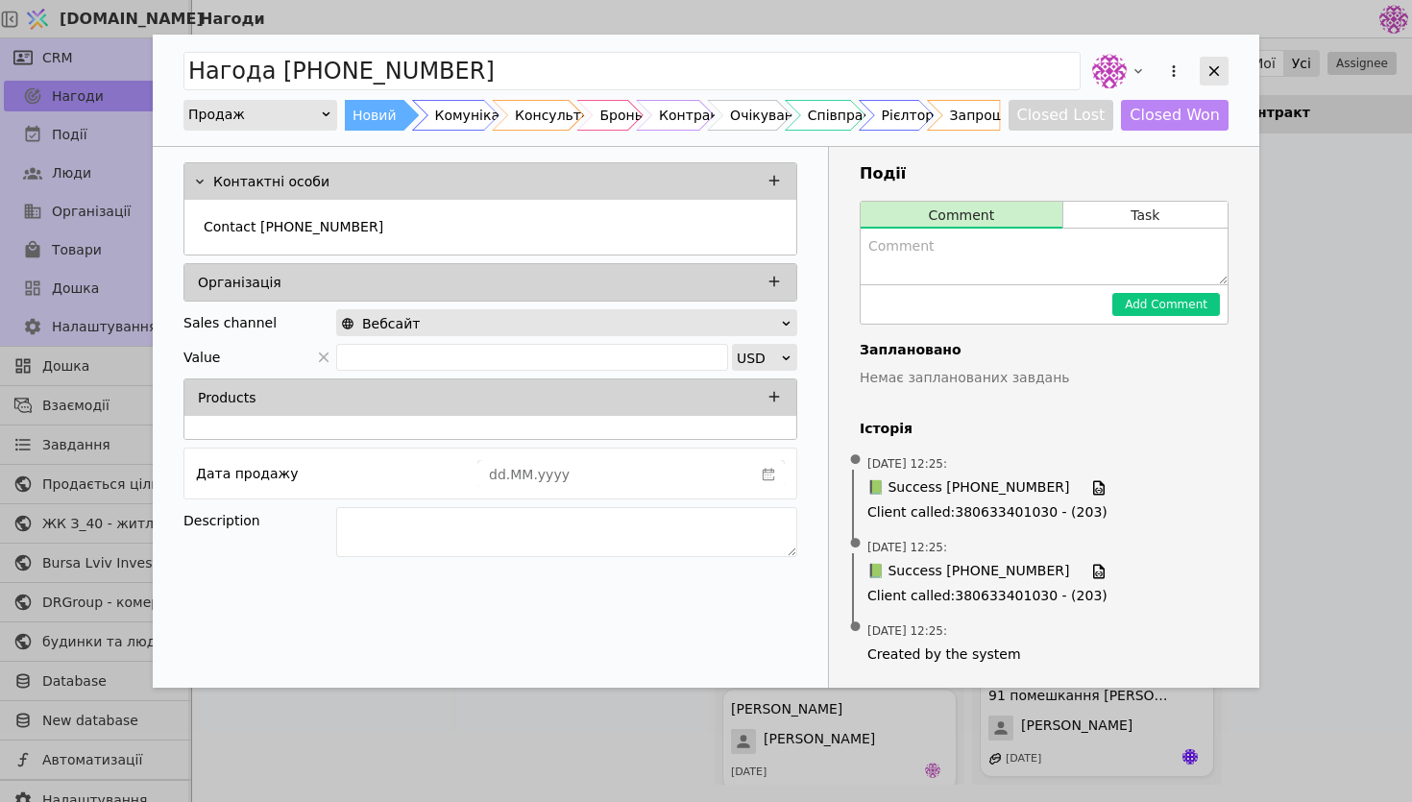
click at [1223, 74] on div "Add Opportunity" at bounding box center [1214, 71] width 29 height 29
